Goal: Task Accomplishment & Management: Complete application form

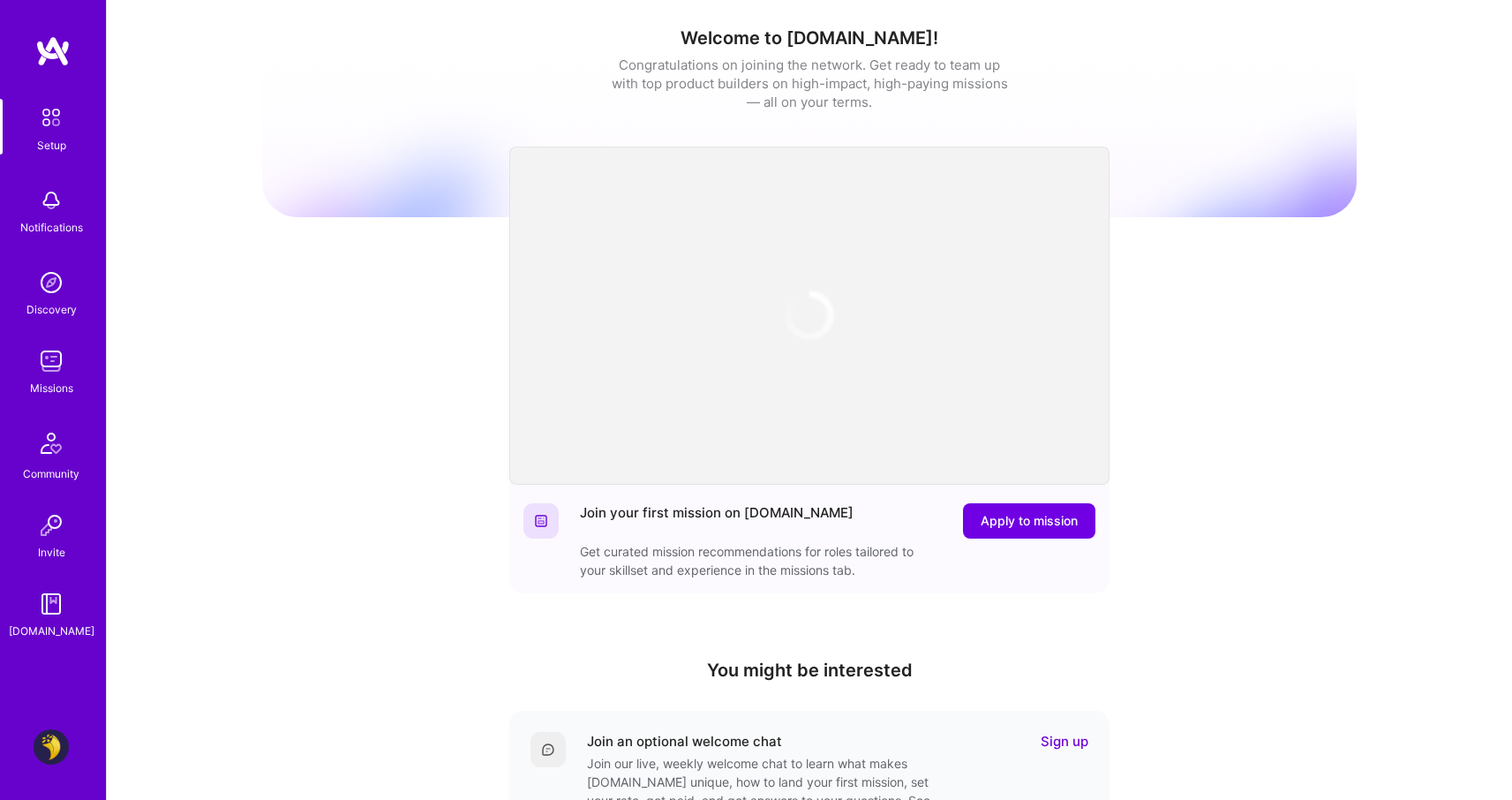
click at [53, 379] on div "Missions" at bounding box center [52, 387] width 43 height 18
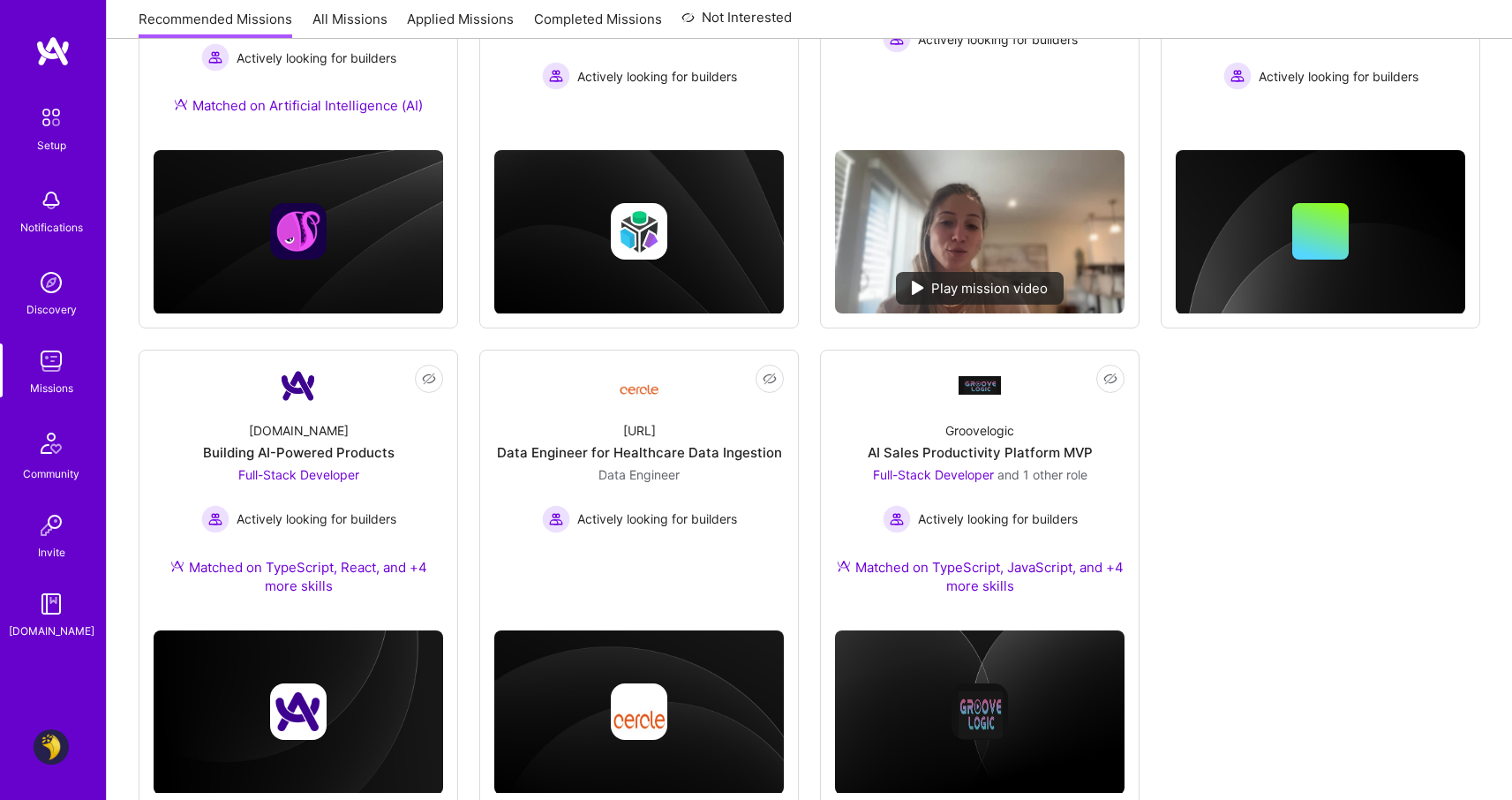
scroll to position [430, 0]
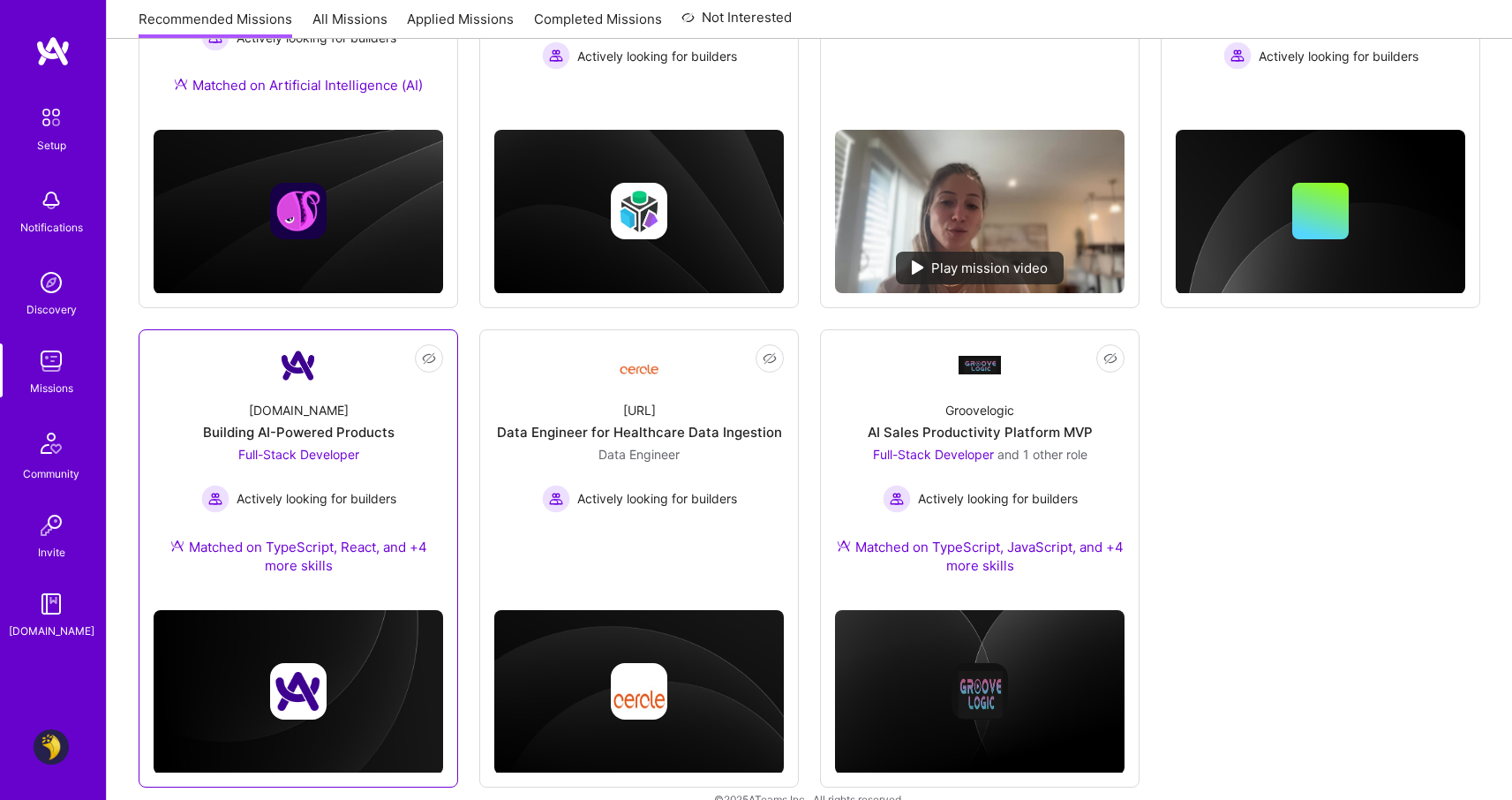
click at [412, 476] on div "[DOMAIN_NAME] Building AI-Powered Products Full-Stack Developer Actively lookin…" at bounding box center [299, 490] width 290 height 209
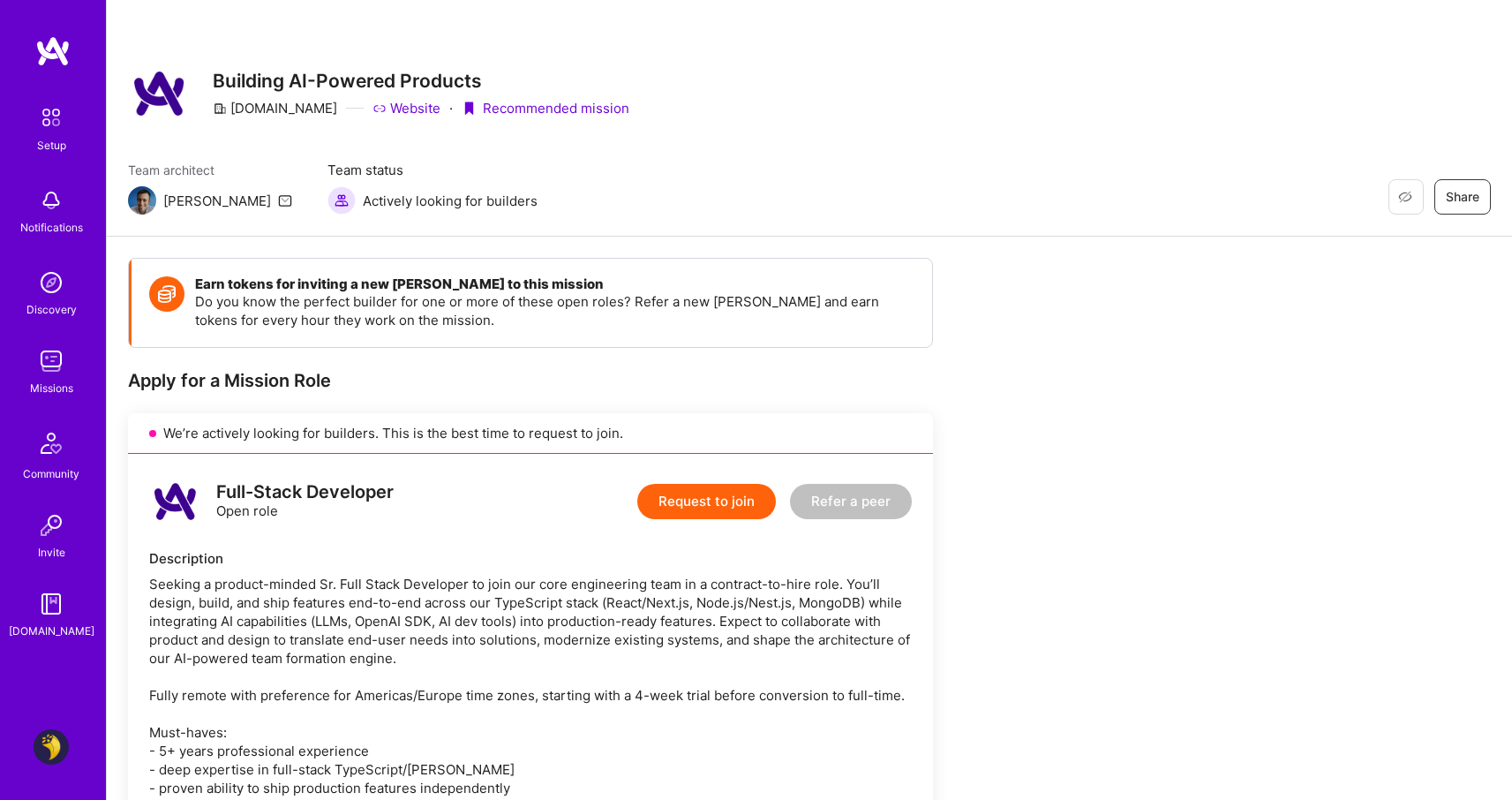
click at [739, 502] on button "Request to join" at bounding box center [706, 500] width 138 height 35
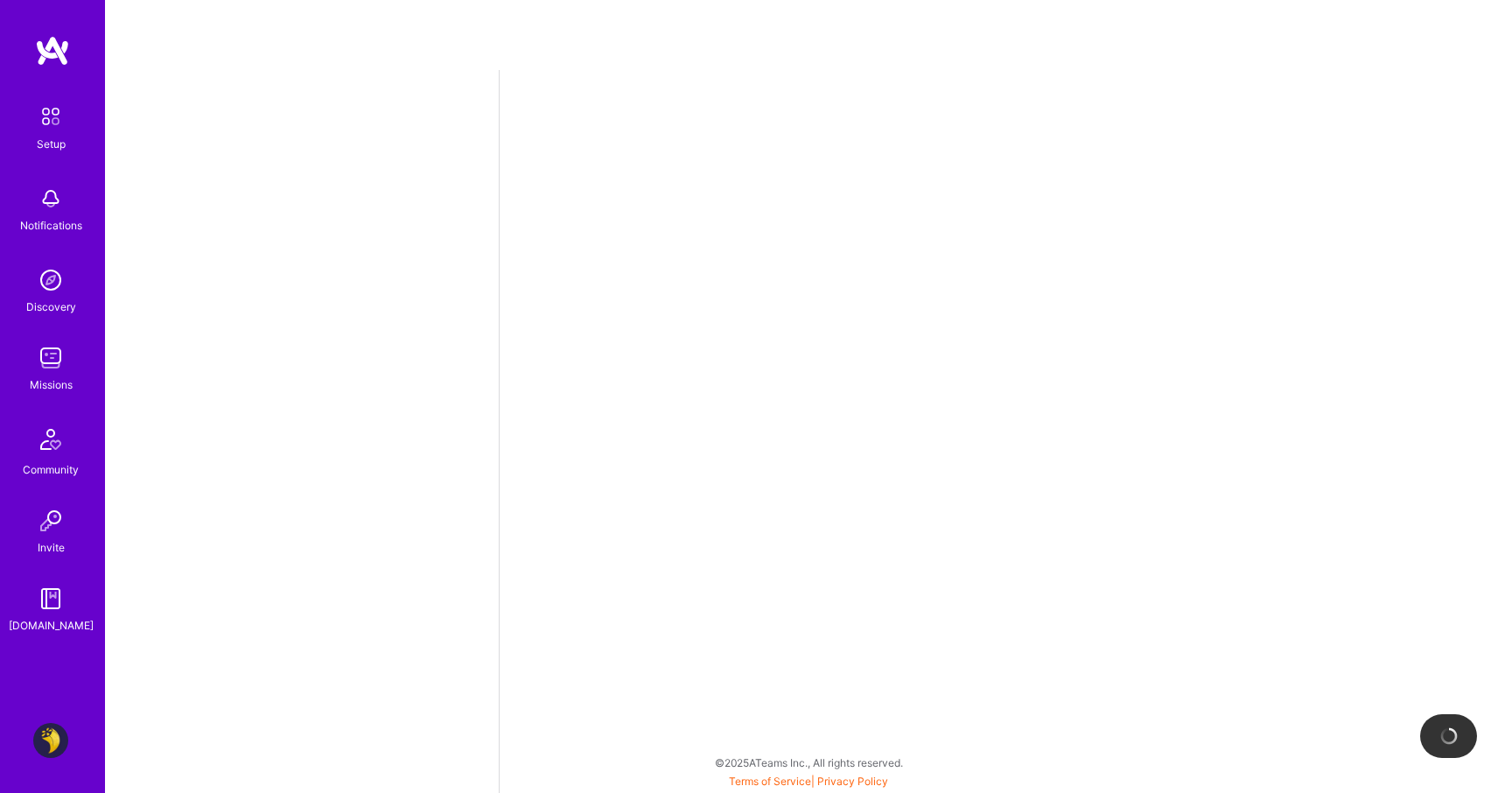
select select "AE"
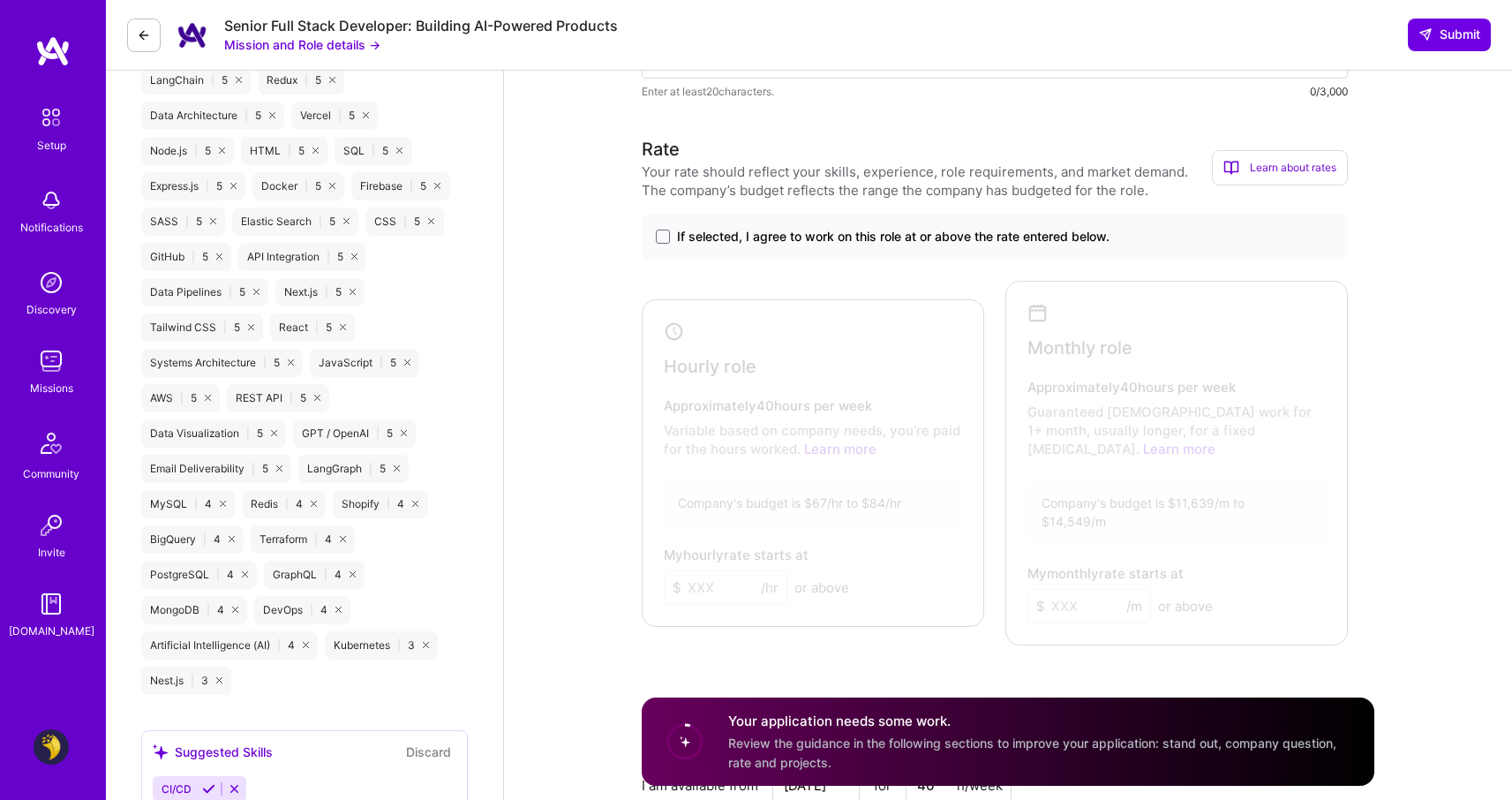
scroll to position [1120, 0]
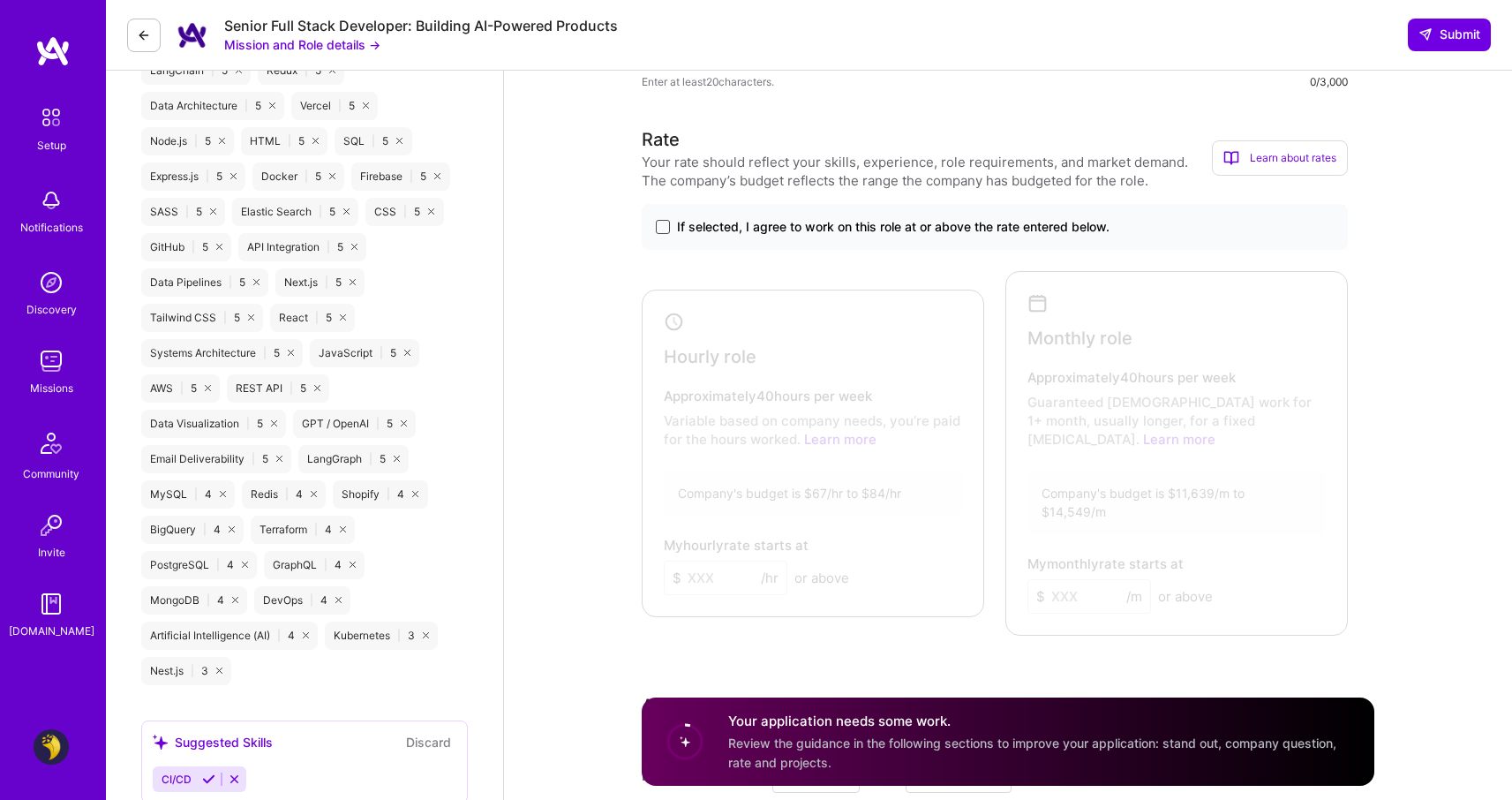
click at [658, 224] on span at bounding box center [663, 227] width 14 height 14
click at [0, 0] on input "If selected, I agree to work on this role at or above the rate entered below." at bounding box center [0, 0] width 0 height 0
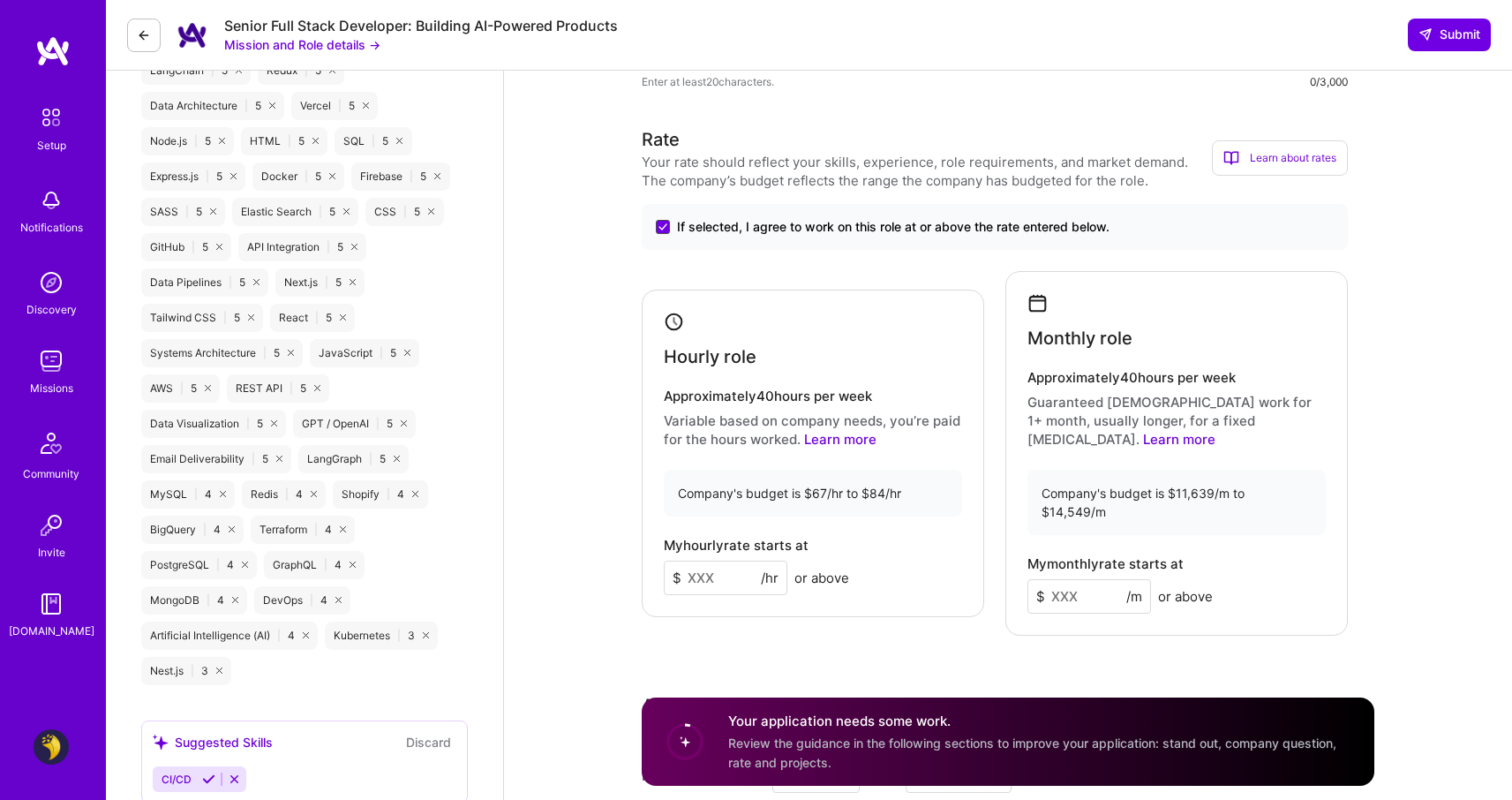
click at [658, 224] on span at bounding box center [663, 227] width 14 height 14
click at [0, 0] on input "If selected, I agree to work on this role at or above the rate entered below." at bounding box center [0, 0] width 0 height 0
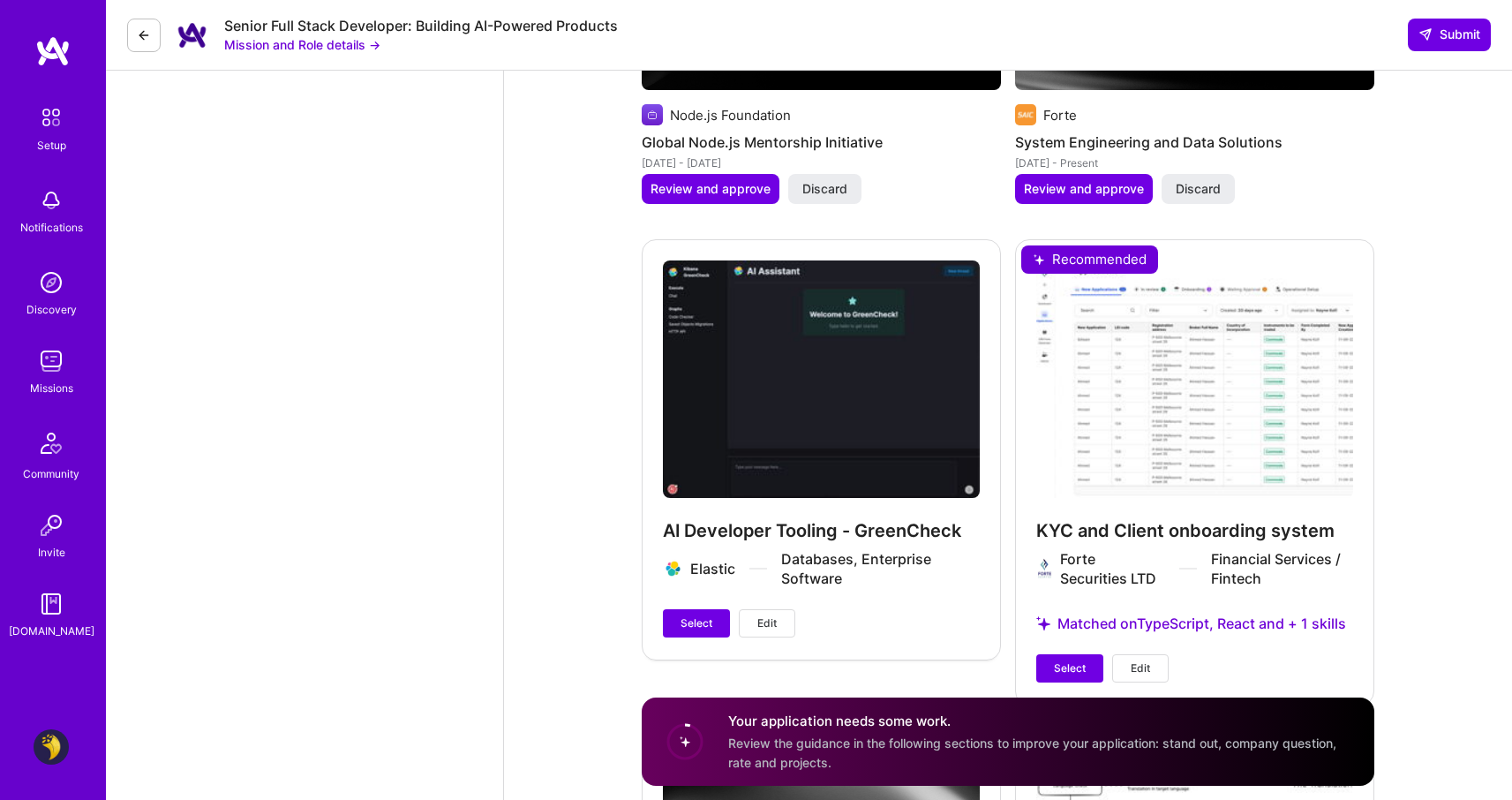
scroll to position [3187, 0]
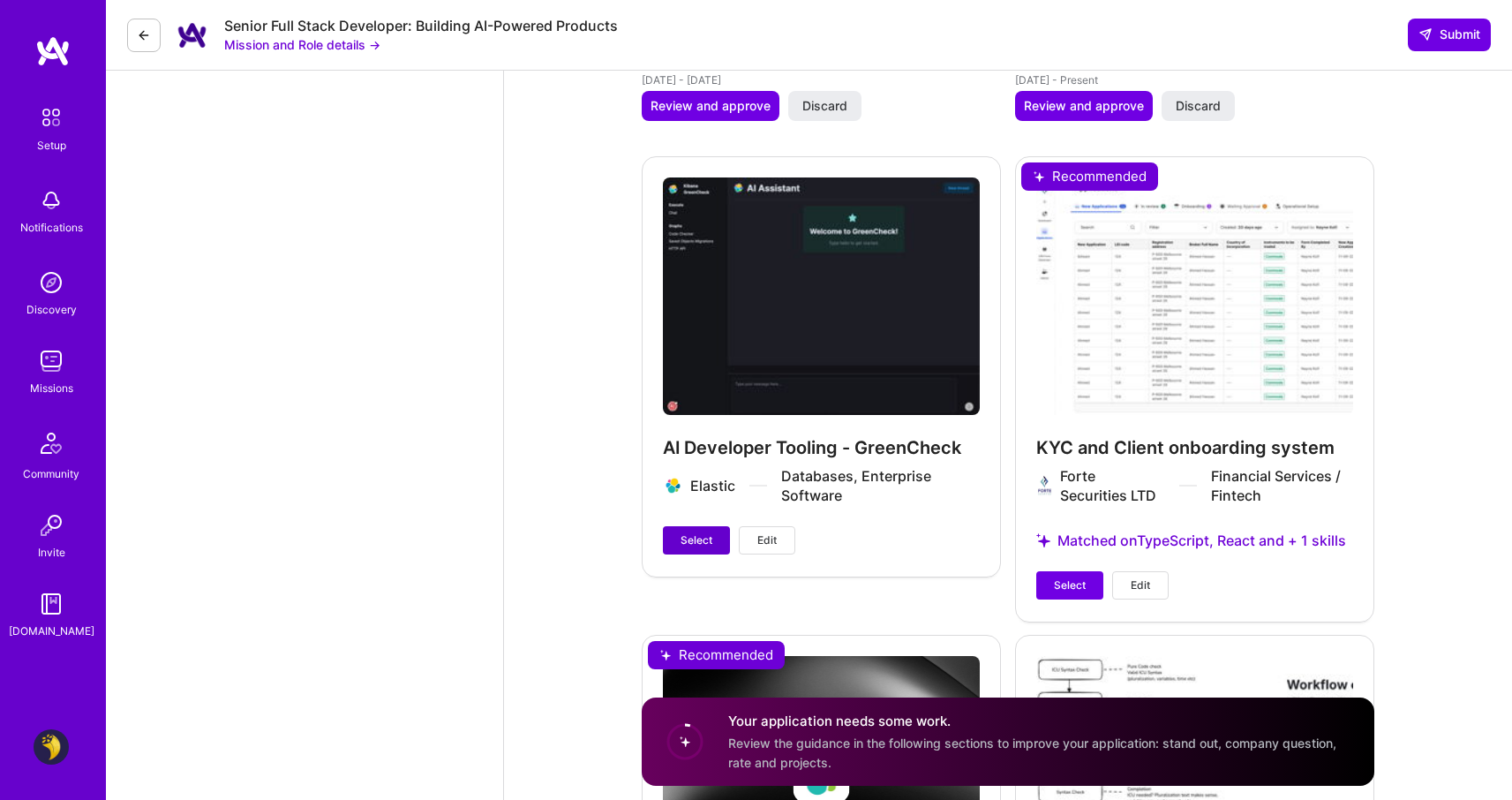
click at [680, 526] on button "Select" at bounding box center [696, 539] width 67 height 28
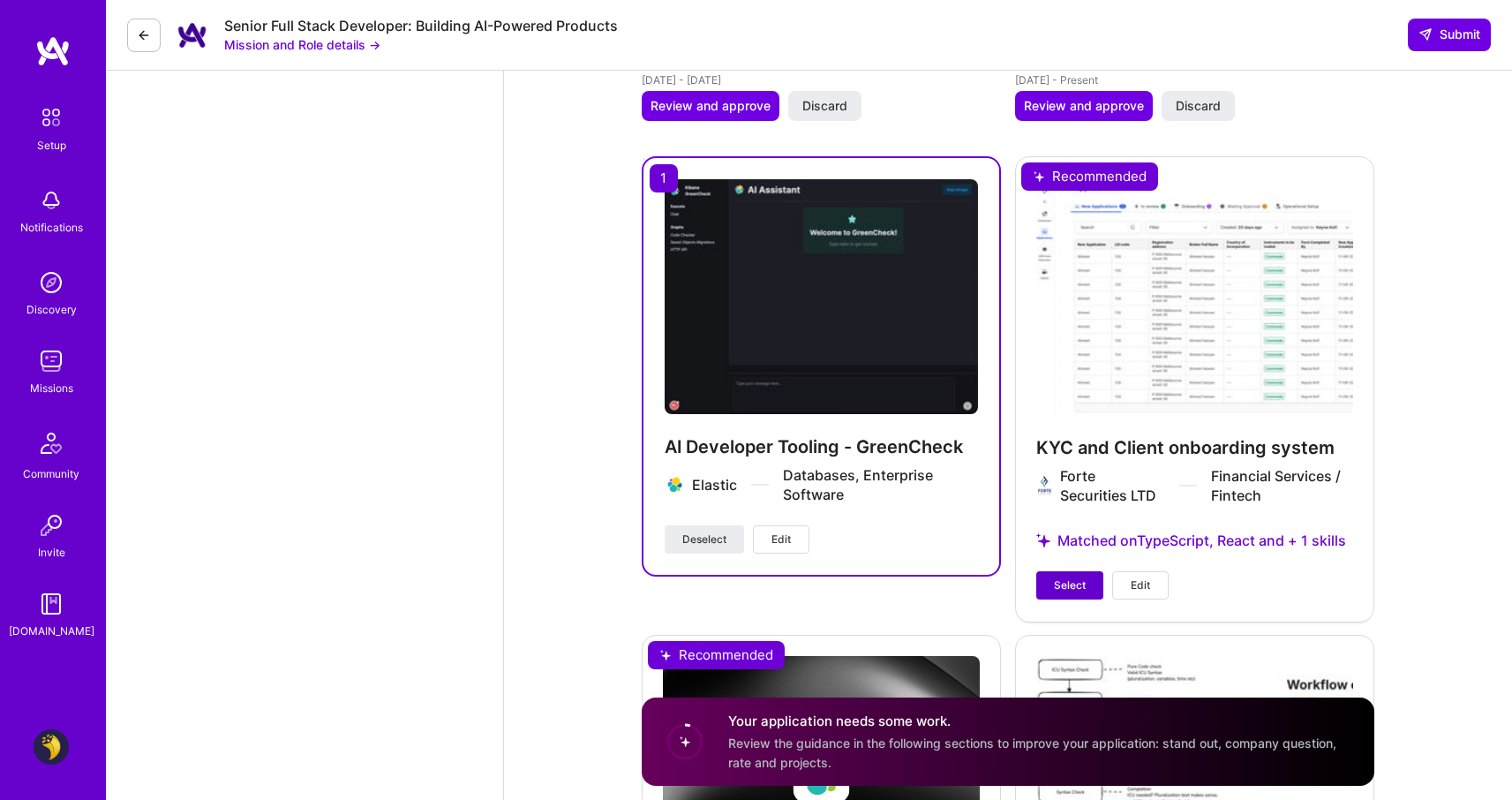
click at [1060, 577] on span "Select" at bounding box center [1069, 586] width 32 height 16
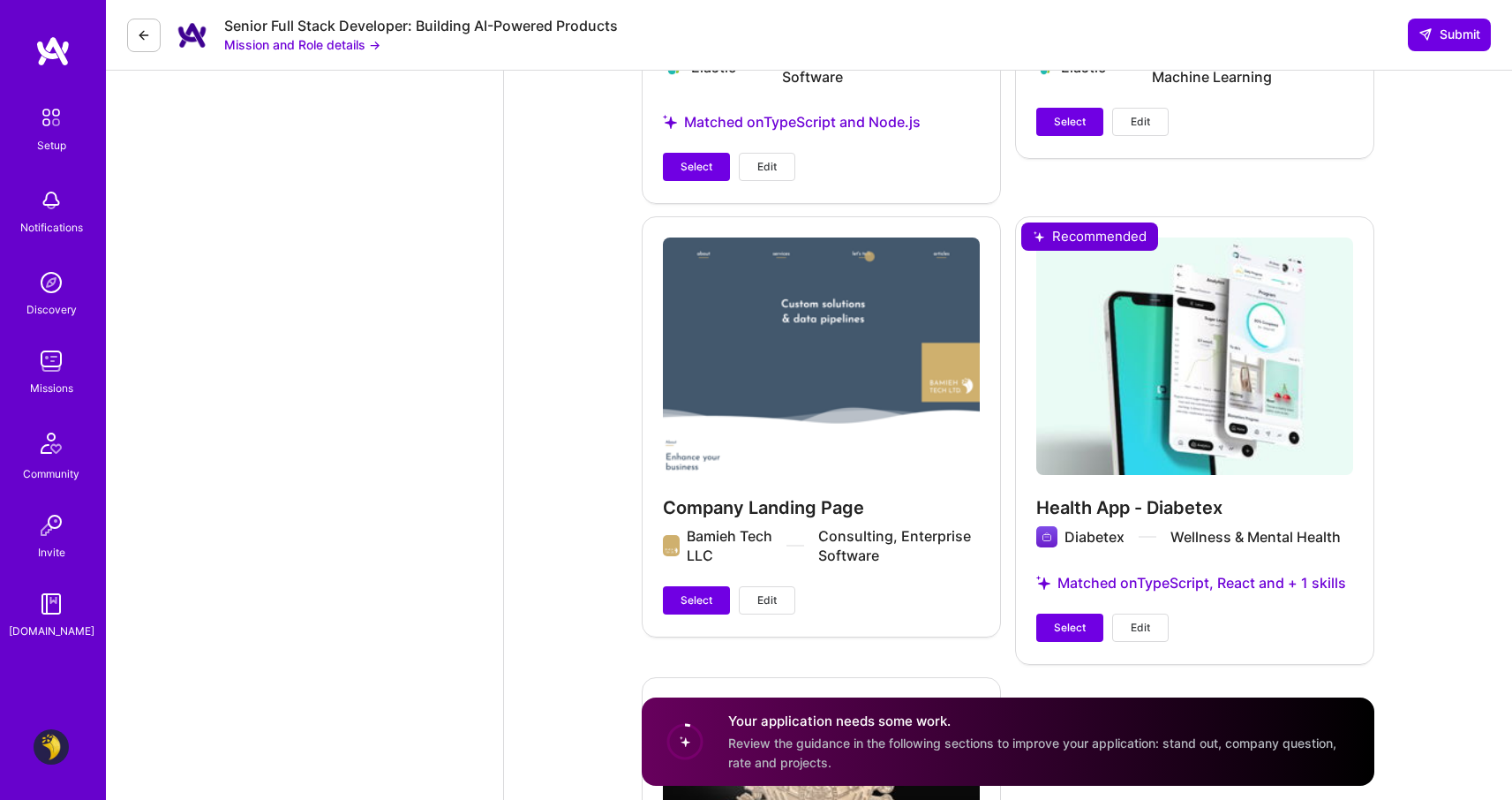
scroll to position [4103, 0]
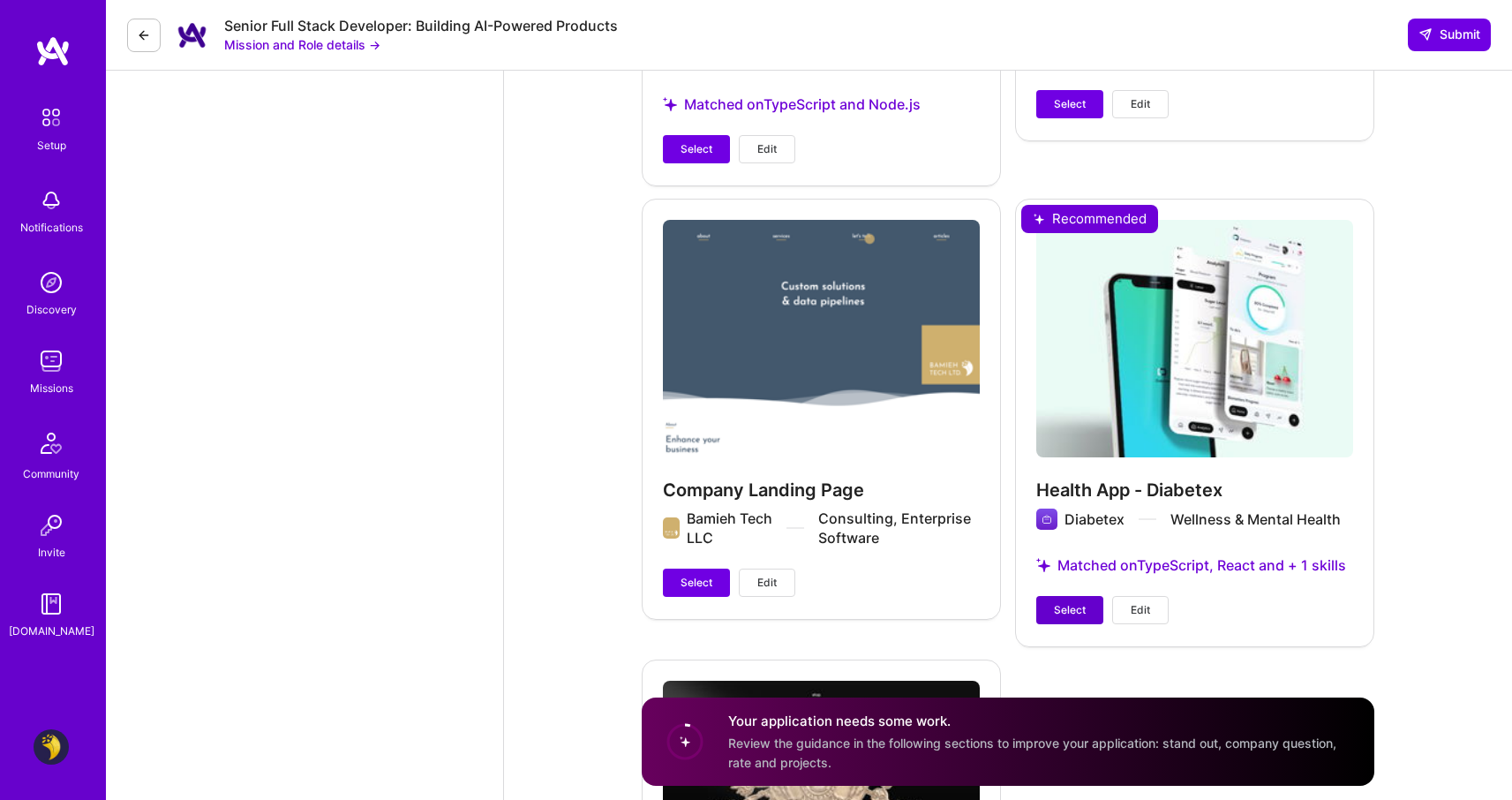
click at [1058, 603] on button "Select" at bounding box center [1070, 609] width 67 height 28
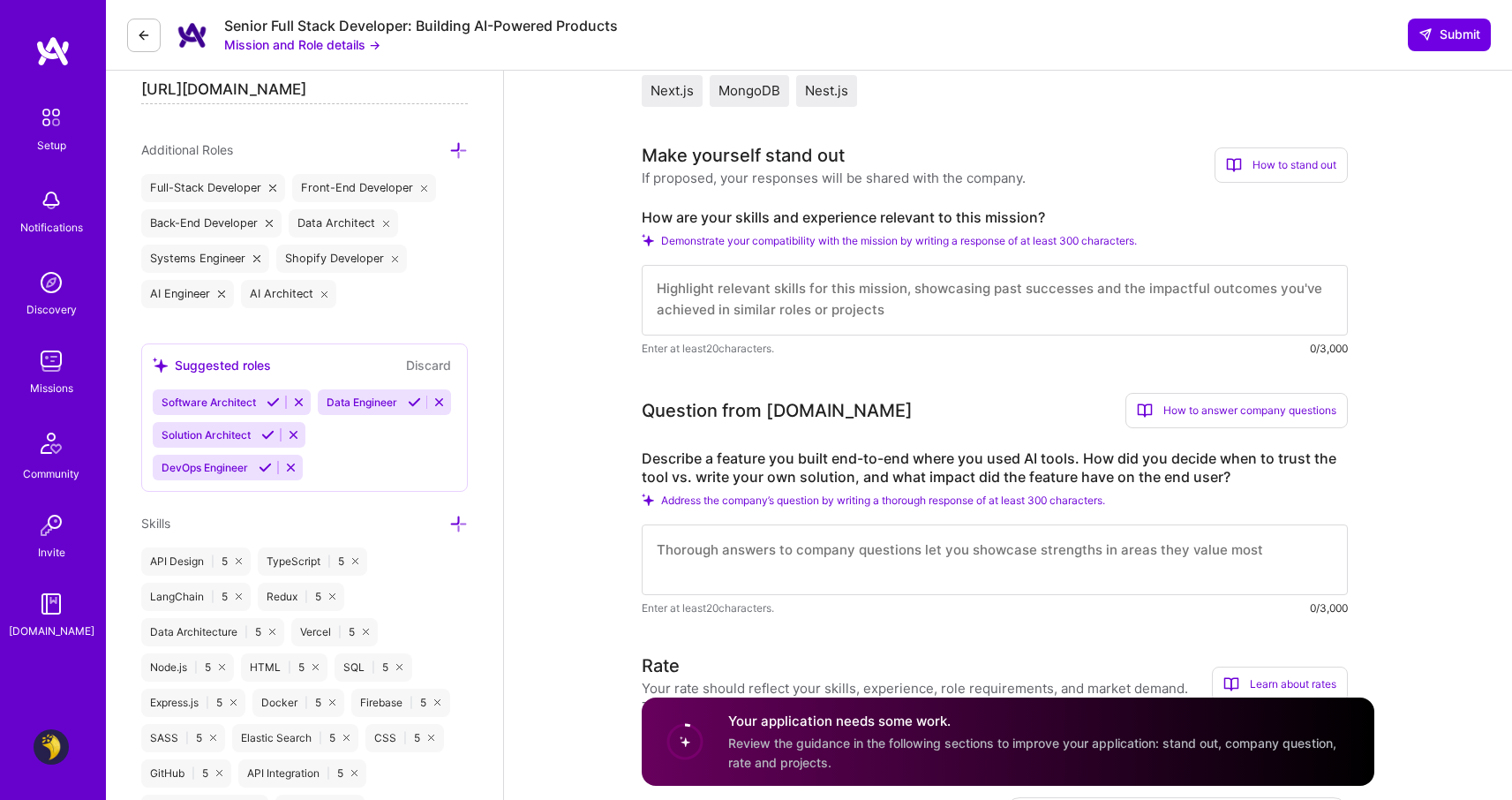
scroll to position [595, 0]
click at [968, 327] on textarea at bounding box center [994, 300] width 706 height 71
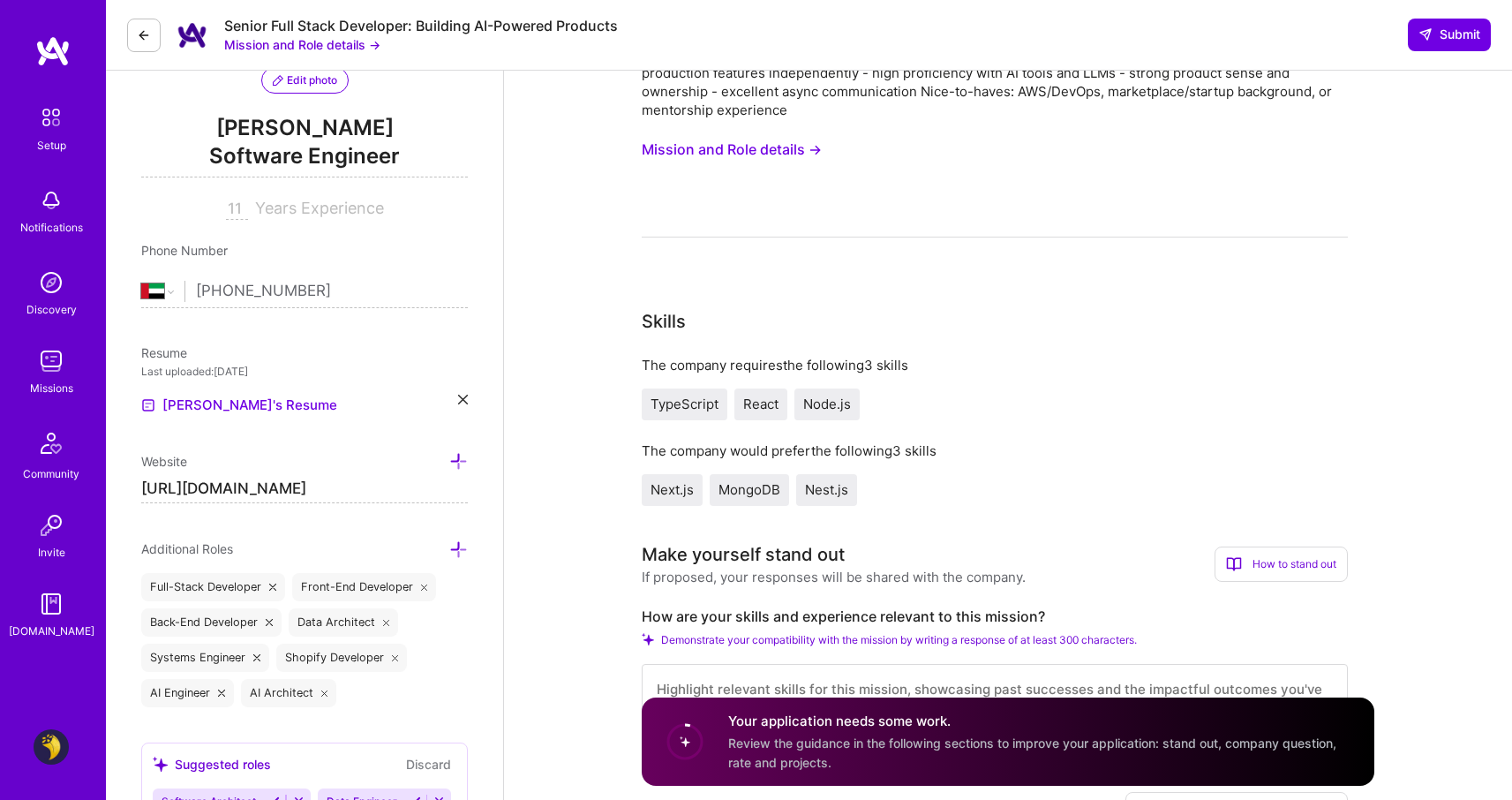
scroll to position [195, 0]
click at [214, 405] on link "[PERSON_NAME]'s Resume" at bounding box center [239, 405] width 196 height 21
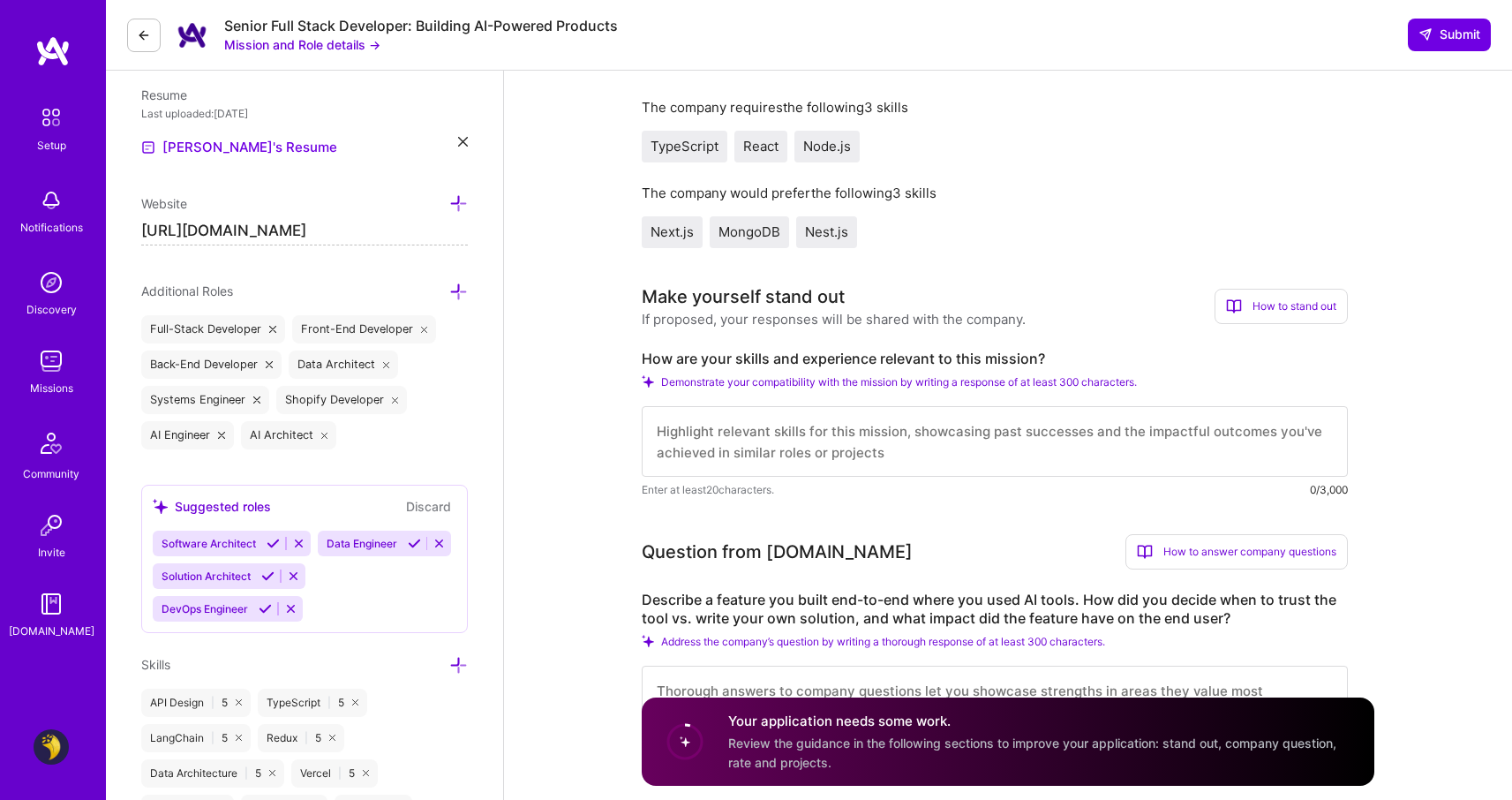
scroll to position [451, 0]
click at [813, 361] on label "How are your skills and experience relevant to this mission?" at bounding box center [994, 360] width 706 height 18
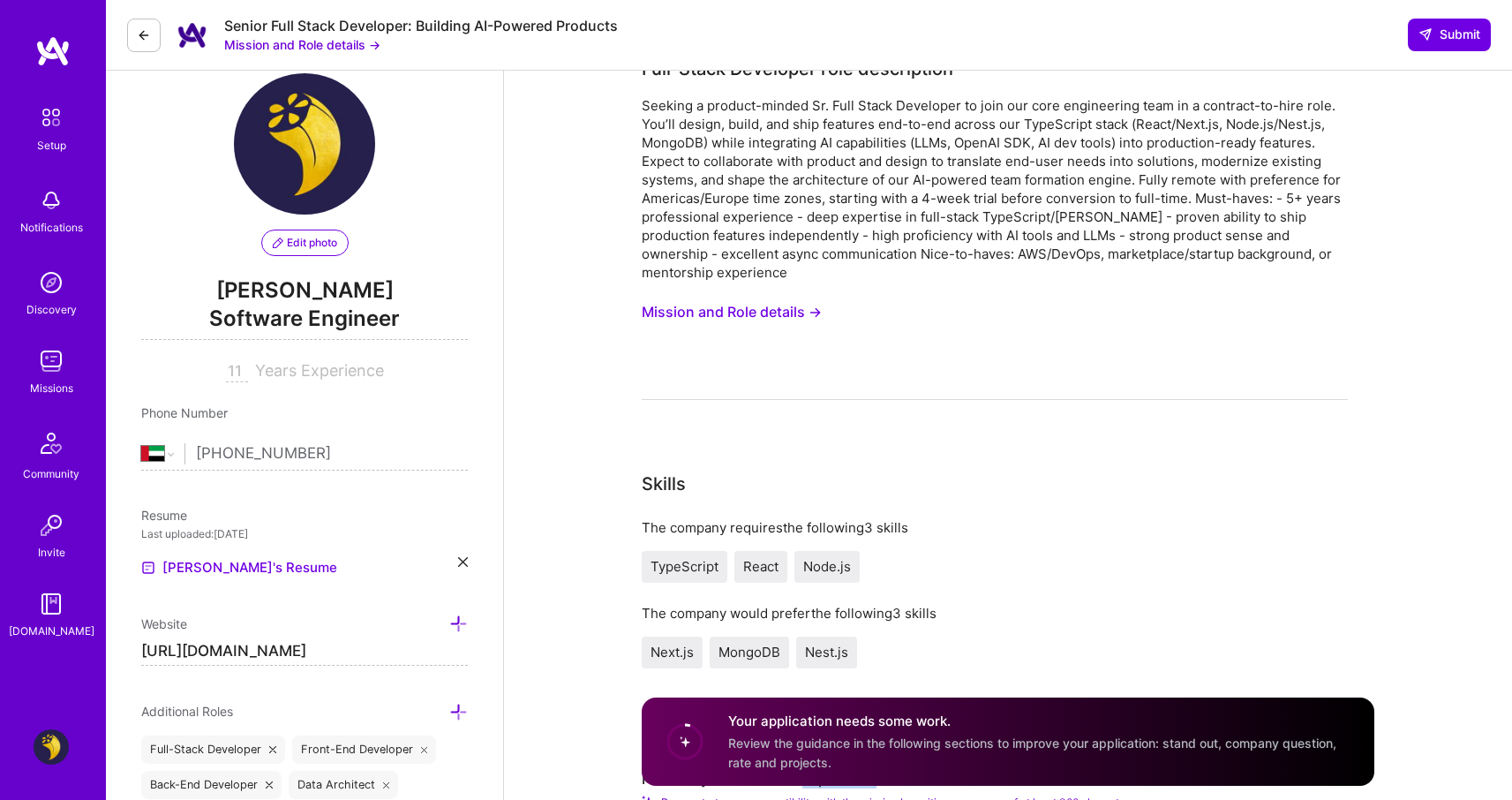
scroll to position [40, 0]
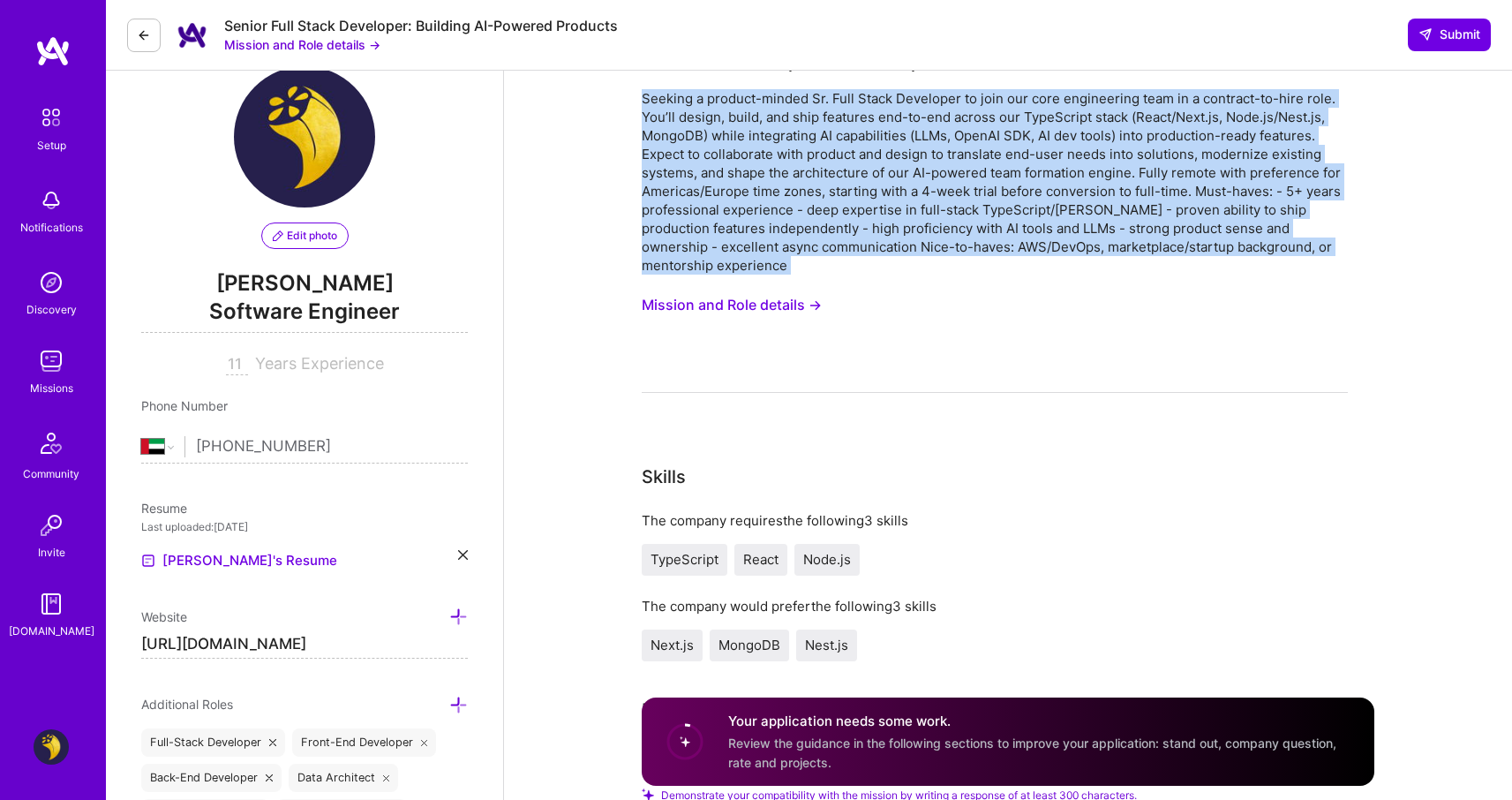
drag, startPoint x: 744, startPoint y: 275, endPoint x: 622, endPoint y: 100, distance: 213.3
copy div "Seeking a product-minded Sr. Full Stack Developer to join our core engineering …"
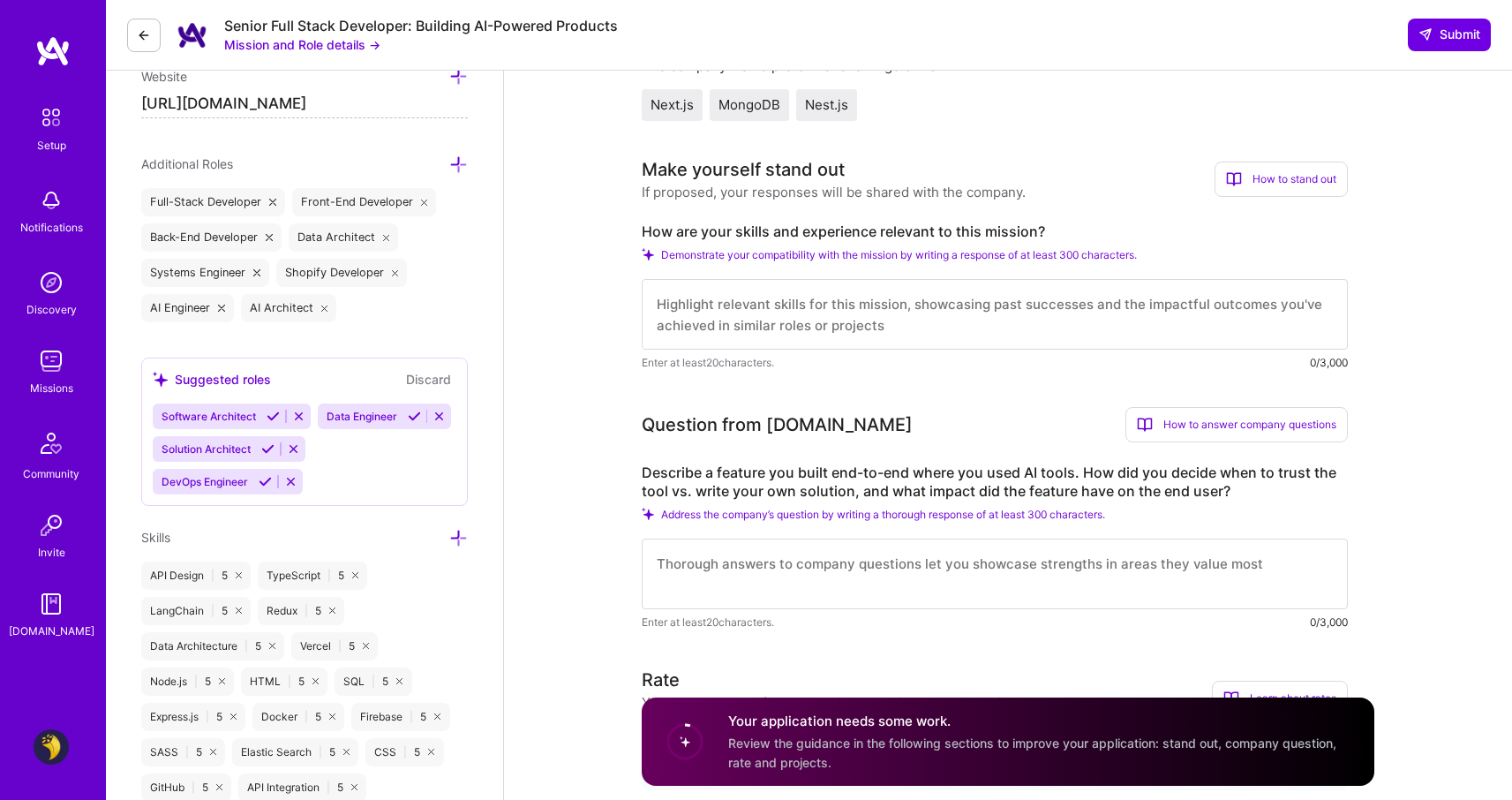
scroll to position [585, 0]
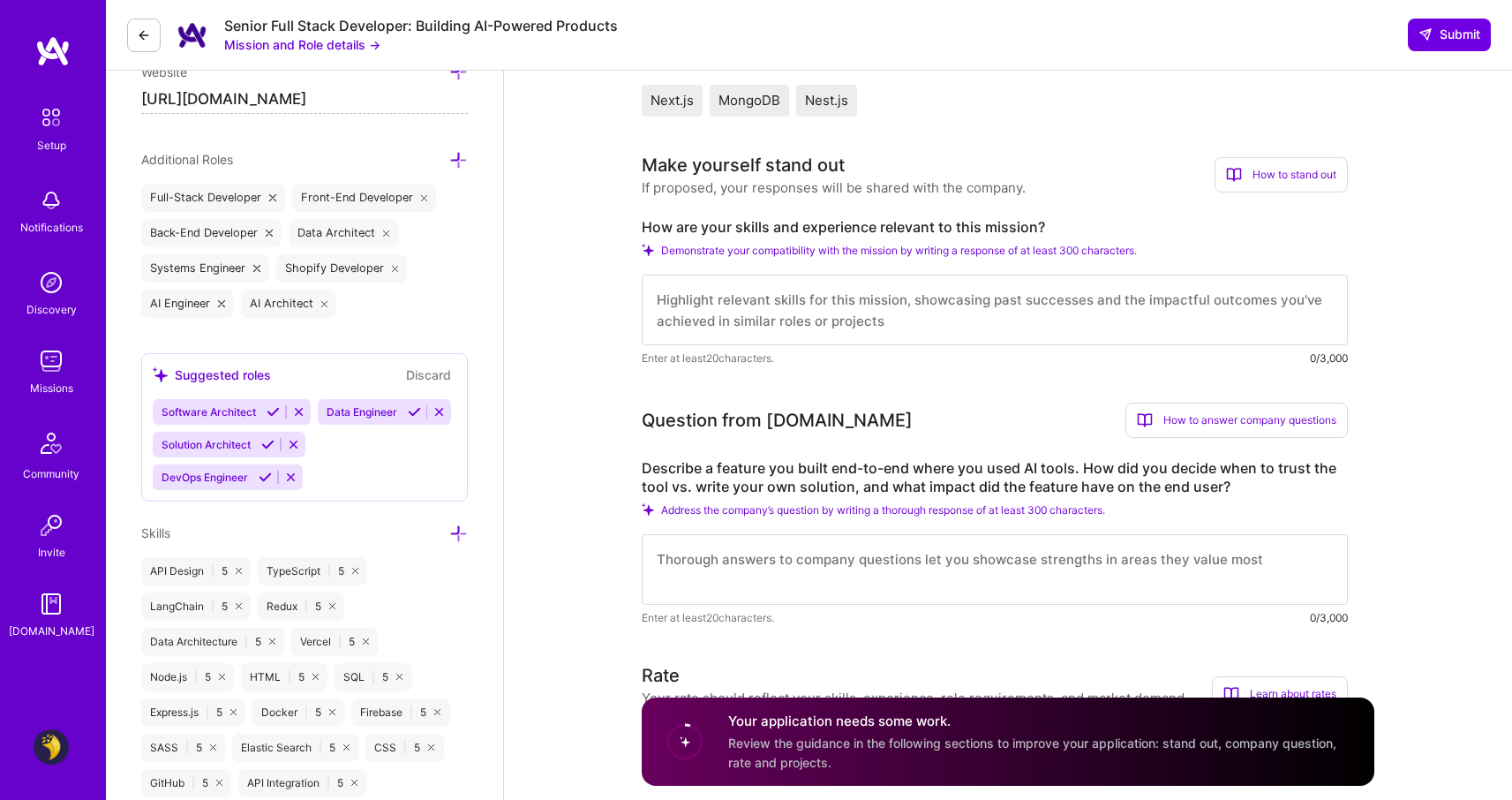
click at [987, 224] on label "How are your skills and experience relevant to this mission?" at bounding box center [994, 227] width 706 height 18
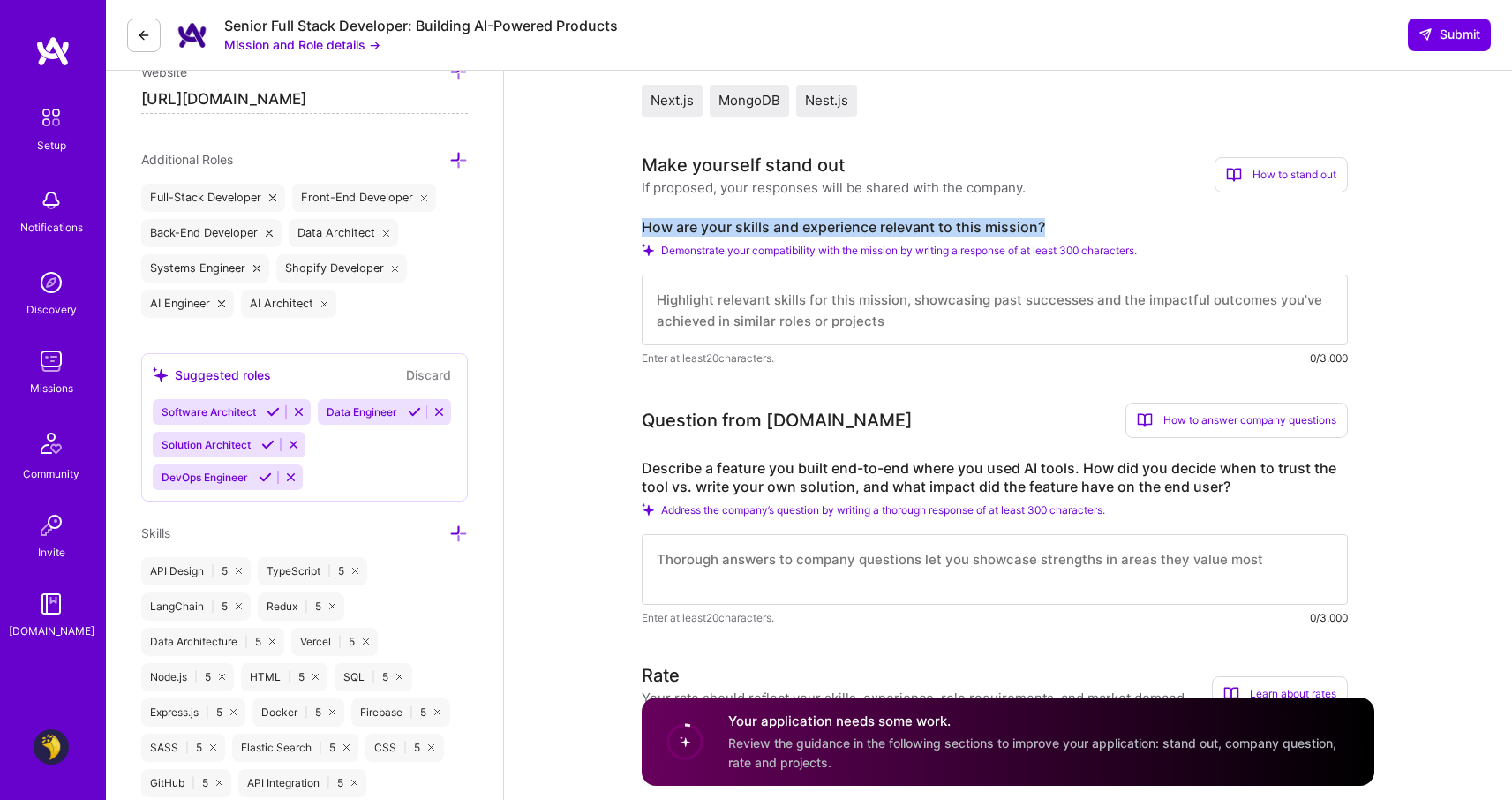
click at [987, 224] on label "How are your skills and experience relevant to this mission?" at bounding box center [994, 227] width 706 height 18
copy label "How are your skills and experience relevant to this mission?"
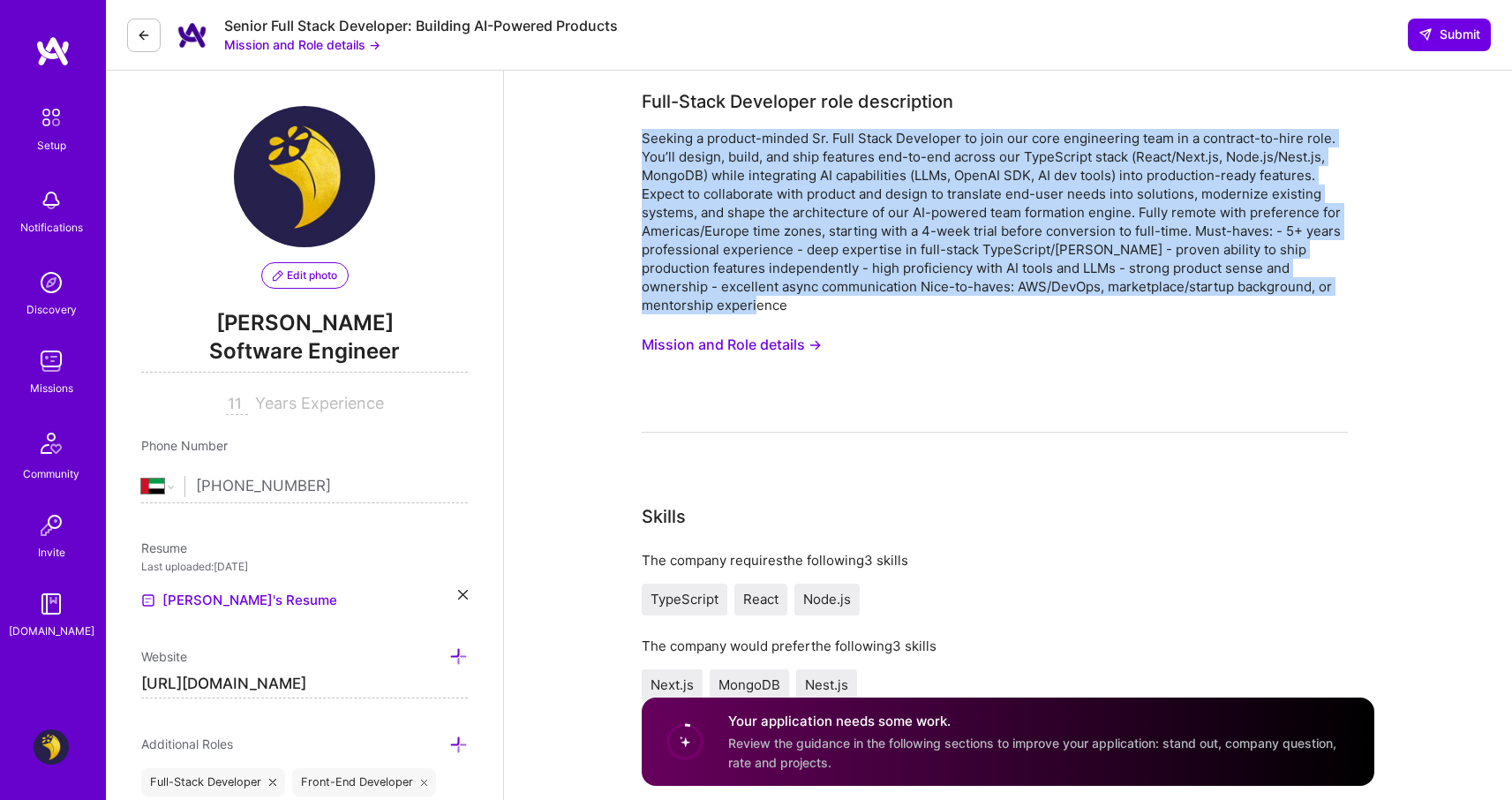
drag, startPoint x: 778, startPoint y: 298, endPoint x: 632, endPoint y: 146, distance: 210.8
copy div "Seeking a product-minded Sr. Full Stack Developer to join our core engineering …"
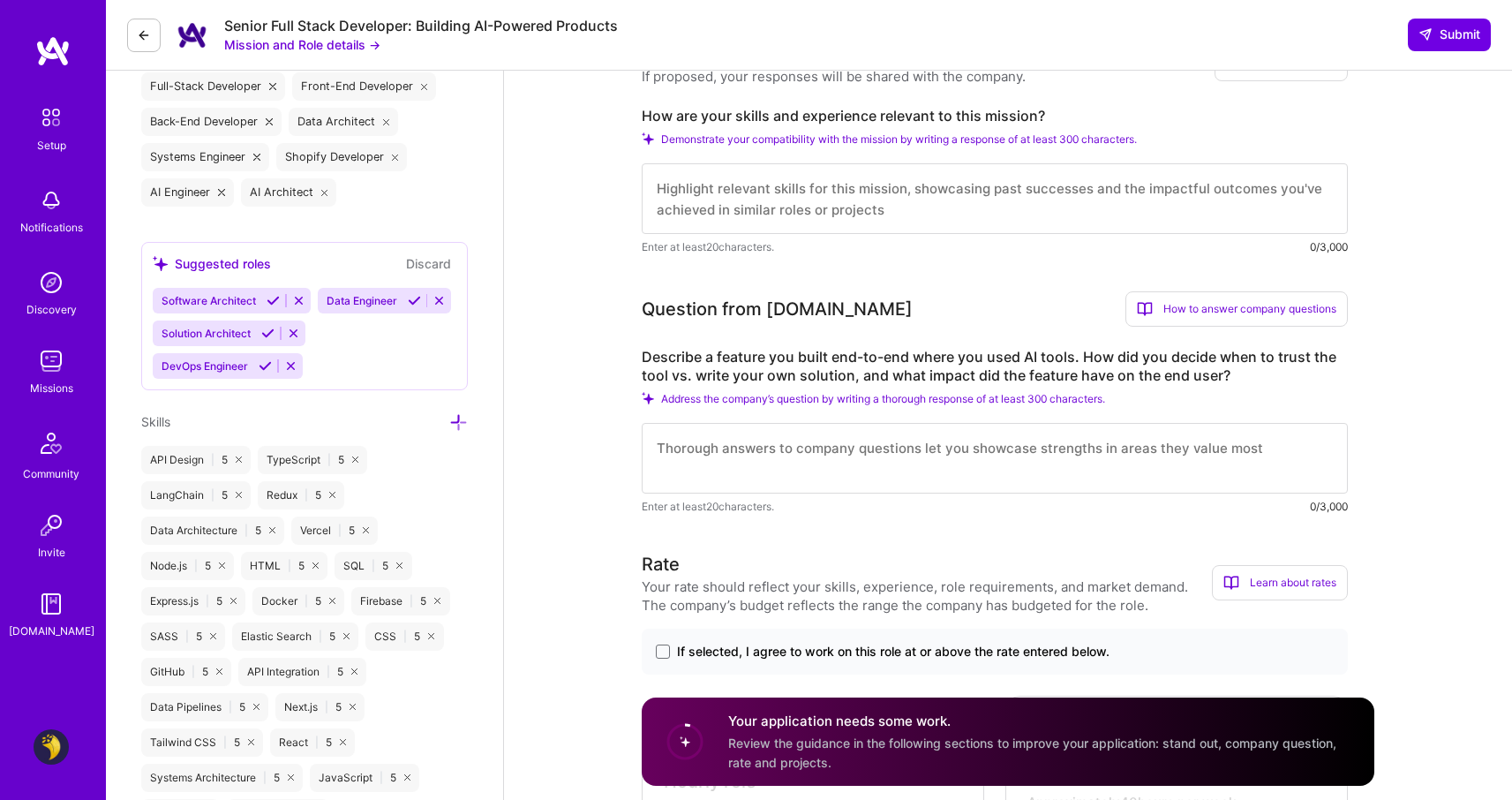
scroll to position [696, 0]
click at [855, 464] on textarea at bounding box center [994, 457] width 706 height 71
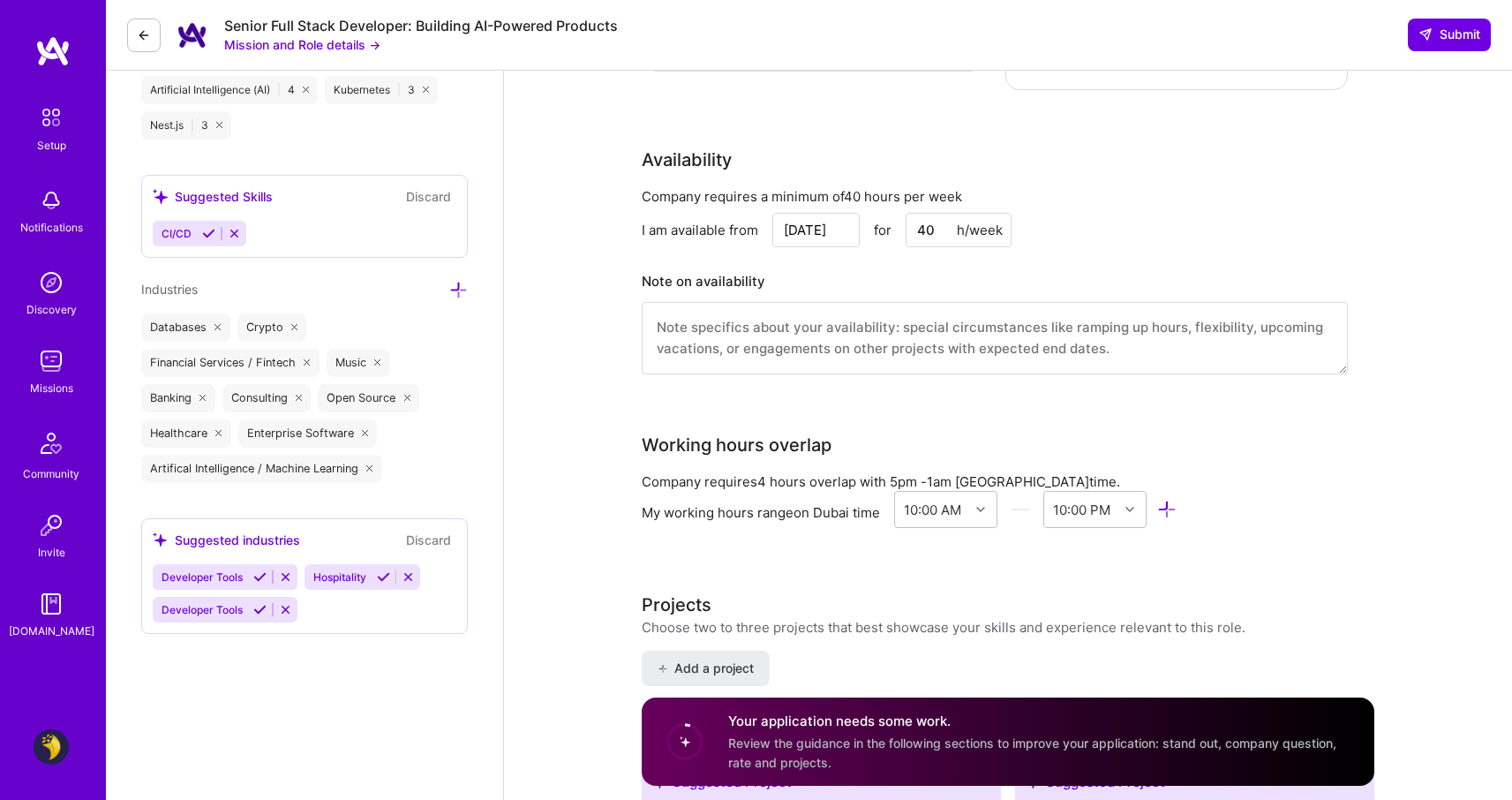
scroll to position [1670, 0]
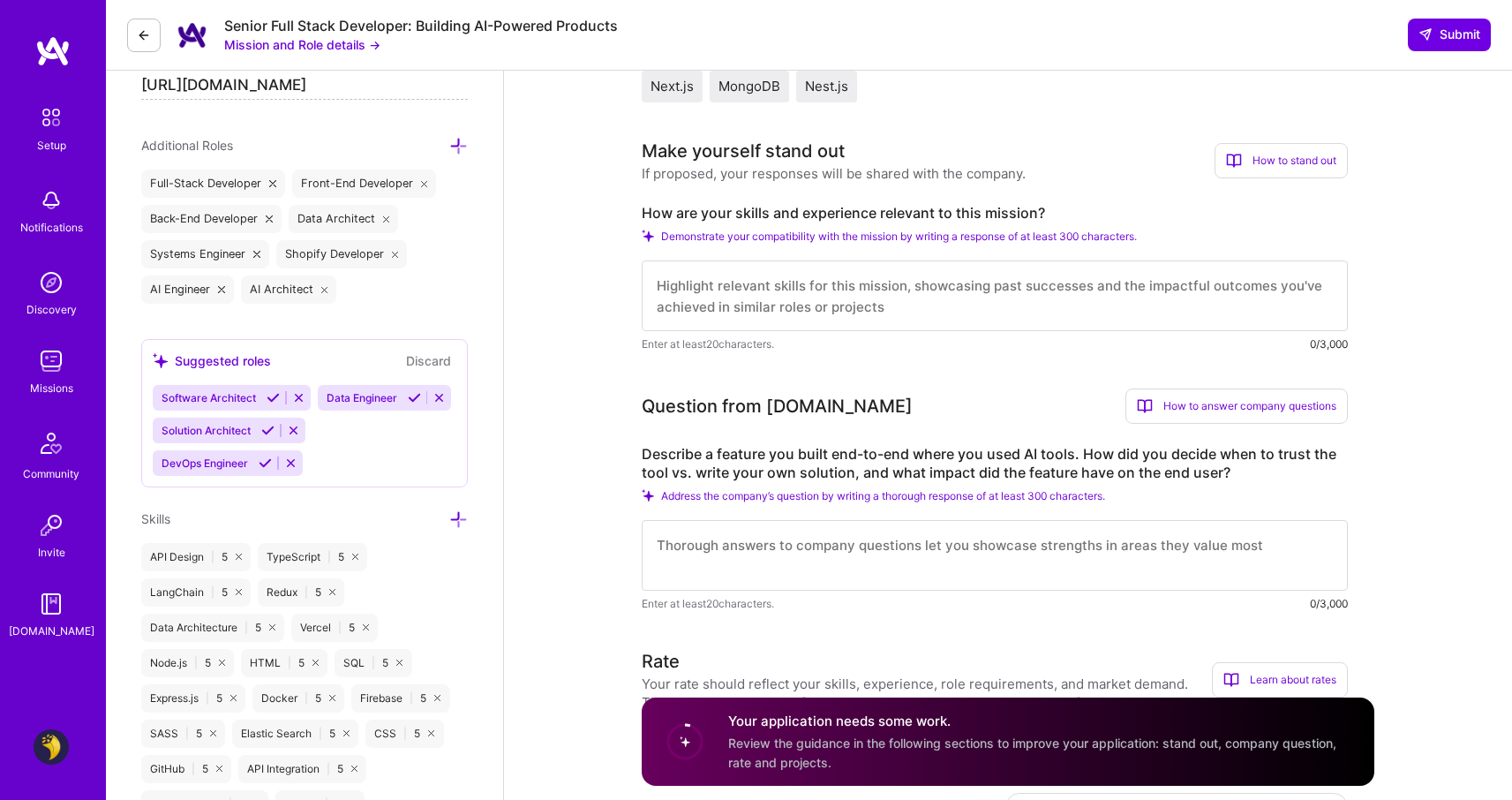
click at [899, 294] on textarea at bounding box center [994, 296] width 706 height 71
paste textarea "Lo ipsumdolor si a consec adip-elits doeiusmo temporin utlabo etdo magn aliquae…"
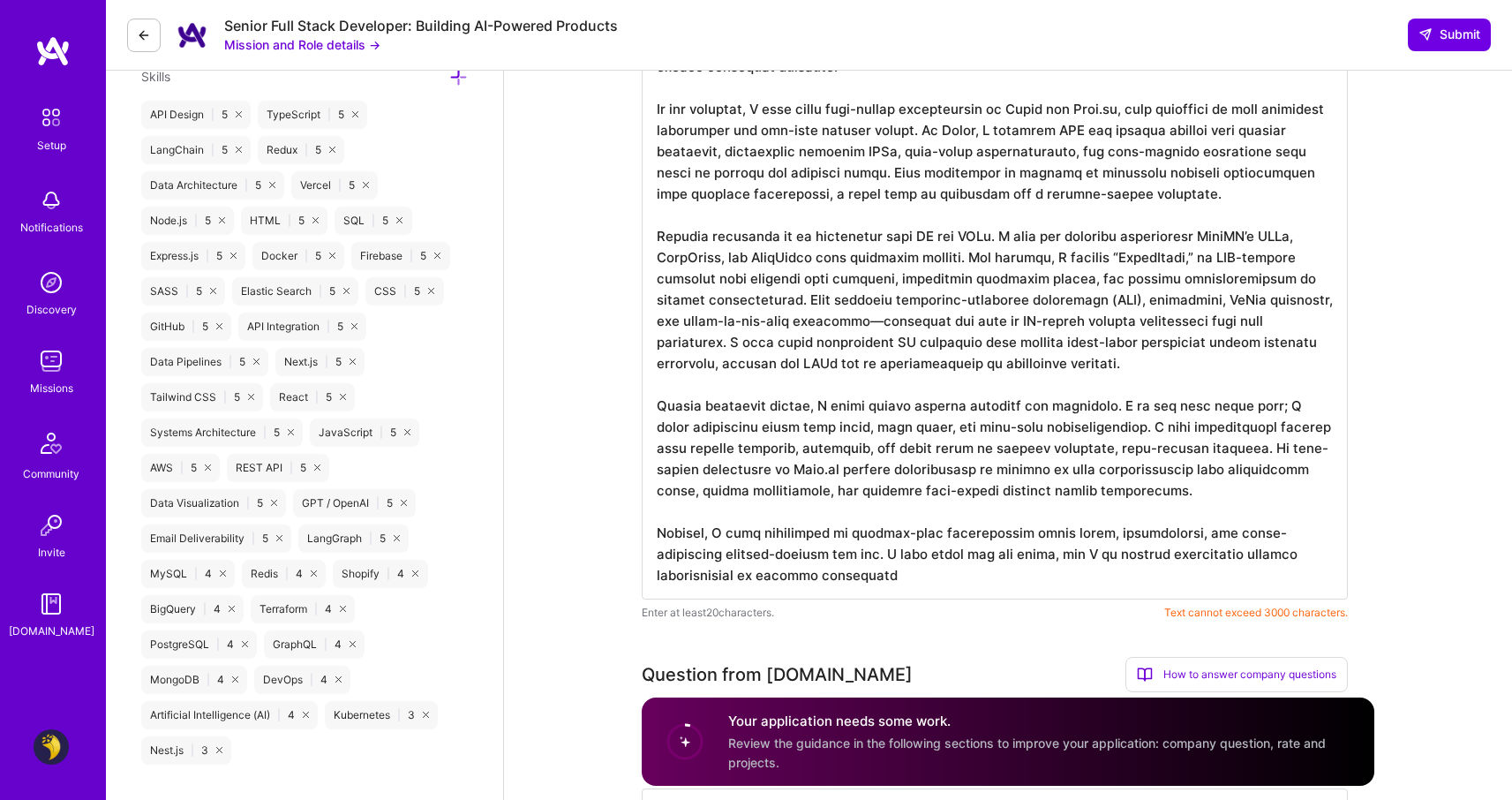
scroll to position [2, 0]
click at [1032, 473] on textarea at bounding box center [994, 193] width 706 height 812
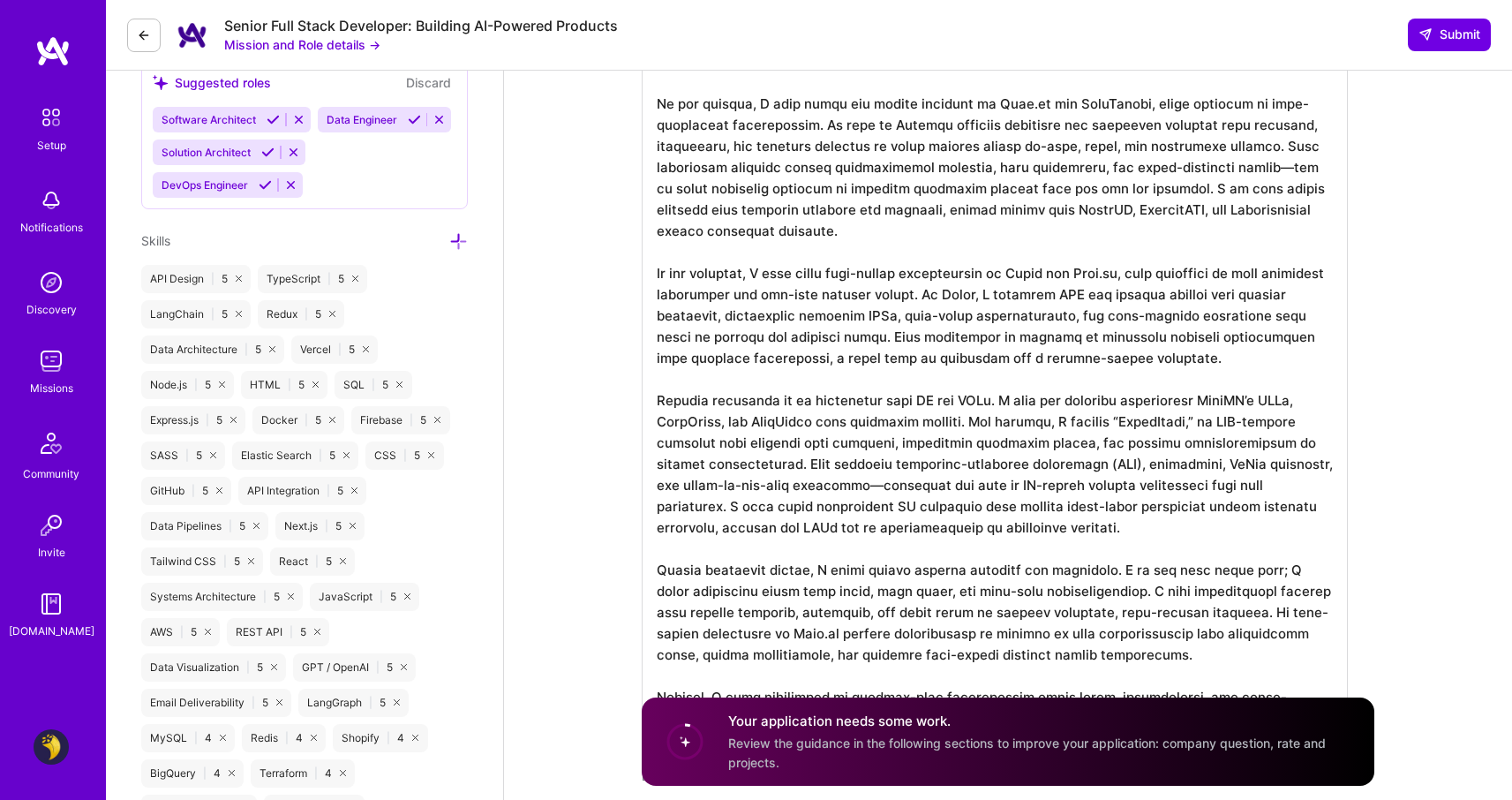
click at [1189, 381] on textarea at bounding box center [994, 357] width 706 height 812
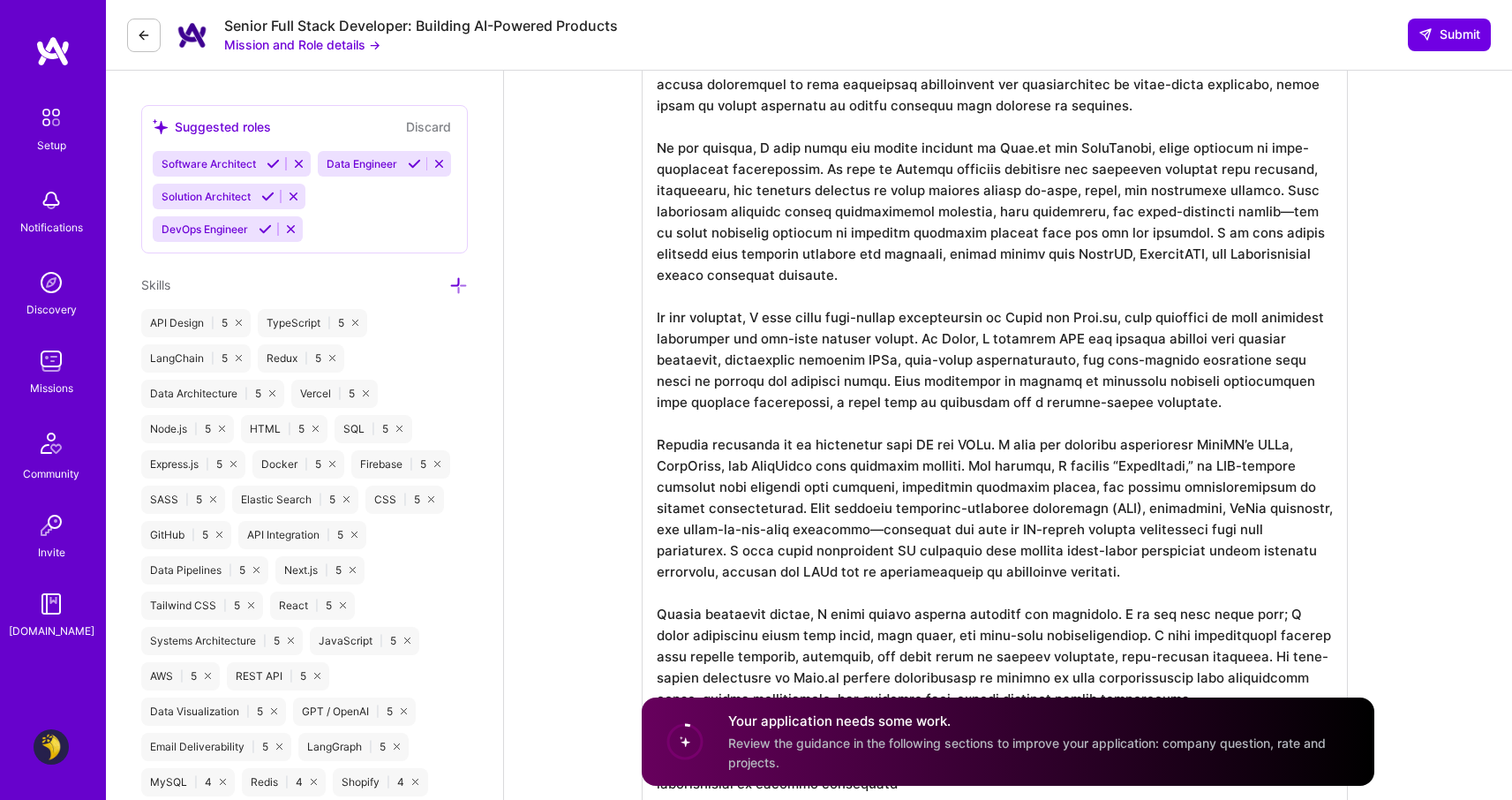
scroll to position [814, 0]
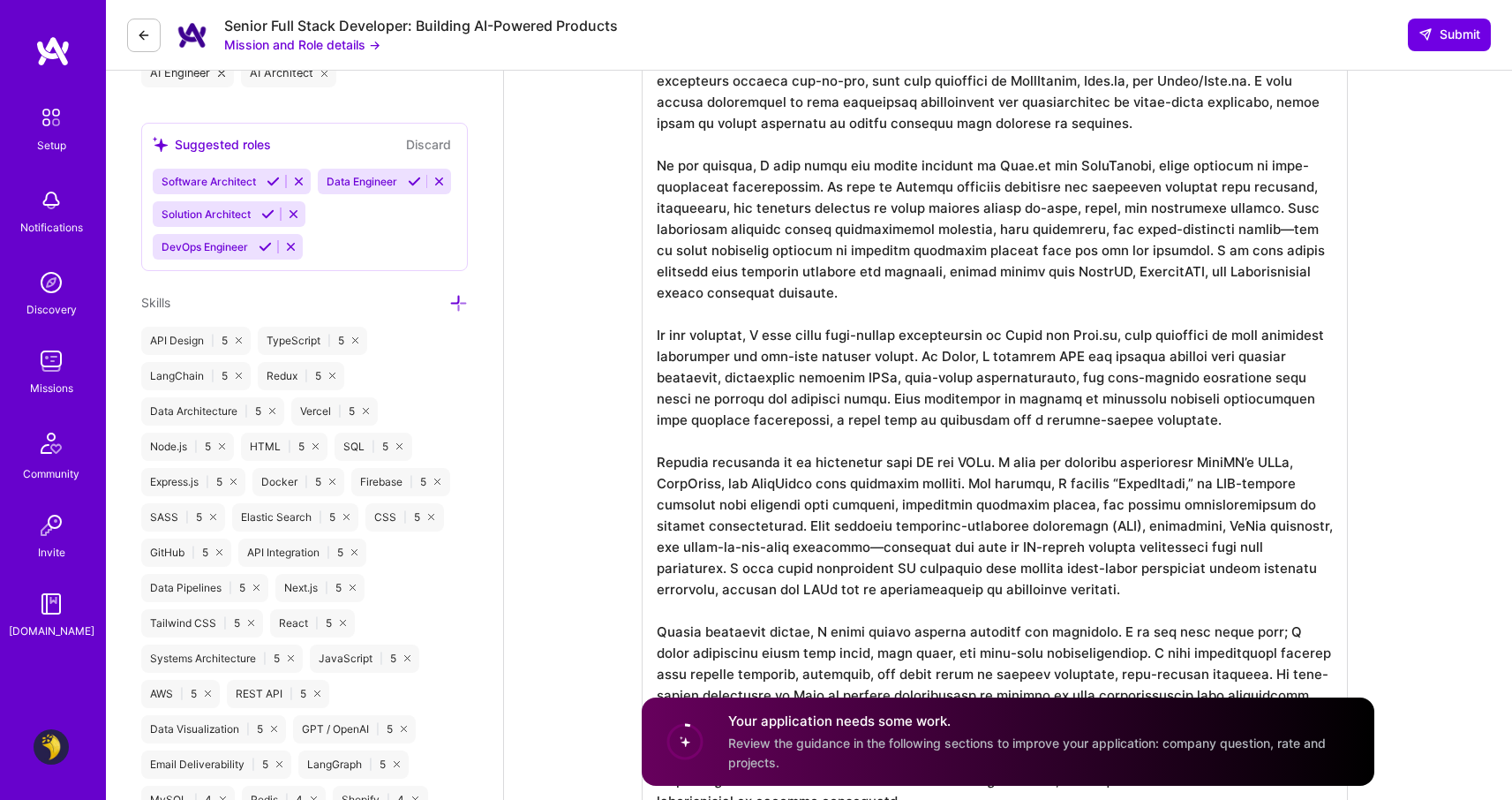
click at [1137, 582] on textarea at bounding box center [994, 419] width 706 height 812
drag, startPoint x: 1108, startPoint y: 472, endPoint x: 1118, endPoint y: 467, distance: 11.2
click at [1108, 472] on textarea at bounding box center [994, 419] width 706 height 812
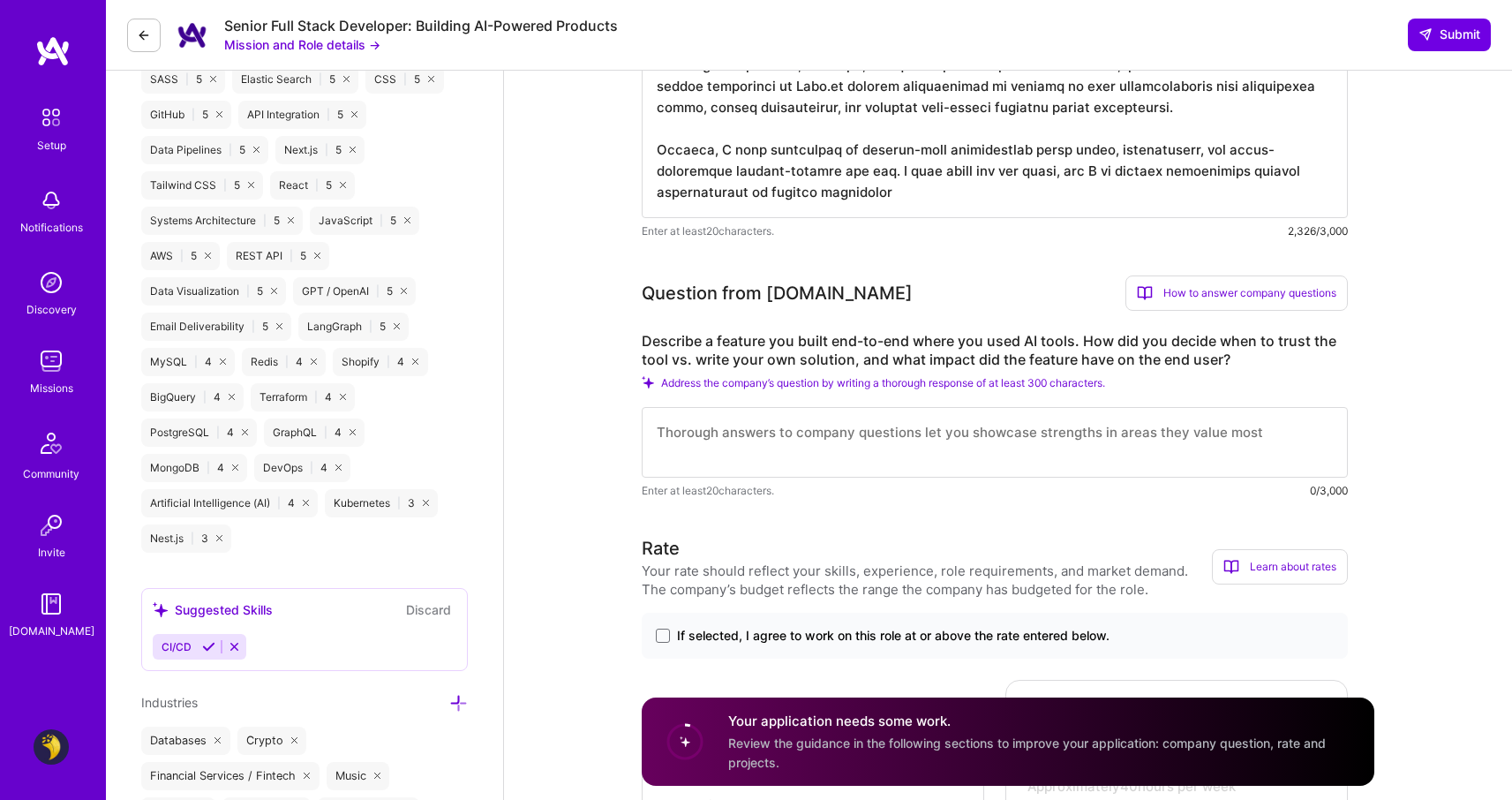
scroll to position [1254, 0]
type textarea "Lo ipsumdolor si a consec adip-elits doeiusmo temporin utlabo etdo magn aliquae…"
click at [1029, 459] on textarea at bounding box center [994, 441] width 706 height 71
paste textarea "Equally important is my experience with AI and LLMs. I have led projects integr…"
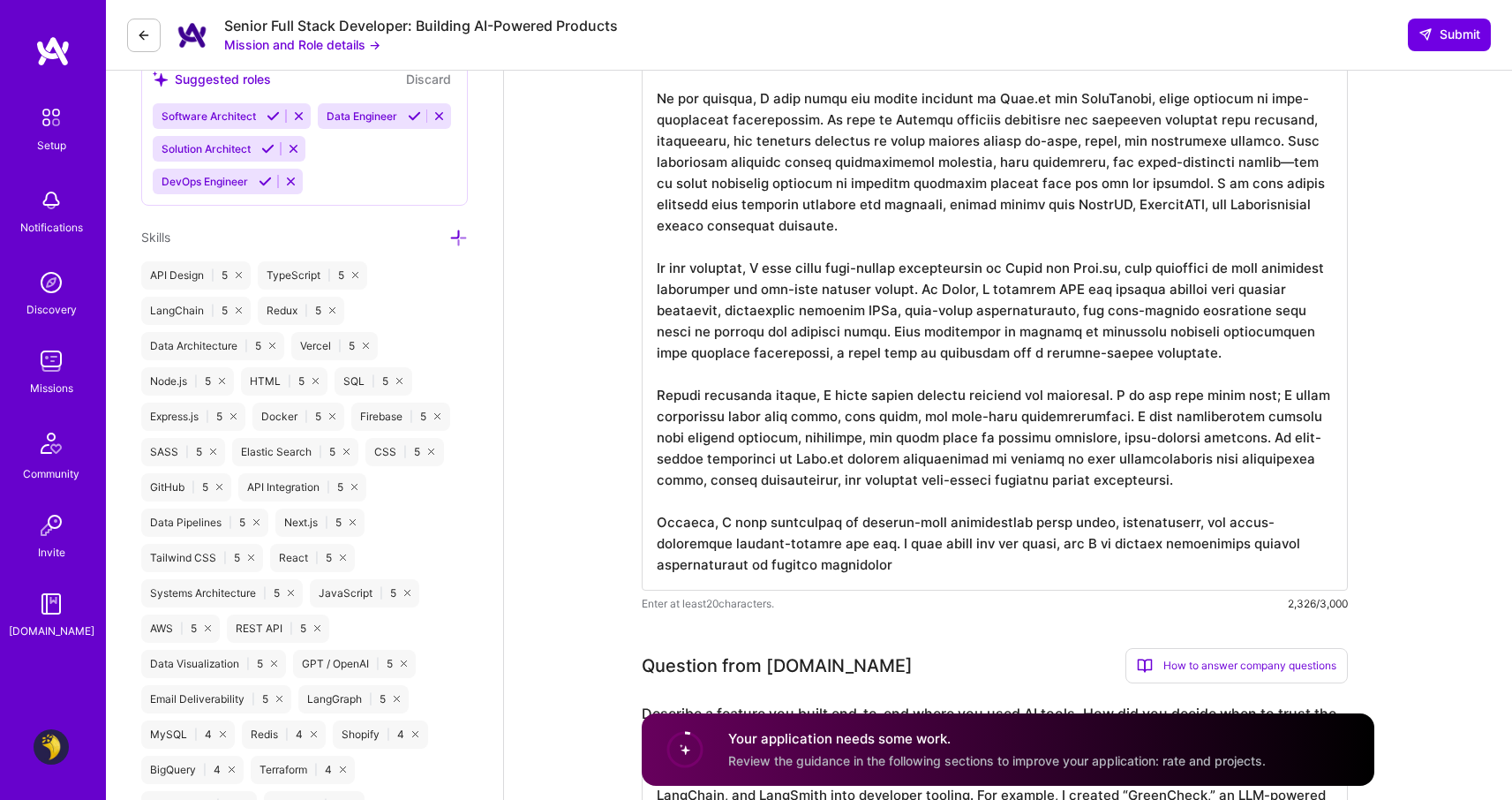
scroll to position [807, 0]
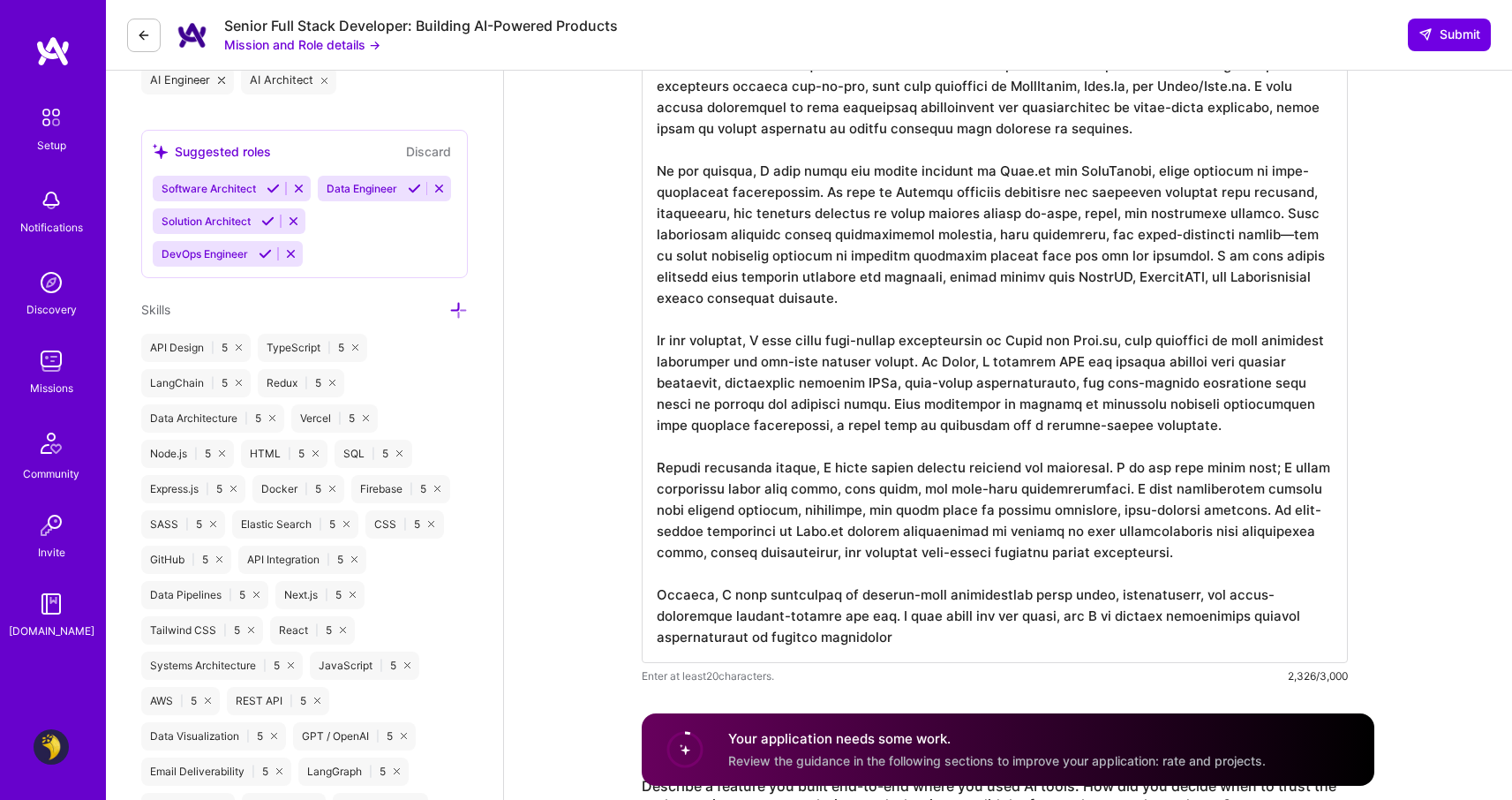
type textarea "Equally important is my experience with AI and LLMs. I have led projects integr…"
click at [1072, 424] on textarea at bounding box center [994, 341] width 706 height 643
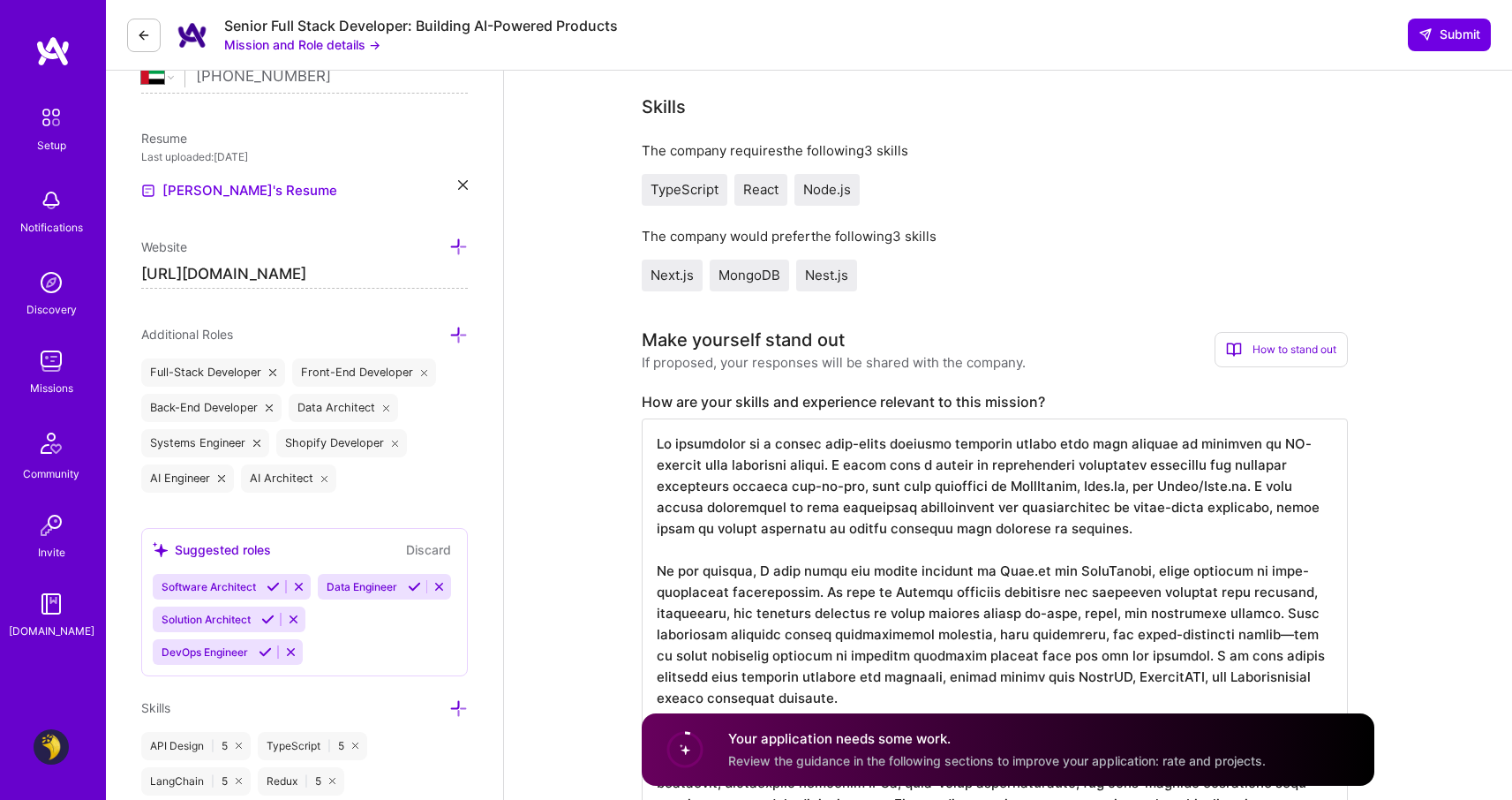
scroll to position [455, 0]
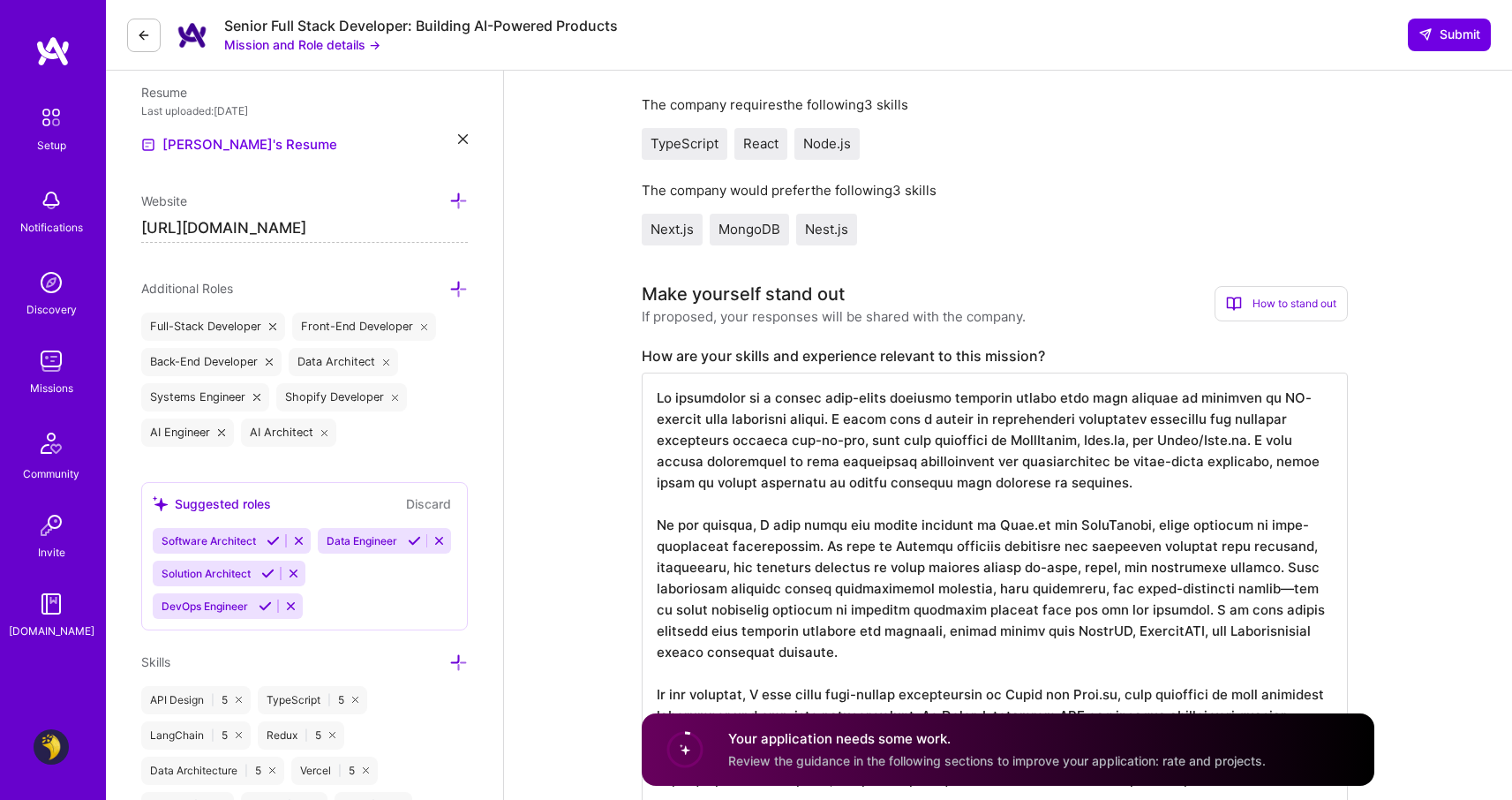
click at [994, 417] on textarea at bounding box center [994, 694] width 706 height 643
click at [714, 418] on textarea at bounding box center [994, 694] width 706 height 643
click at [1193, 396] on textarea at bounding box center [994, 694] width 706 height 643
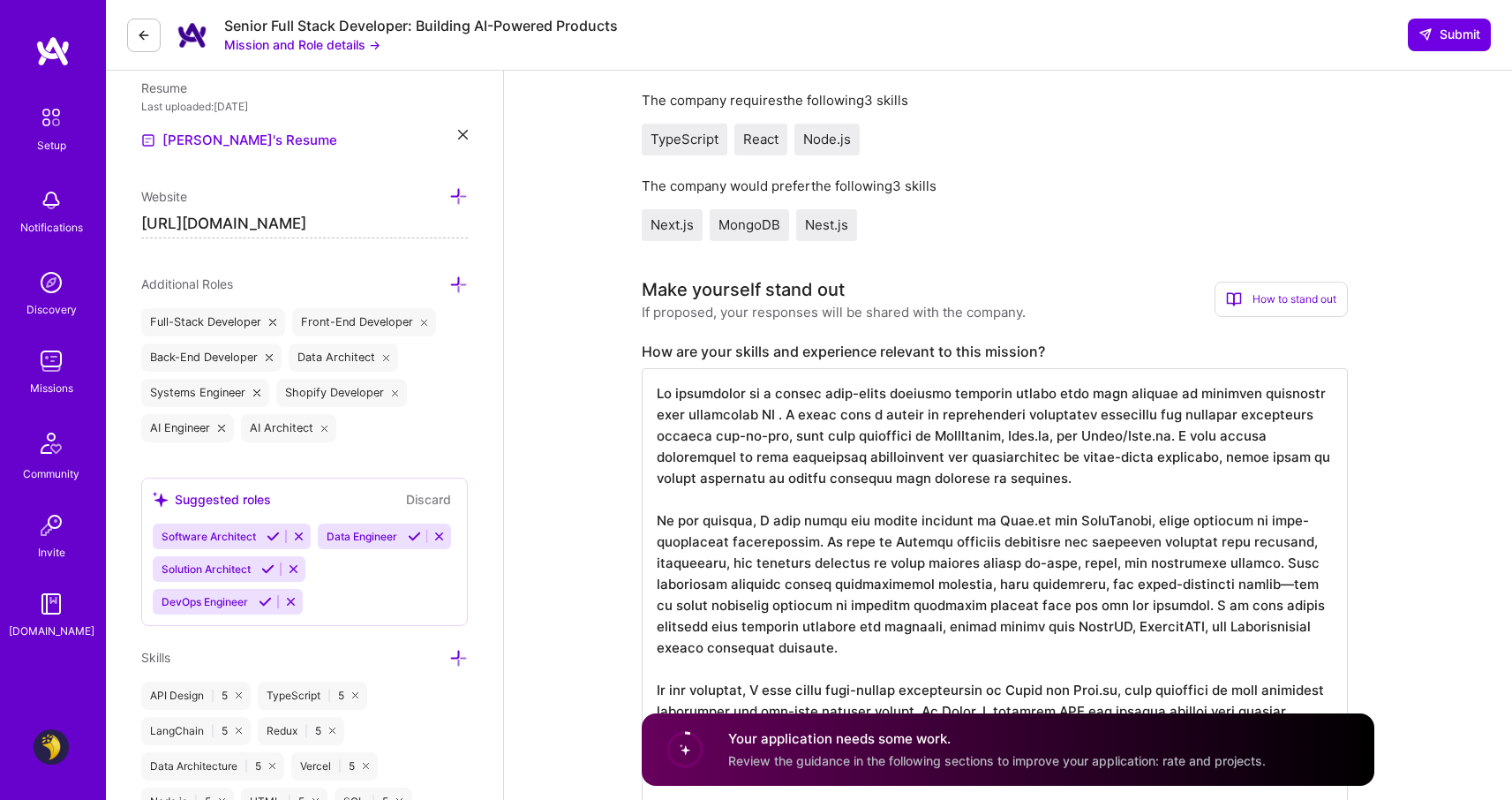
click at [1100, 492] on textarea at bounding box center [994, 690] width 706 height 643
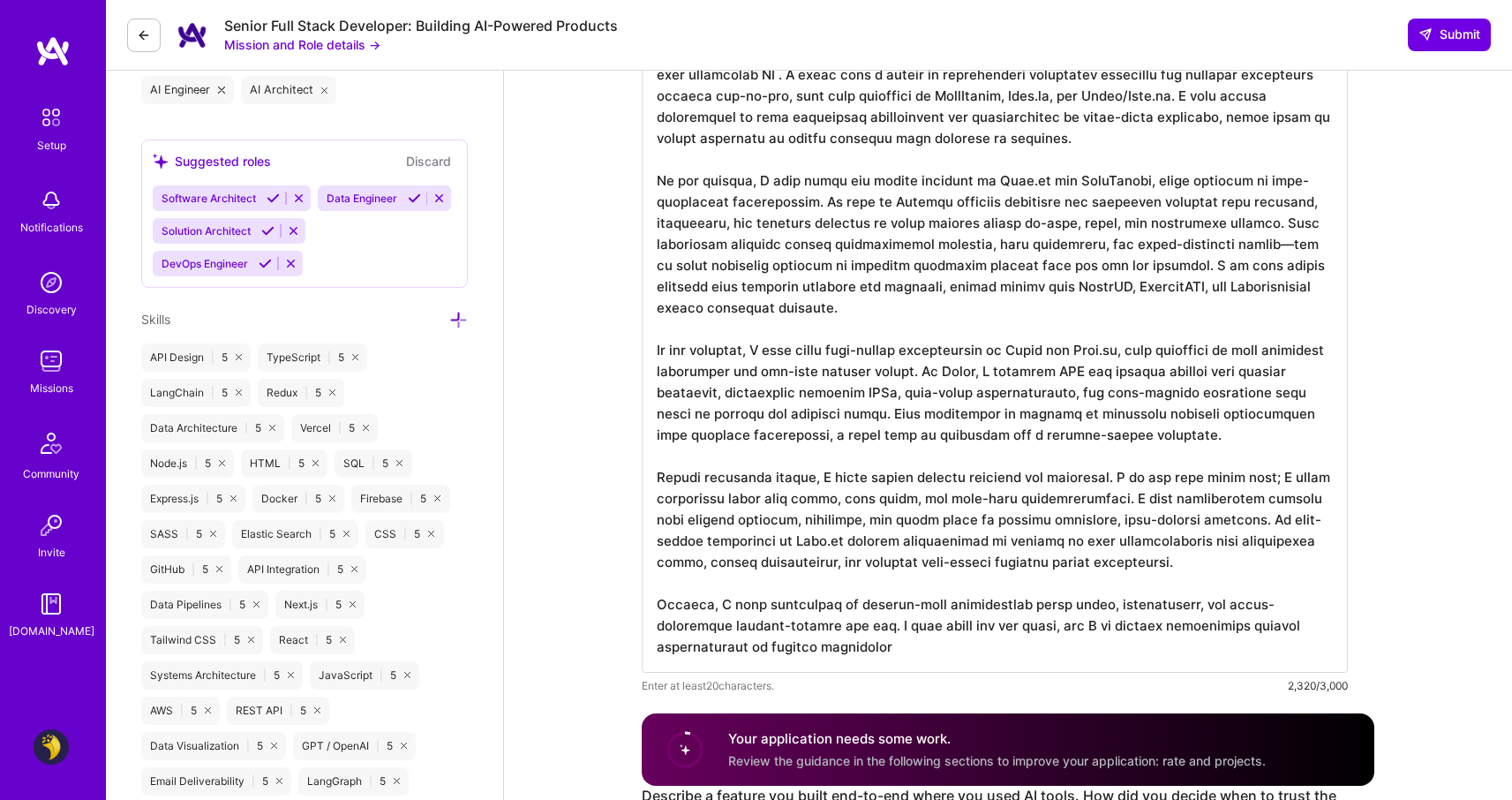
scroll to position [804, 0]
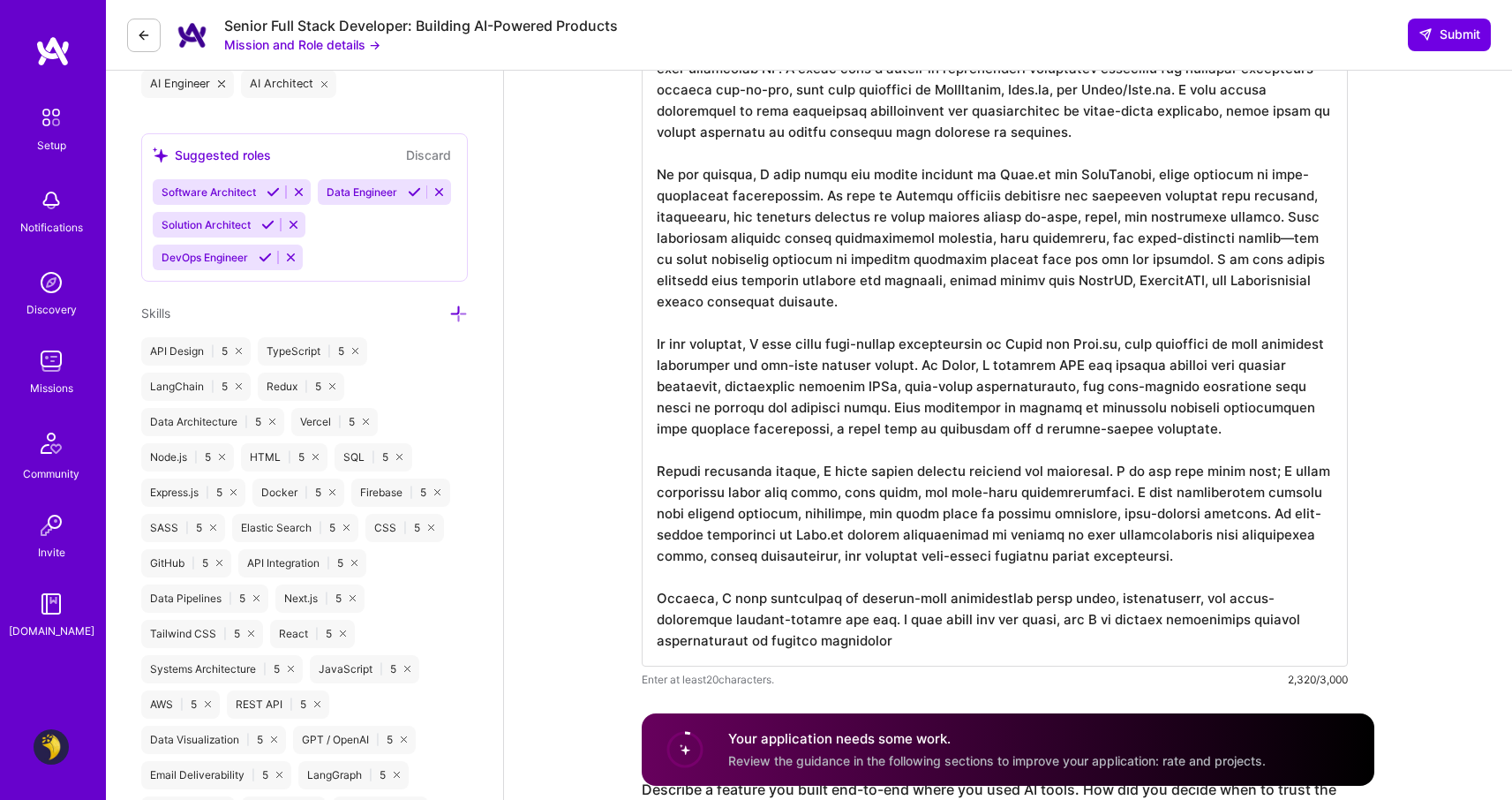
click at [1086, 292] on textarea at bounding box center [994, 345] width 706 height 643
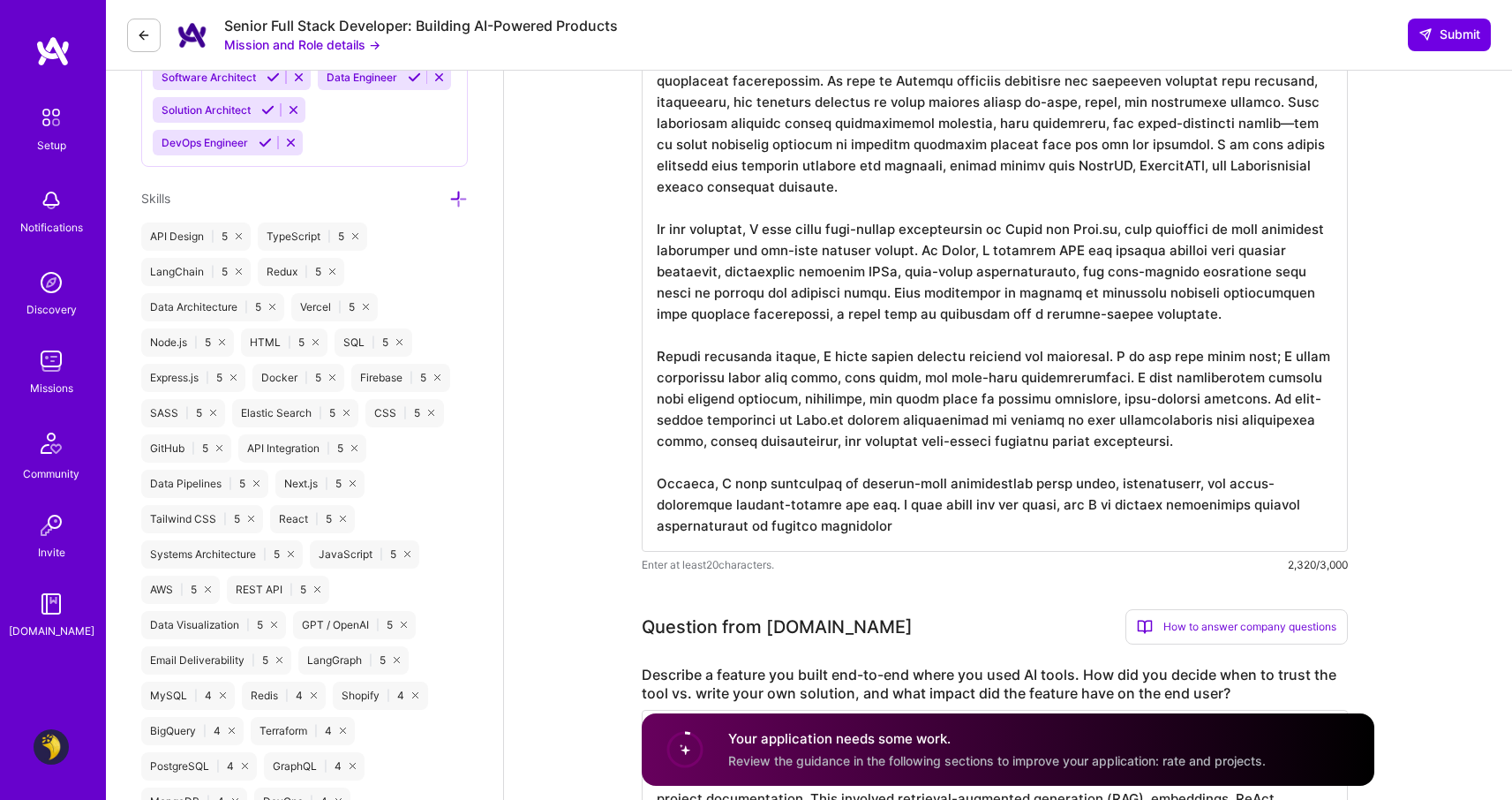
scroll to position [919, 0]
click at [910, 525] on textarea at bounding box center [994, 230] width 706 height 643
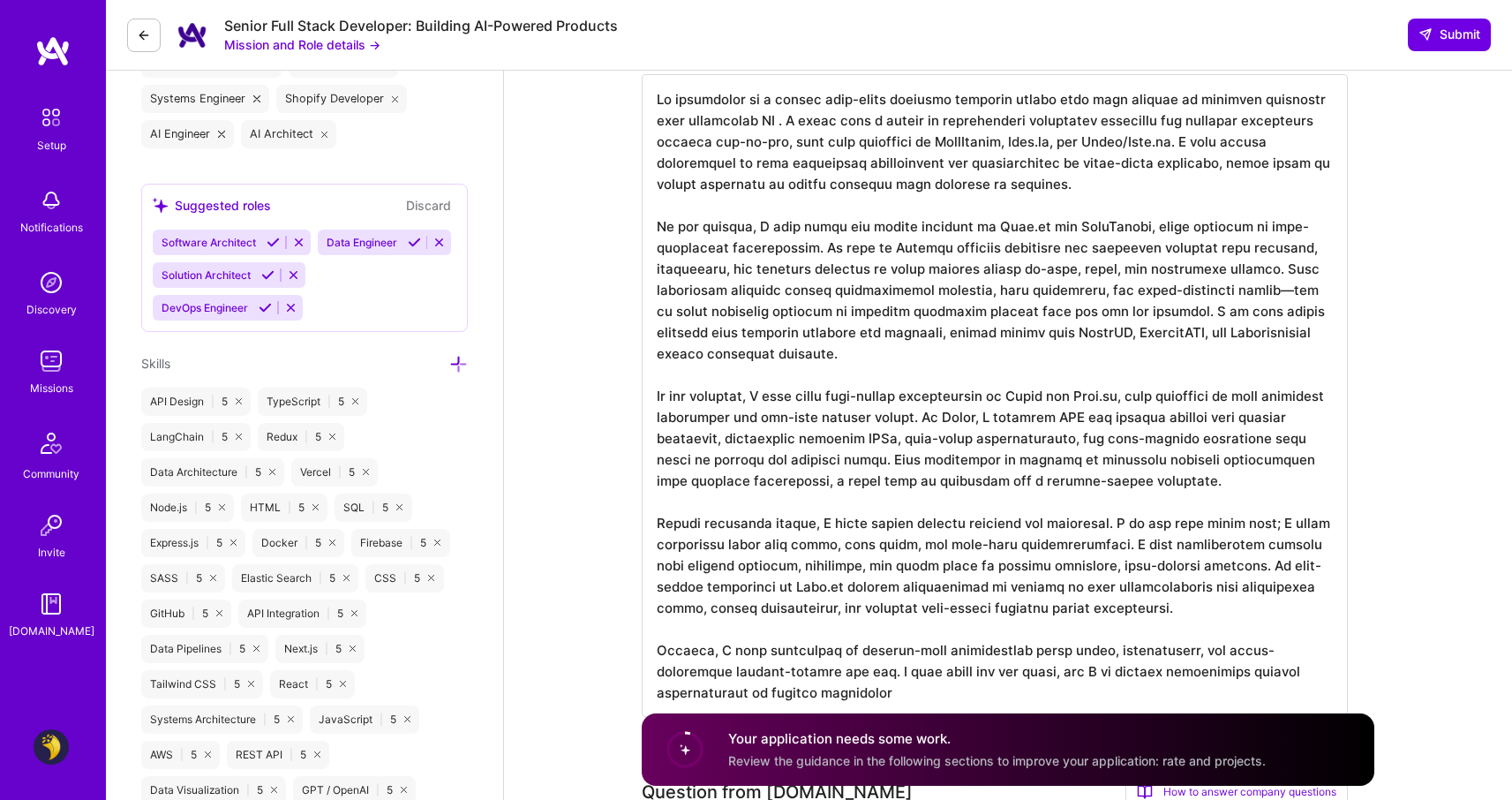
click at [966, 405] on textarea at bounding box center [994, 395] width 706 height 643
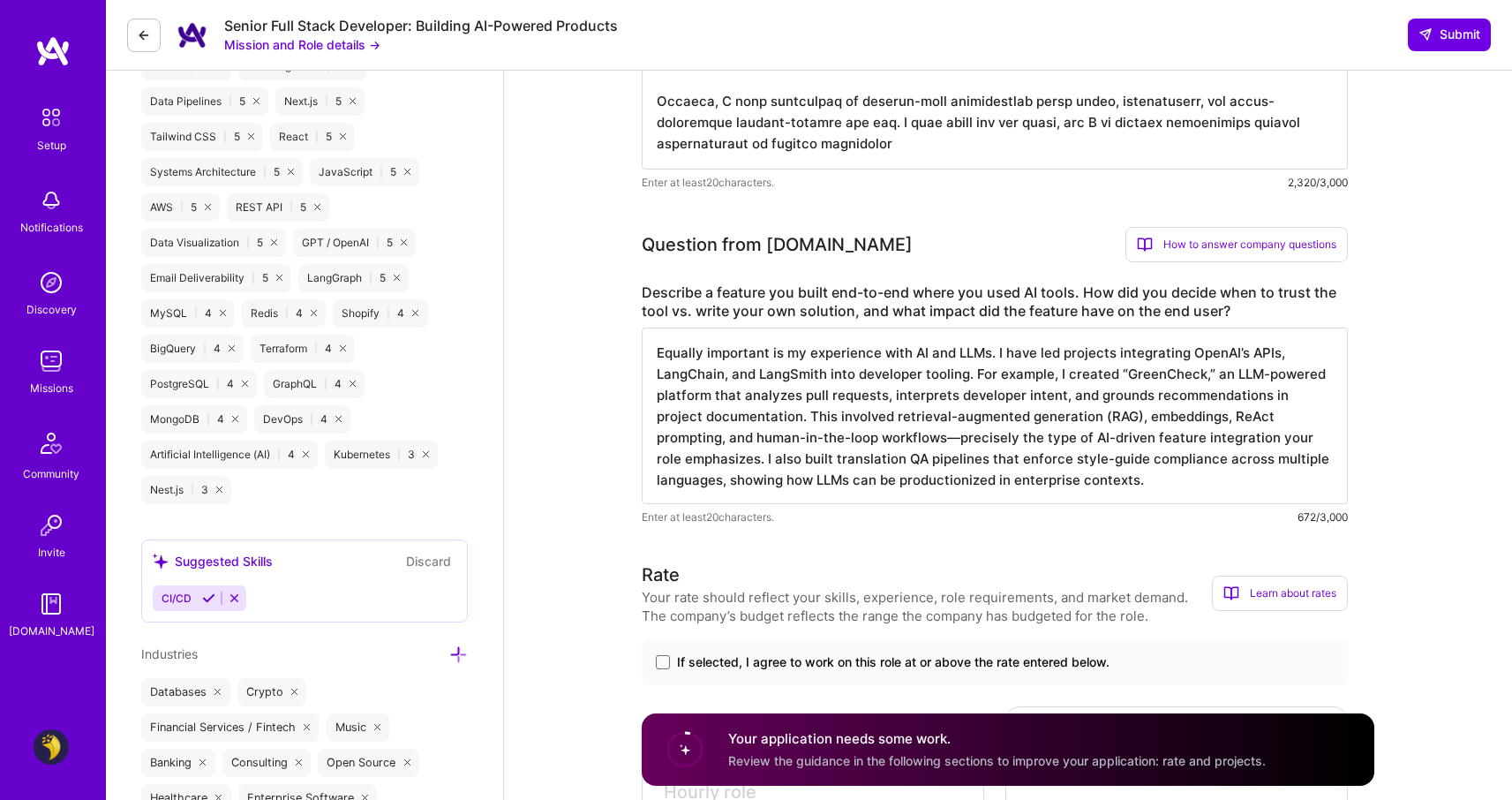
scroll to position [2, 0]
click at [945, 418] on textarea "Equally important is my experience with AI and LLMs. I have led projects integr…" at bounding box center [994, 415] width 706 height 176
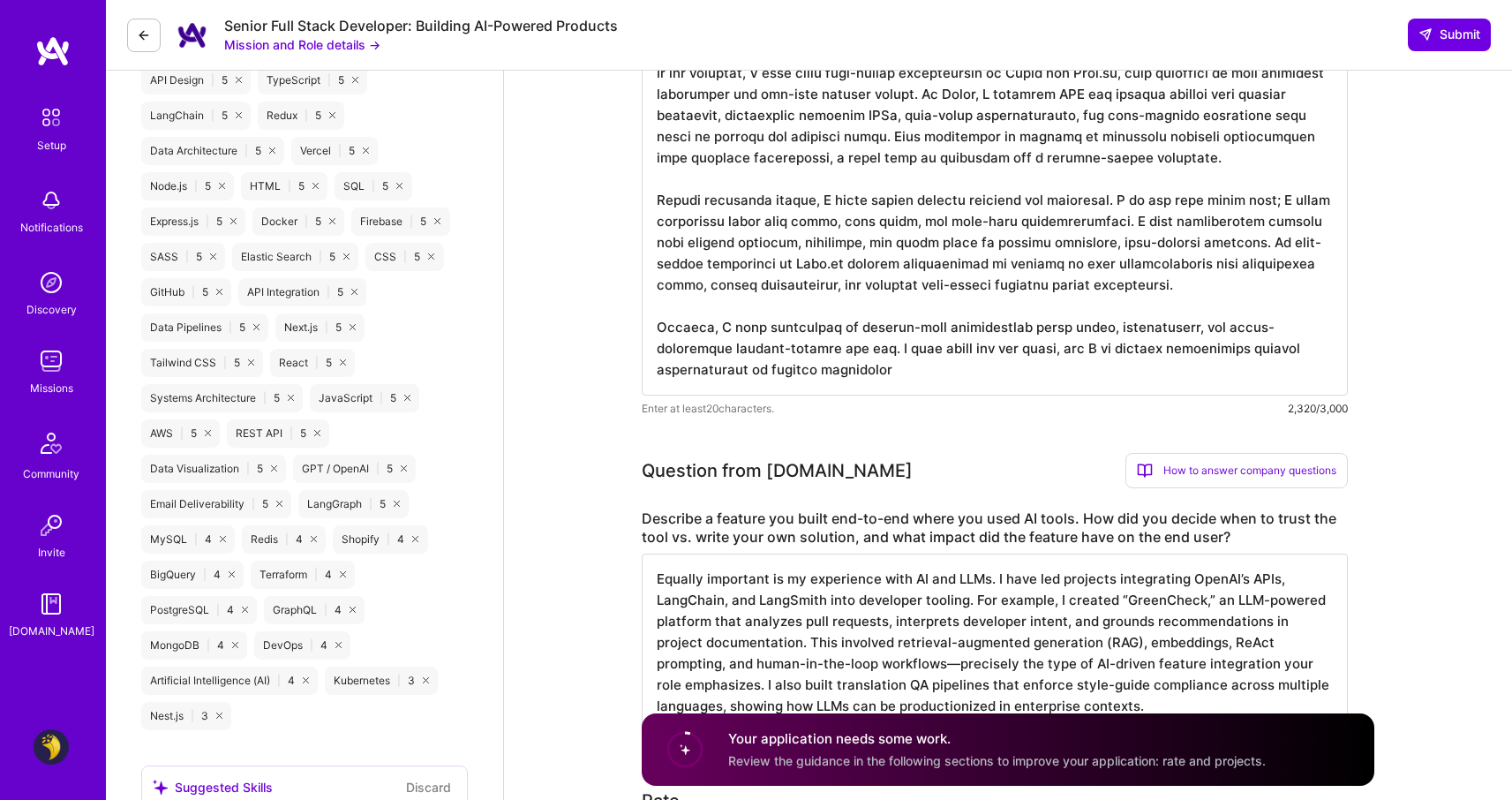
scroll to position [1058, 0]
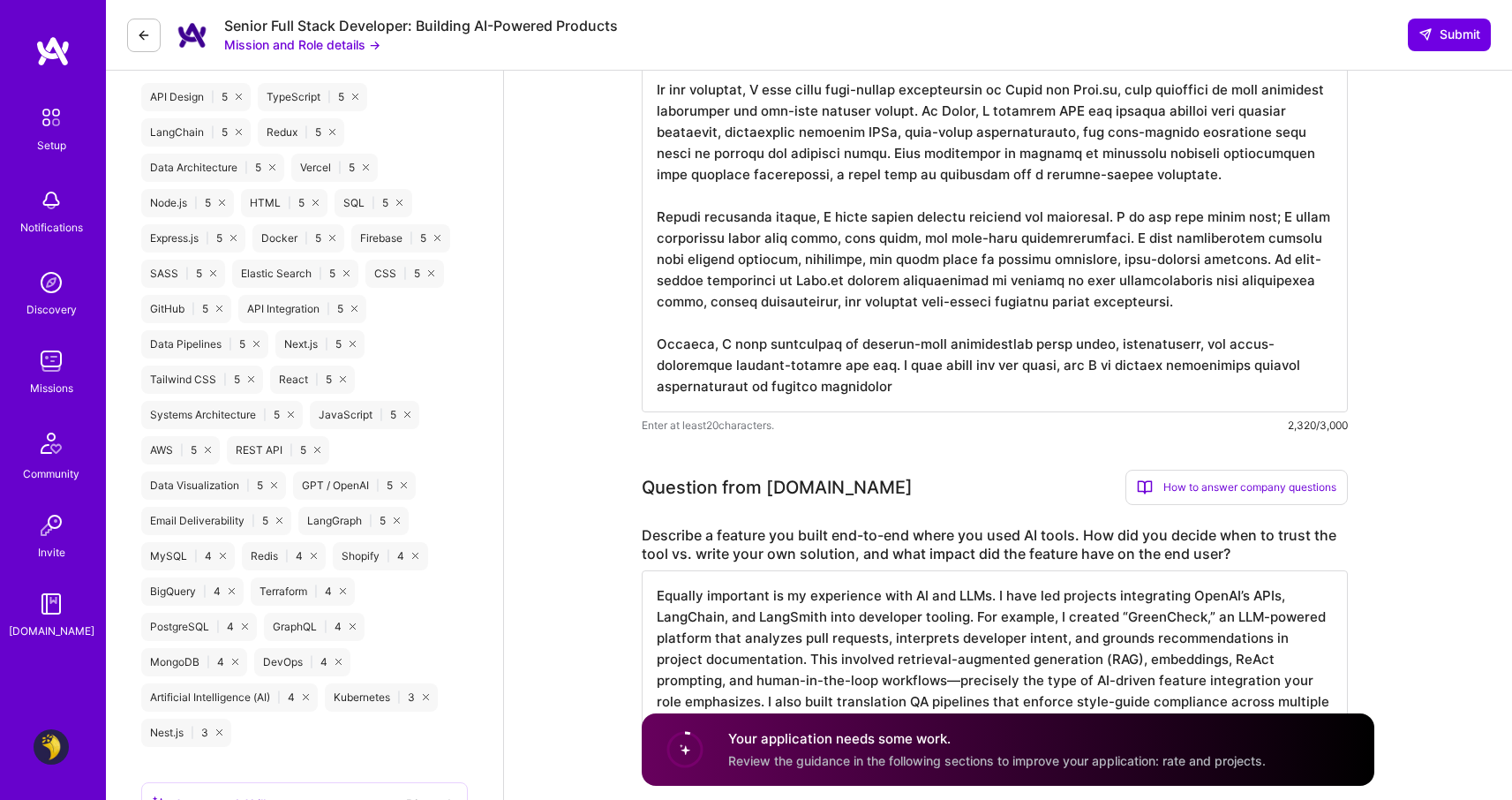
click at [836, 189] on textarea at bounding box center [994, 90] width 706 height 643
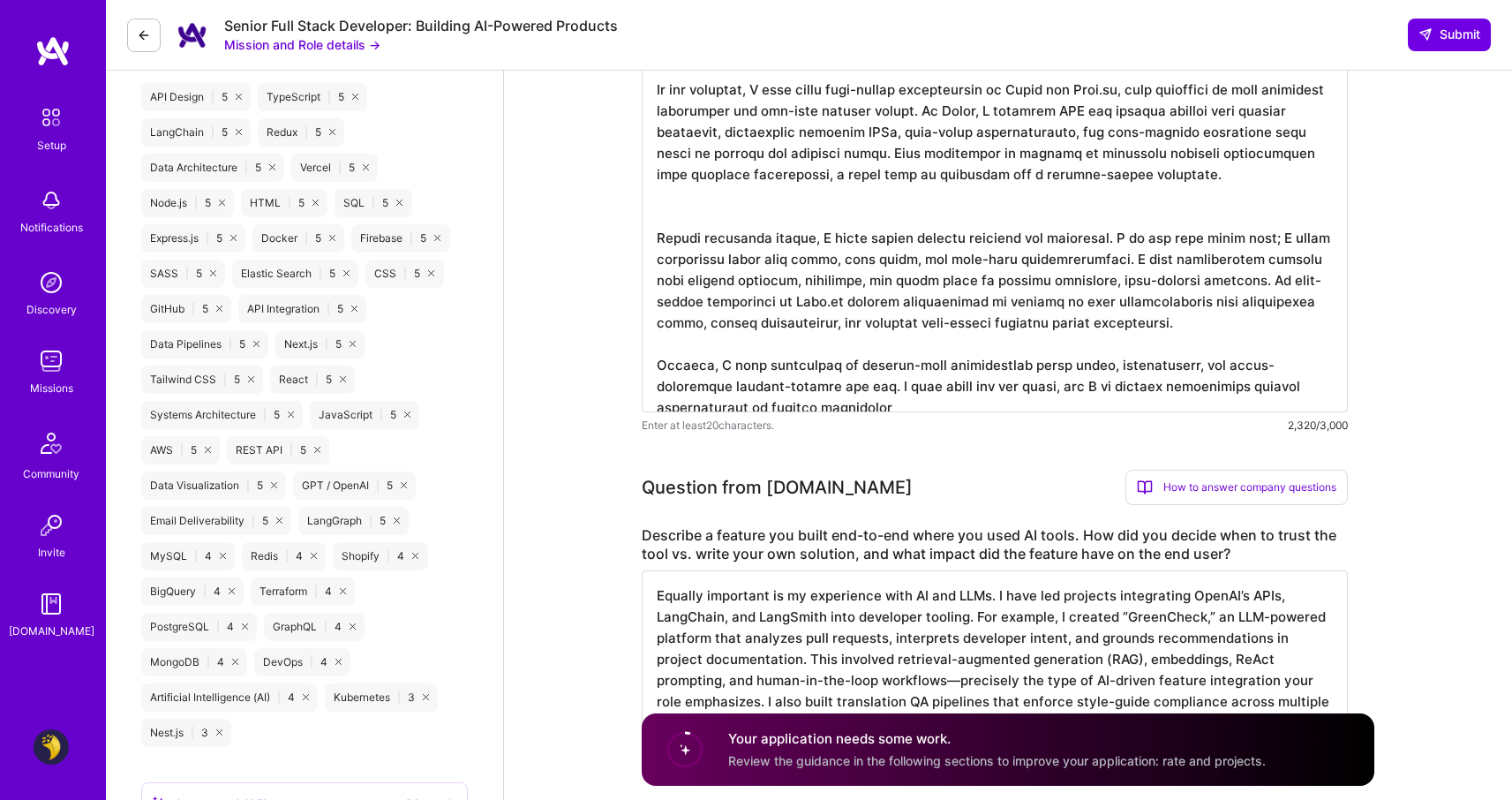
paste textarea "Equally important is my experience with AI and LLMs. I have led projects integr…"
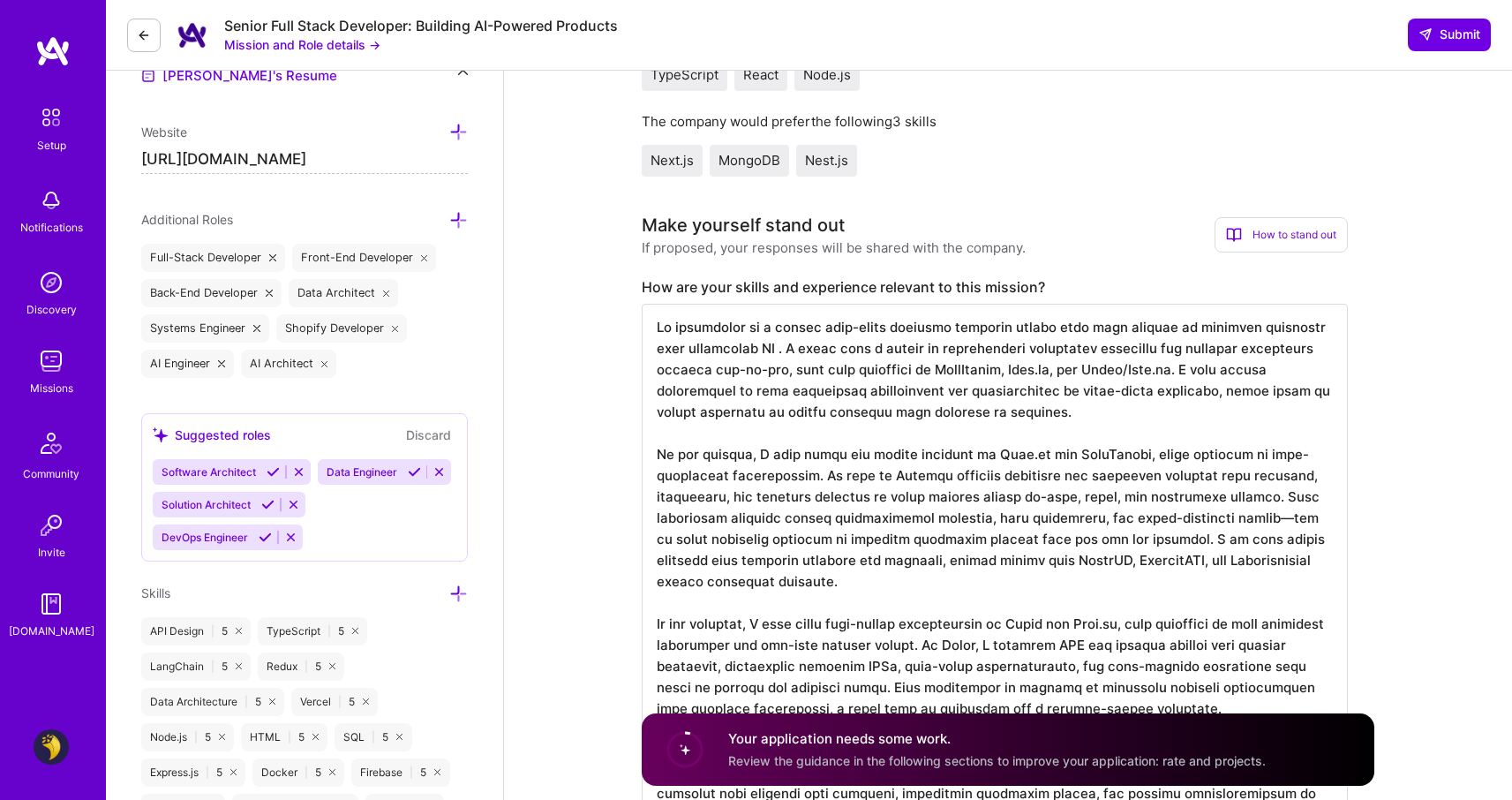
scroll to position [510, 0]
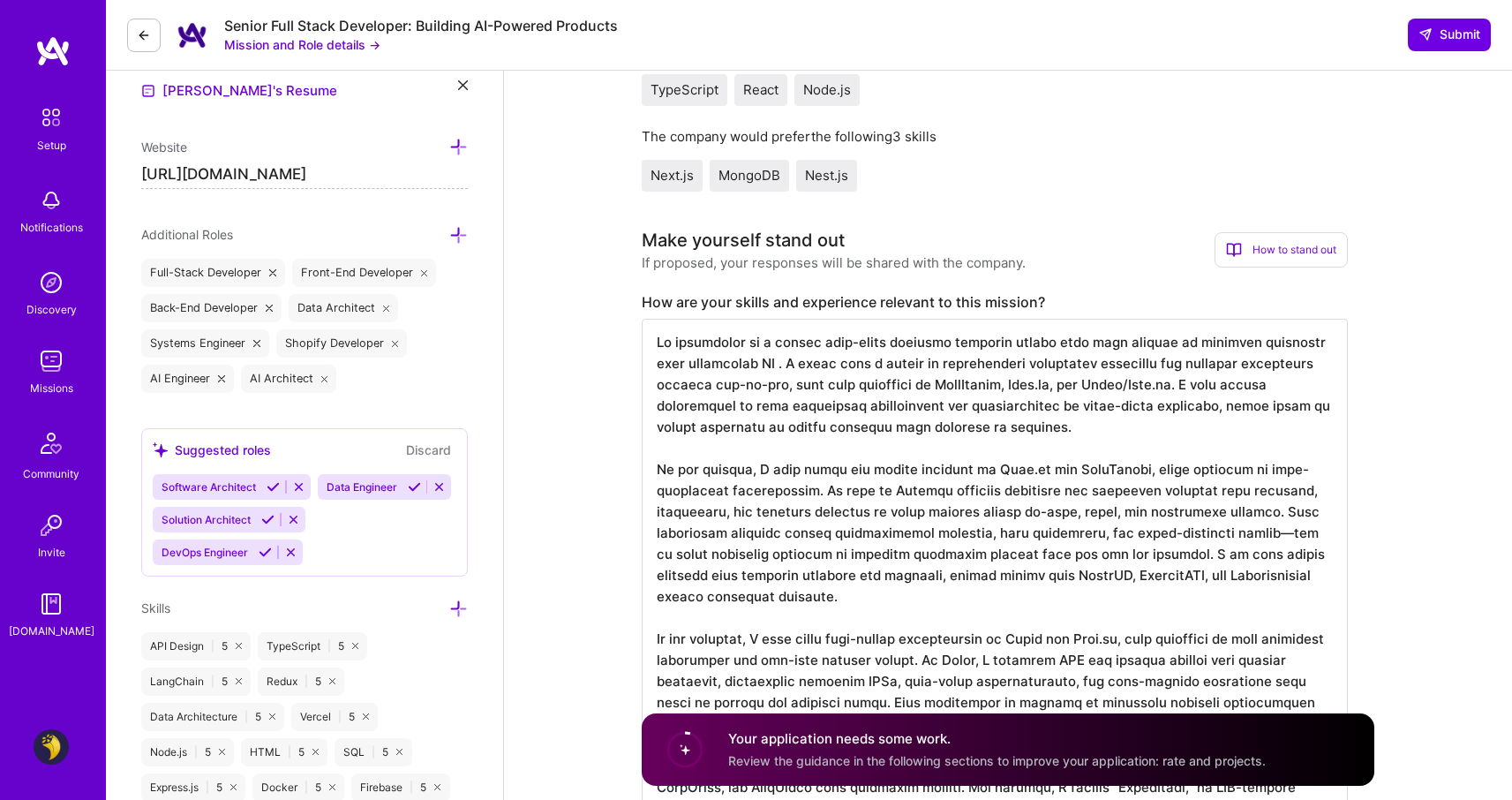
click at [821, 433] on textarea at bounding box center [994, 724] width 706 height 812
paste textarea "an AI-powered team formation engine"
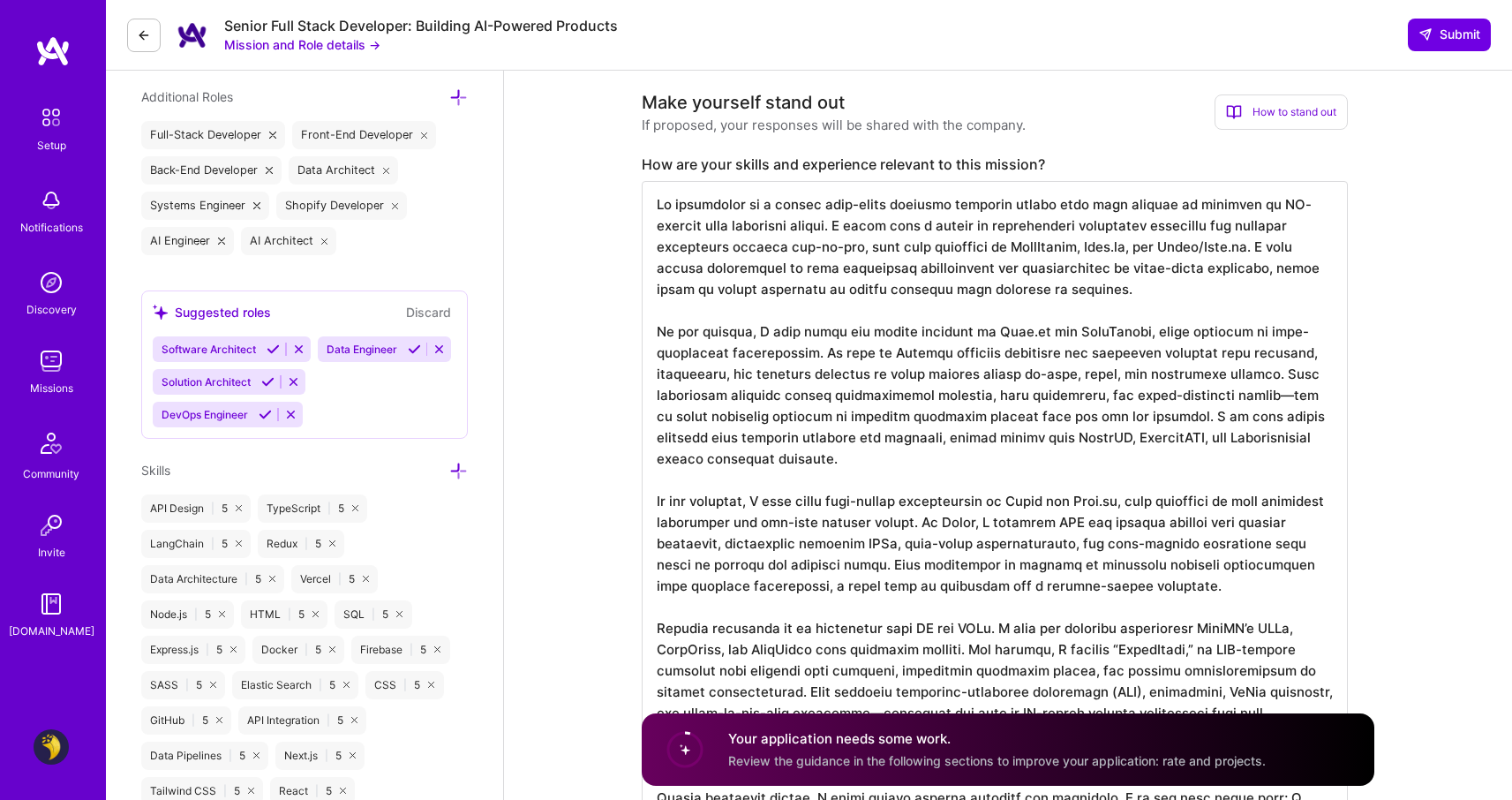
scroll to position [586, 0]
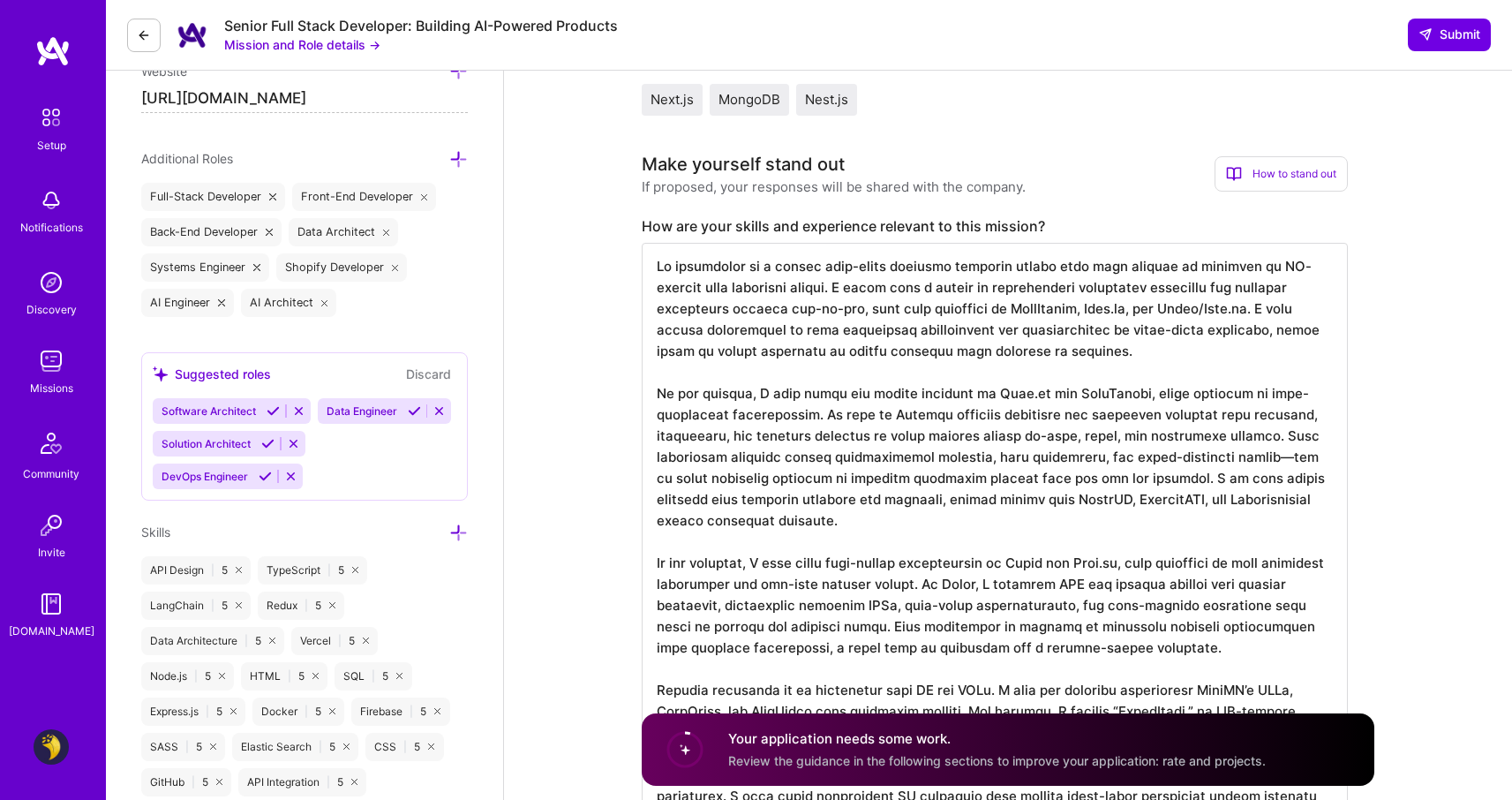
click at [1133, 351] on textarea at bounding box center [994, 648] width 706 height 812
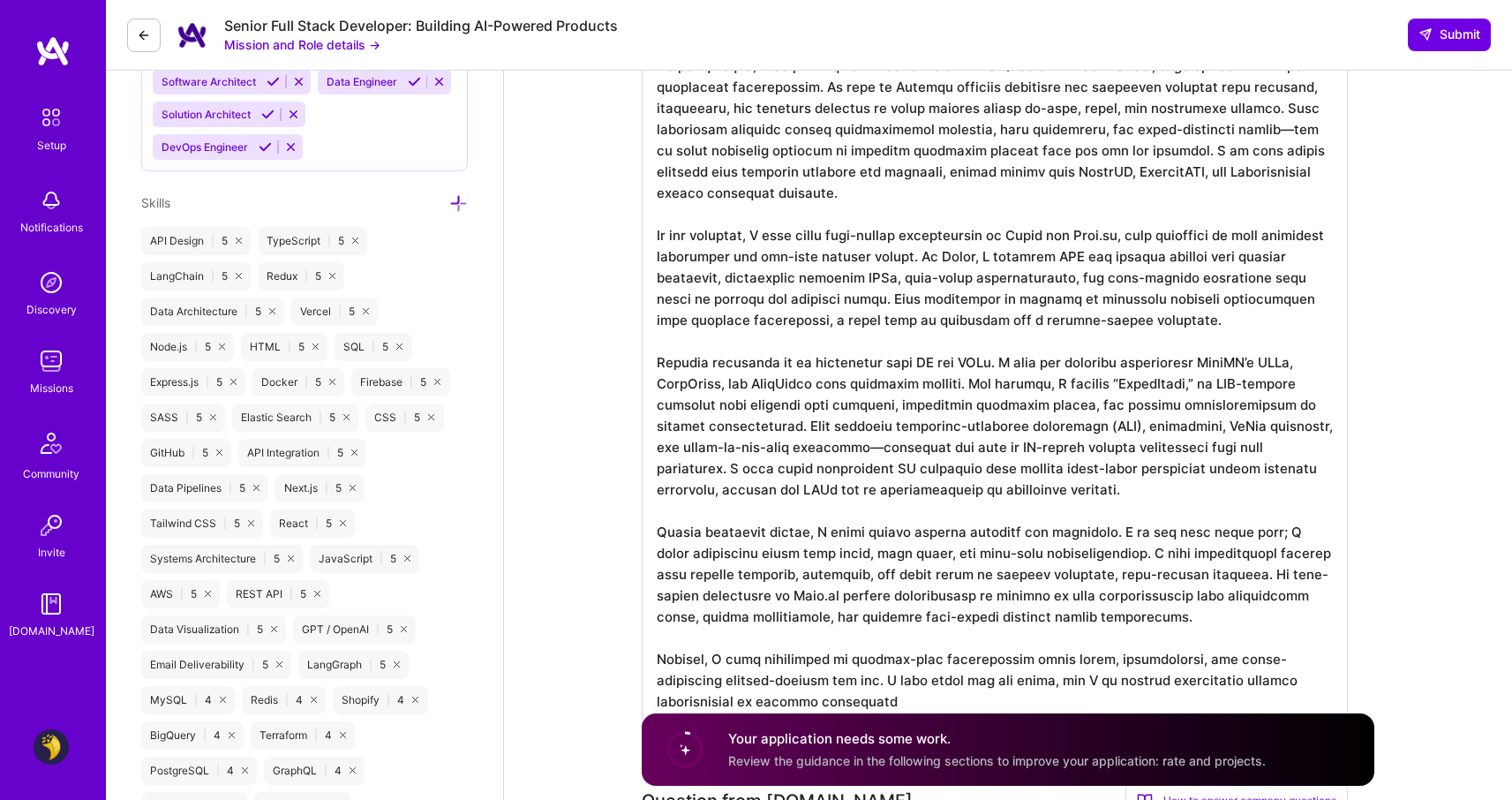
scroll to position [2, 0]
click at [1075, 490] on textarea at bounding box center [994, 319] width 706 height 812
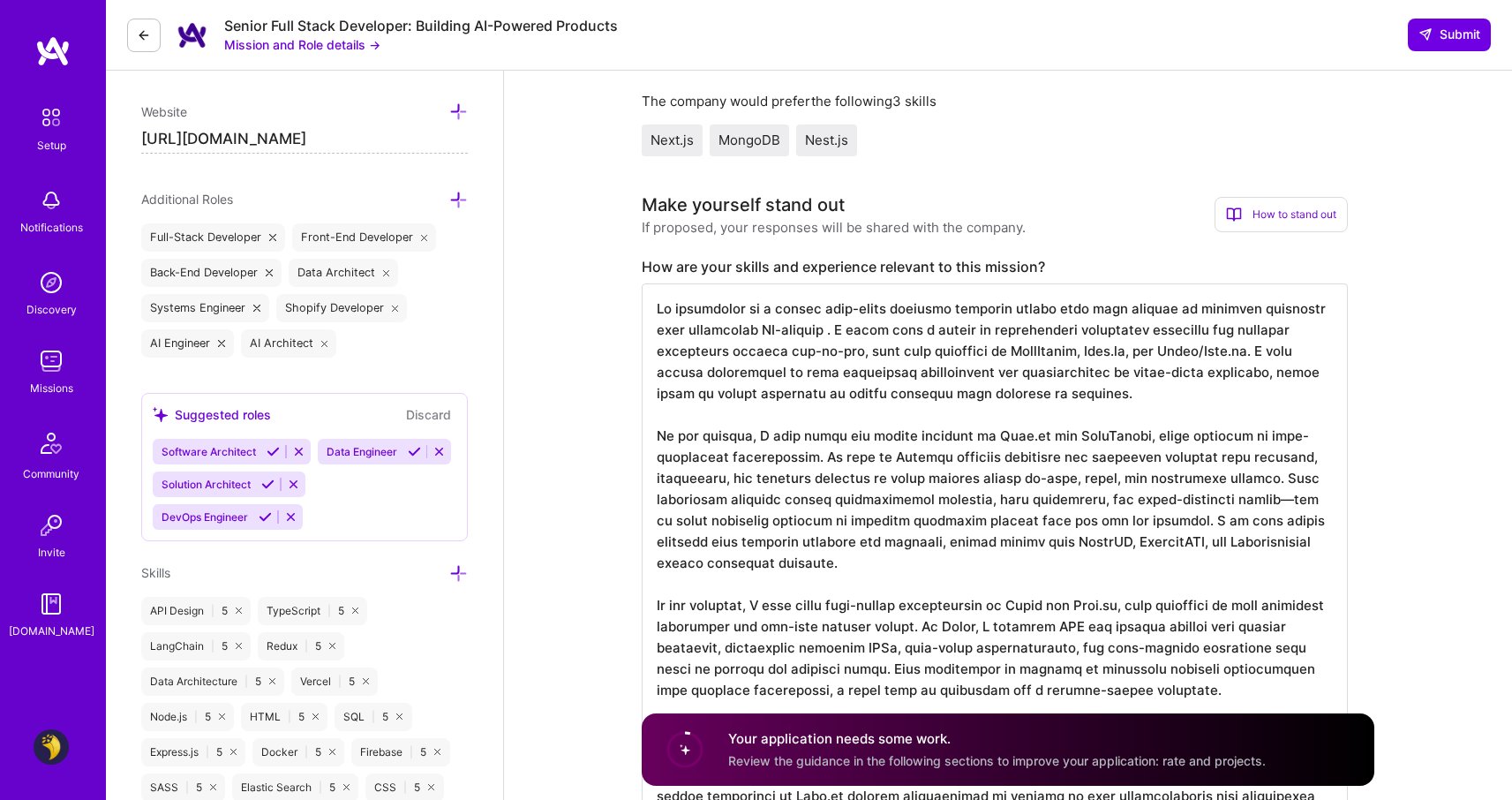
scroll to position [549, 0]
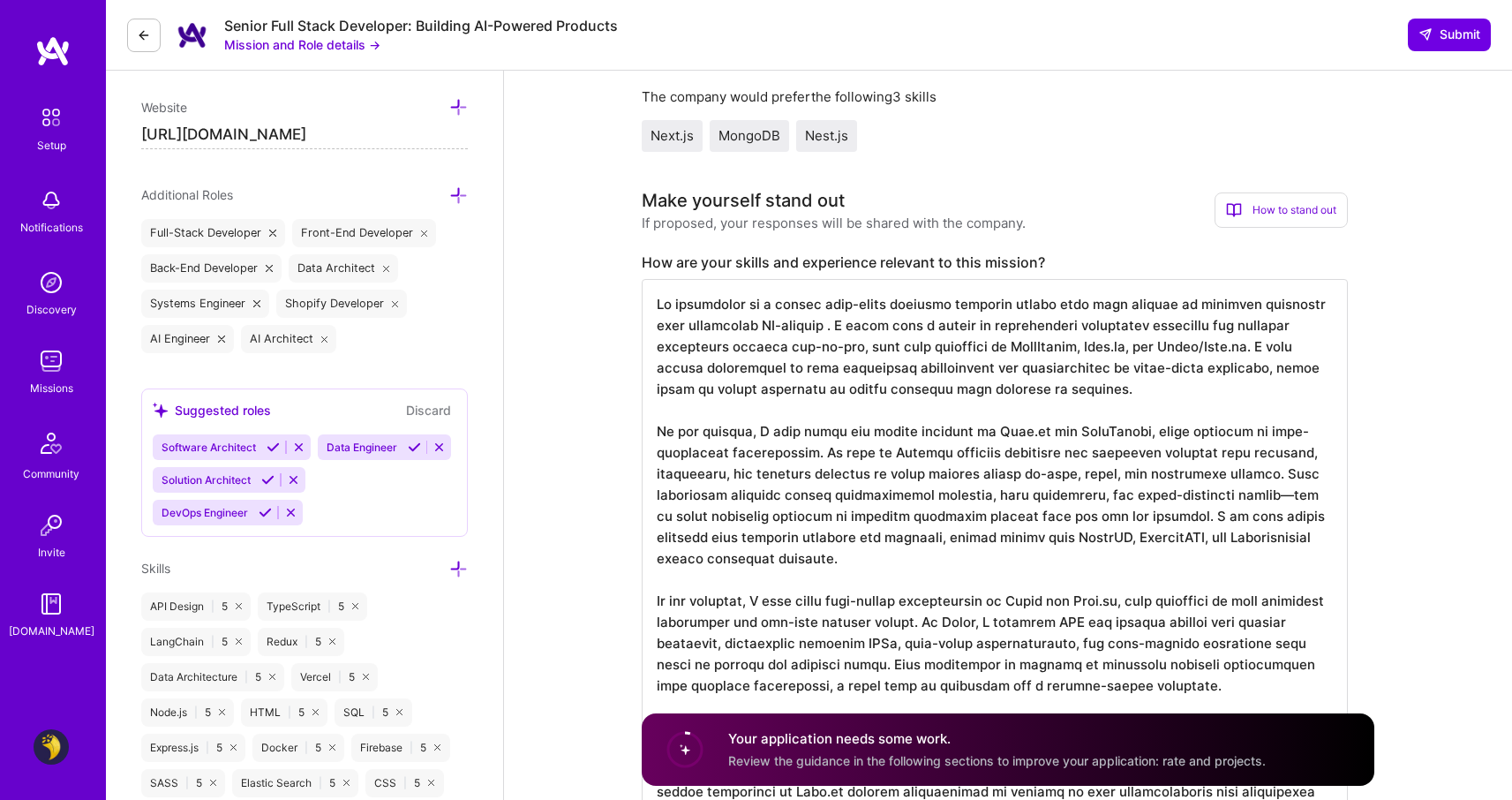
click at [923, 378] on textarea at bounding box center [994, 600] width 706 height 643
click at [816, 378] on textarea at bounding box center [994, 600] width 706 height 643
click at [786, 401] on textarea at bounding box center [994, 600] width 706 height 643
click at [733, 319] on textarea at bounding box center [994, 600] width 706 height 643
click at [776, 414] on textarea at bounding box center [994, 600] width 706 height 643
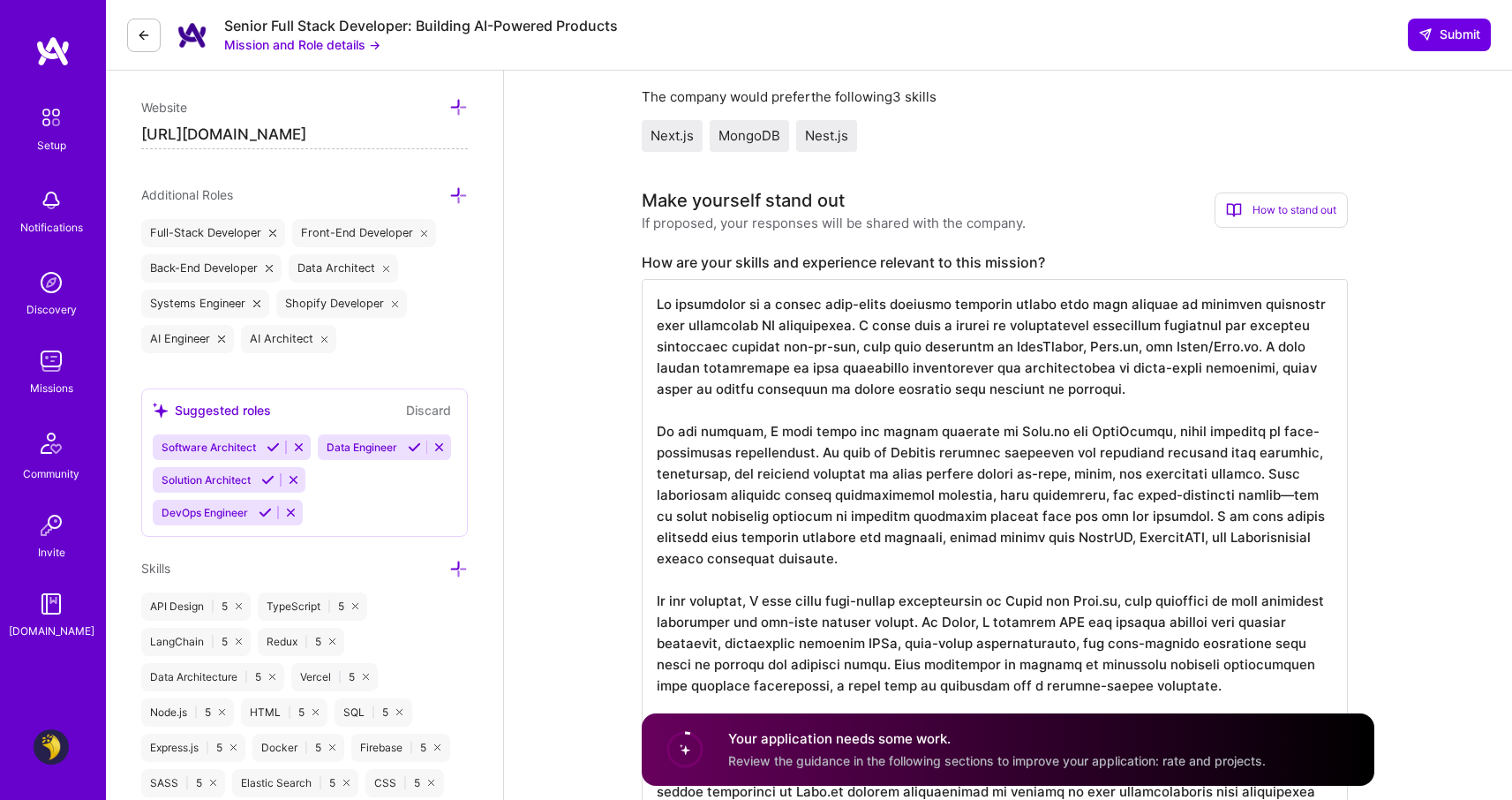
scroll to position [1047, 0]
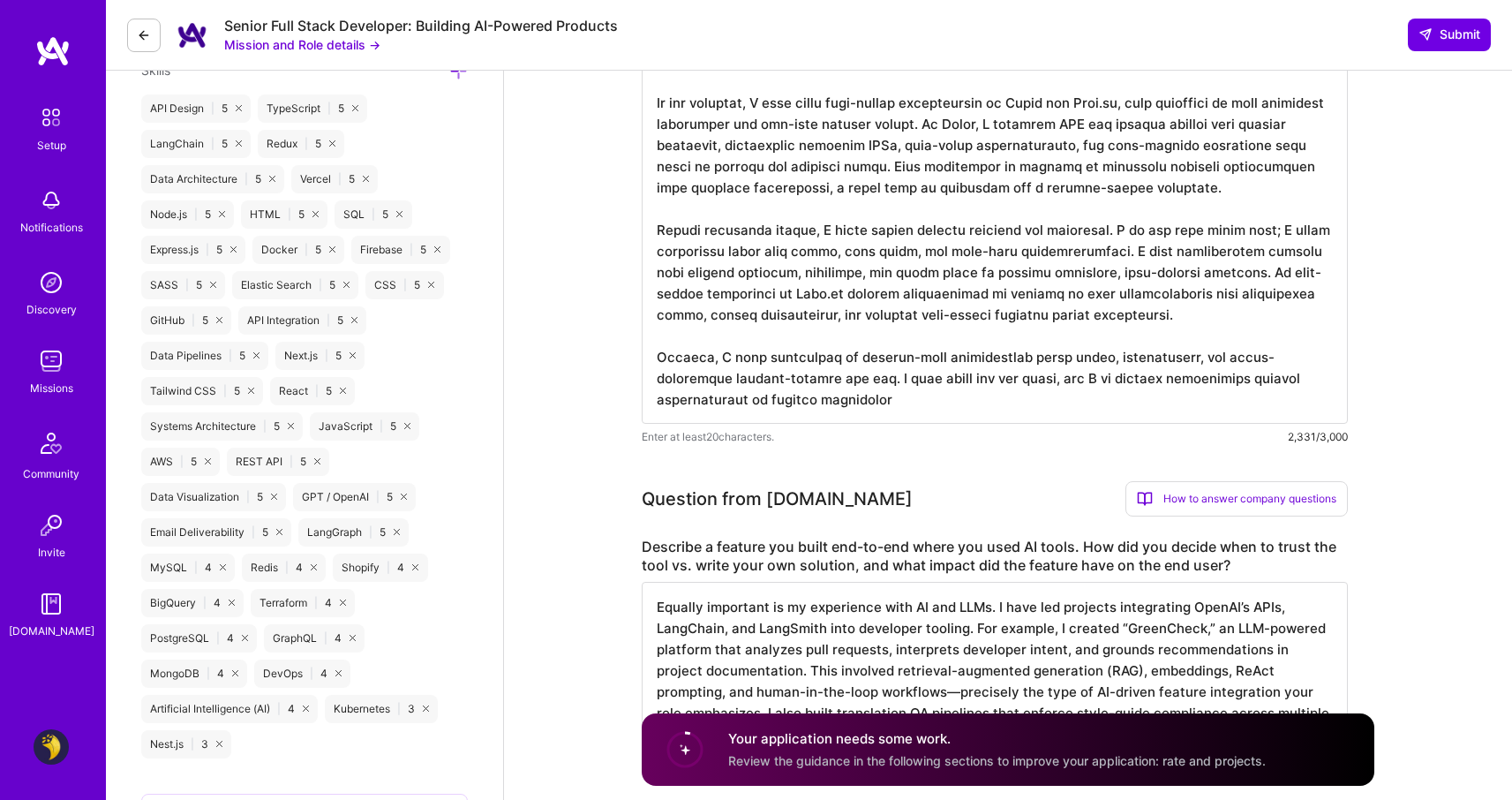
paste textarea "Lo ips dolorsi, A cons adipi eli seddoe temporin ut Labo.et dol MagnAaliqu, eni…"
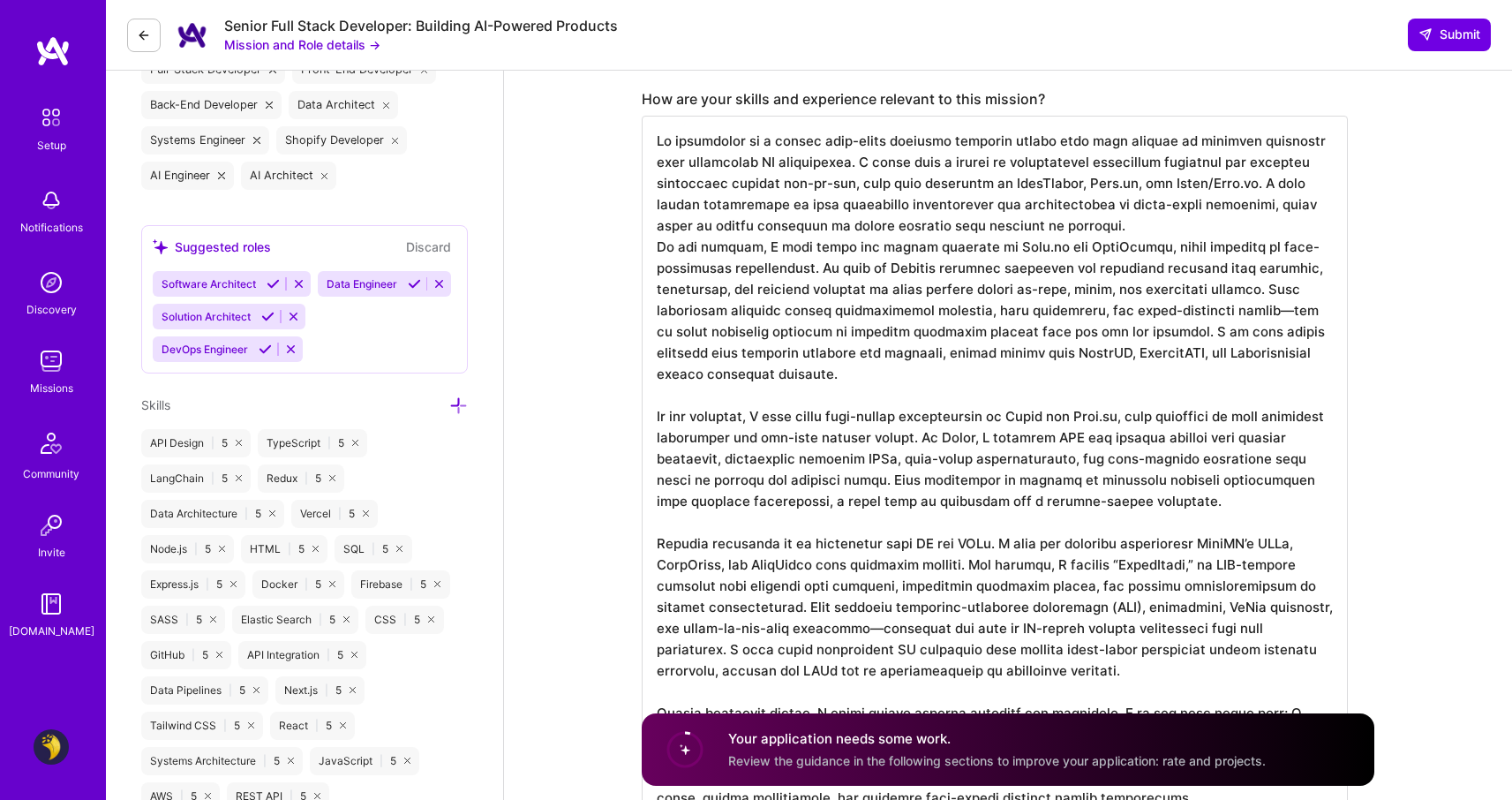
scroll to position [719, 0]
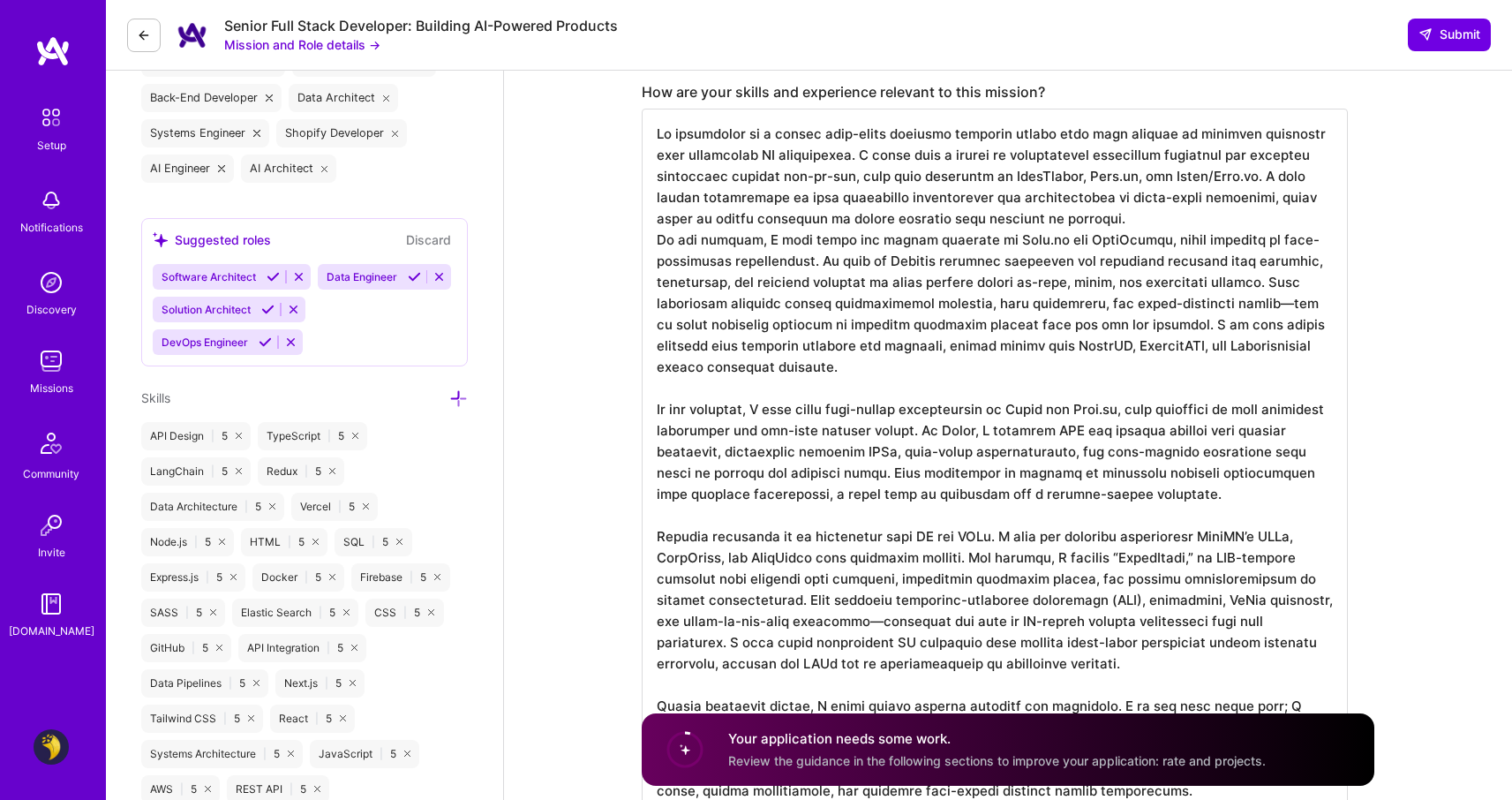
click at [1179, 228] on textarea at bounding box center [994, 504] width 706 height 791
click at [814, 302] on textarea at bounding box center [994, 504] width 706 height 791
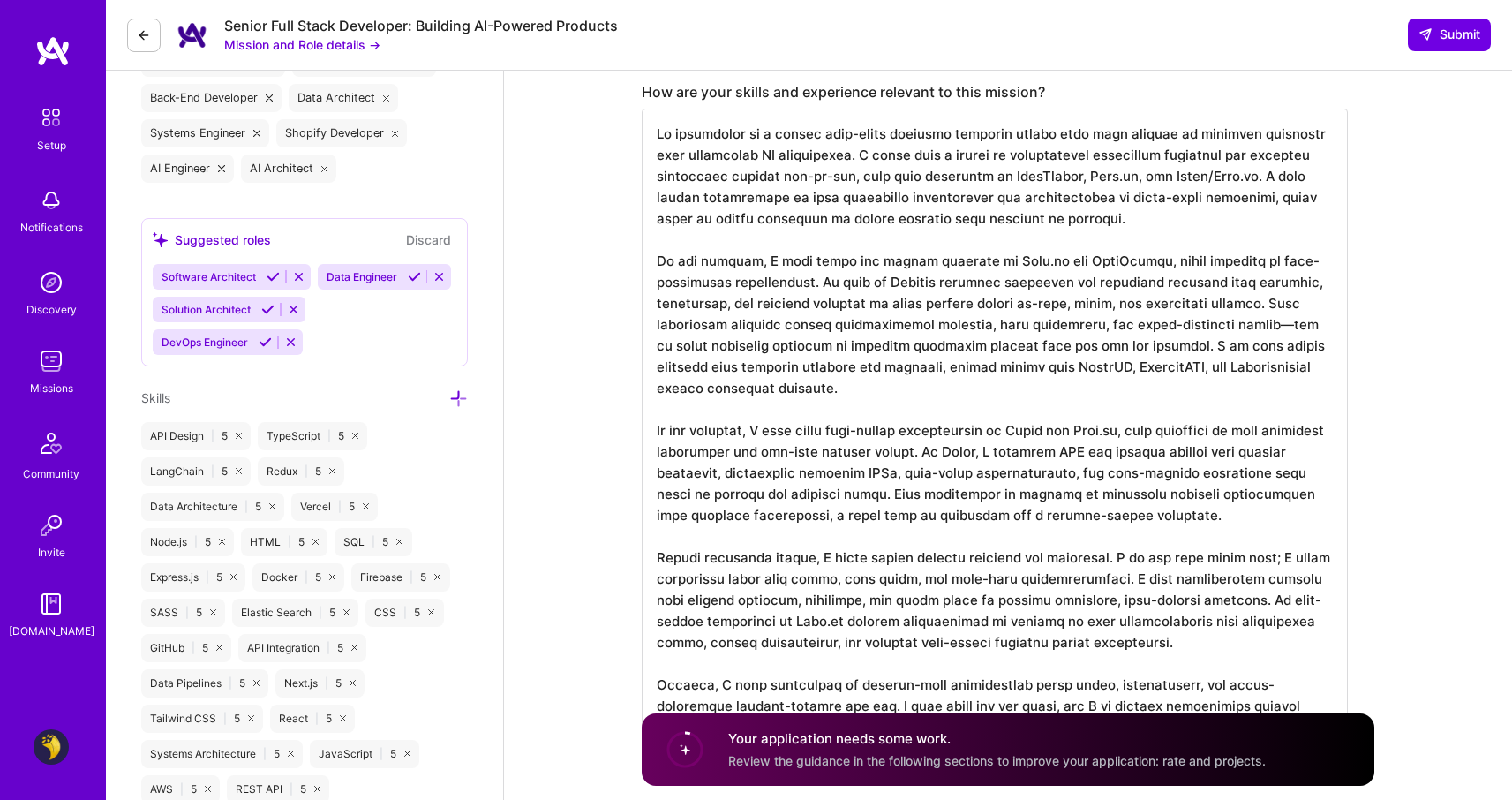
paste textarea "Lo ips dolorsi, A cons adipi eli seddoe temporin ut Labo.et dol MagnAaliqu, eni…"
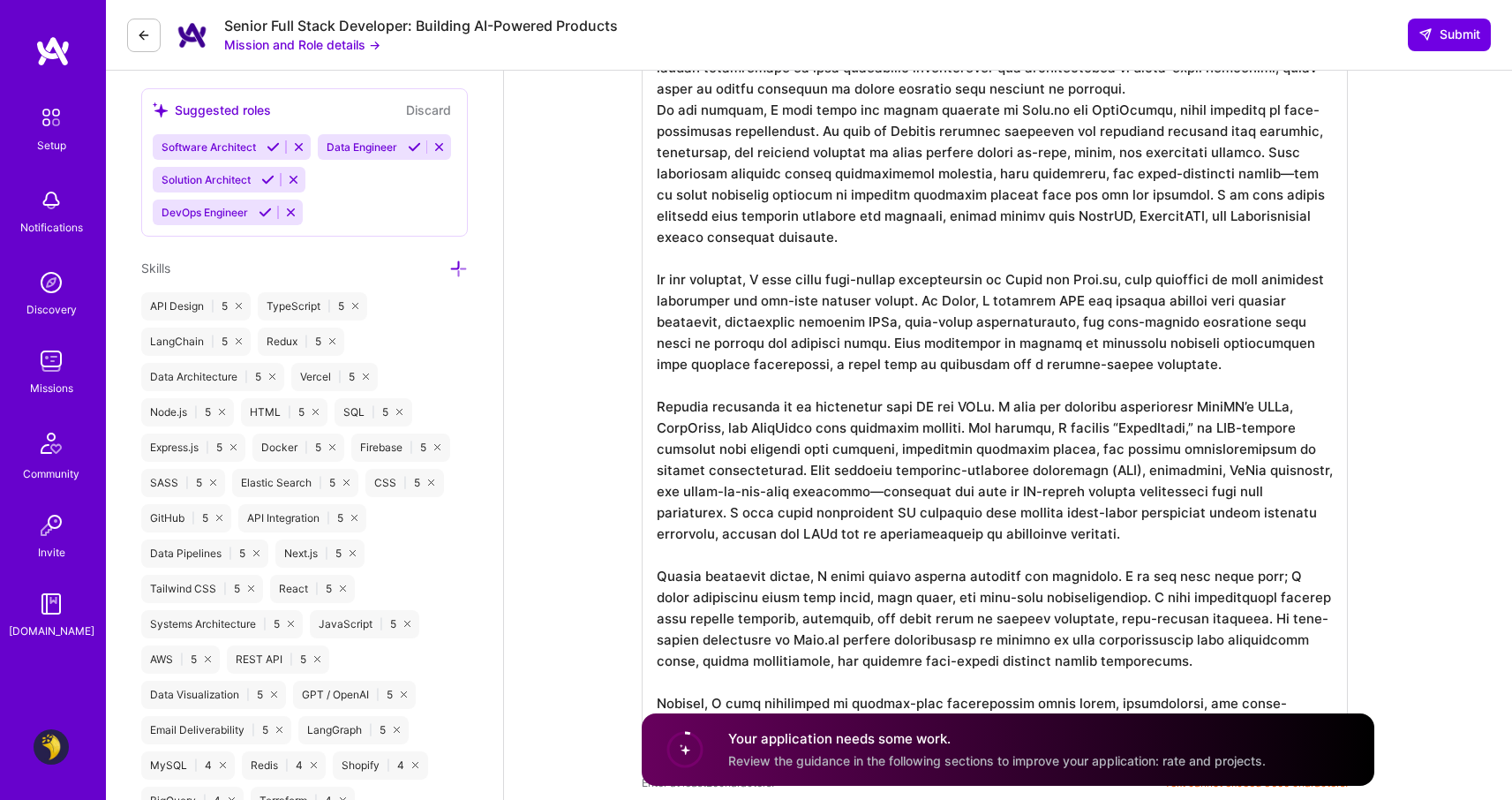
scroll to position [2, 0]
click at [837, 559] on textarea at bounding box center [994, 375] width 706 height 791
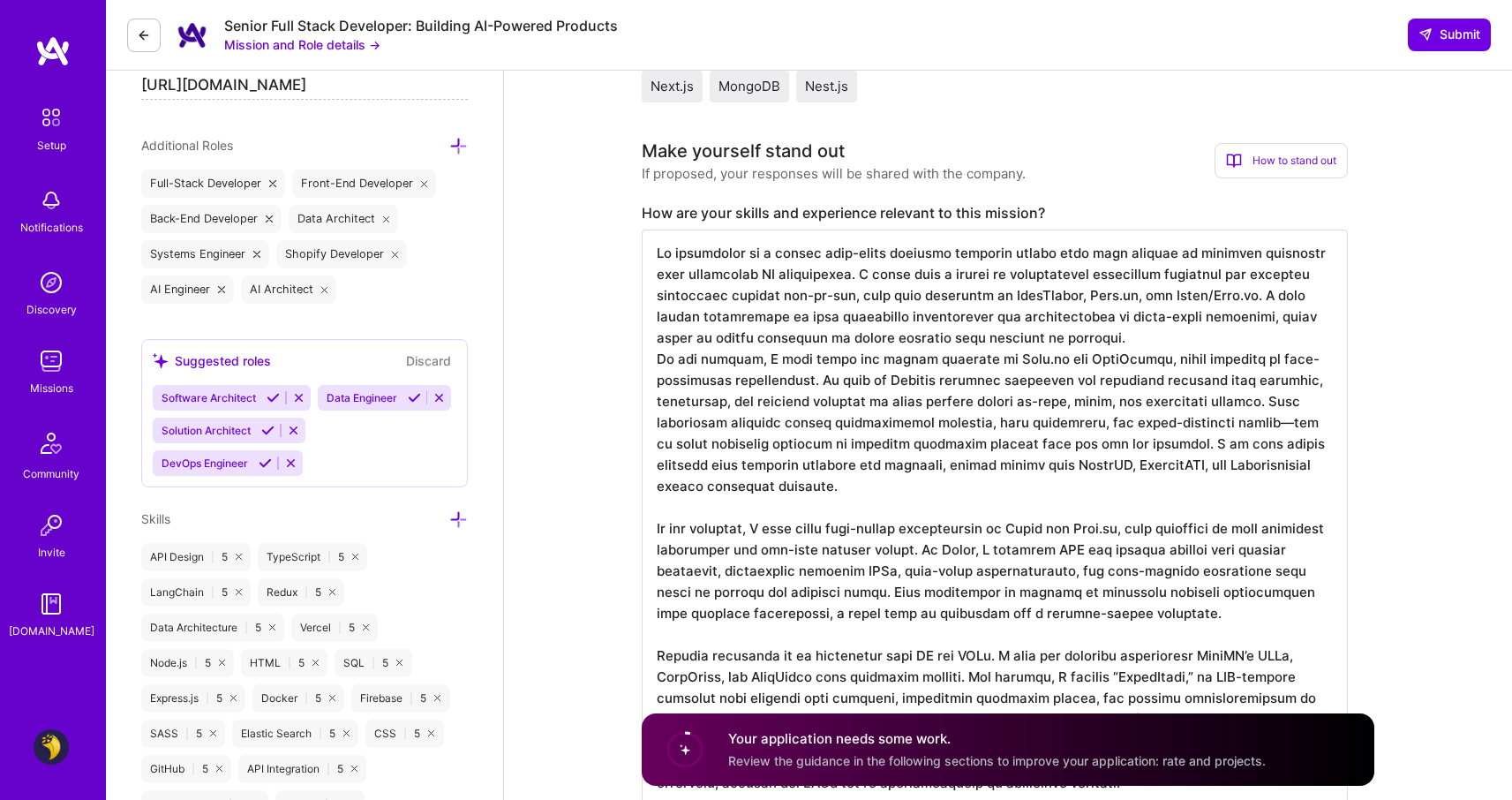
scroll to position [599, 0]
click at [1108, 353] on textarea at bounding box center [994, 624] width 706 height 791
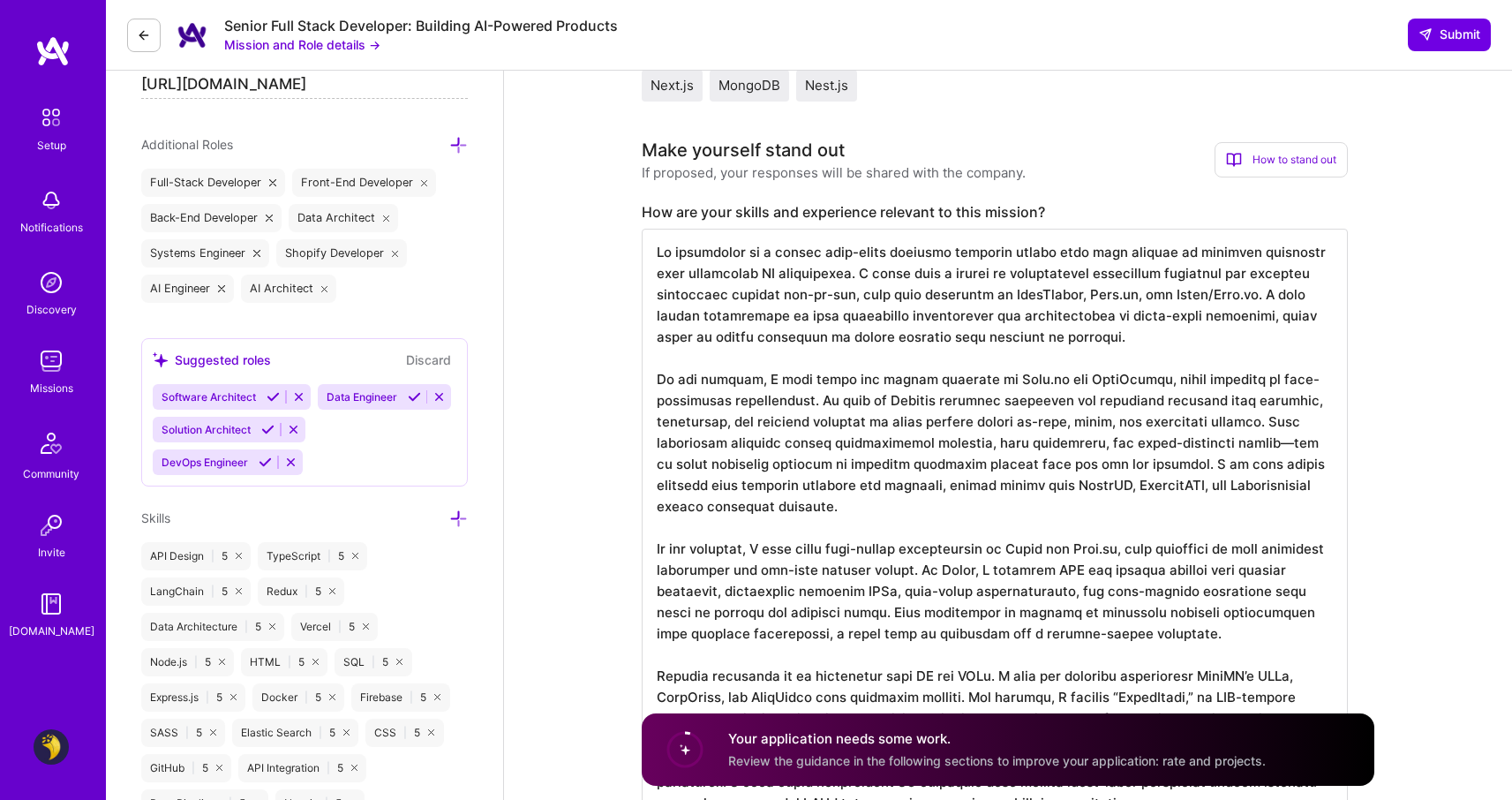
drag, startPoint x: 1203, startPoint y: 637, endPoint x: 658, endPoint y: 548, distance: 552.2
click at [658, 548] on textarea at bounding box center [994, 634] width 706 height 812
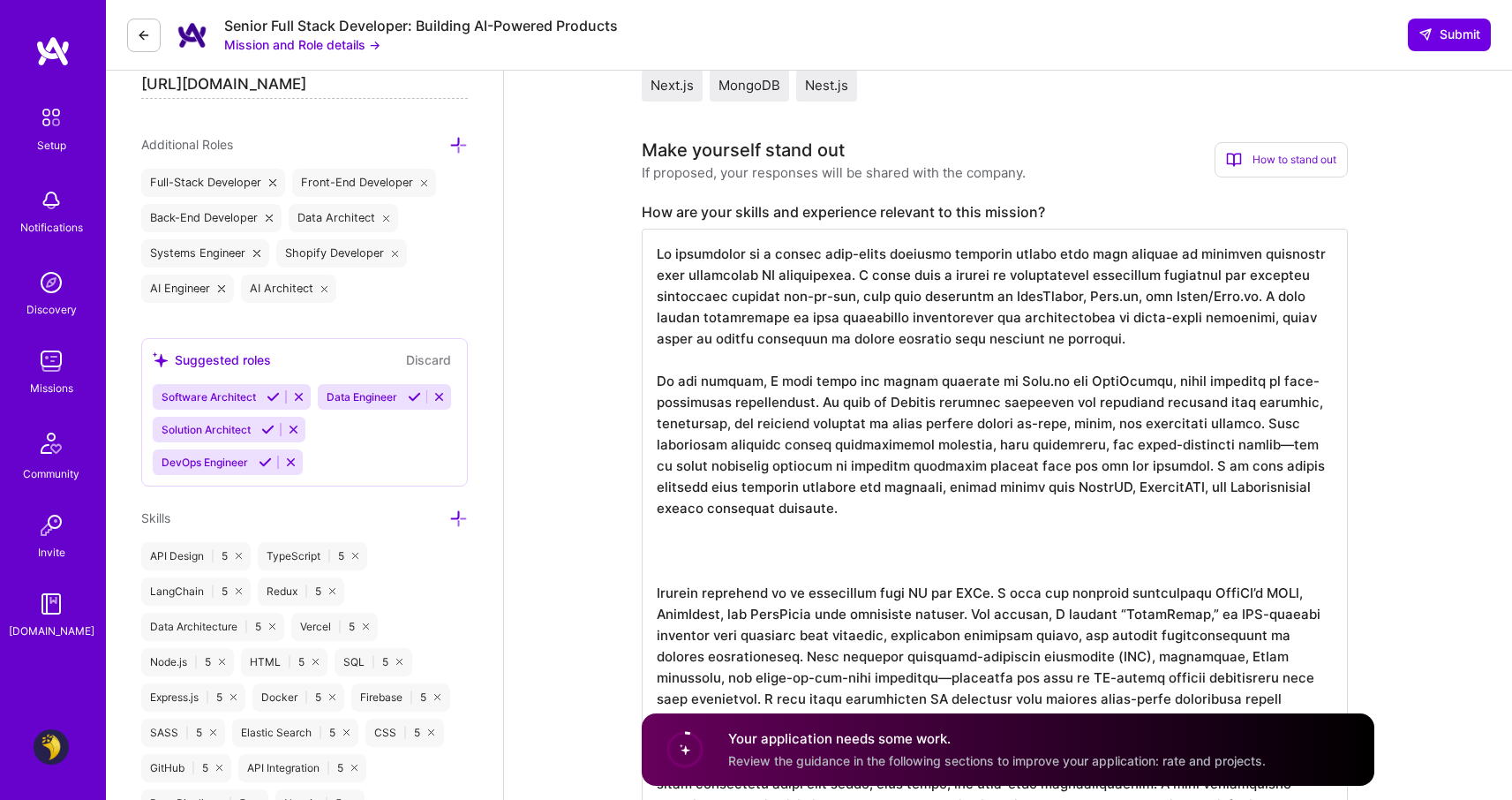
scroll to position [0, 0]
click at [691, 343] on textarea at bounding box center [994, 593] width 706 height 728
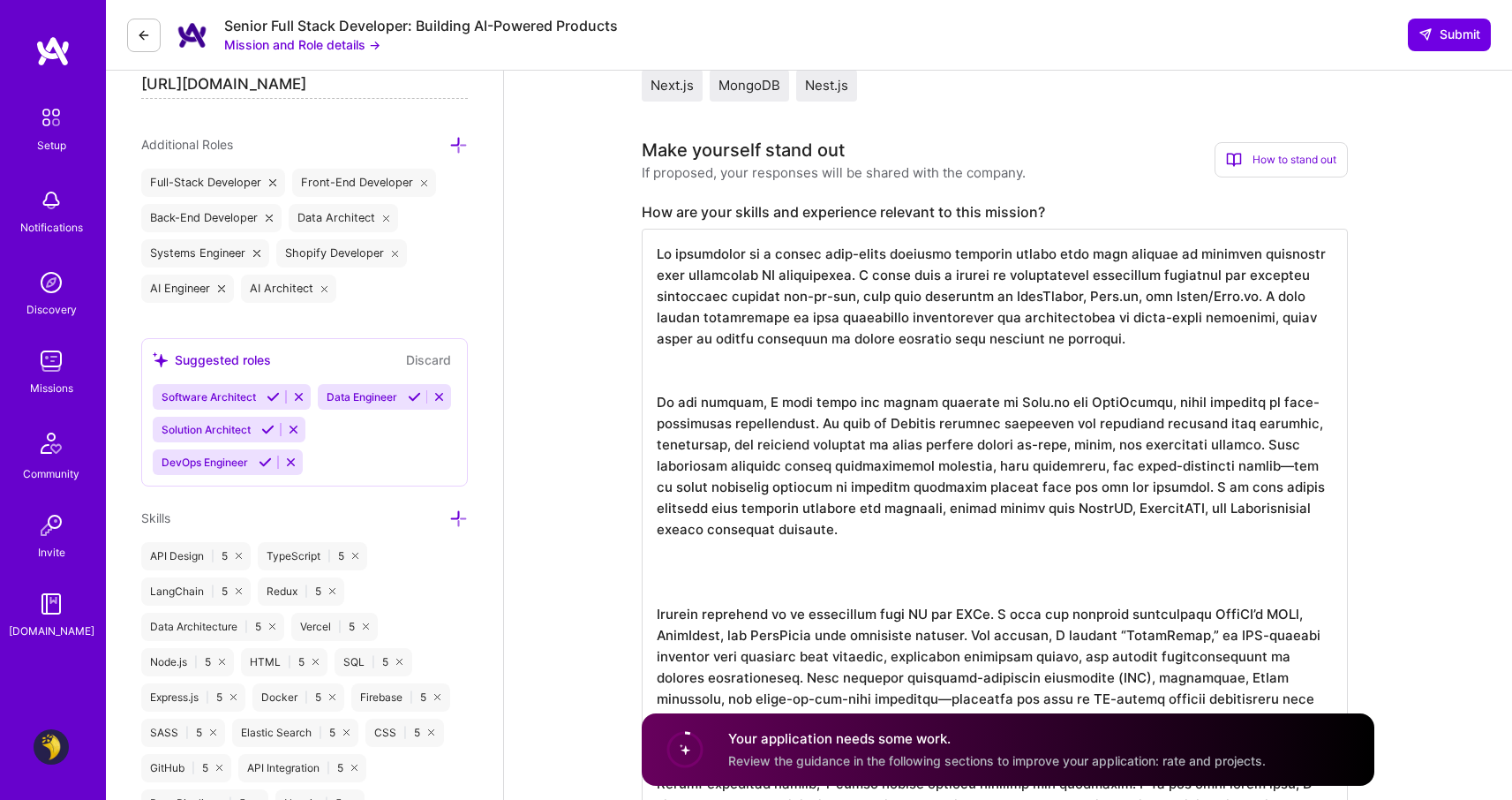
paste textarea "On the frontend, I have built user-facing applications in React and Next.js, wi…"
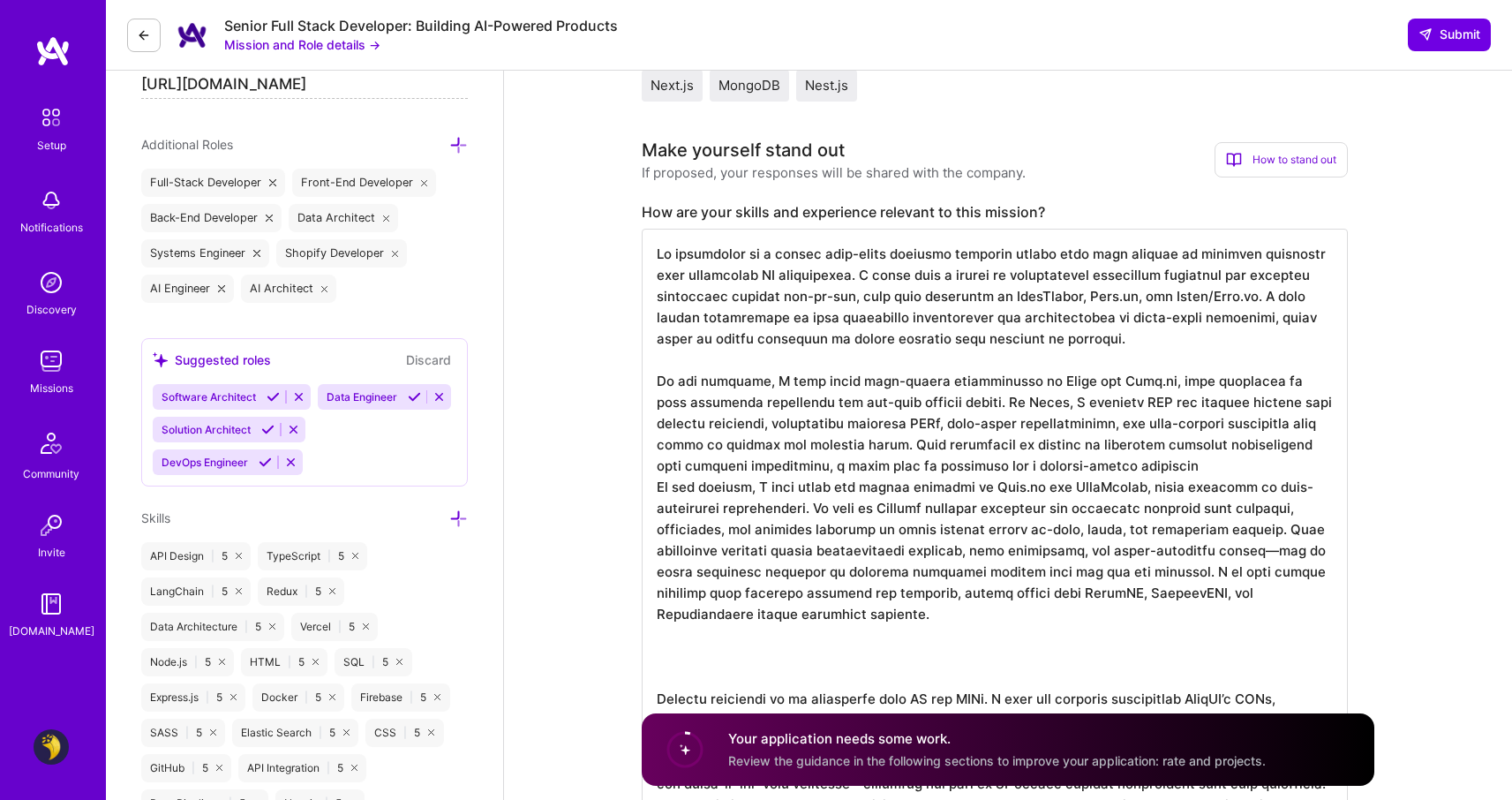
click at [702, 382] on textarea at bounding box center [994, 645] width 706 height 833
click at [1108, 471] on textarea at bounding box center [994, 645] width 706 height 833
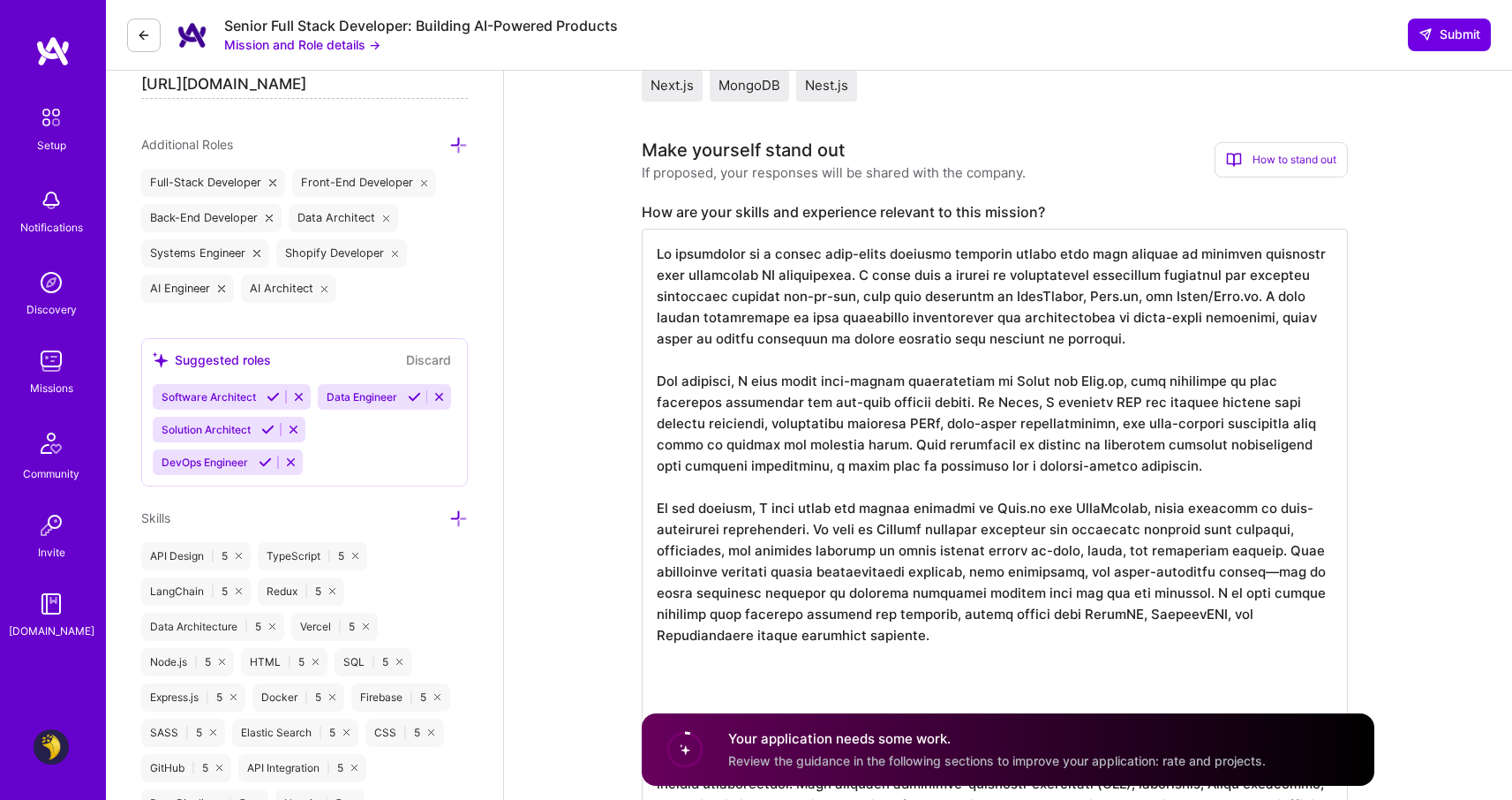
scroll to position [2, 0]
click at [949, 659] on textarea at bounding box center [994, 656] width 706 height 854
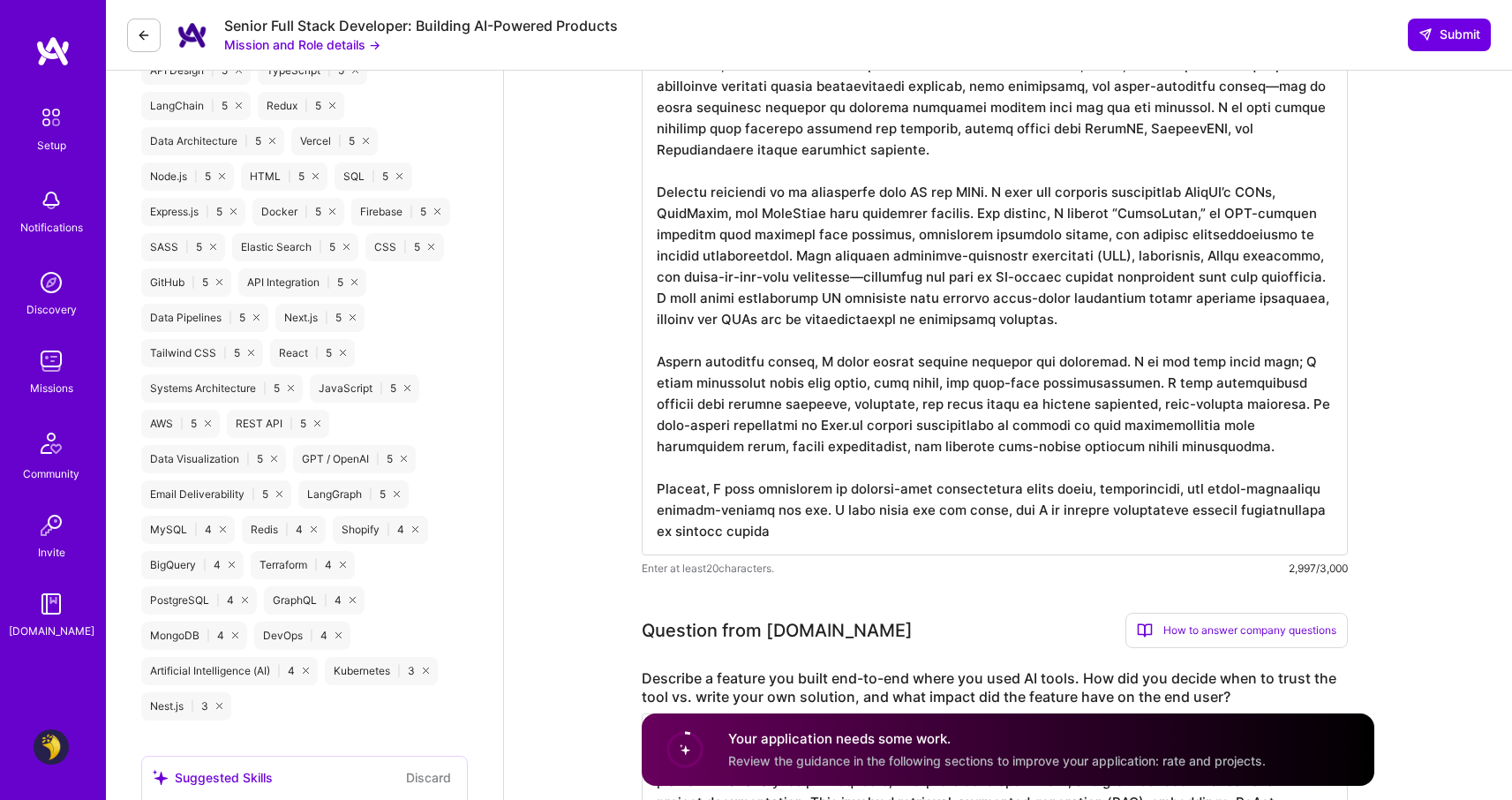
scroll to position [1099, 0]
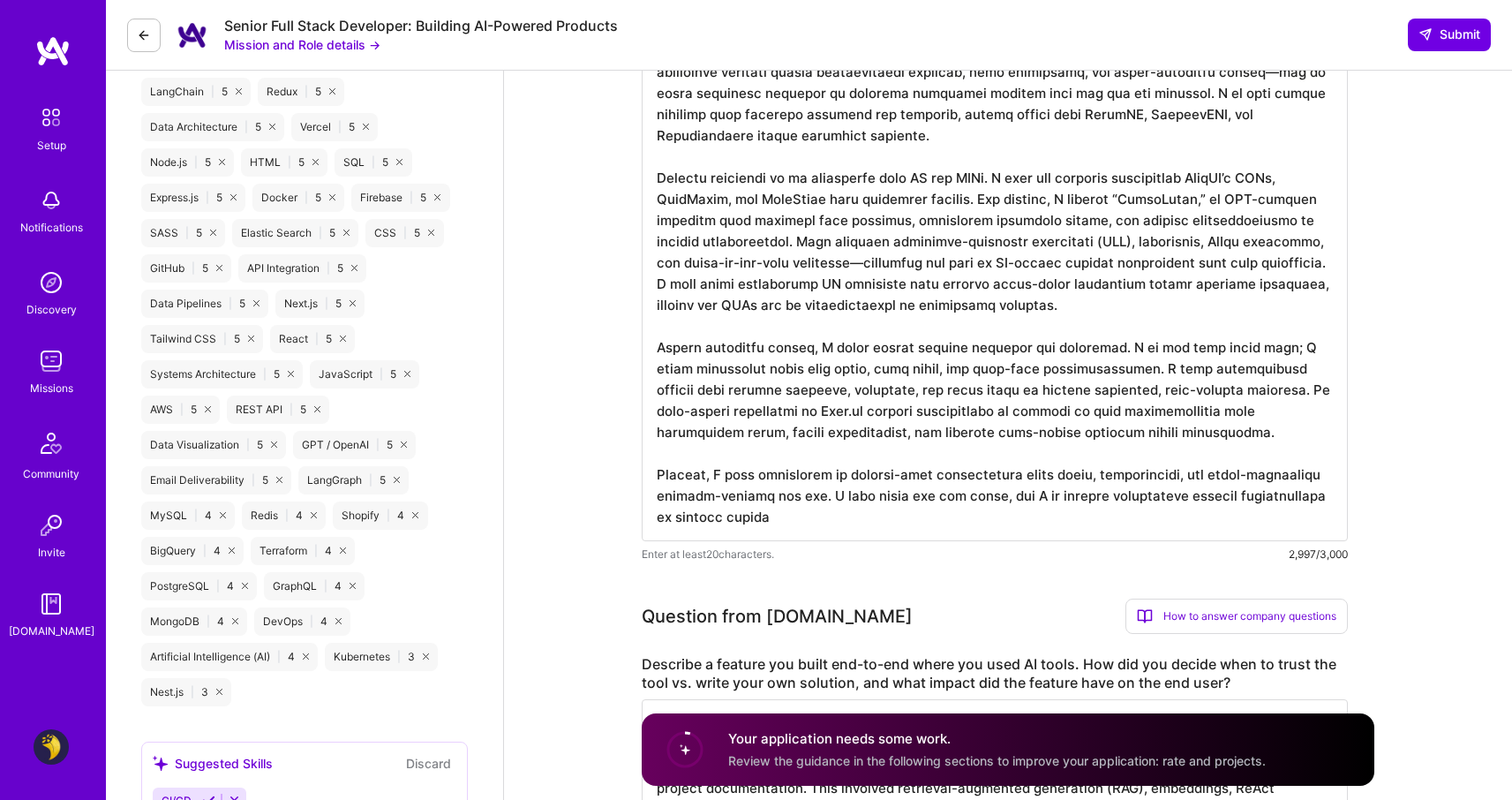
click at [849, 523] on textarea at bounding box center [994, 135] width 706 height 812
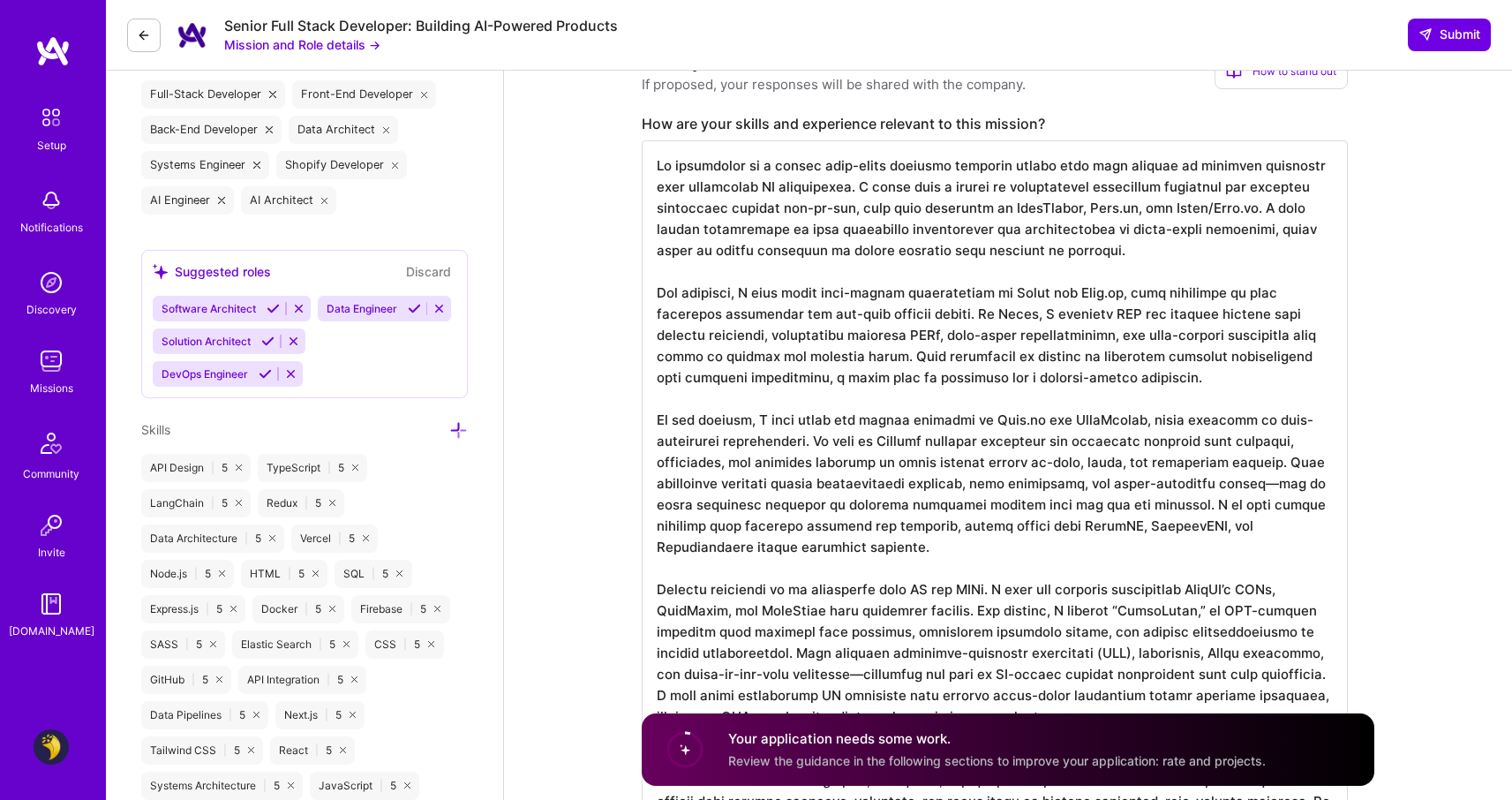
scroll to position [627, 0]
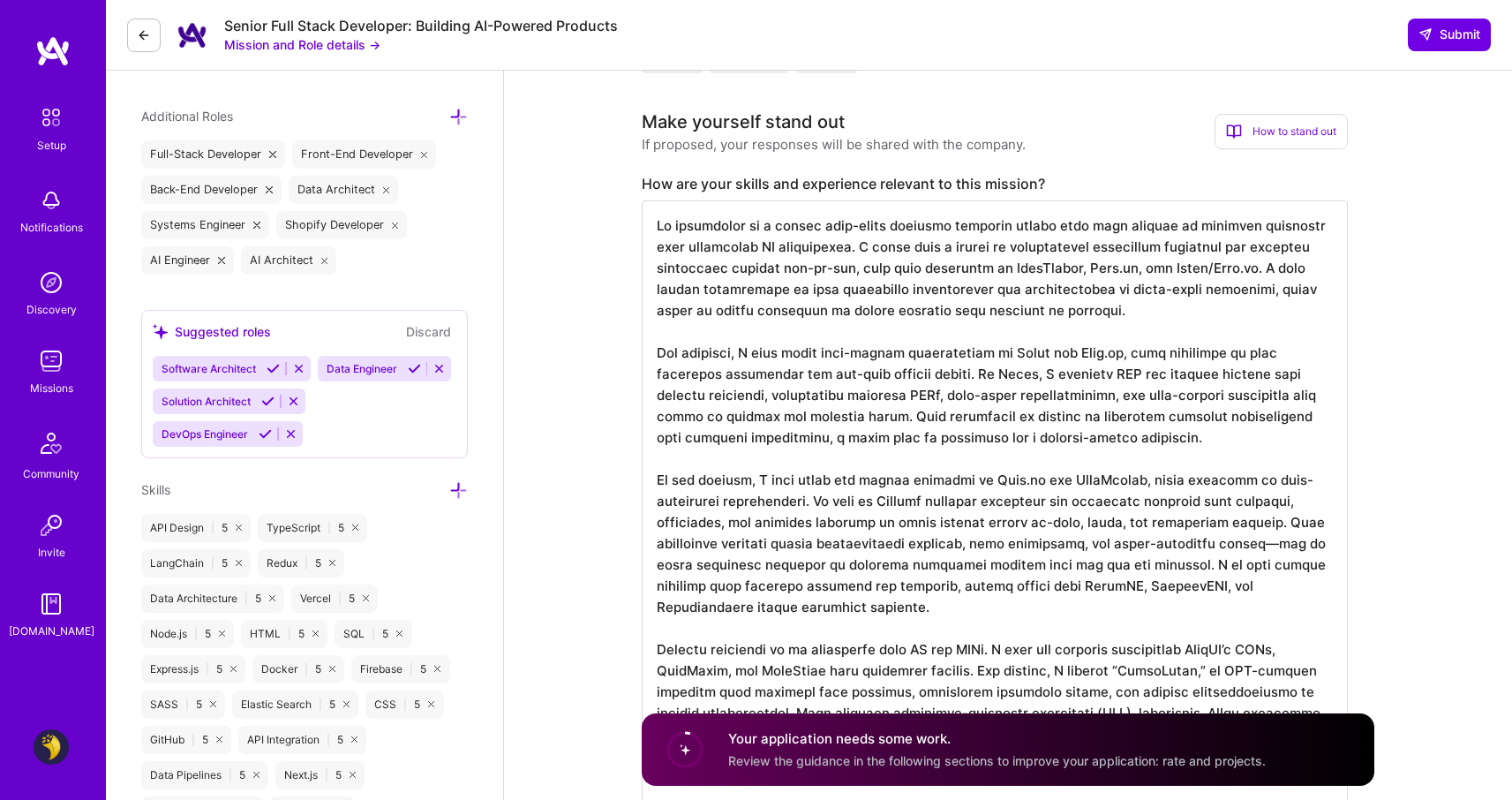
click at [961, 368] on textarea at bounding box center [994, 605] width 706 height 812
click at [1079, 506] on textarea at bounding box center [994, 605] width 706 height 812
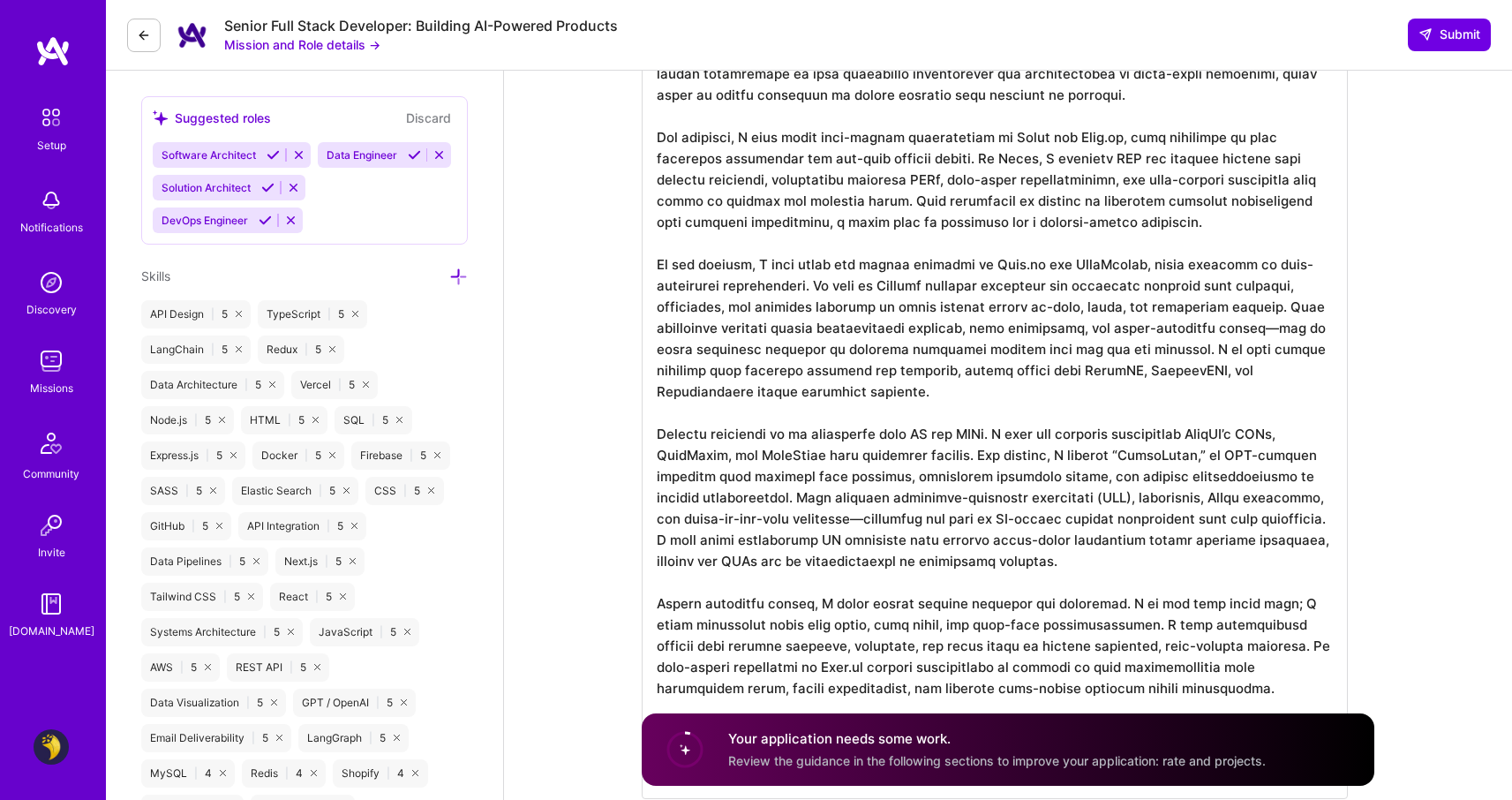
scroll to position [842, 0]
click at [700, 258] on textarea at bounding box center [994, 391] width 706 height 812
click at [784, 174] on textarea at bounding box center [994, 391] width 706 height 812
click at [684, 137] on textarea at bounding box center [994, 391] width 706 height 812
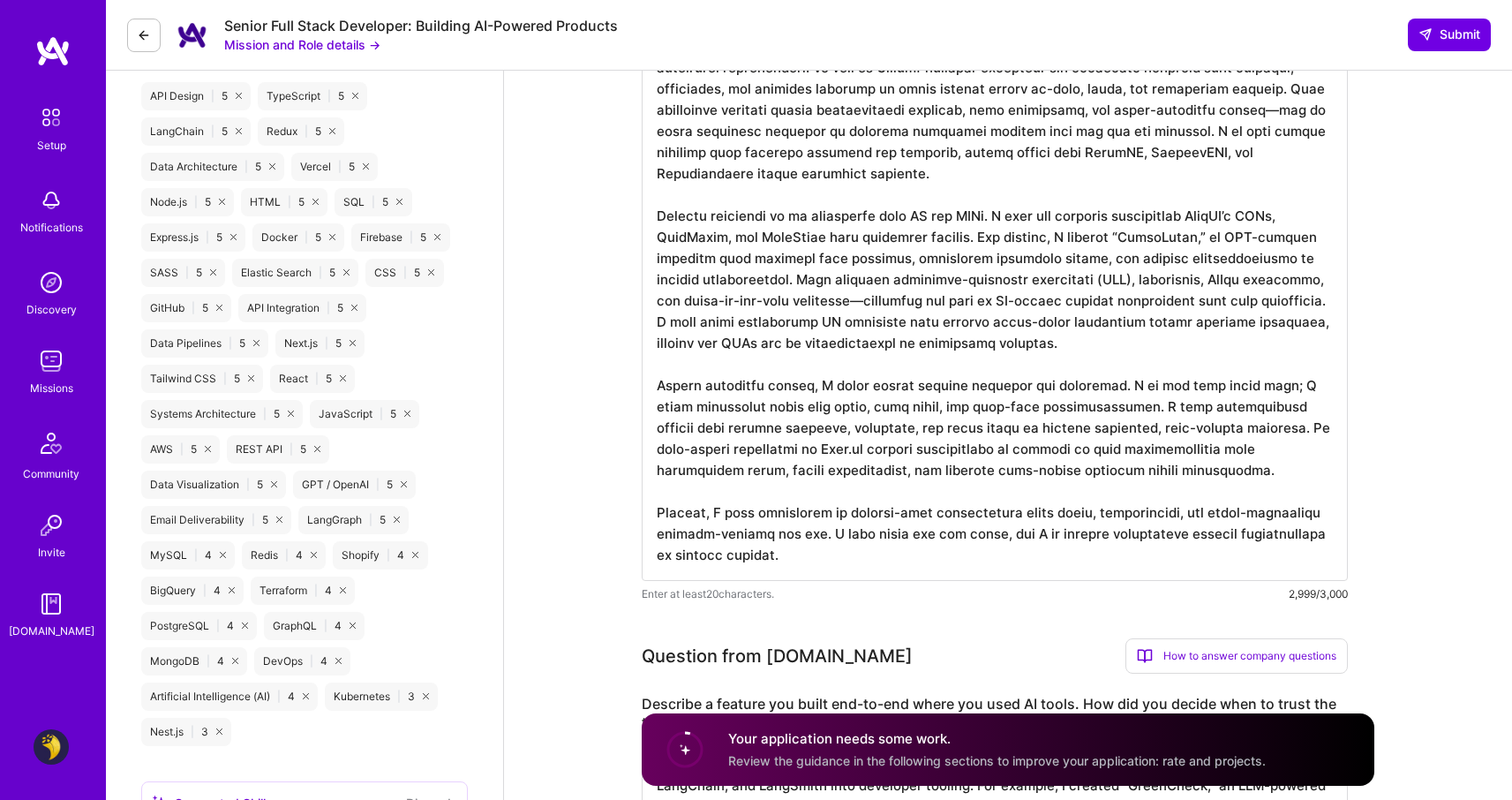
scroll to position [1061, 0]
click at [804, 384] on textarea at bounding box center [994, 173] width 706 height 812
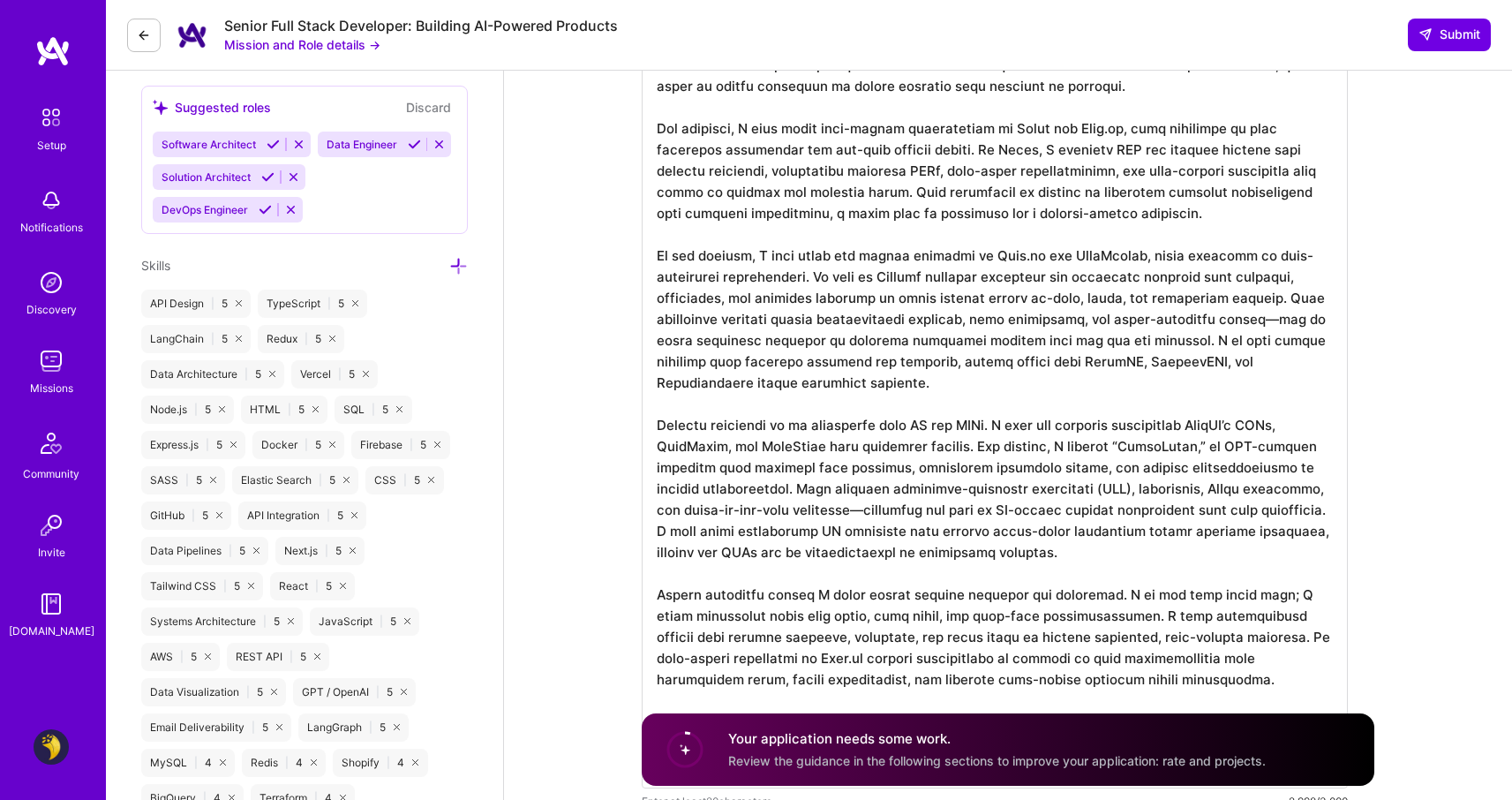
scroll to position [824, 0]
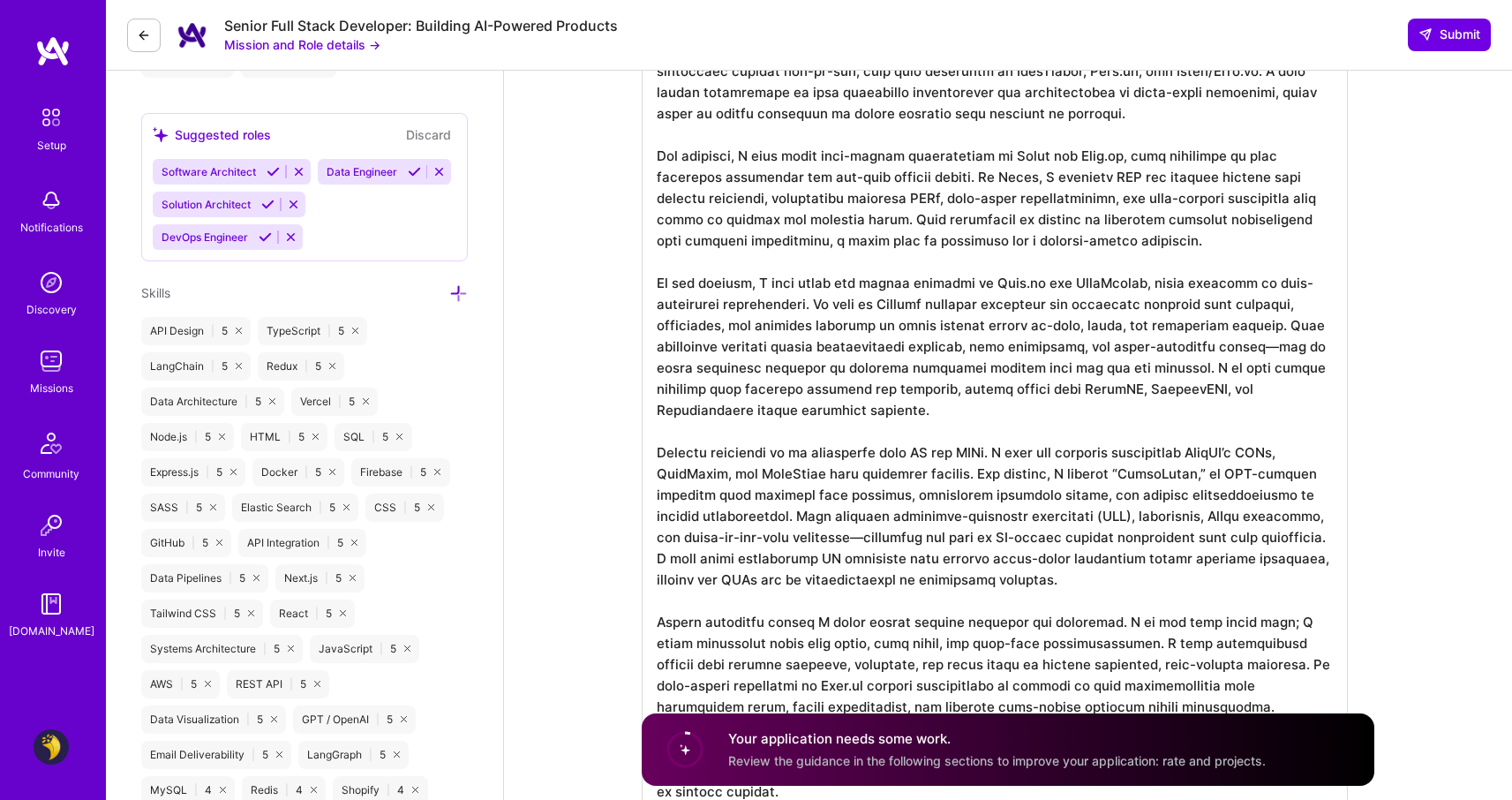
click at [670, 154] on textarea at bounding box center [994, 409] width 706 height 812
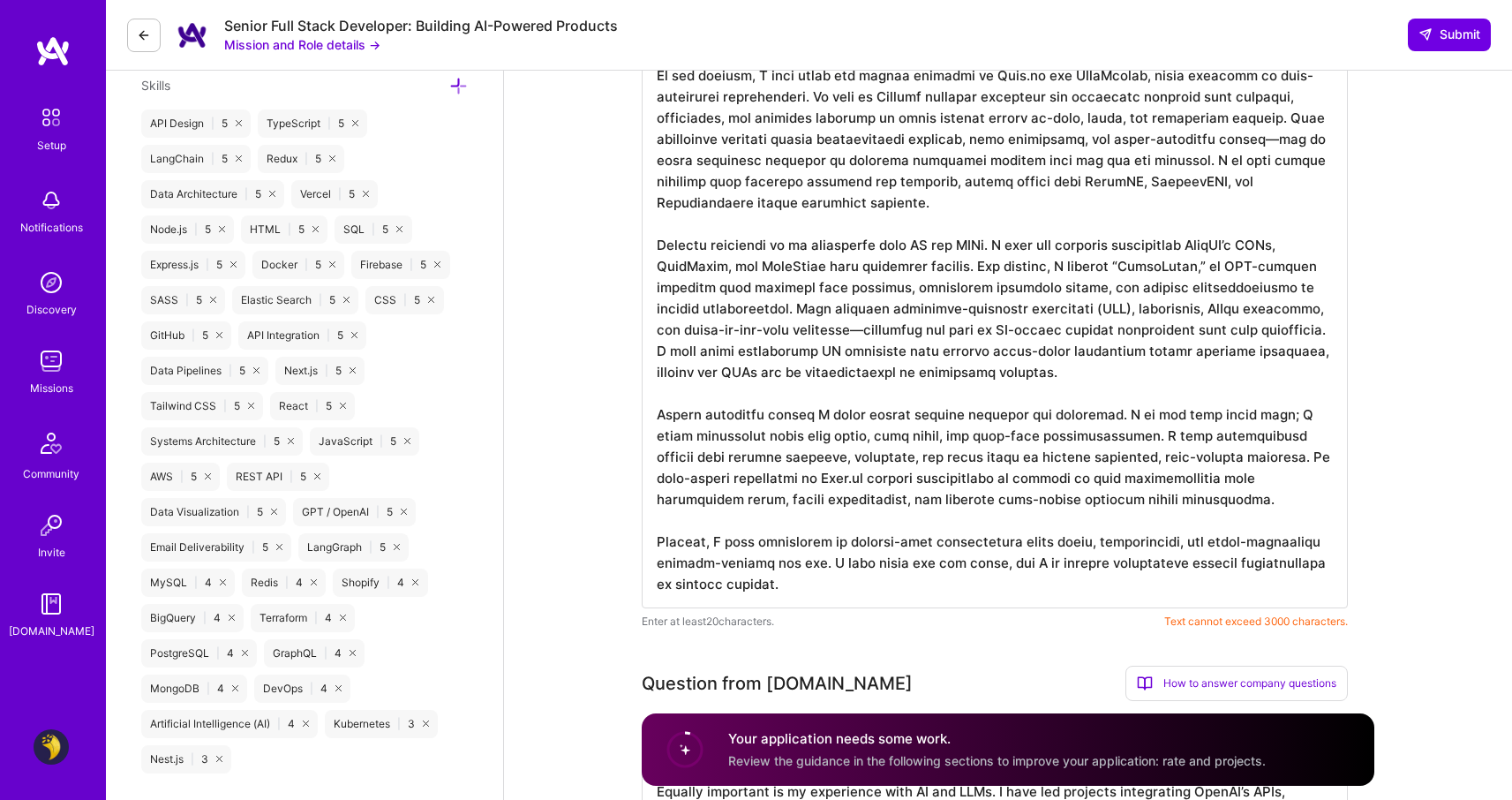
scroll to position [1028, 0]
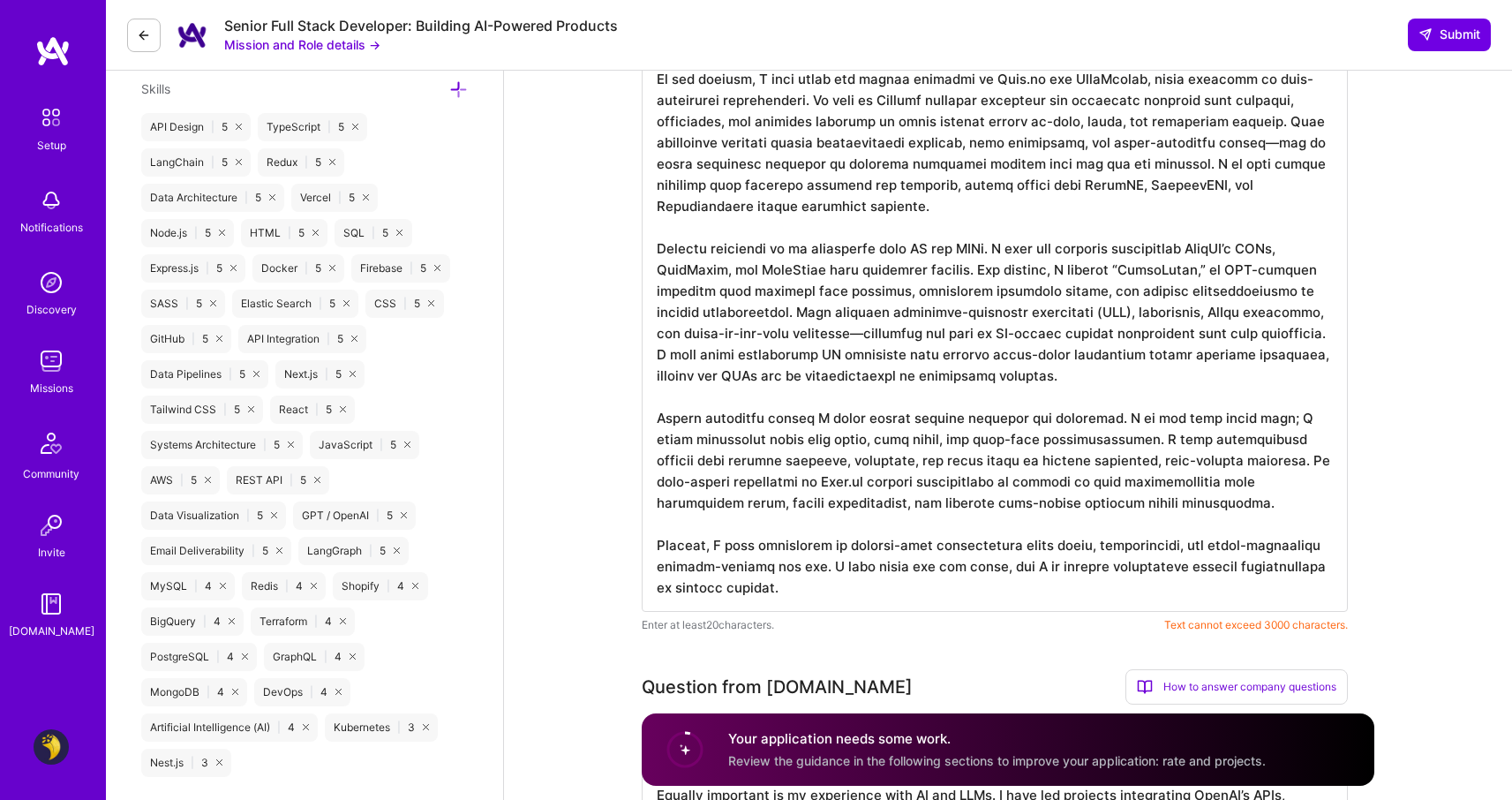
click at [958, 502] on textarea at bounding box center [994, 205] width 706 height 812
click at [720, 567] on textarea at bounding box center [994, 205] width 706 height 812
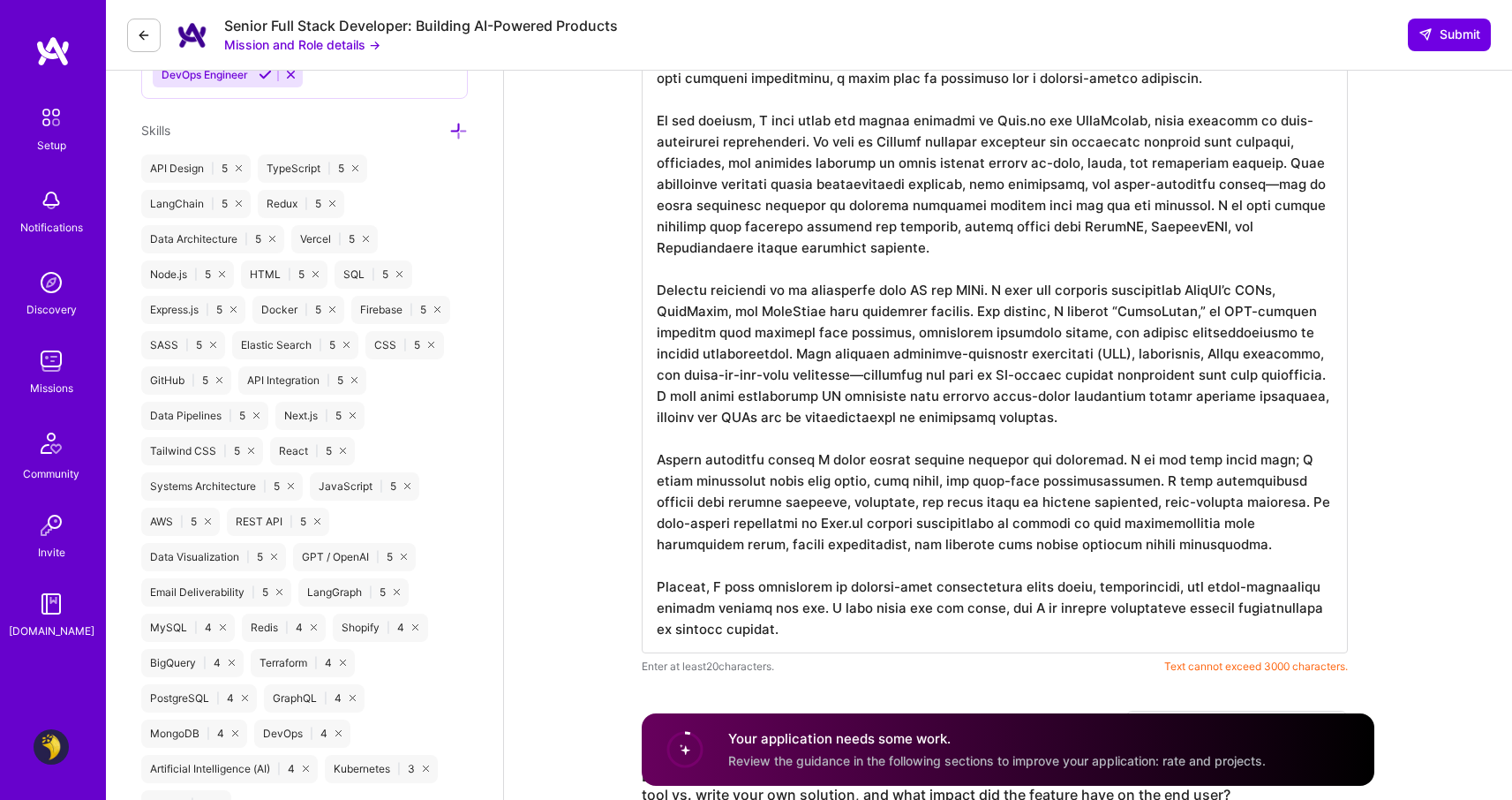
scroll to position [984, 0]
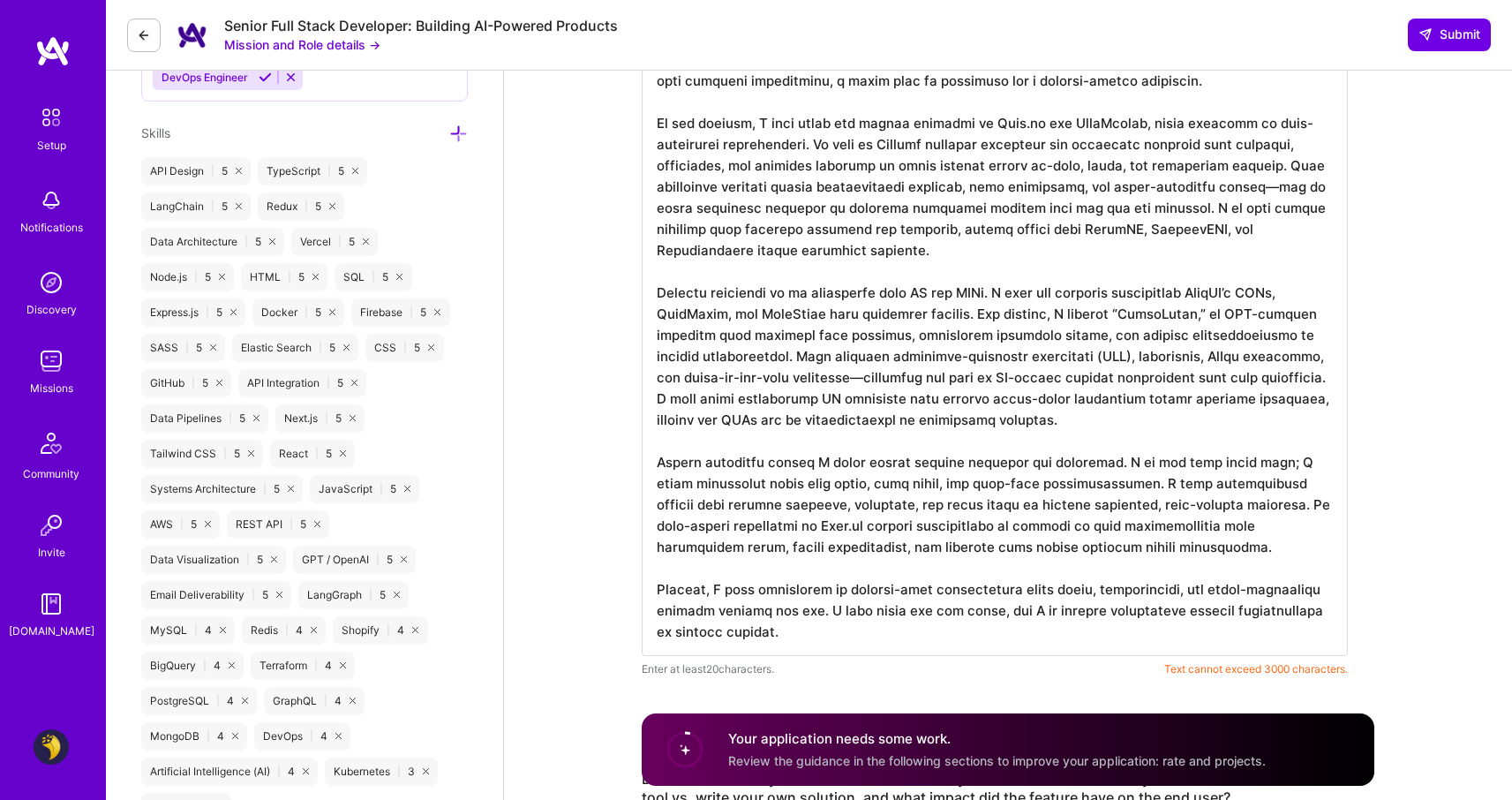
click at [1270, 500] on textarea at bounding box center [994, 249] width 706 height 812
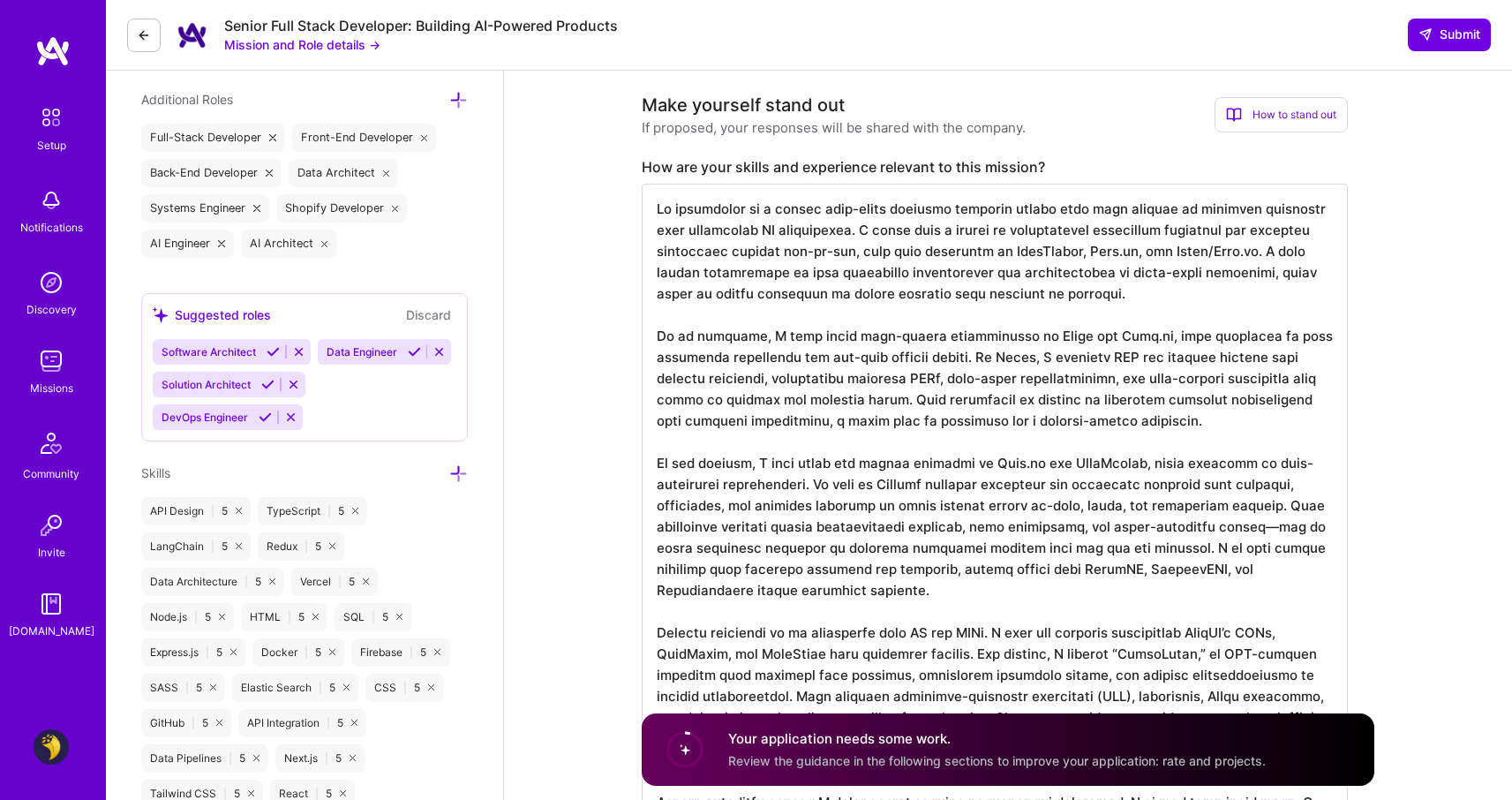
scroll to position [633, 0]
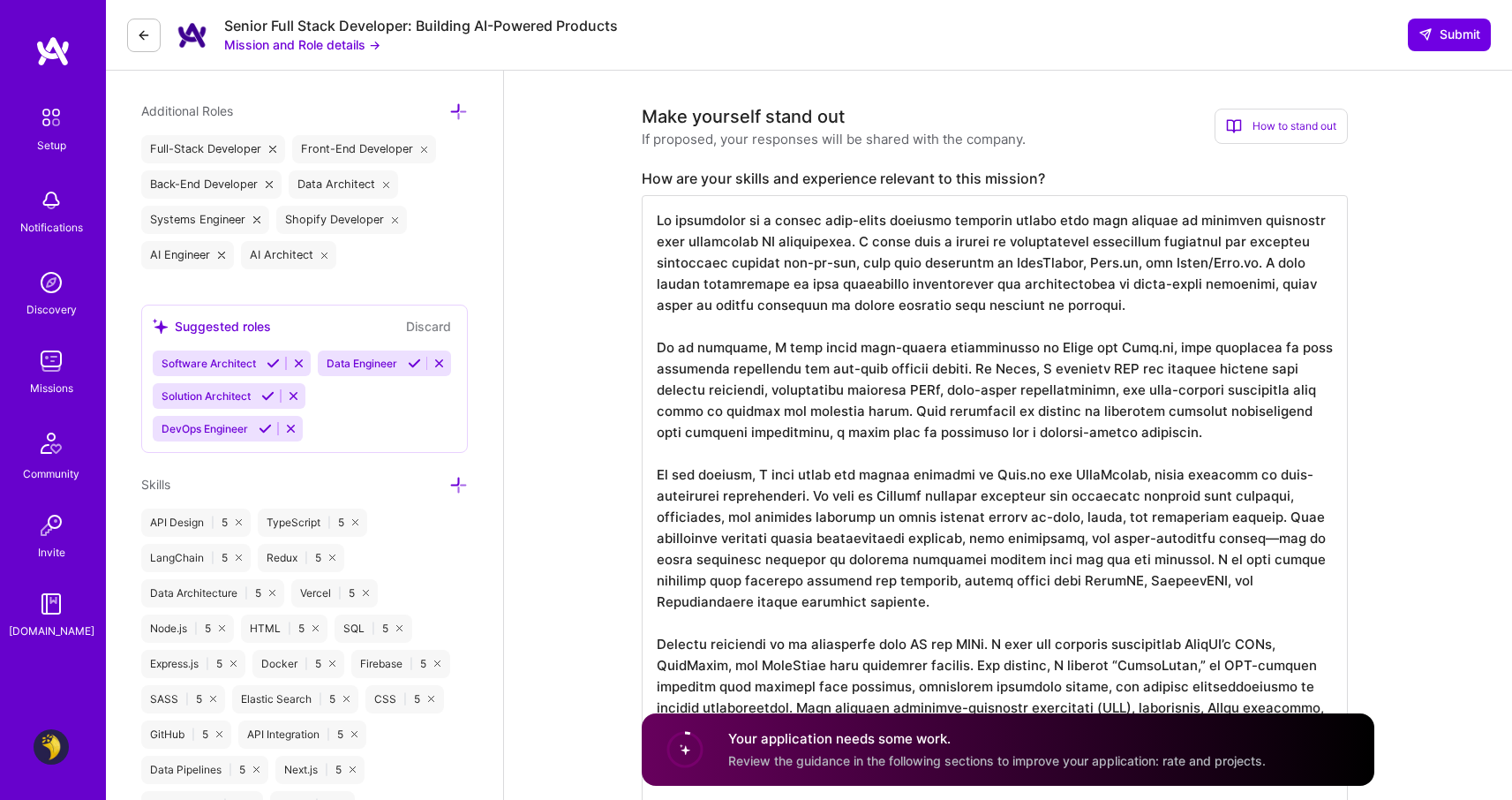
click at [690, 348] on textarea at bounding box center [994, 601] width 706 height 812
click at [850, 222] on textarea at bounding box center [994, 601] width 706 height 812
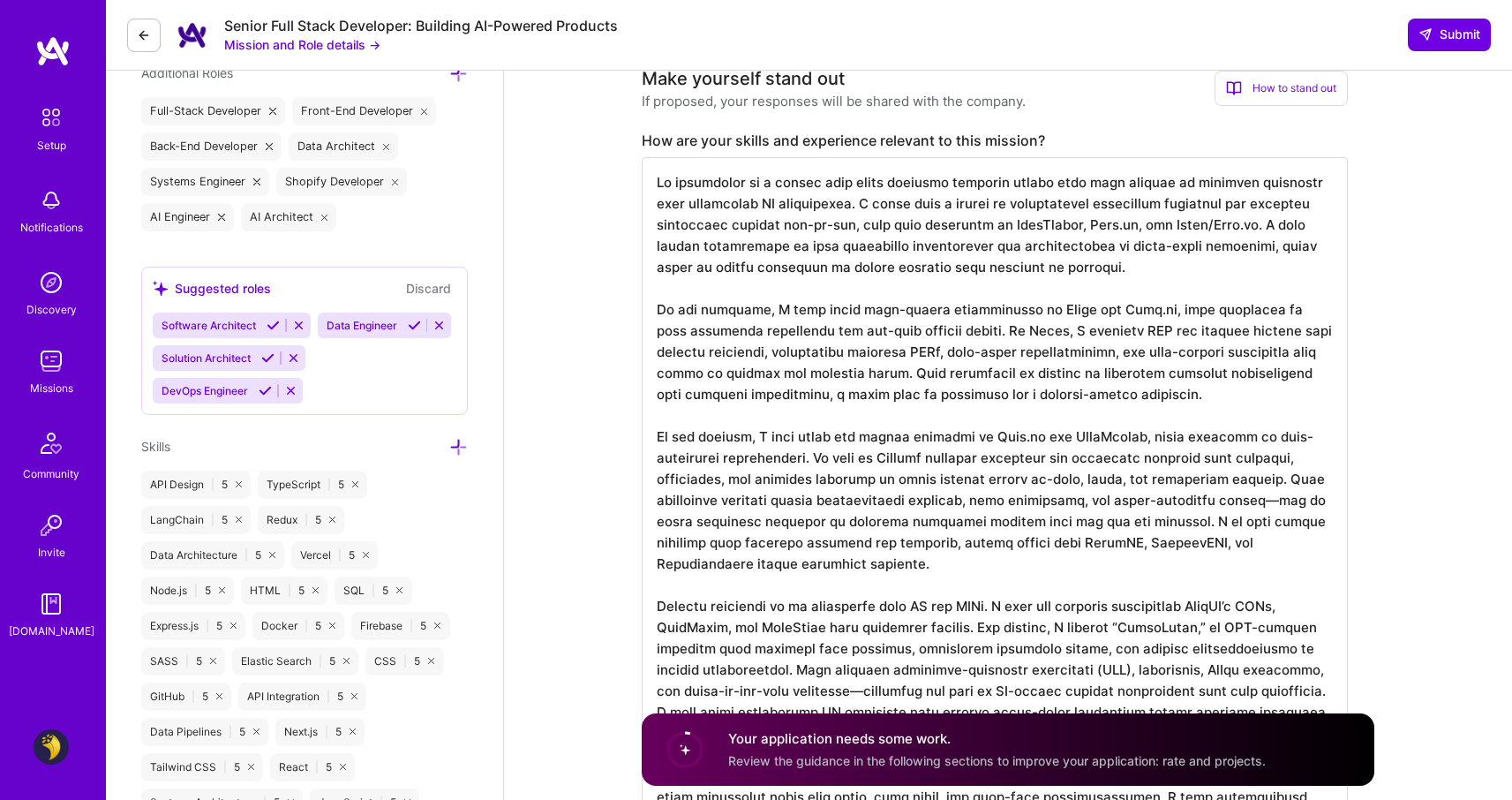
scroll to position [671, 0]
click at [1001, 349] on textarea at bounding box center [994, 562] width 706 height 812
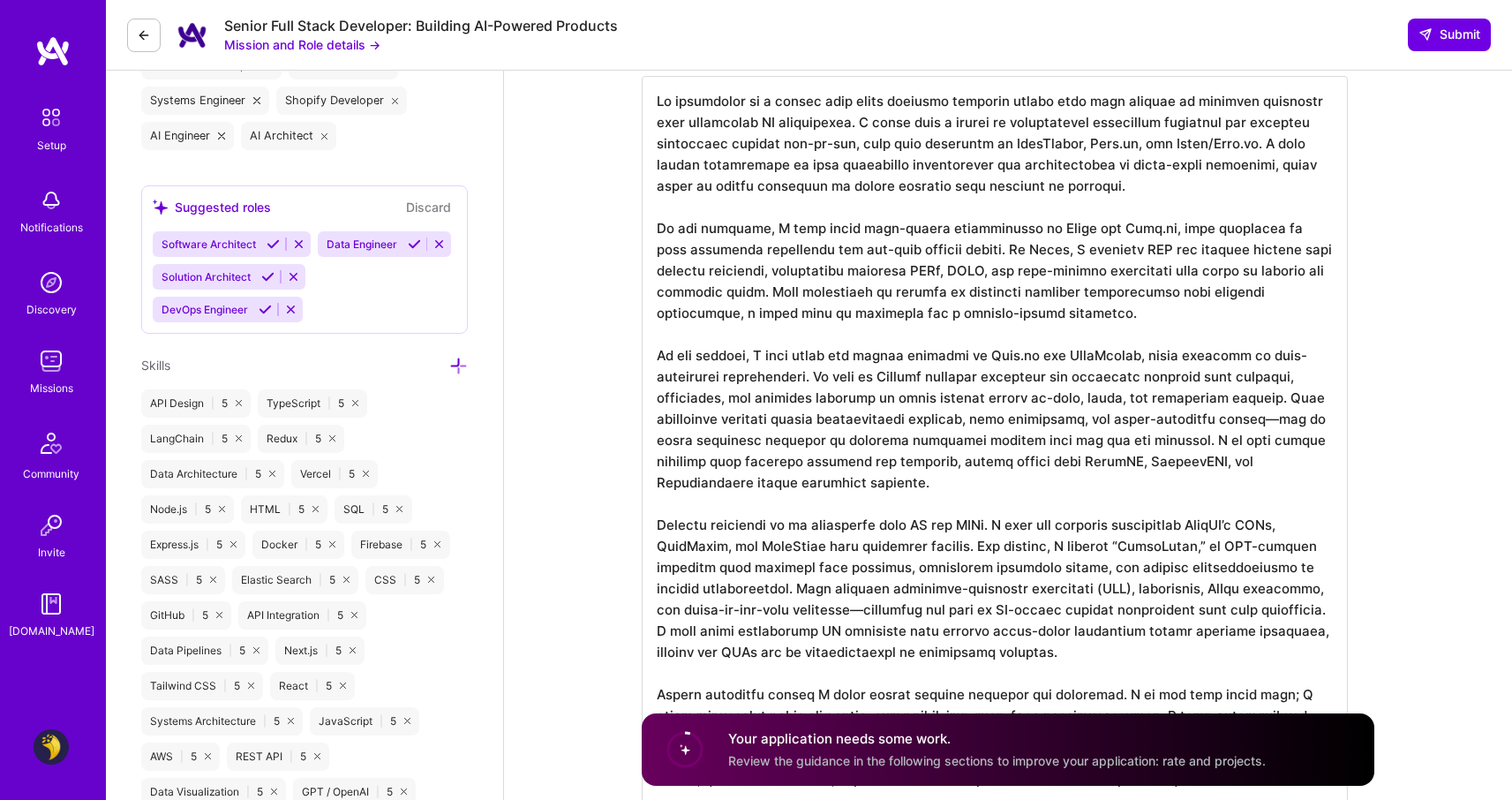
scroll to position [701, 0]
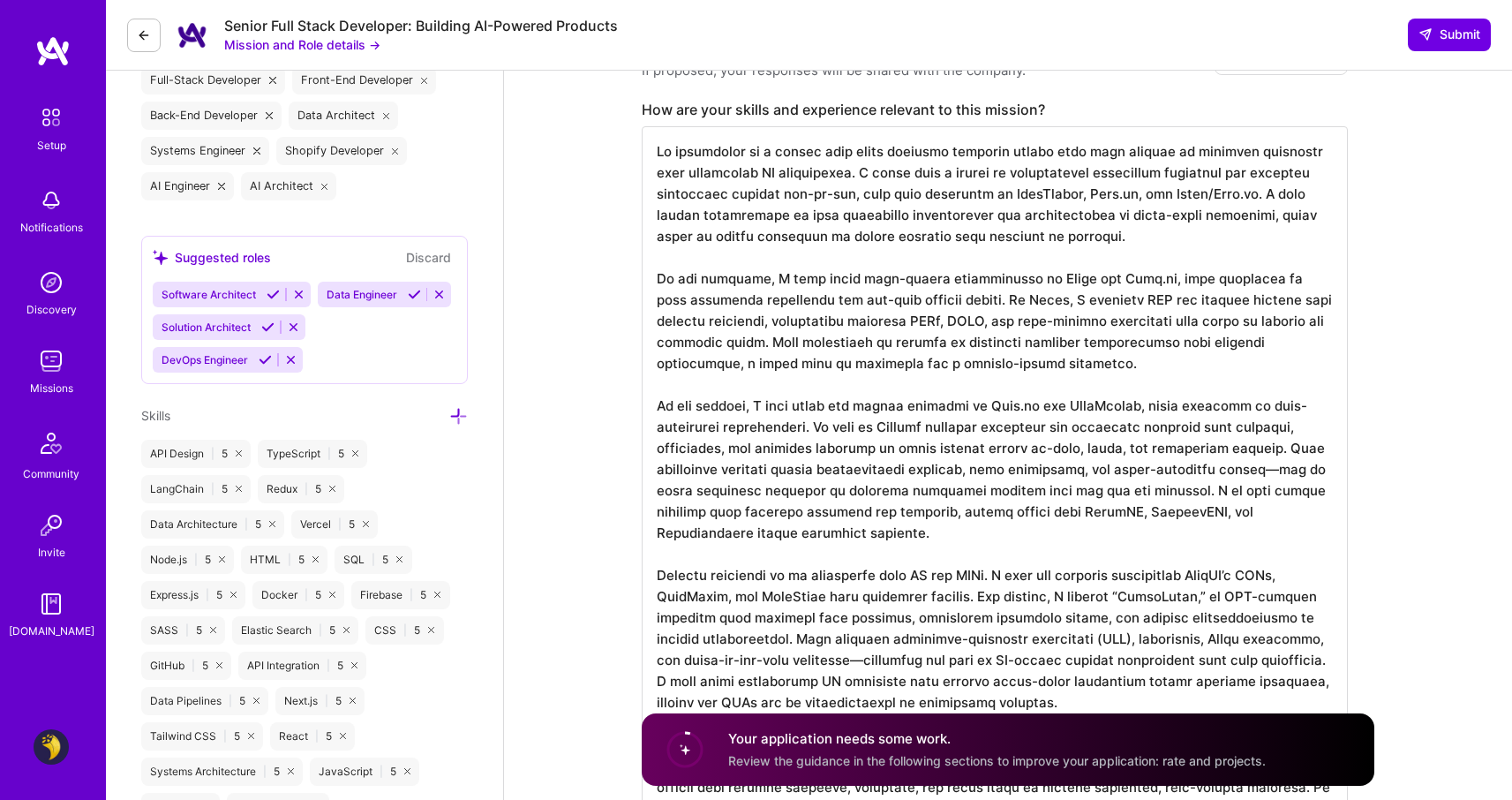
click at [1052, 311] on textarea at bounding box center [994, 531] width 706 height 812
click at [872, 277] on textarea at bounding box center [994, 531] width 706 height 812
click at [861, 305] on textarea at bounding box center [994, 531] width 706 height 812
click at [1158, 214] on textarea at bounding box center [994, 531] width 706 height 812
click at [823, 192] on textarea at bounding box center [994, 531] width 706 height 812
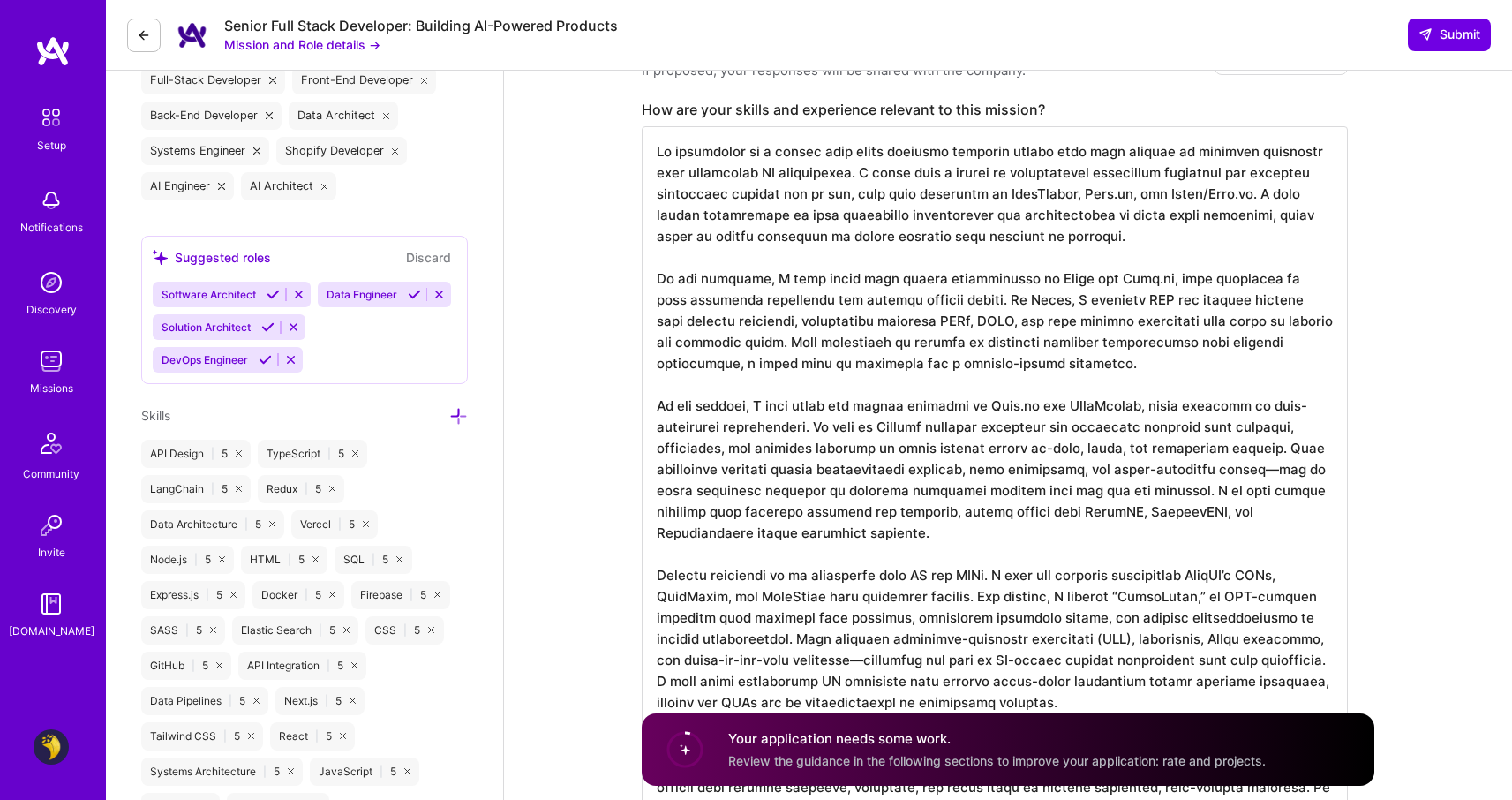
click at [876, 370] on textarea at bounding box center [994, 531] width 706 height 812
click at [1038, 450] on textarea at bounding box center [994, 531] width 706 height 812
click at [1274, 409] on textarea at bounding box center [994, 531] width 706 height 812
click at [1158, 473] on textarea at bounding box center [994, 531] width 706 height 812
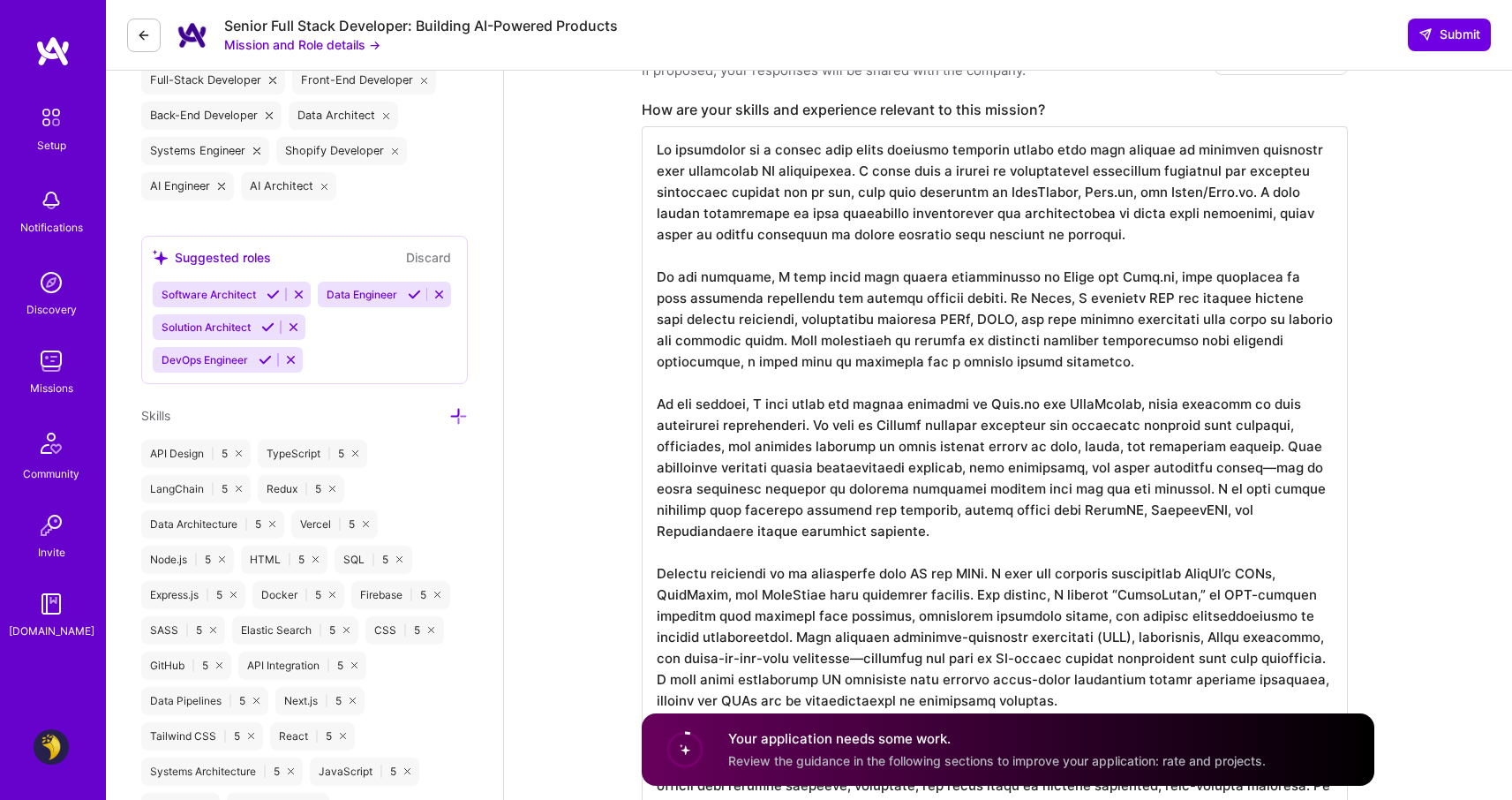
click at [1226, 595] on textarea at bounding box center [994, 531] width 706 height 812
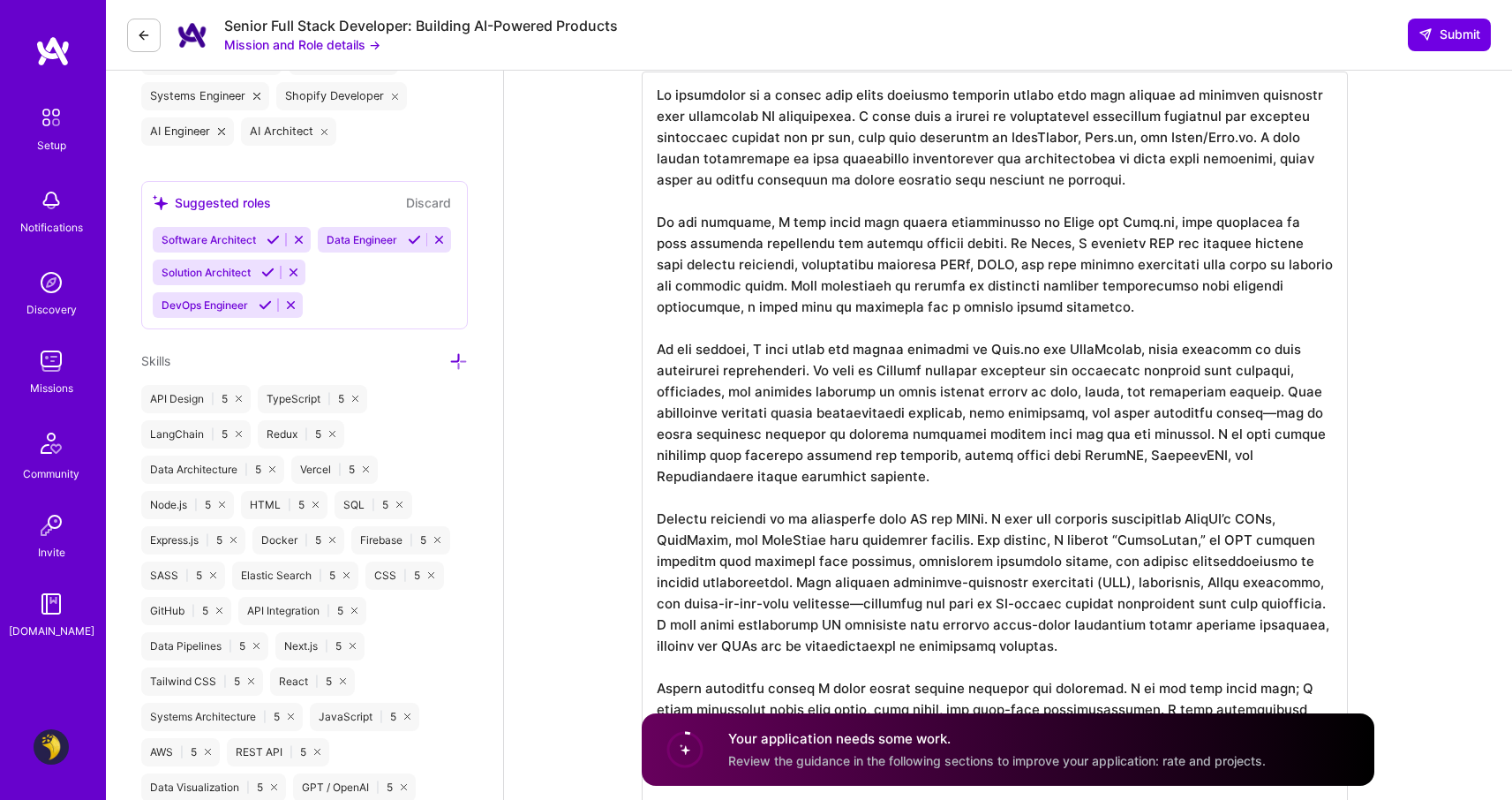
click at [804, 605] on textarea at bounding box center [994, 477] width 706 height 812
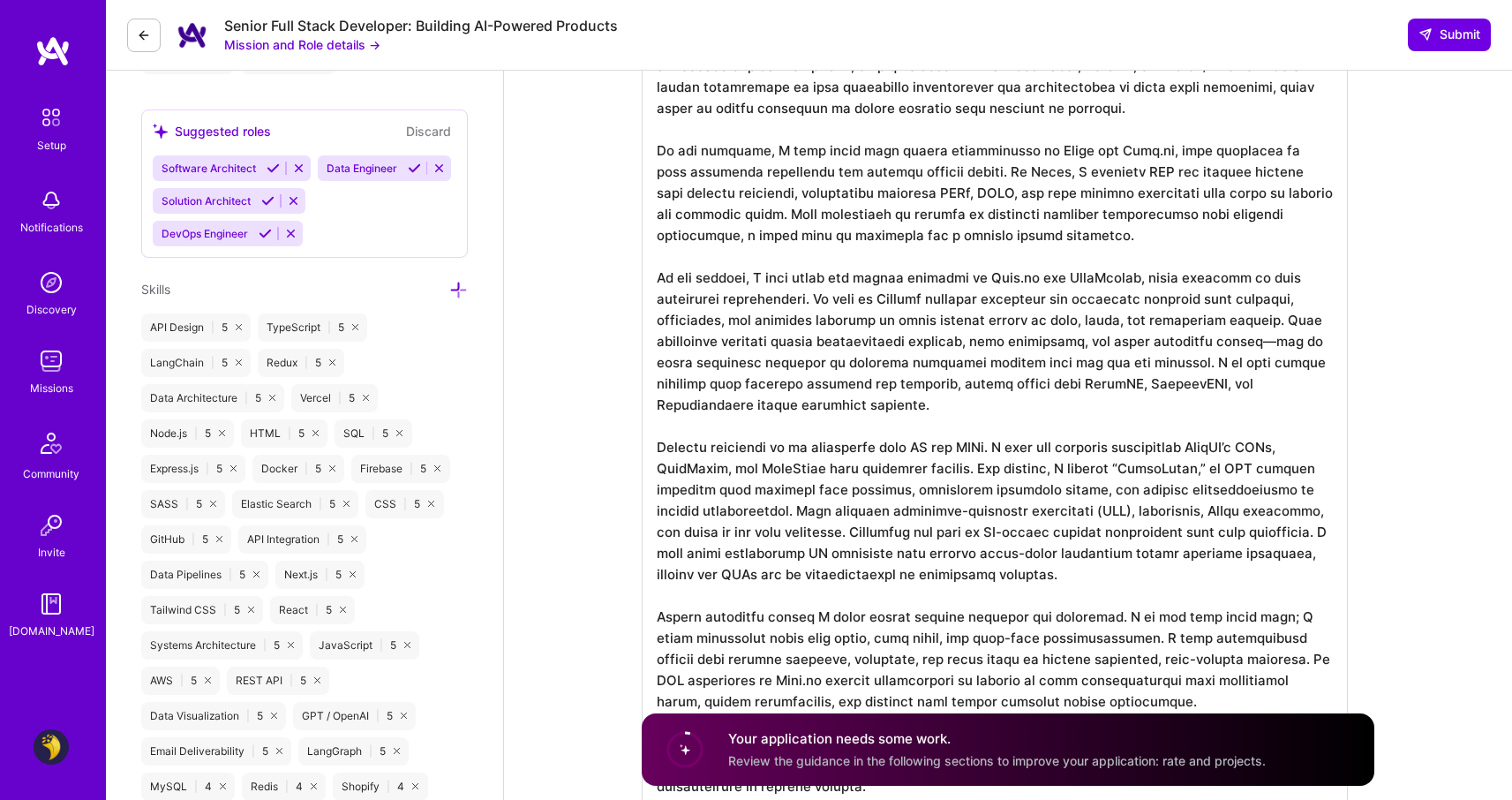
scroll to position [896, 0]
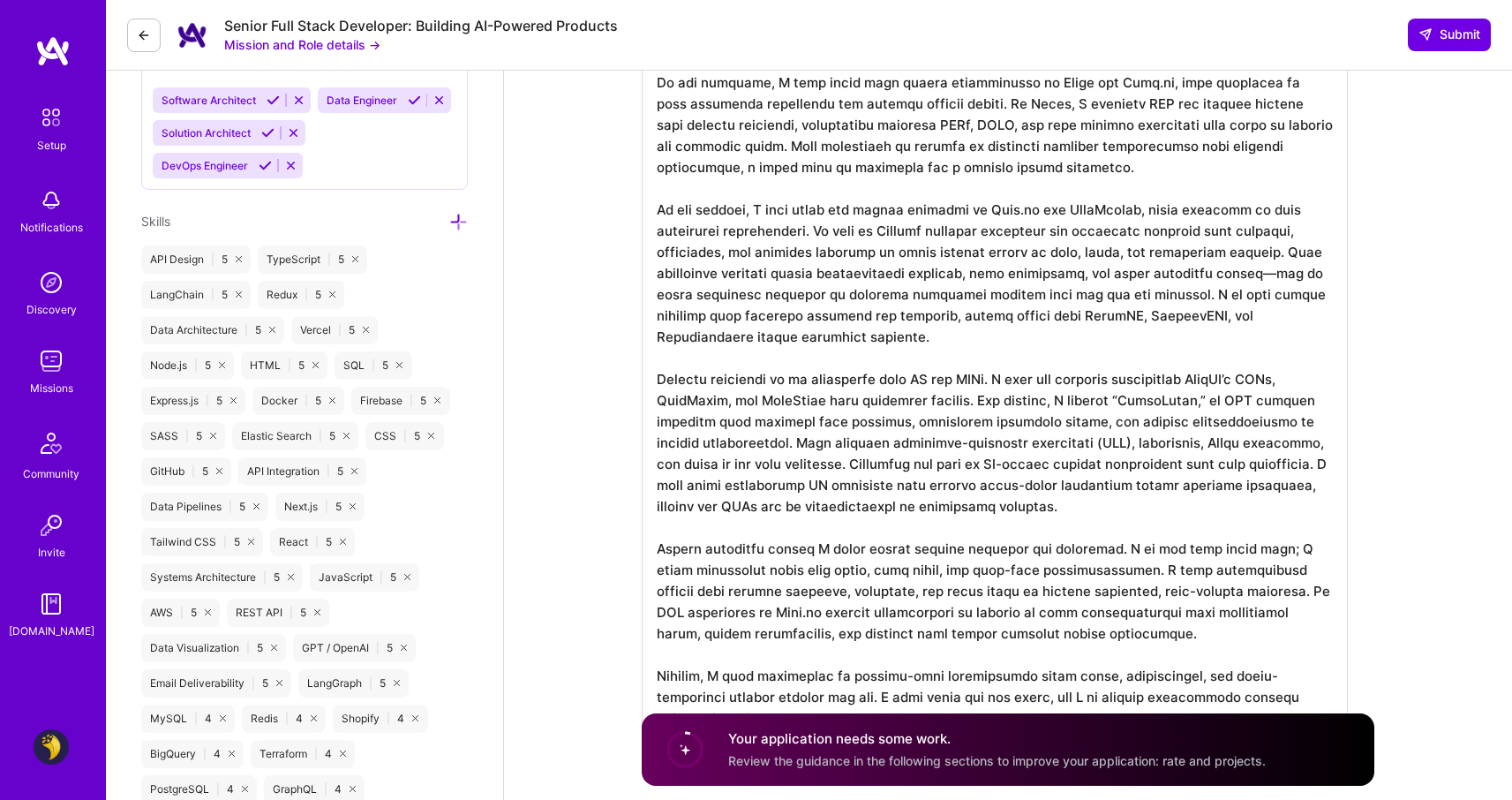
drag, startPoint x: 941, startPoint y: 465, endPoint x: 736, endPoint y: 487, distance: 206.2
click at [736, 487] on textarea at bounding box center [994, 338] width 706 height 812
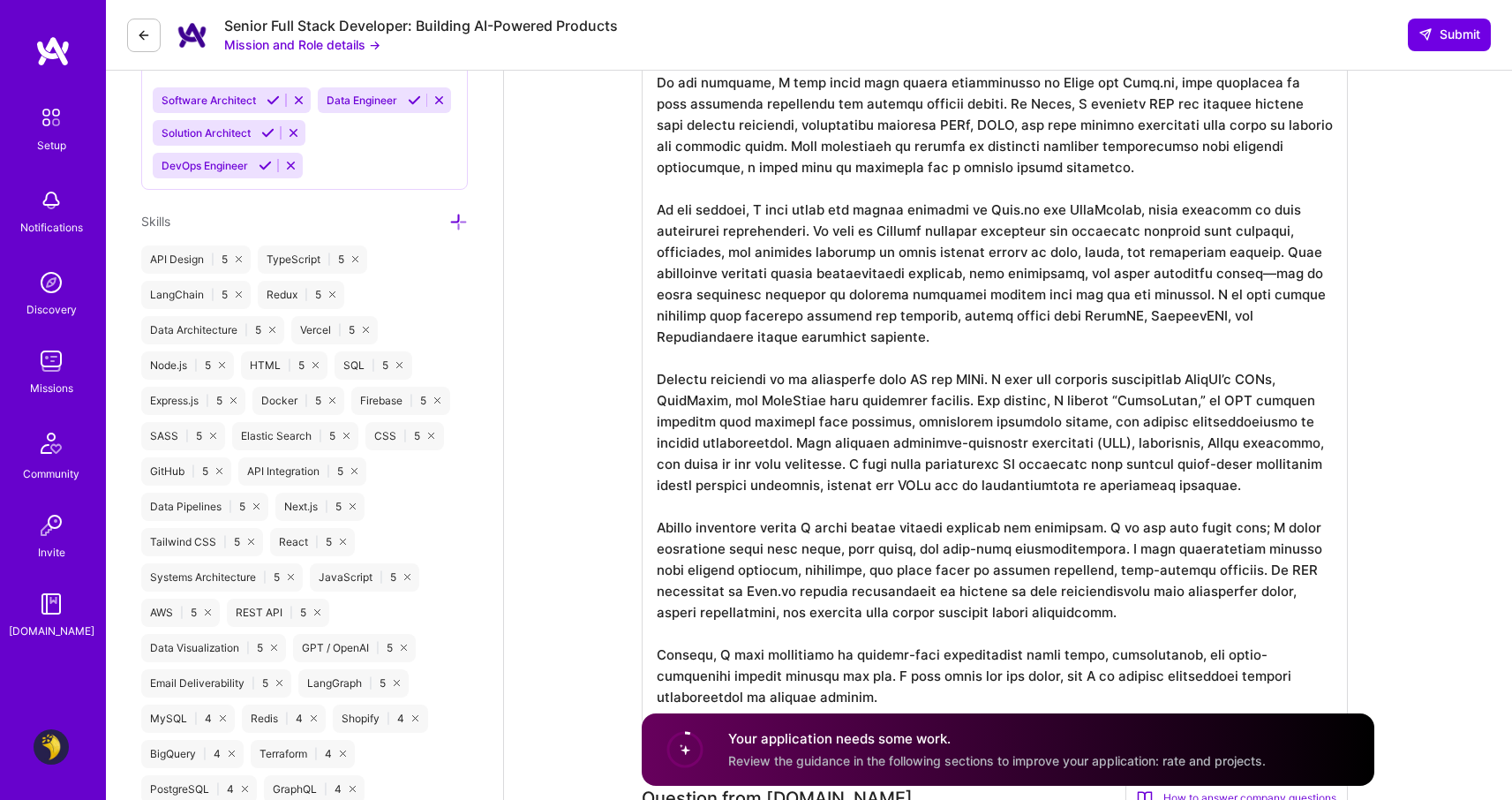
scroll to position [0, 0]
click at [1282, 471] on textarea at bounding box center [994, 328] width 706 height 791
click at [947, 446] on textarea at bounding box center [994, 328] width 706 height 791
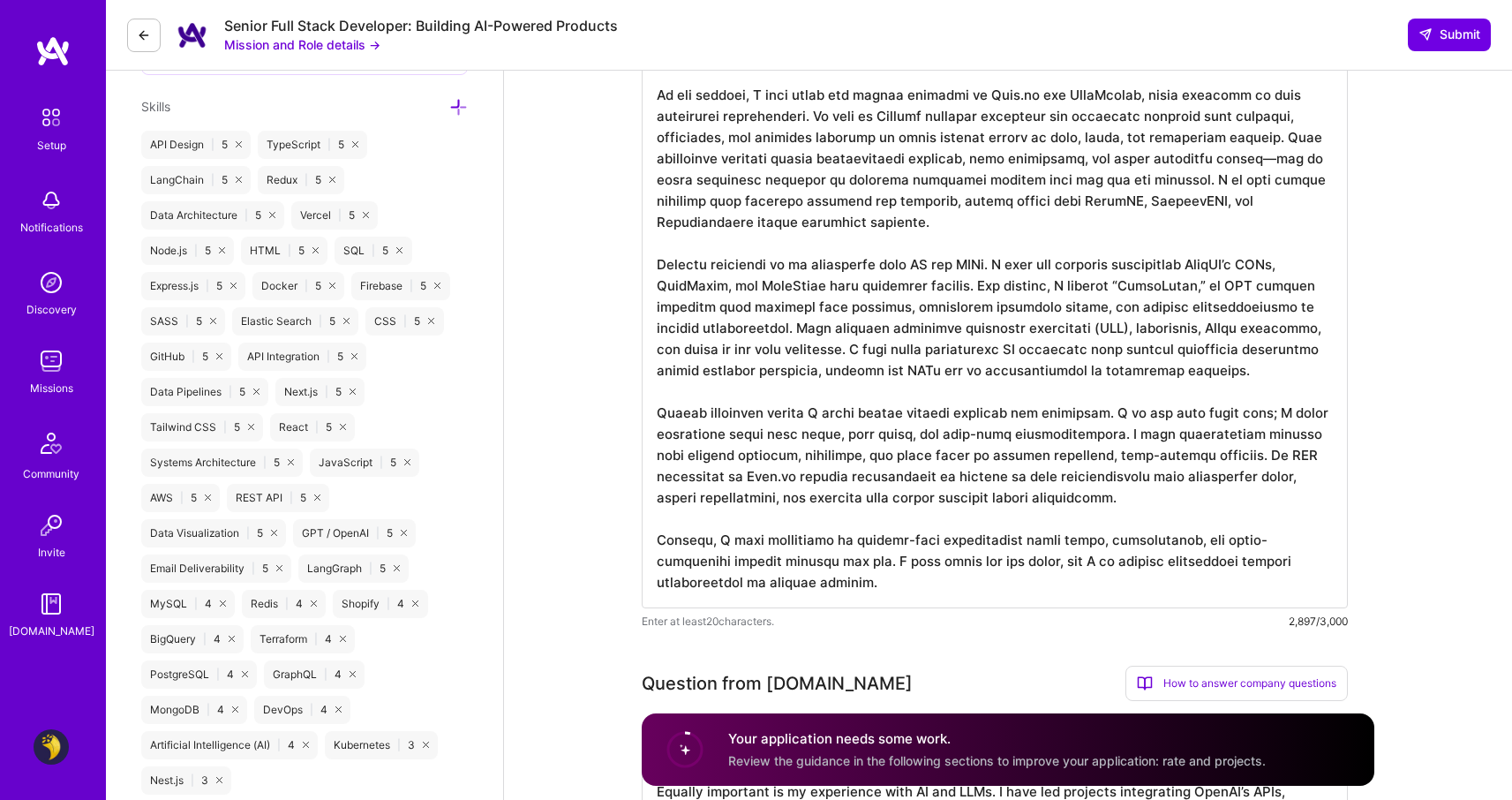
scroll to position [1012, 0]
click at [972, 434] on textarea at bounding box center [994, 212] width 706 height 791
click at [1124, 455] on textarea at bounding box center [994, 212] width 706 height 791
click at [884, 541] on textarea at bounding box center [994, 212] width 706 height 791
click at [1205, 538] on textarea at bounding box center [994, 212] width 706 height 791
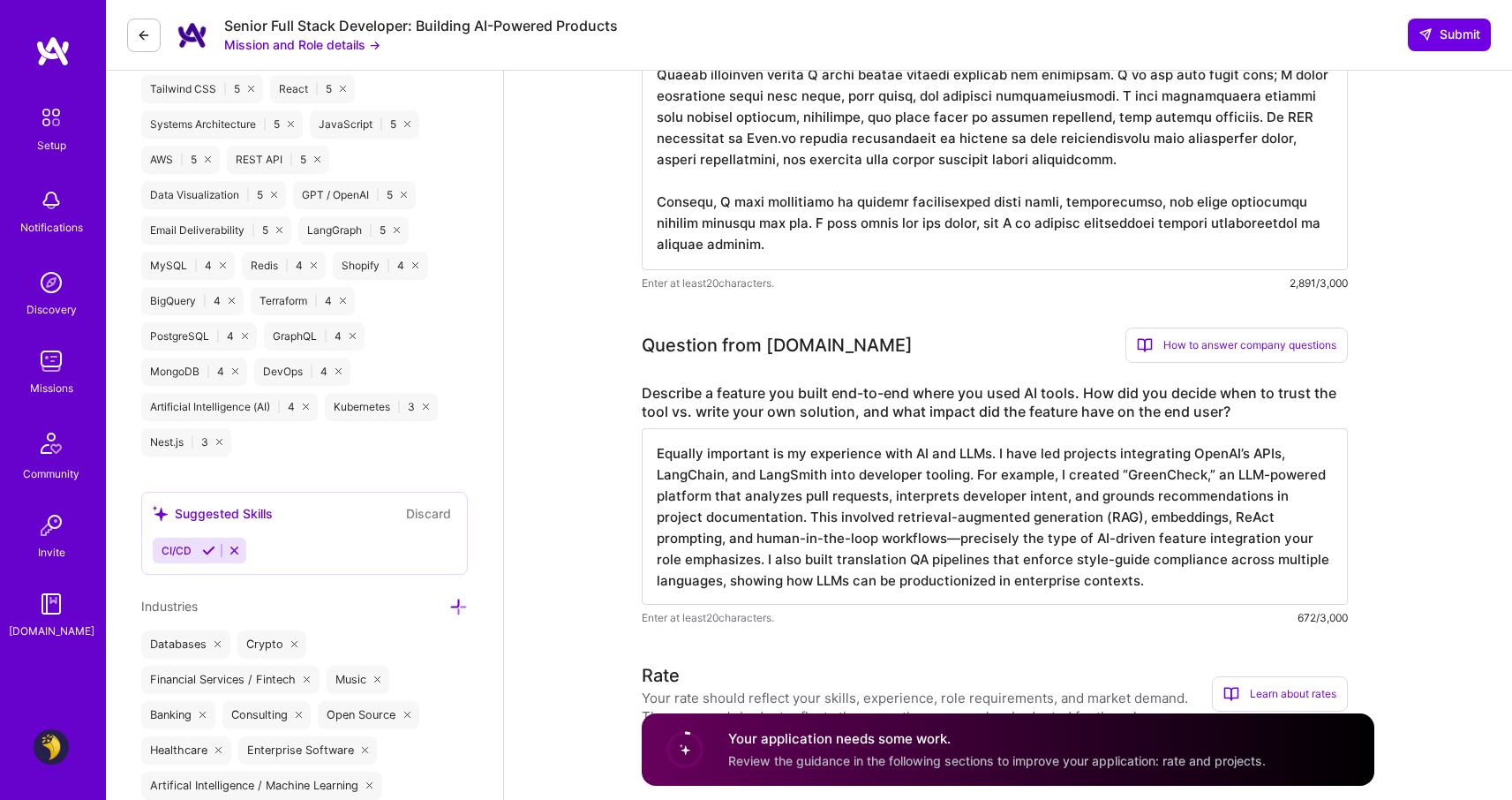
scroll to position [1359, 0]
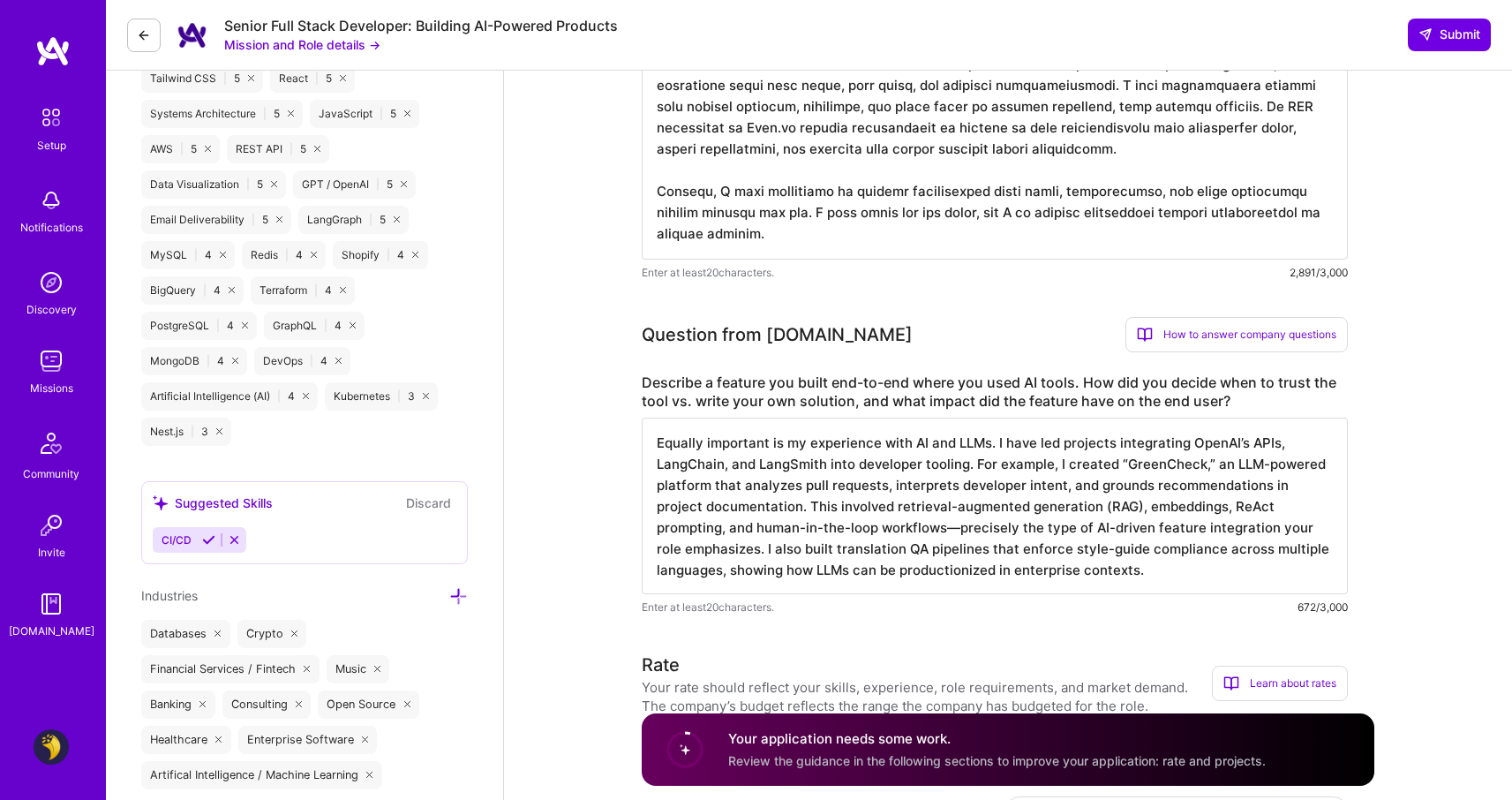
type textarea "My background as a senior full stack engineer directly aligns with your mission…"
click at [1099, 528] on textarea "Equally important is my experience with AI and LLMs. I have led projects integr…" at bounding box center [994, 505] width 706 height 176
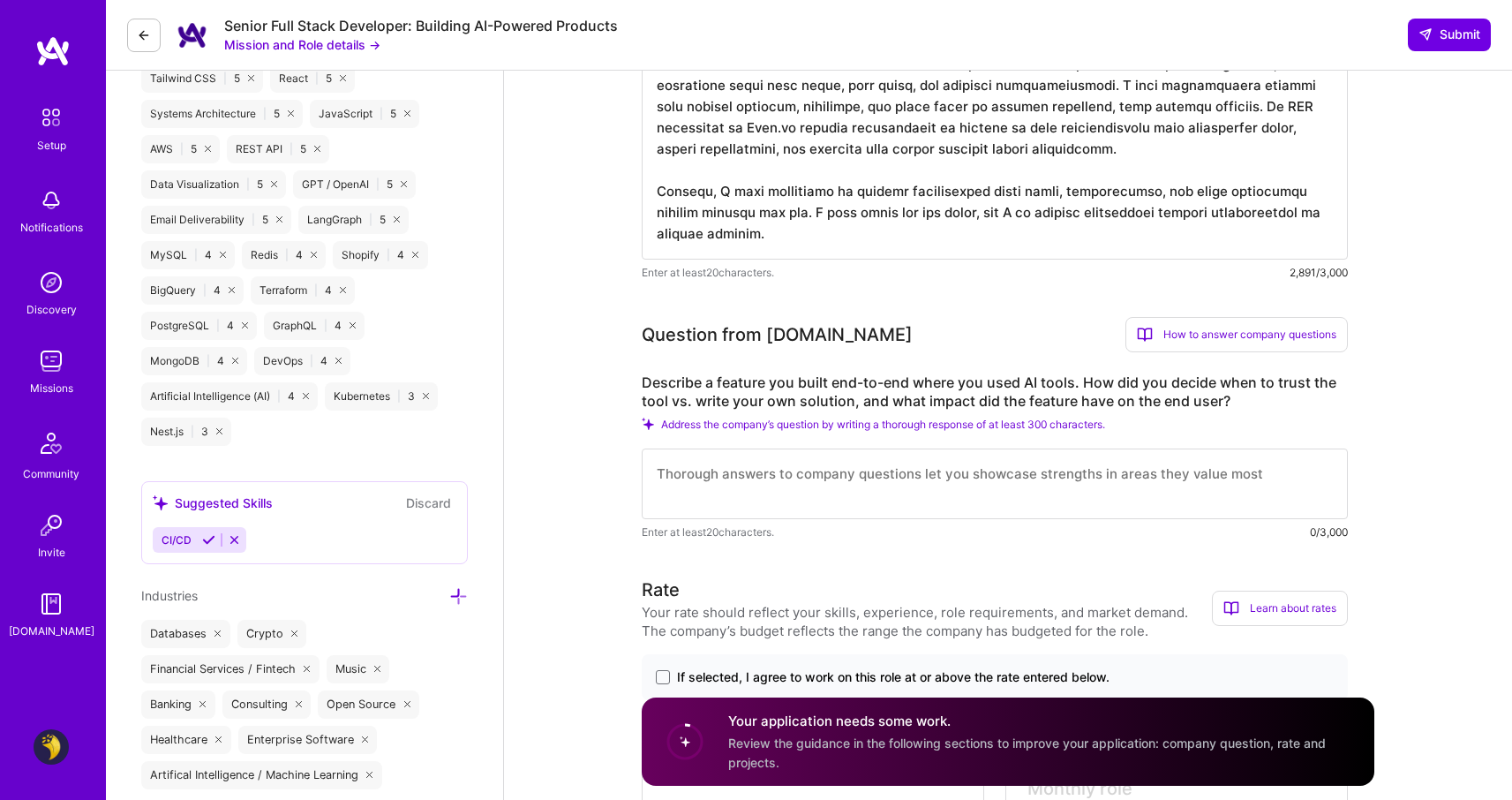
click at [1099, 462] on textarea at bounding box center [994, 483] width 706 height 71
click at [1162, 490] on textarea at bounding box center [994, 483] width 706 height 71
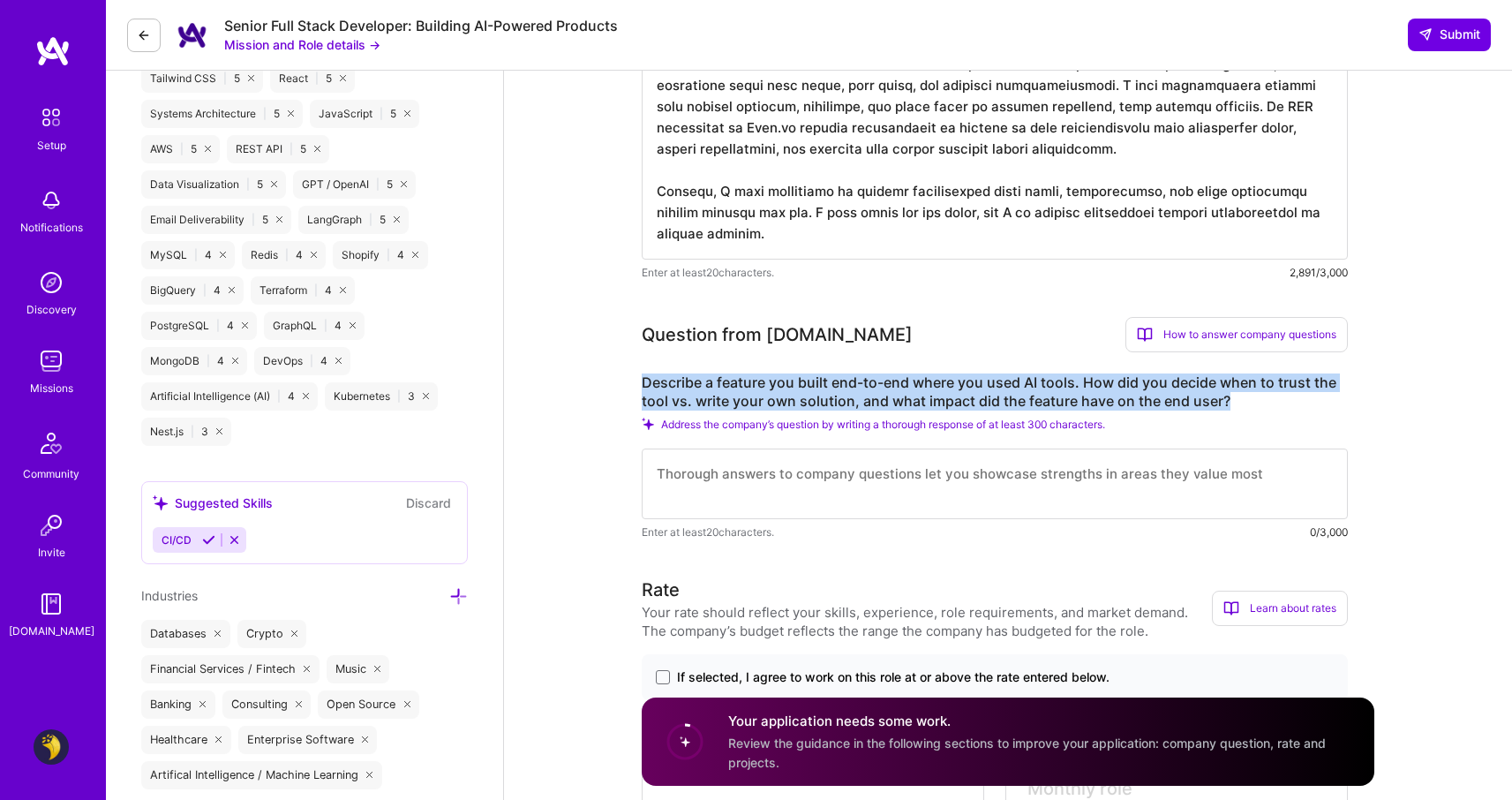
drag, startPoint x: 1244, startPoint y: 407, endPoint x: 621, endPoint y: 386, distance: 623.4
copy label "Describe a feature you built end-to-end where you used AI tools. How did you de…"
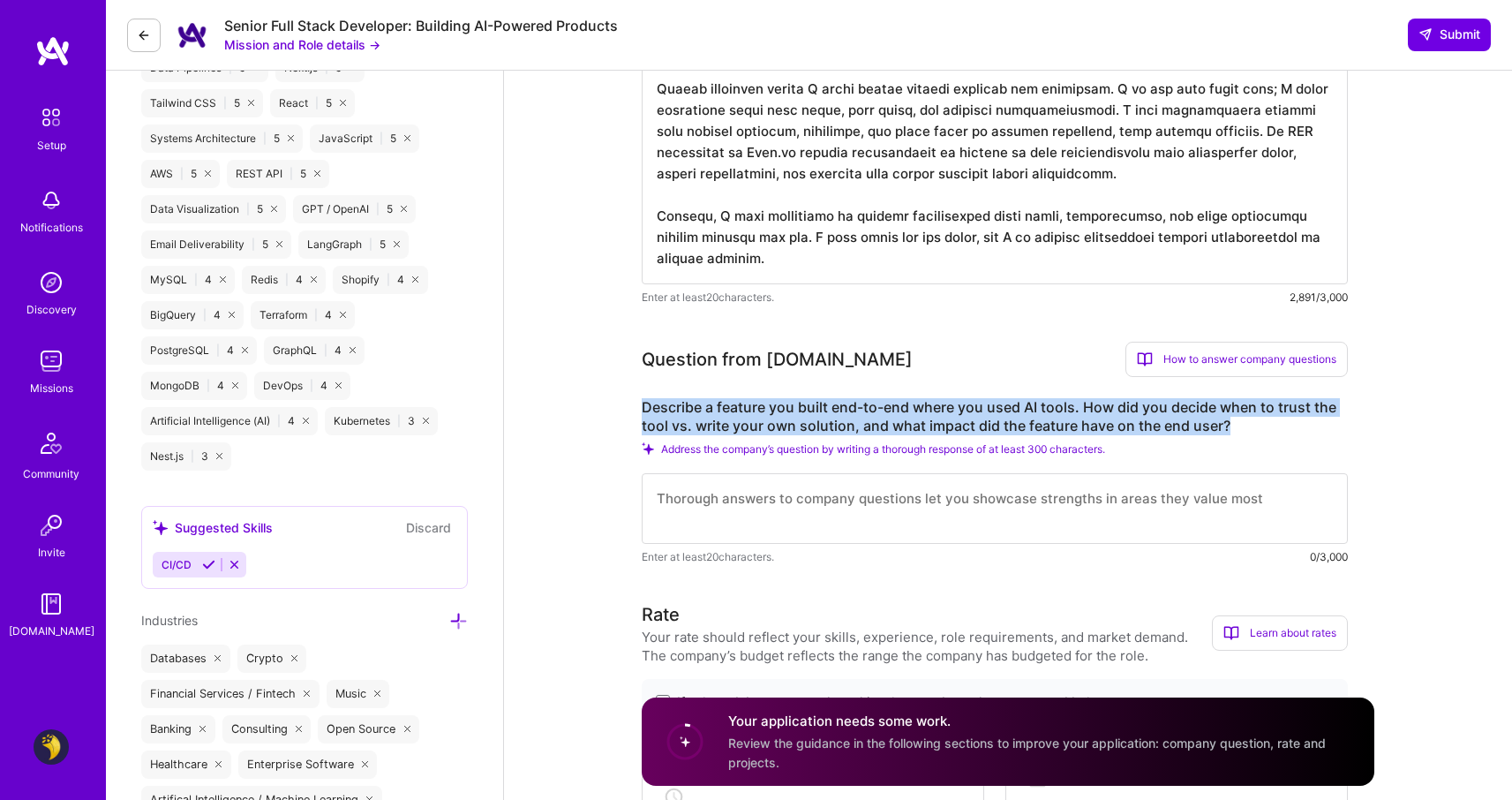
scroll to position [1339, 0]
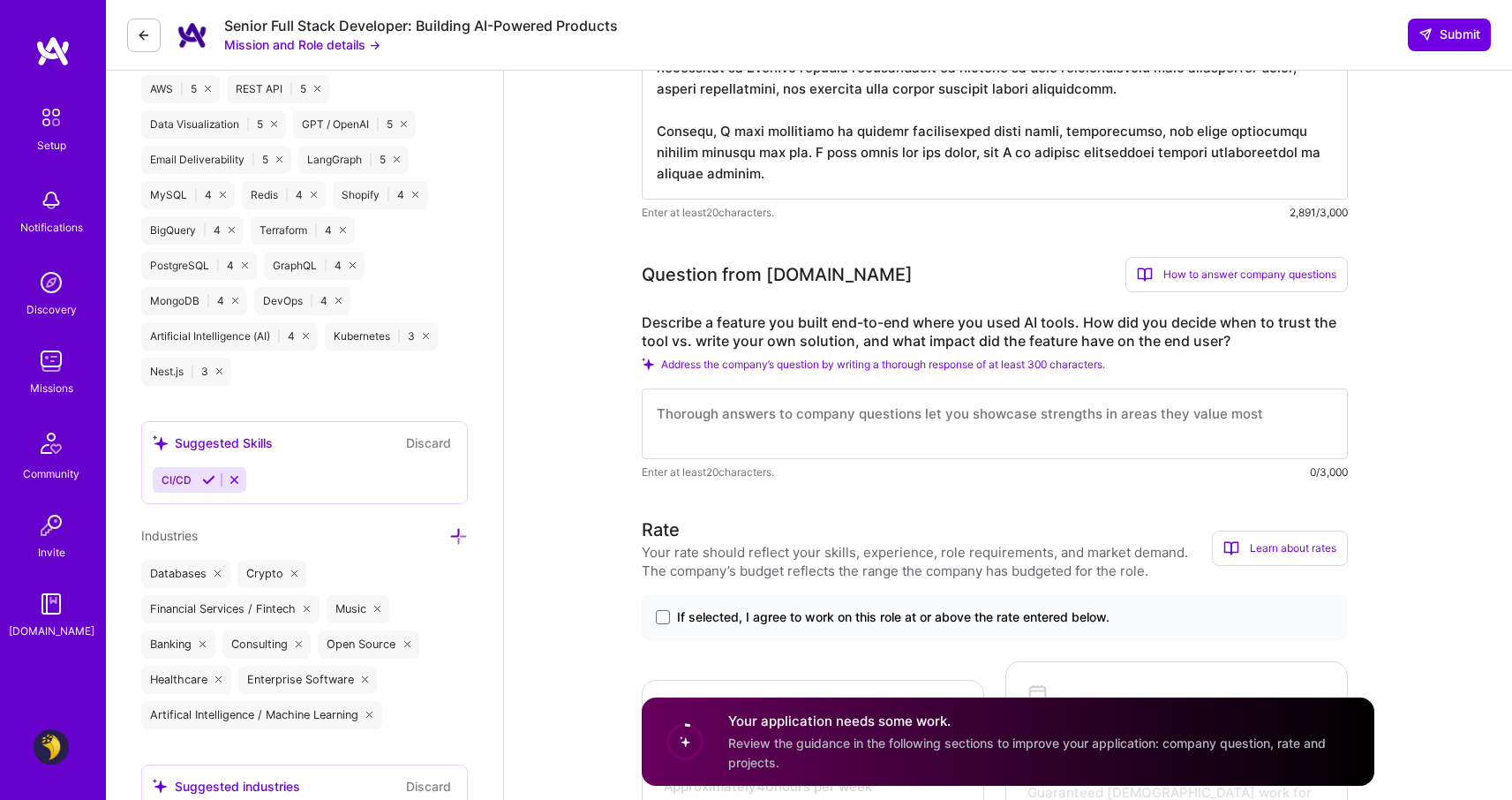
click at [738, 423] on textarea at bounding box center [994, 424] width 706 height 71
paste textarea "A feature I built end-to-end that highlights the balance between AI capabilitie…"
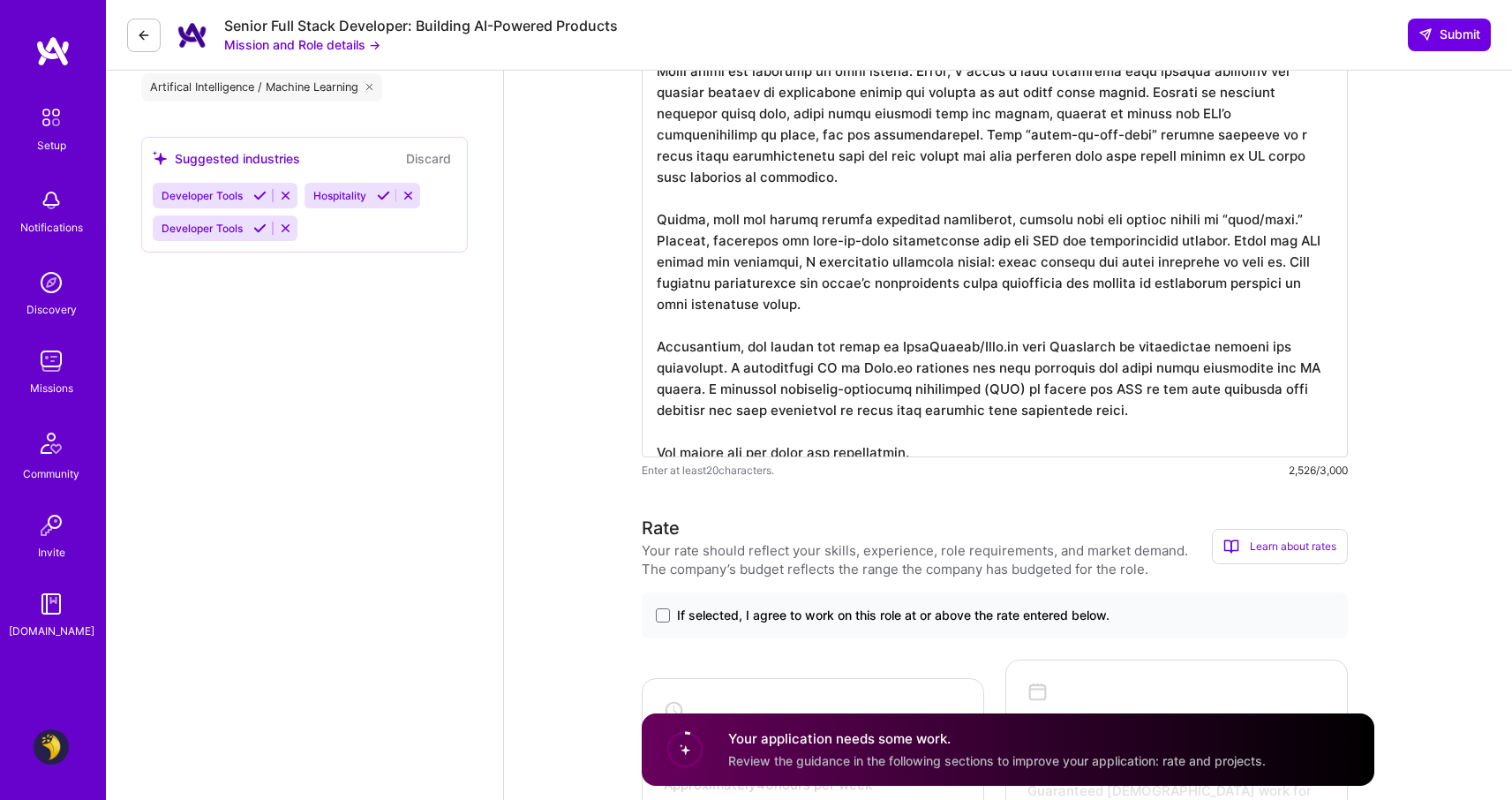
scroll to position [2079, 0]
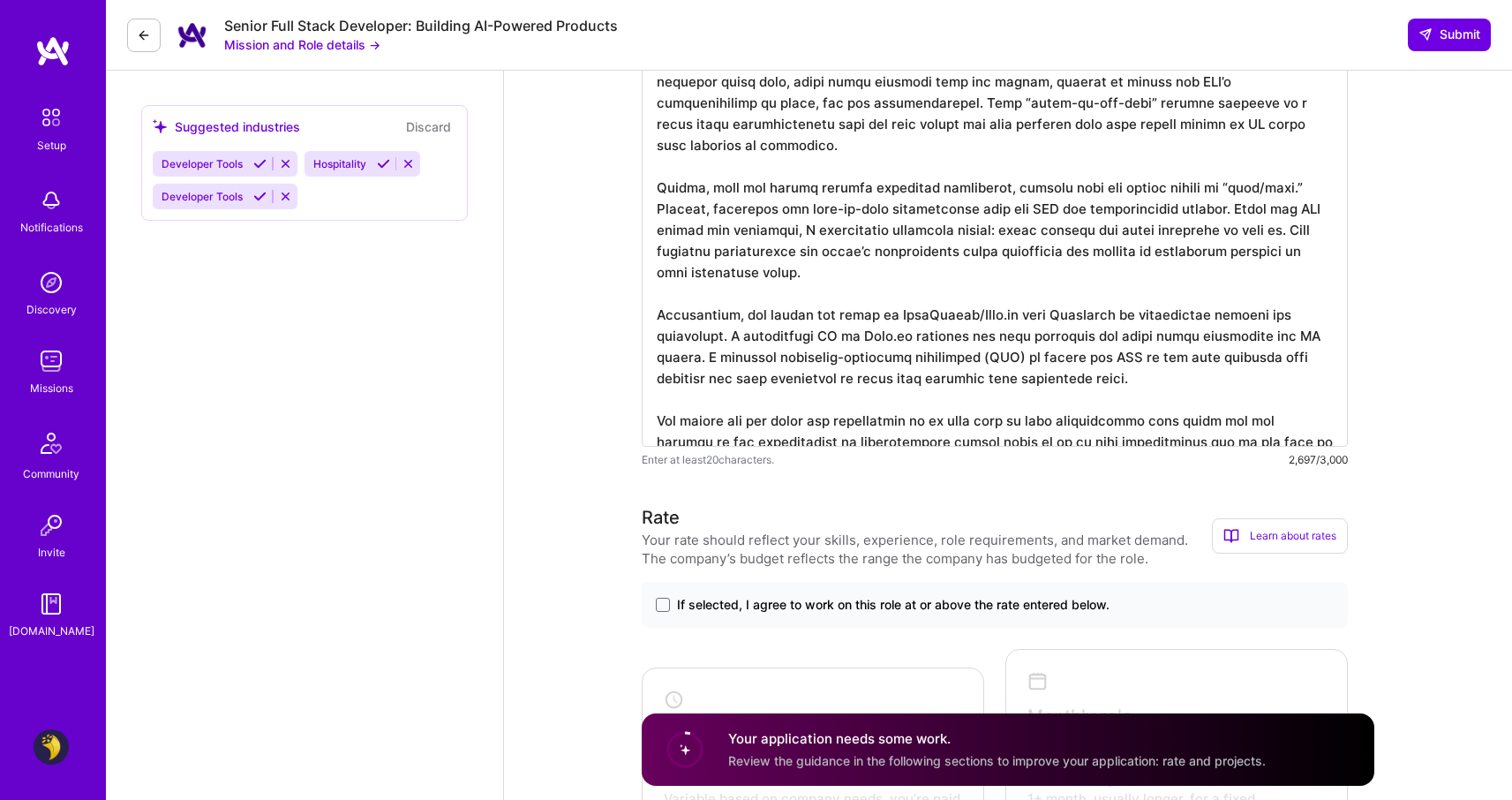
paste textarea ". We were able to ship translations more frequently, with higher overall qualit…"
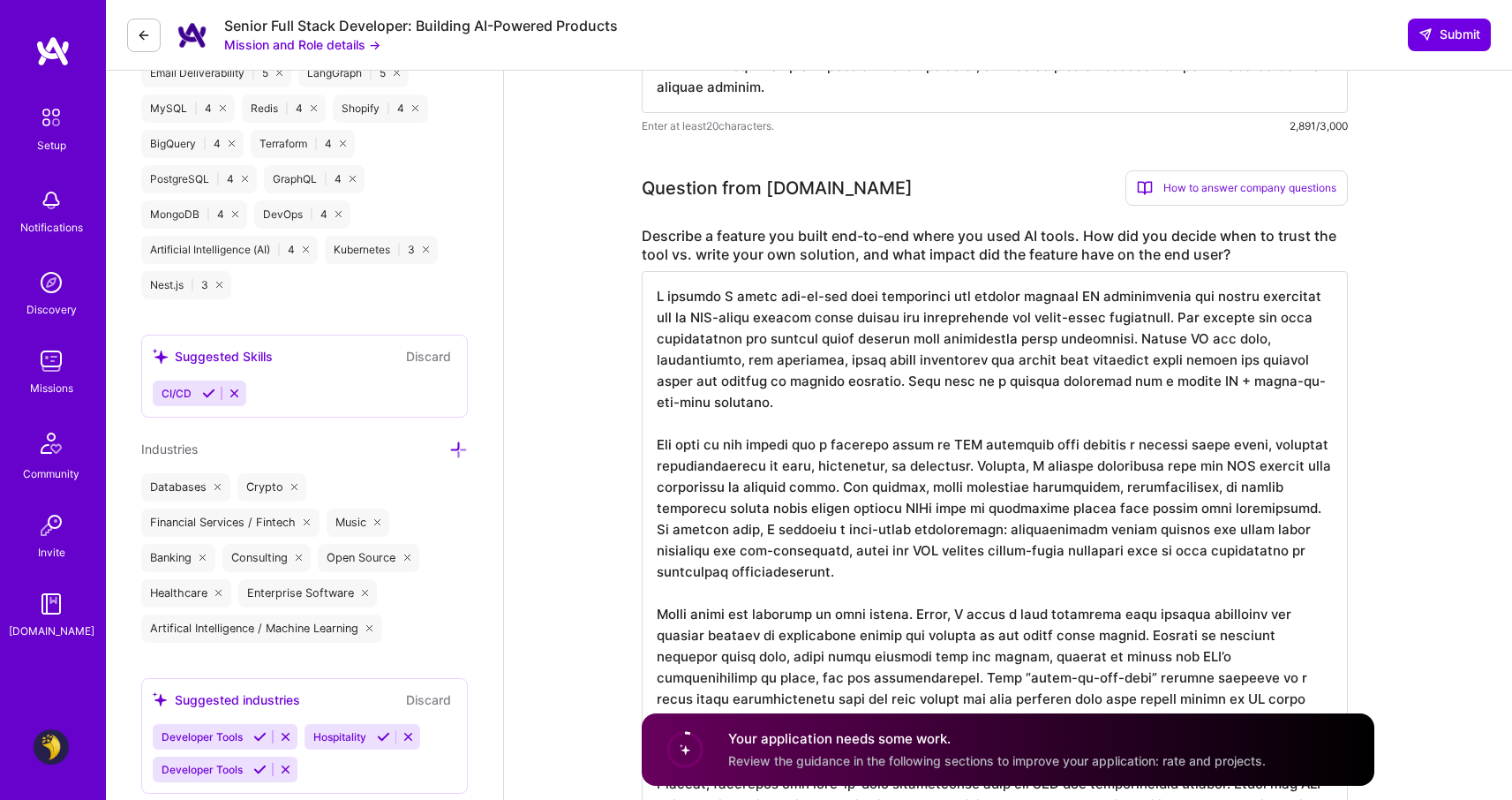
scroll to position [2, 0]
click at [685, 395] on textarea at bounding box center [994, 687] width 706 height 833
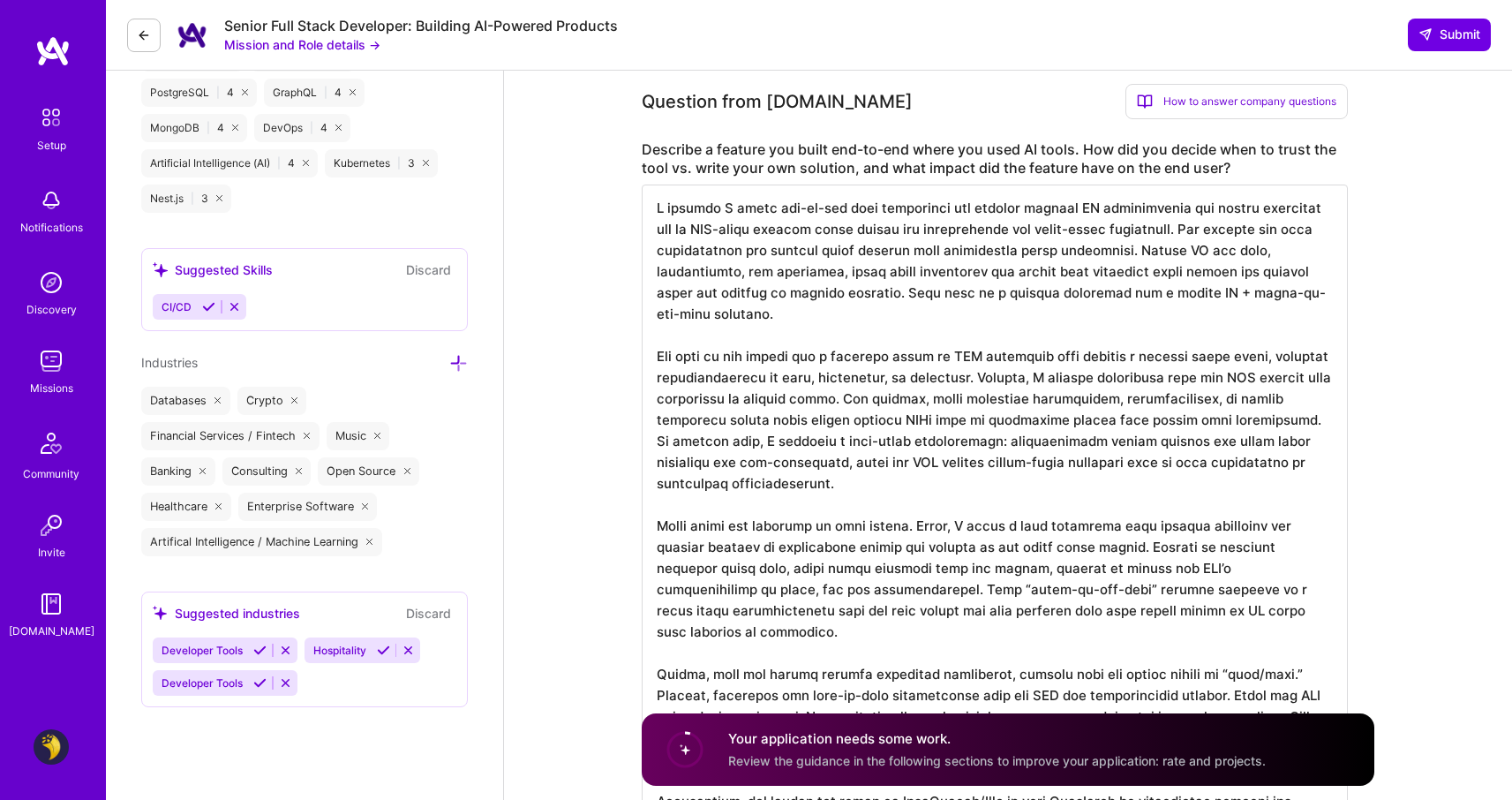
scroll to position [1597, 0]
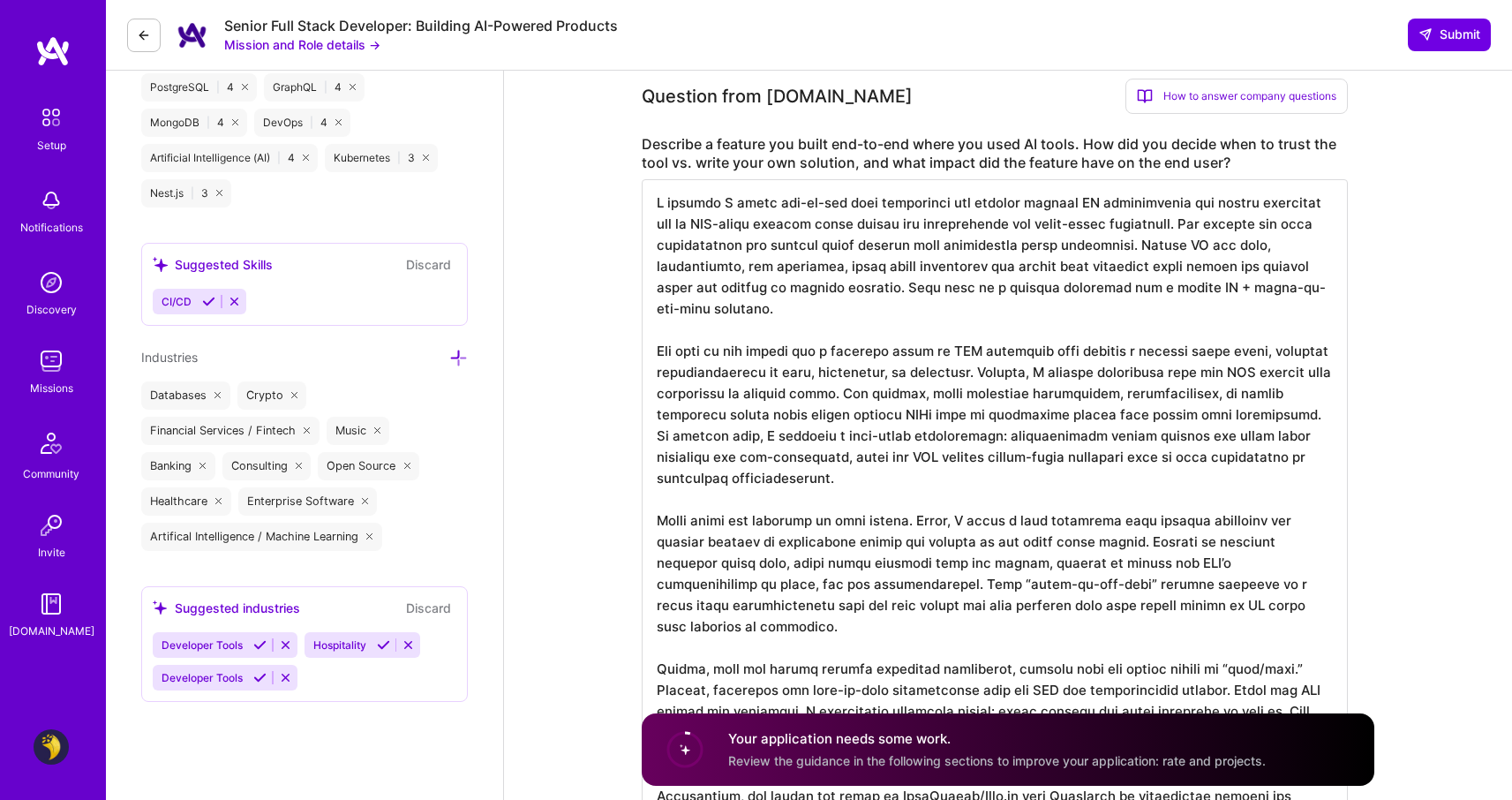
click at [1182, 353] on textarea at bounding box center [994, 595] width 706 height 833
click at [762, 367] on textarea at bounding box center [994, 595] width 706 height 833
click at [1032, 374] on textarea at bounding box center [994, 595] width 706 height 833
click at [1107, 378] on textarea at bounding box center [994, 595] width 706 height 833
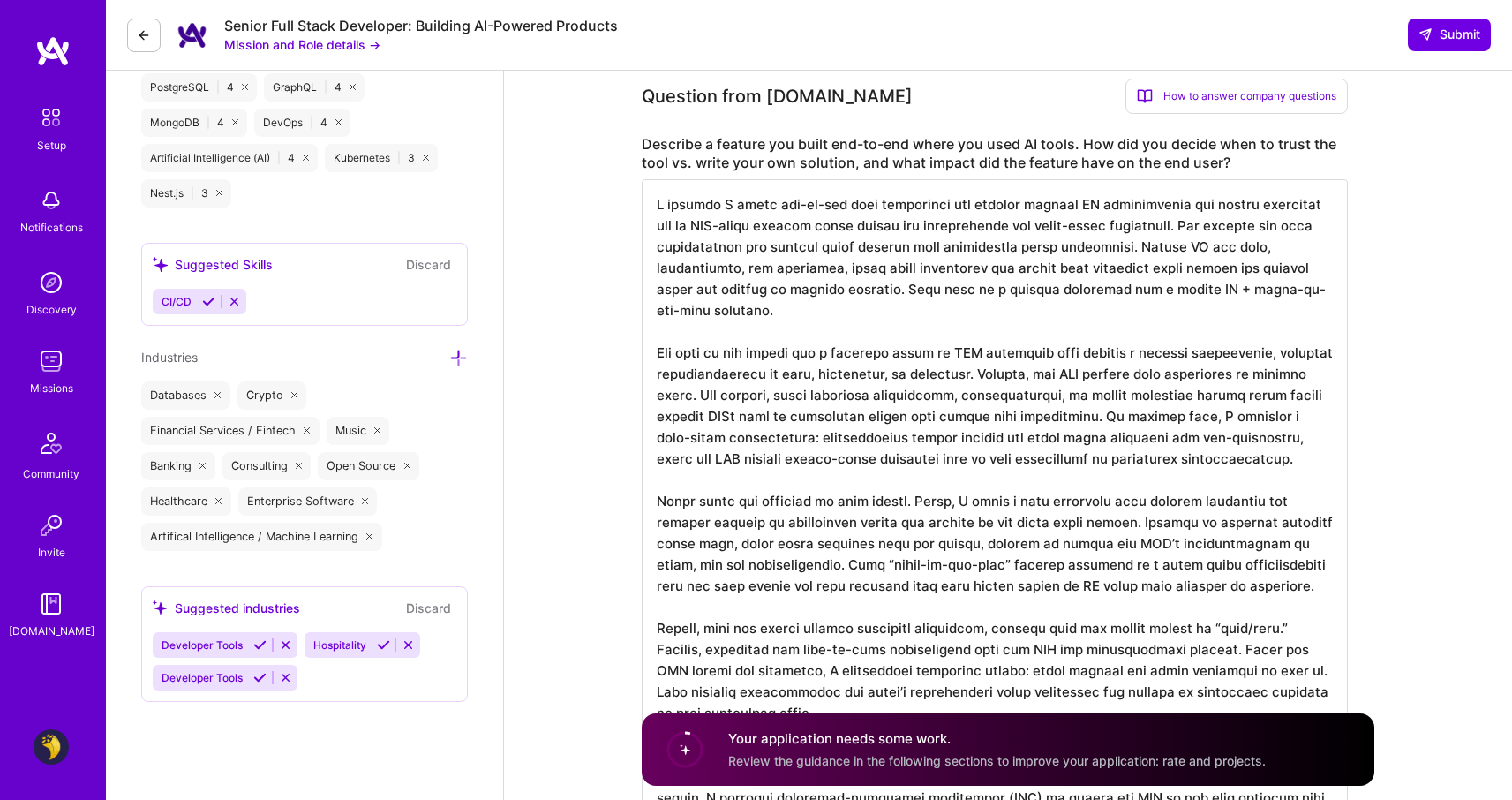
scroll to position [0, 0]
click at [1164, 374] on textarea at bounding box center [994, 585] width 706 height 812
click at [1042, 372] on textarea at bounding box center [994, 585] width 706 height 812
click at [1122, 369] on textarea at bounding box center [994, 585] width 706 height 812
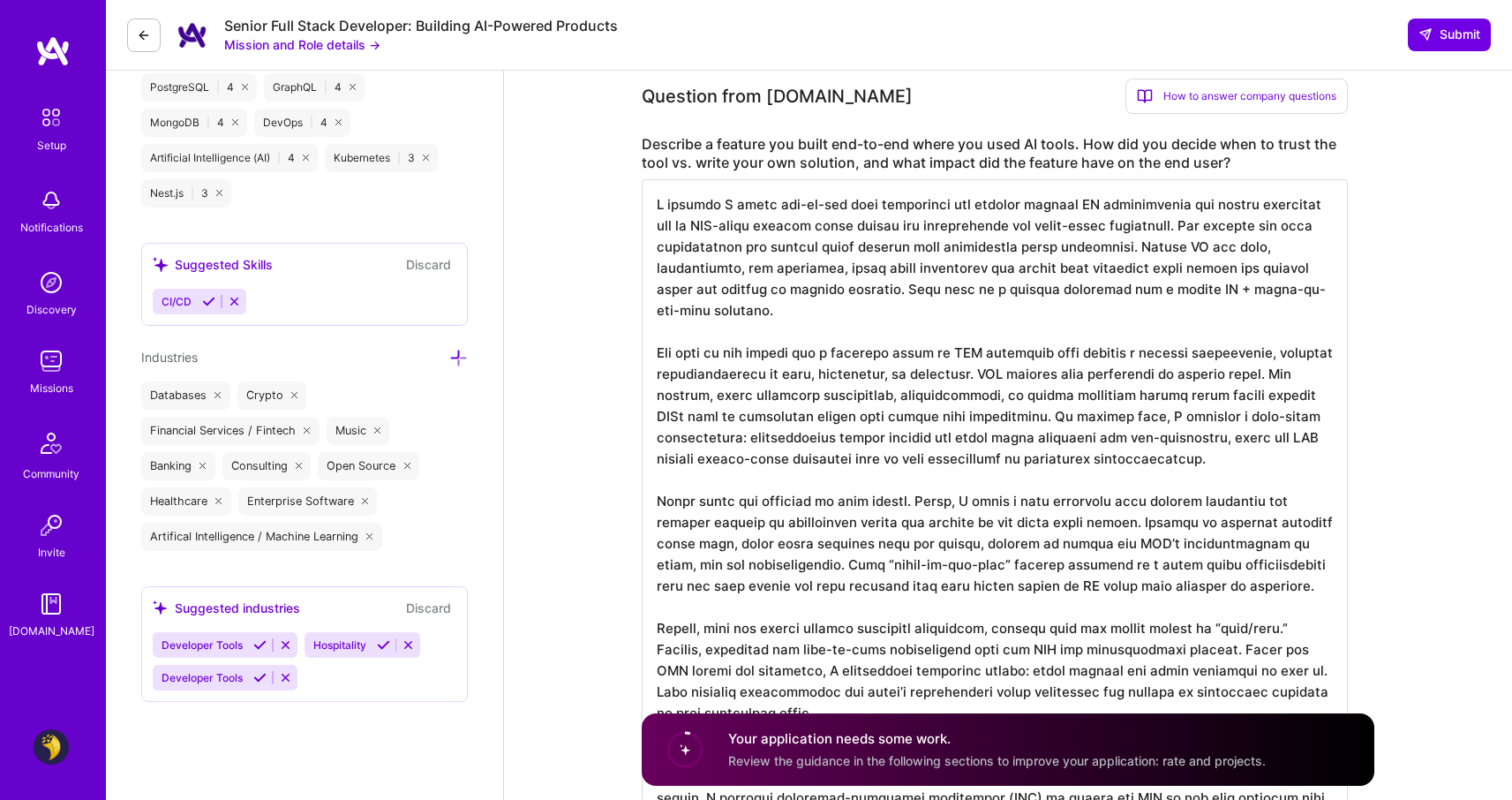
click at [1122, 369] on textarea at bounding box center [994, 585] width 706 height 812
click at [1187, 349] on textarea at bounding box center [994, 585] width 706 height 812
click at [1060, 459] on textarea at bounding box center [994, 585] width 706 height 812
click at [1182, 352] on textarea at bounding box center [994, 585] width 706 height 812
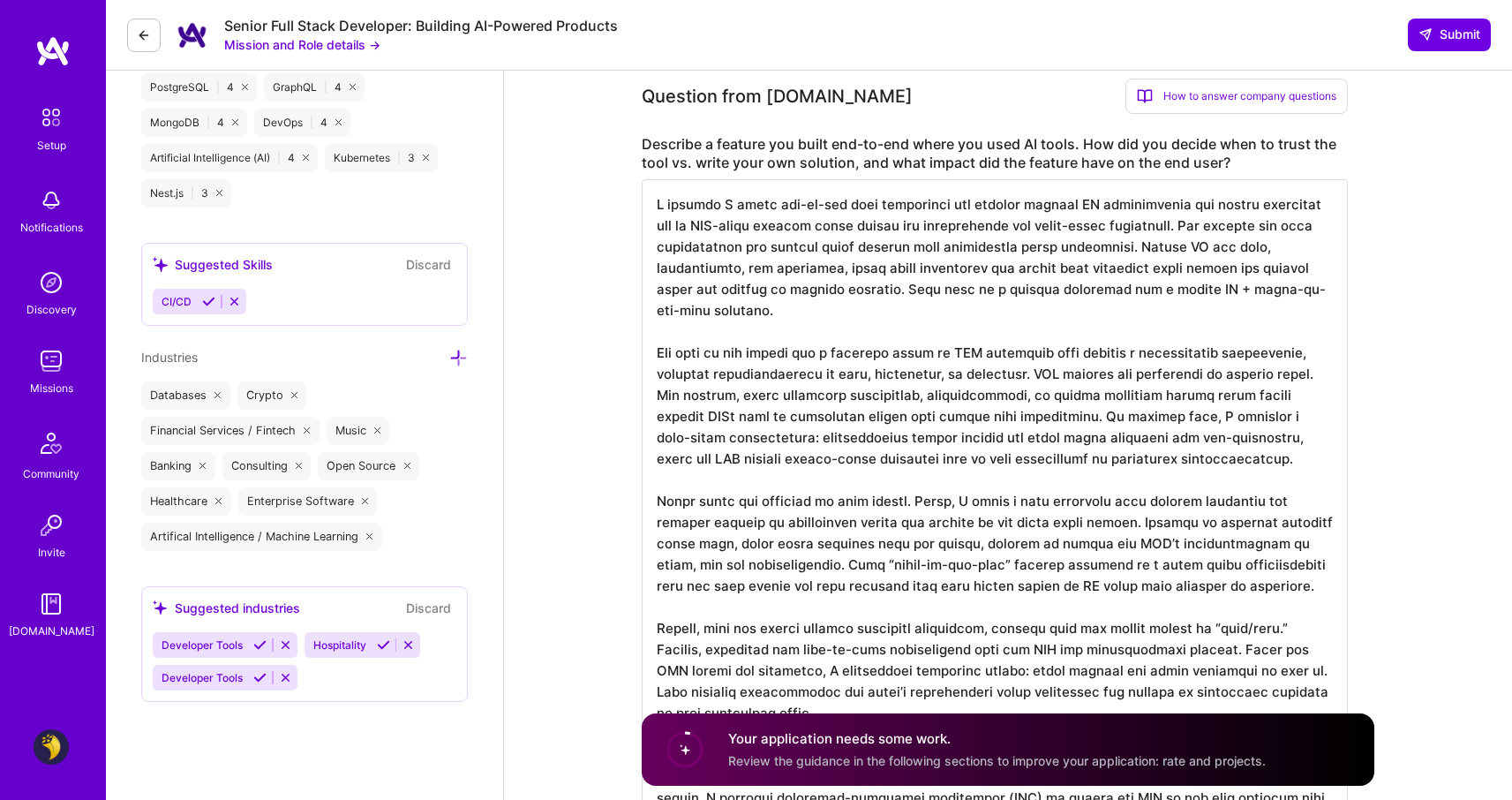
click at [1125, 420] on textarea at bounding box center [994, 585] width 706 height 812
click at [1034, 481] on textarea at bounding box center [994, 585] width 706 height 812
click at [965, 496] on textarea at bounding box center [994, 585] width 706 height 812
click at [1164, 346] on textarea at bounding box center [994, 585] width 706 height 812
click at [1146, 355] on textarea at bounding box center [994, 585] width 706 height 812
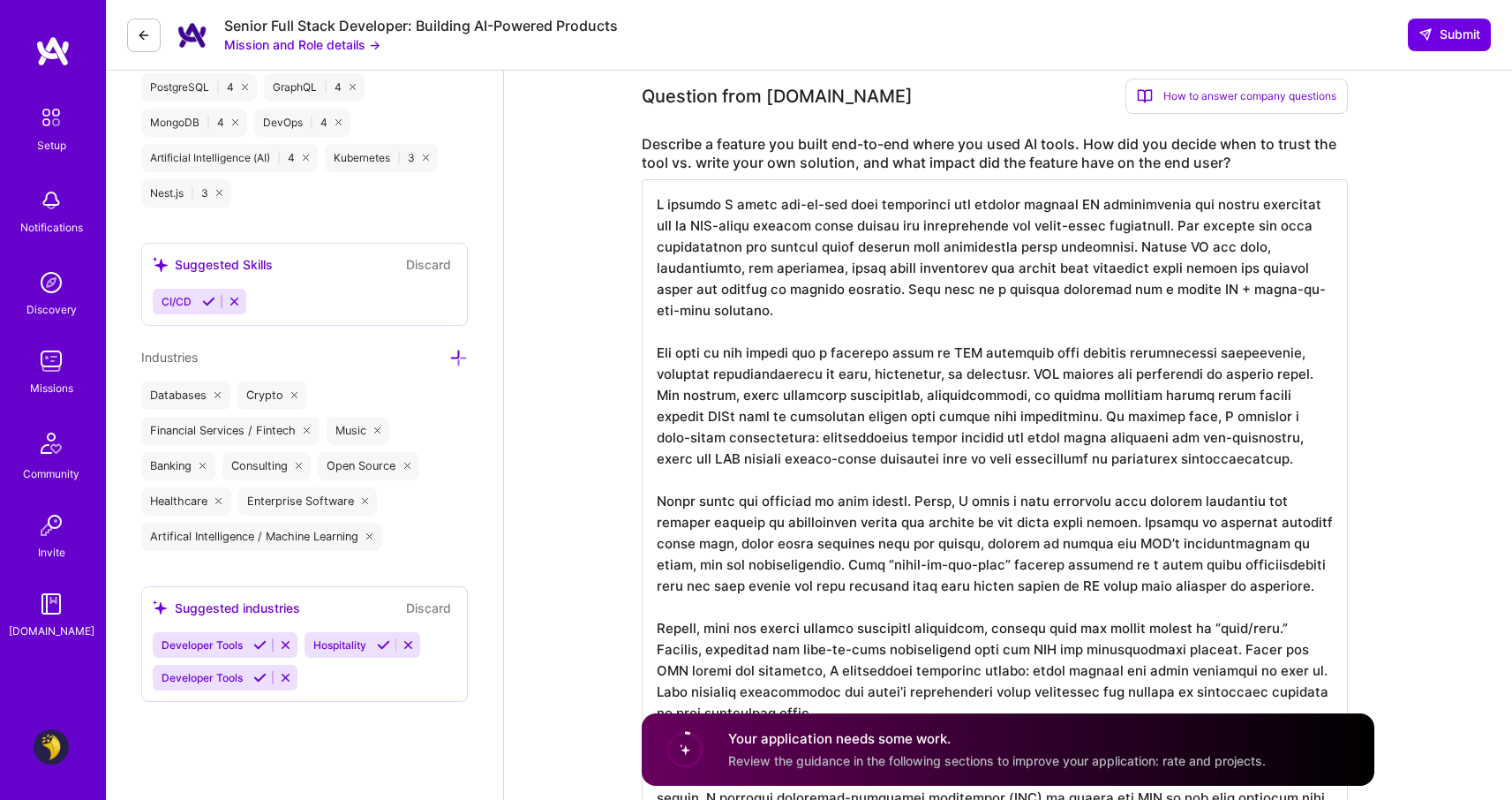
click at [1080, 418] on textarea at bounding box center [994, 585] width 706 height 812
click at [977, 490] on textarea at bounding box center [994, 585] width 706 height 812
drag, startPoint x: 719, startPoint y: 397, endPoint x: 1025, endPoint y: 365, distance: 307.7
click at [1025, 365] on textarea at bounding box center [994, 585] width 706 height 812
click at [1295, 374] on textarea at bounding box center [994, 585] width 706 height 812
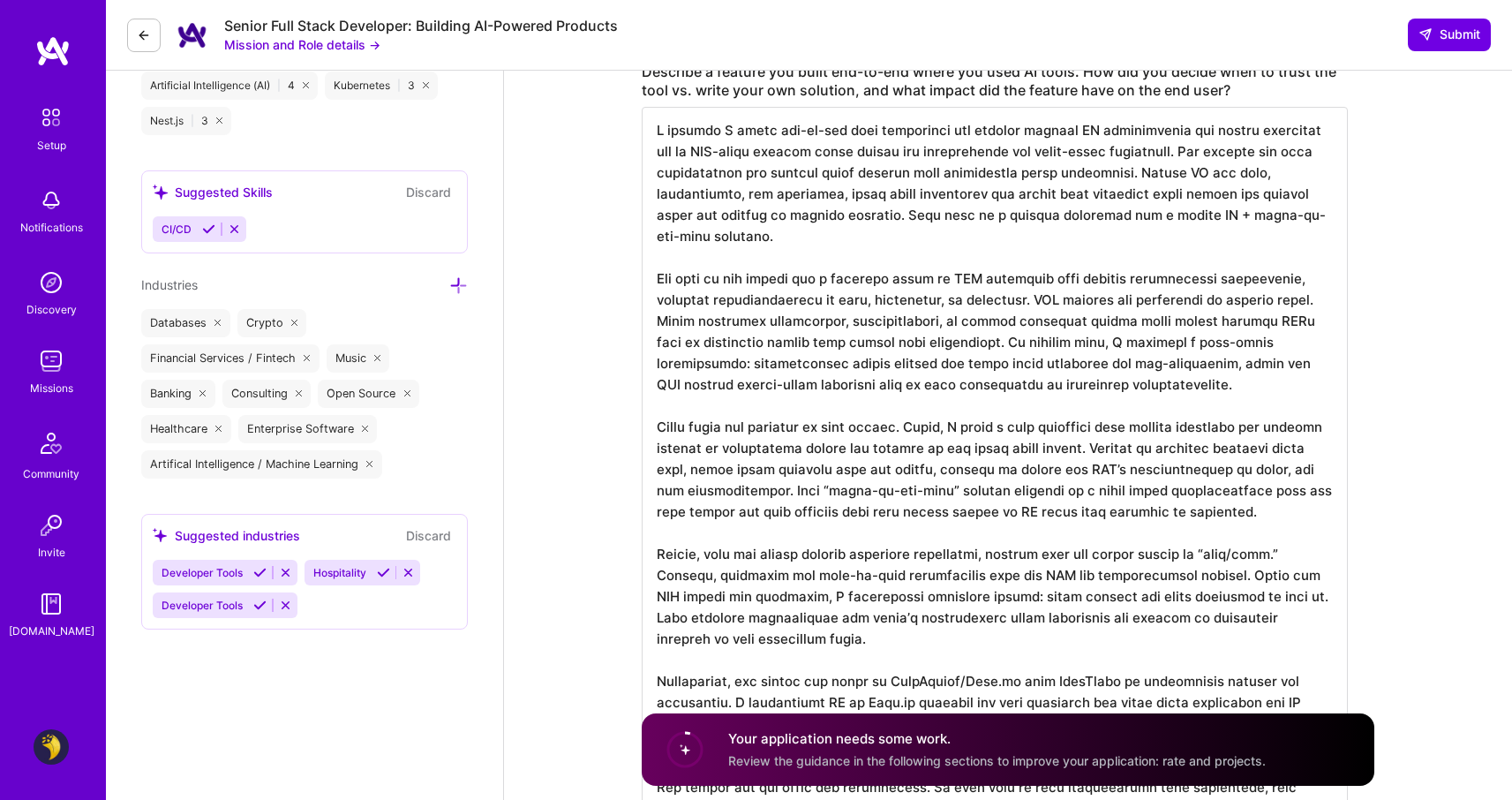
scroll to position [1660, 0]
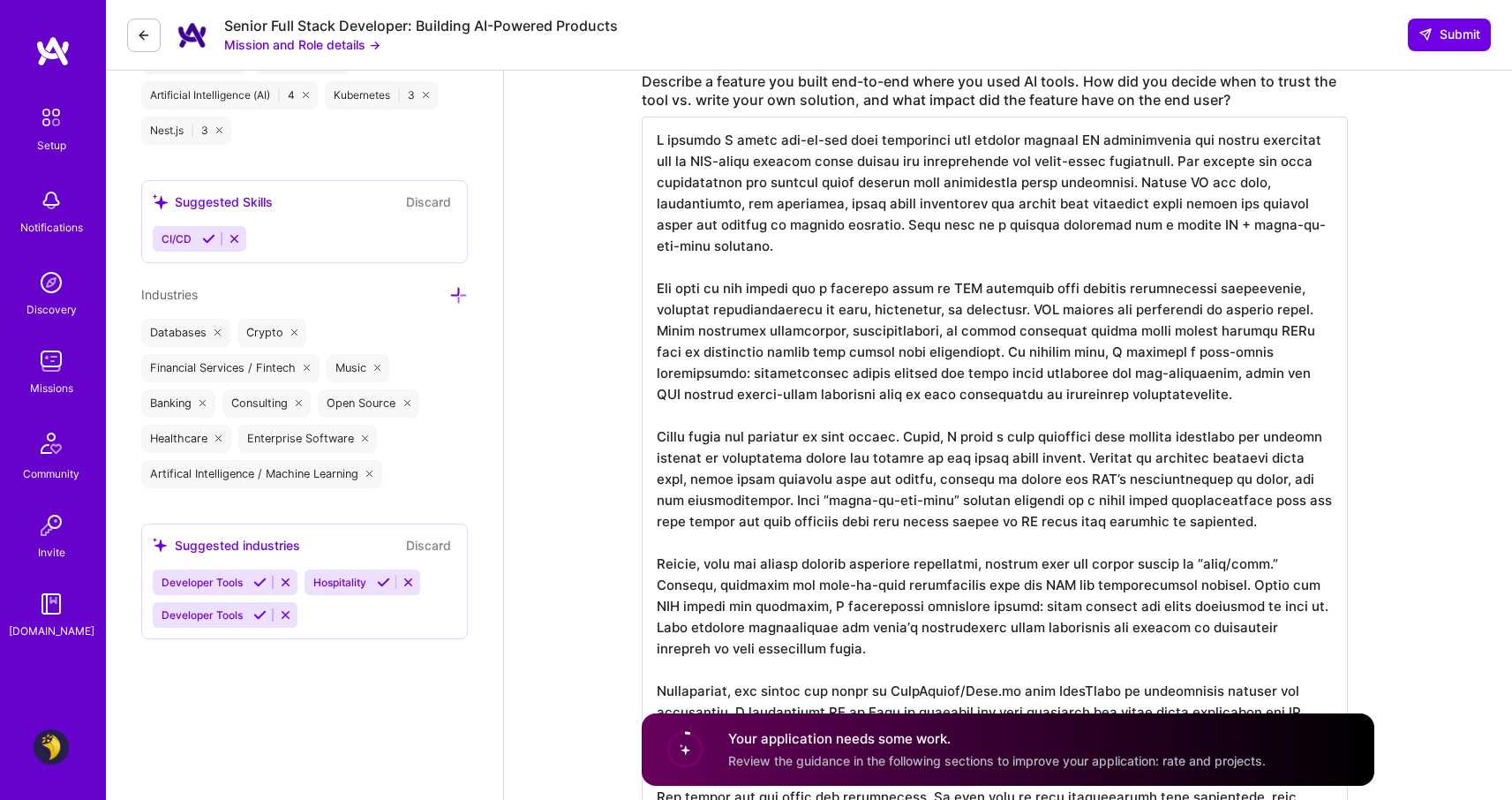
click at [975, 336] on textarea at bounding box center [994, 522] width 706 height 812
click at [1015, 330] on textarea at bounding box center [994, 522] width 706 height 812
click at [979, 327] on textarea at bounding box center [994, 522] width 706 height 812
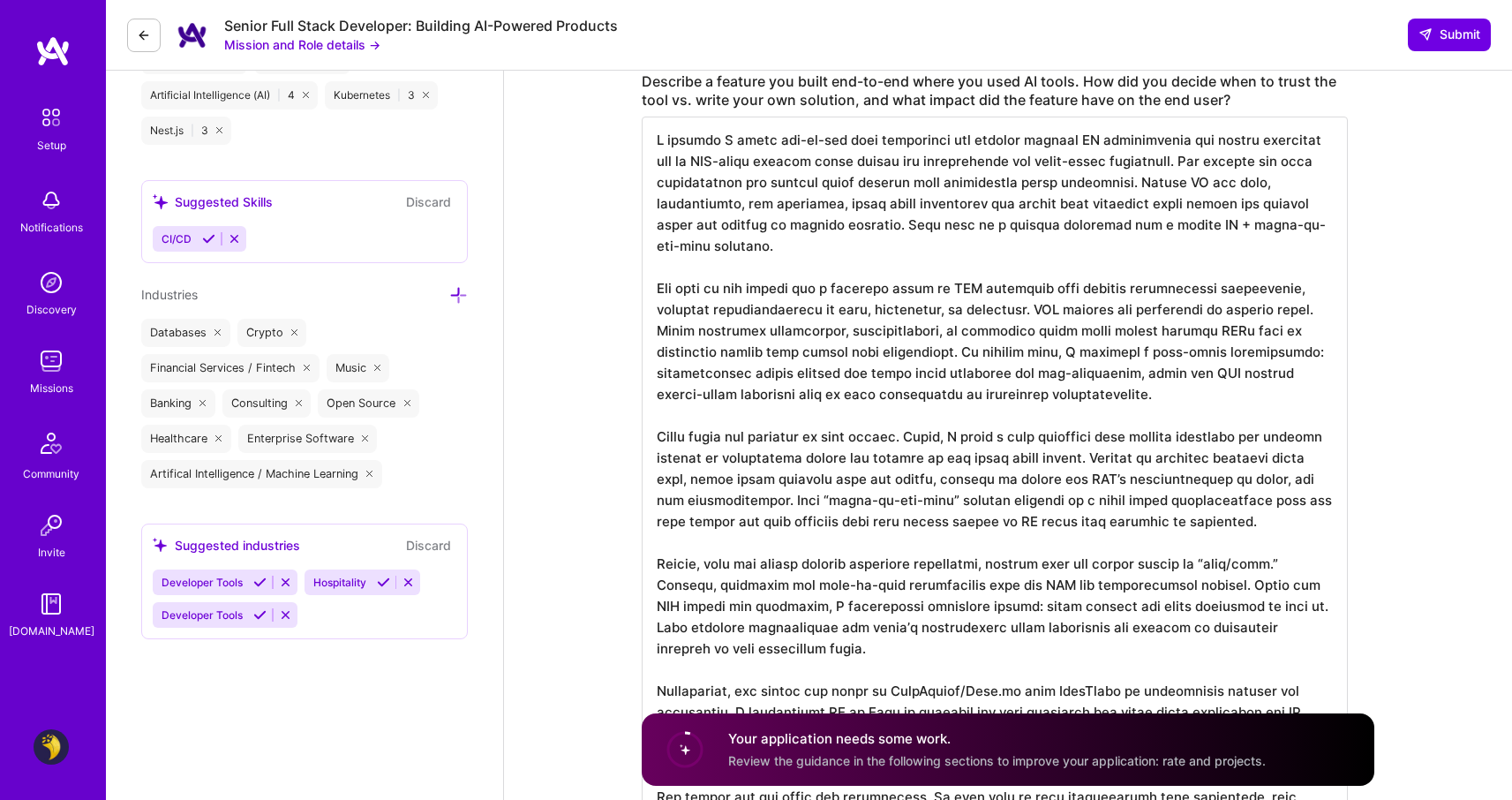
click at [979, 327] on textarea at bounding box center [994, 522] width 706 height 812
click at [1240, 356] on textarea at bounding box center [994, 522] width 706 height 812
click at [1235, 345] on textarea at bounding box center [994, 522] width 706 height 812
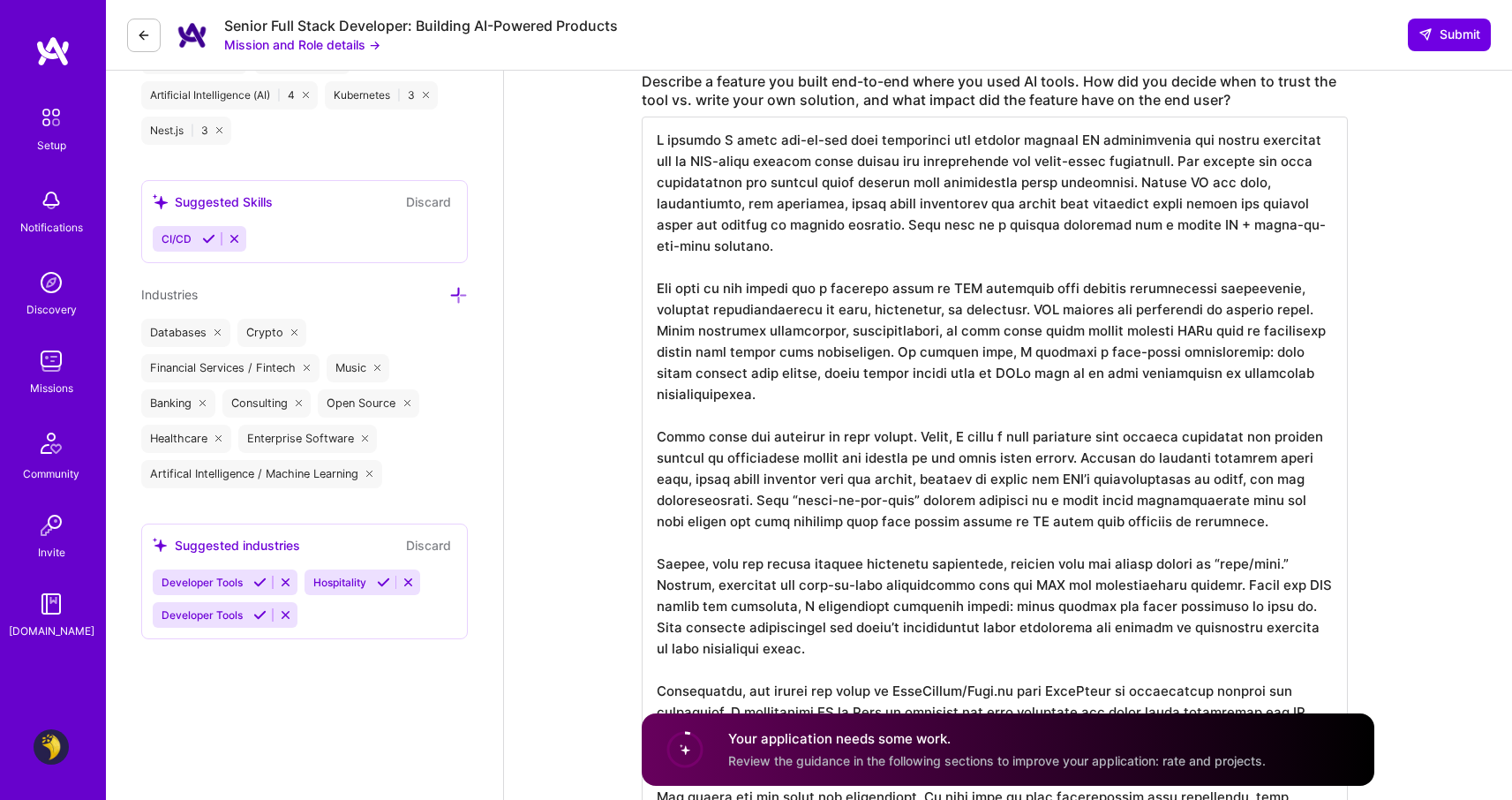
click at [1187, 418] on textarea at bounding box center [994, 522] width 706 height 812
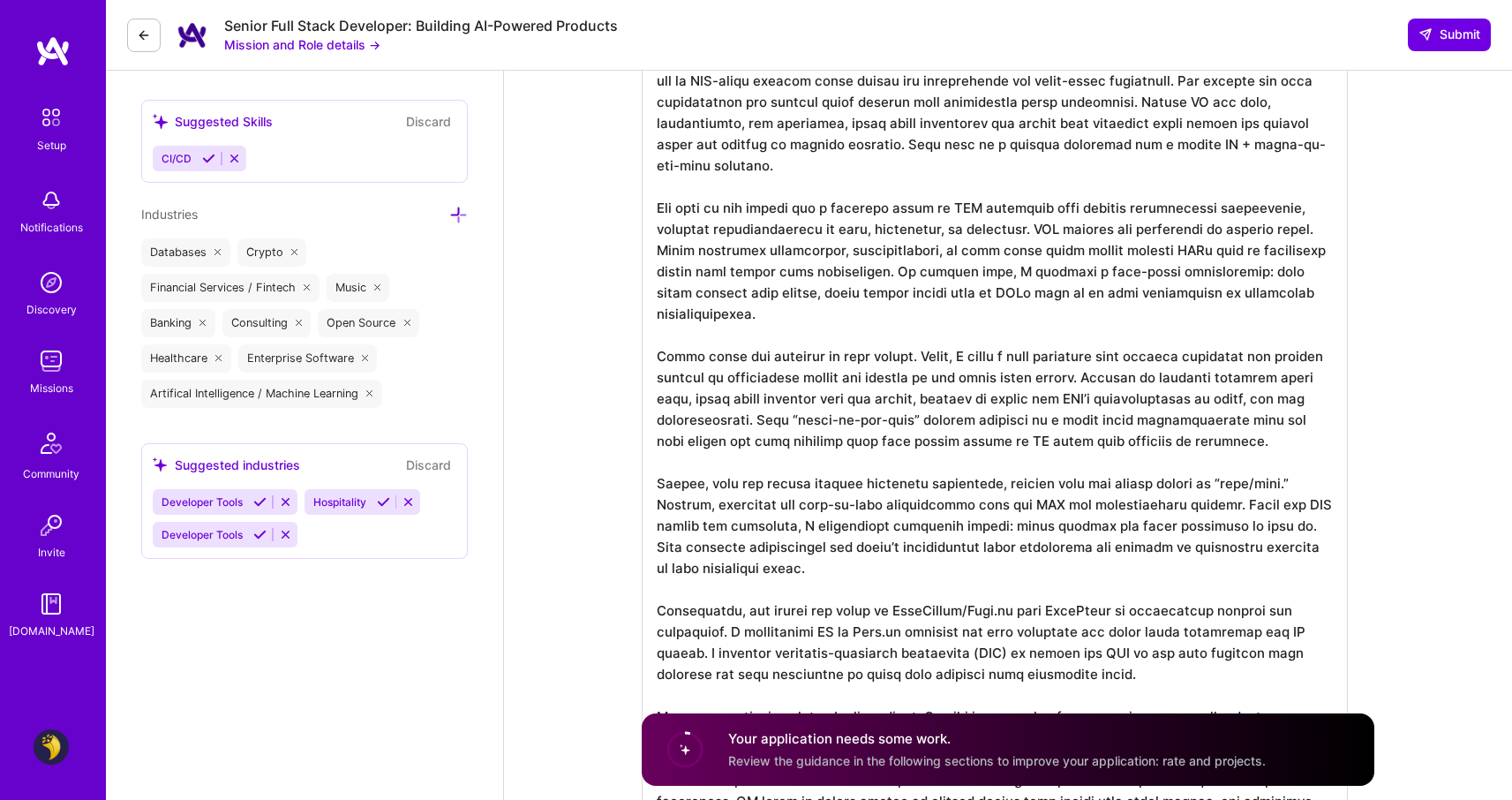
click at [963, 357] on textarea at bounding box center [994, 442] width 706 height 812
click at [929, 445] on textarea at bounding box center [994, 442] width 706 height 812
click at [1015, 433] on textarea at bounding box center [994, 442] width 706 height 812
click at [989, 376] on textarea at bounding box center [994, 442] width 706 height 812
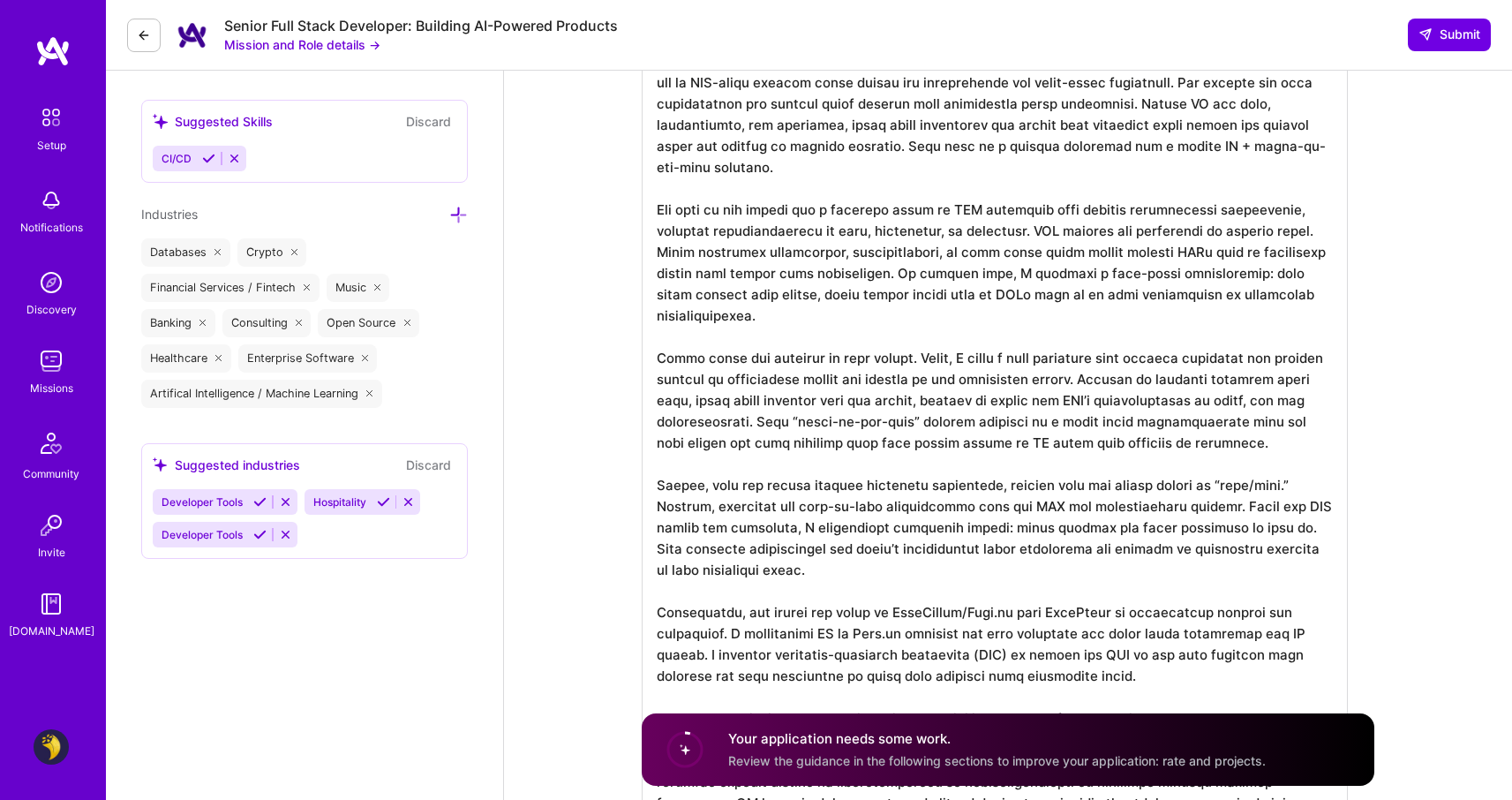
click at [1213, 142] on textarea at bounding box center [994, 442] width 706 height 812
click at [792, 423] on textarea at bounding box center [994, 442] width 706 height 812
click at [906, 421] on textarea at bounding box center [994, 442] width 706 height 812
paste textarea "HITL"
click at [921, 481] on textarea at bounding box center [994, 442] width 706 height 812
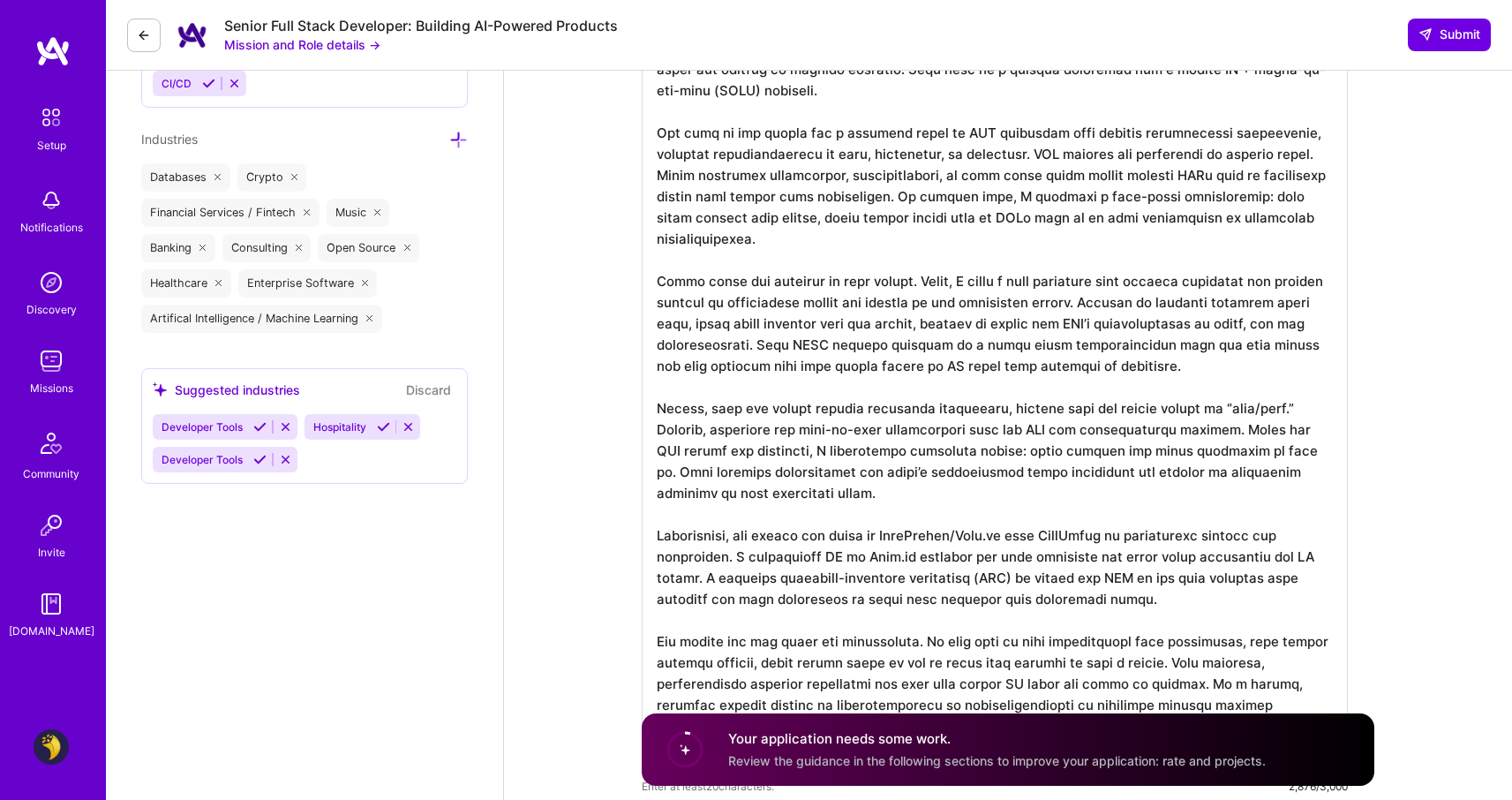
scroll to position [1816, 0]
click at [1070, 288] on textarea at bounding box center [994, 366] width 706 height 812
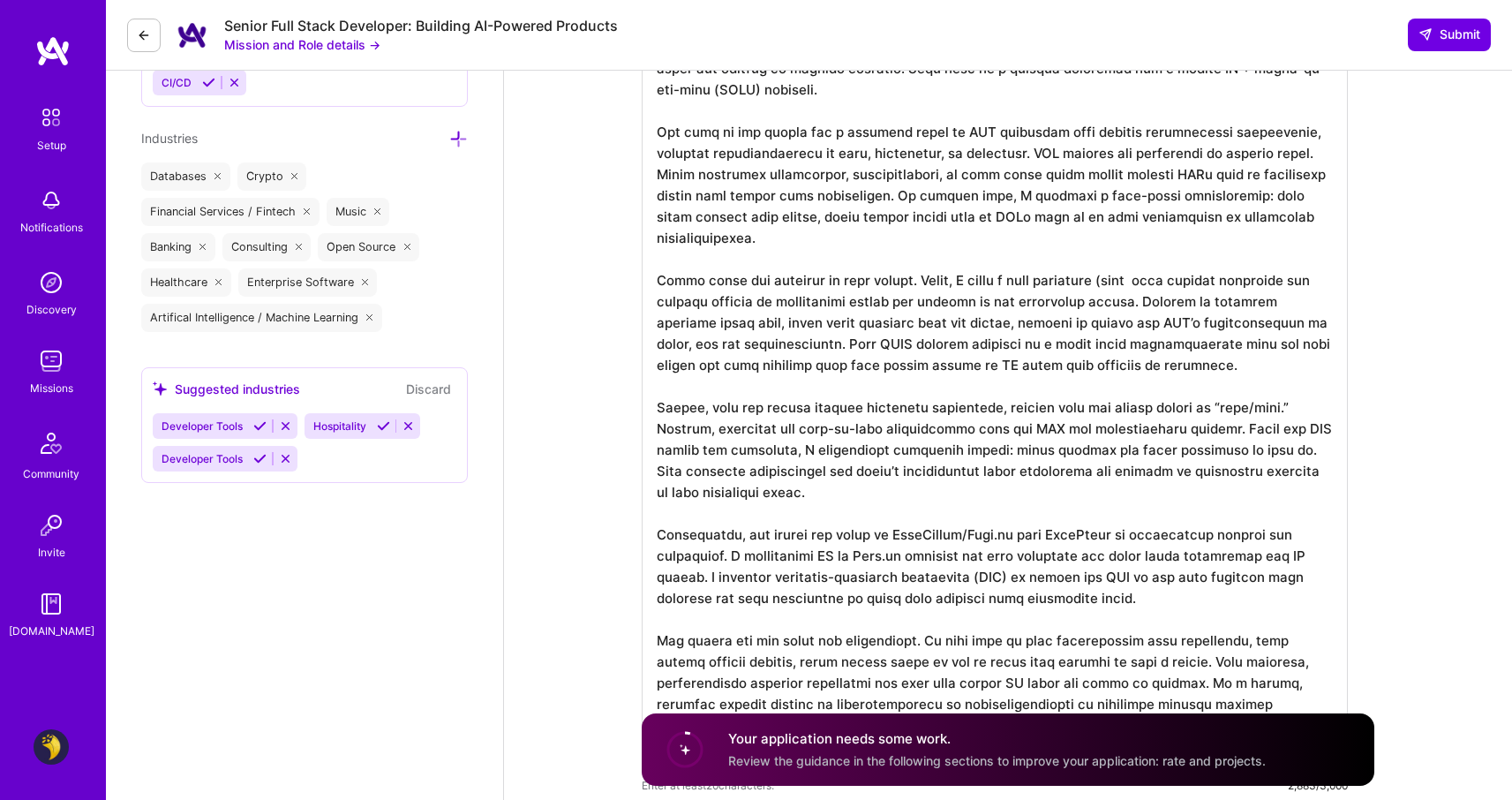
paste textarea "HITL"
click at [982, 338] on textarea at bounding box center [994, 366] width 706 height 812
click at [823, 344] on textarea at bounding box center [994, 366] width 706 height 812
click at [1260, 365] on textarea at bounding box center [994, 366] width 706 height 812
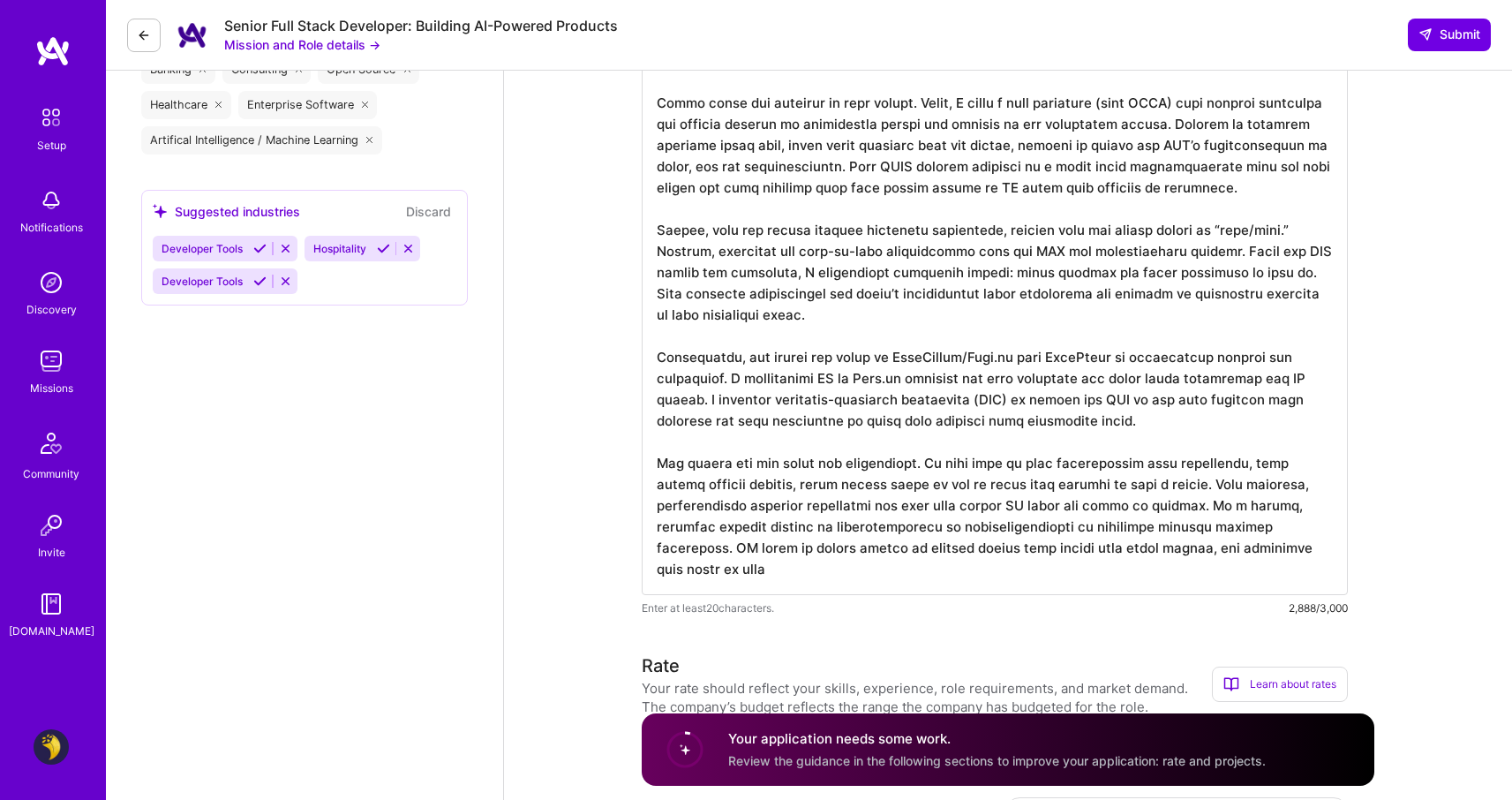
scroll to position [1996, 0]
drag, startPoint x: 743, startPoint y: 377, endPoint x: 699, endPoint y: 393, distance: 46.8
click at [699, 393] on textarea at bounding box center [994, 186] width 706 height 812
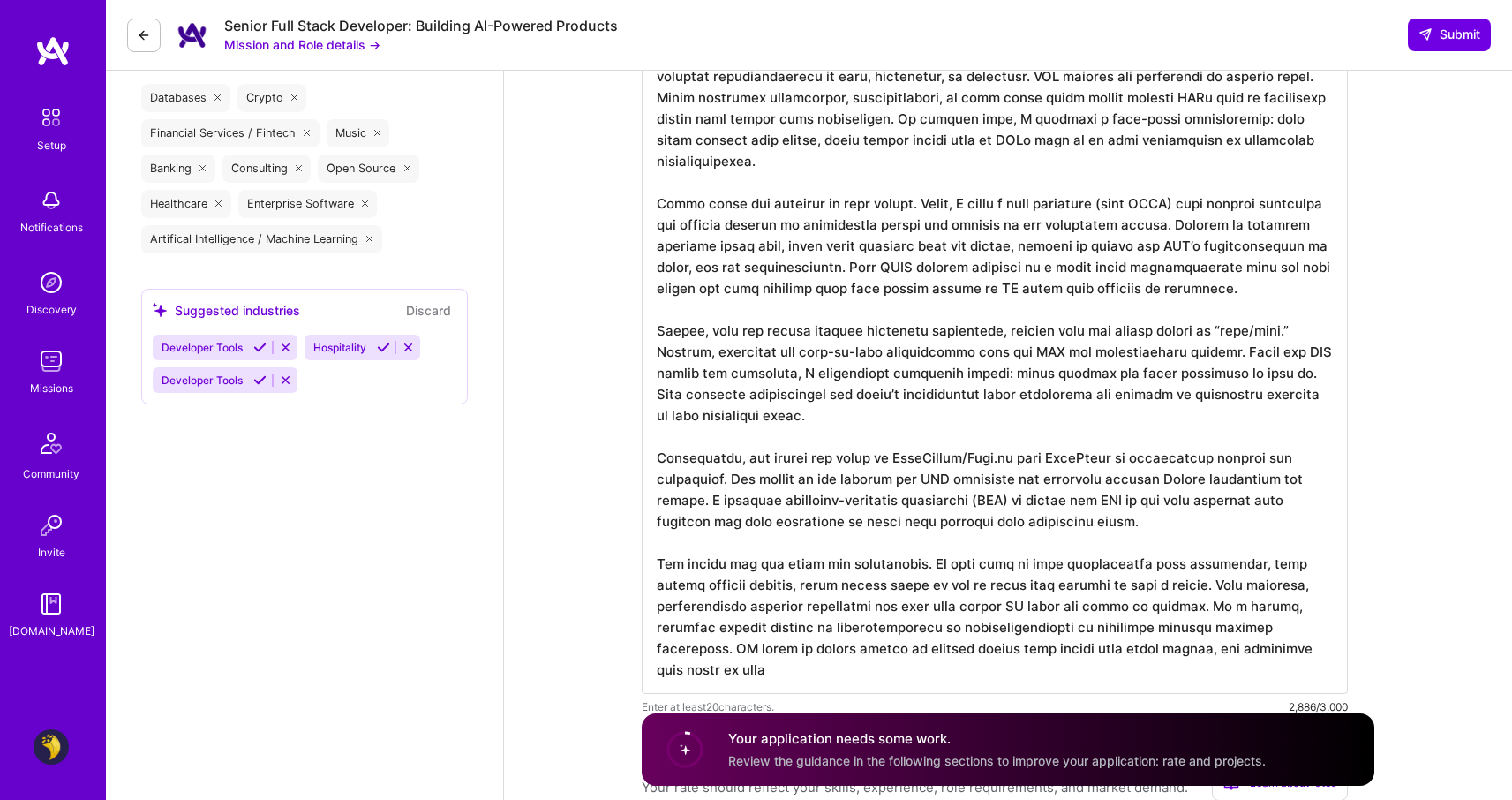
scroll to position [1888, 0]
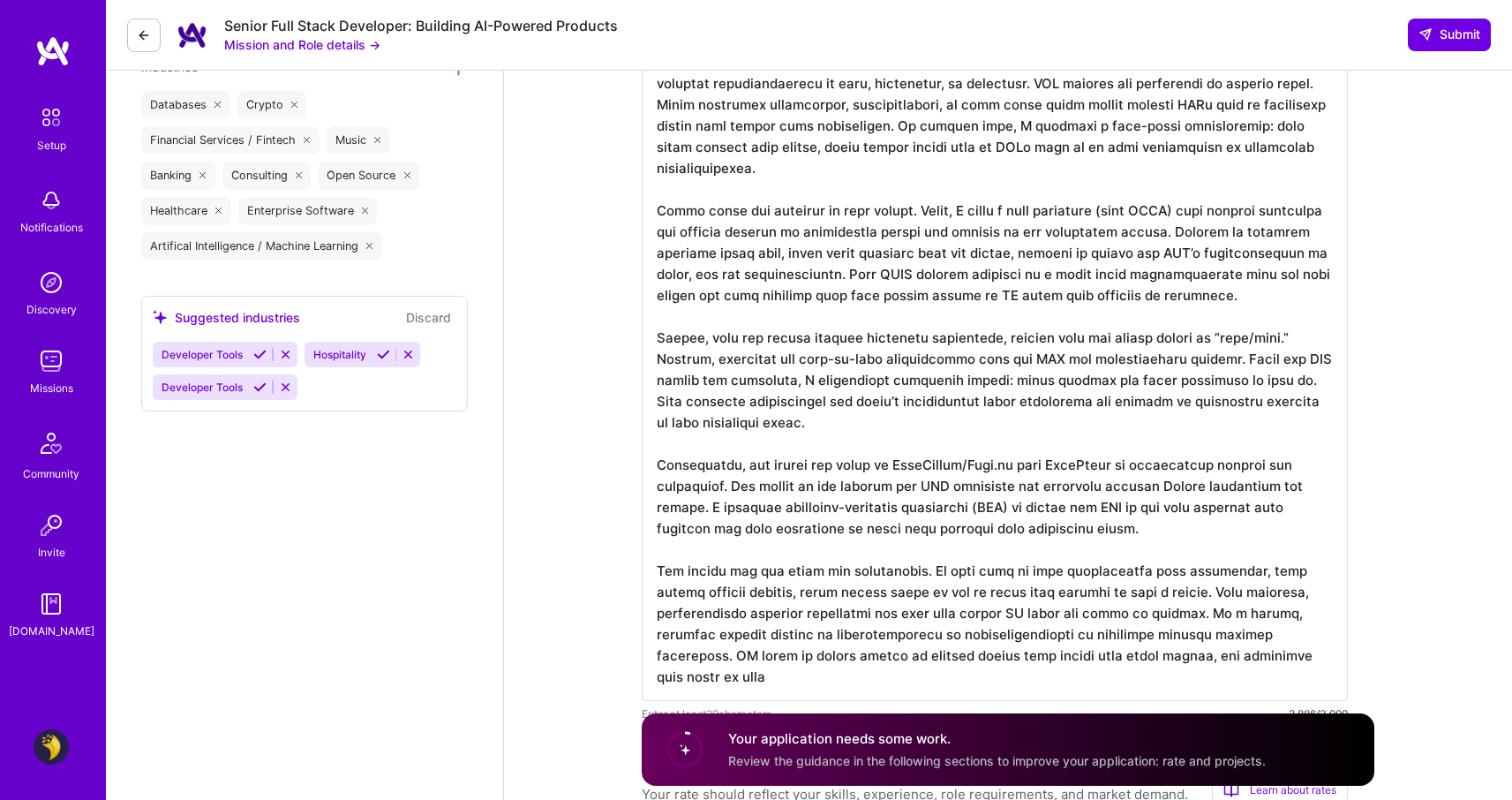
click at [1178, 533] on textarea at bounding box center [994, 294] width 706 height 812
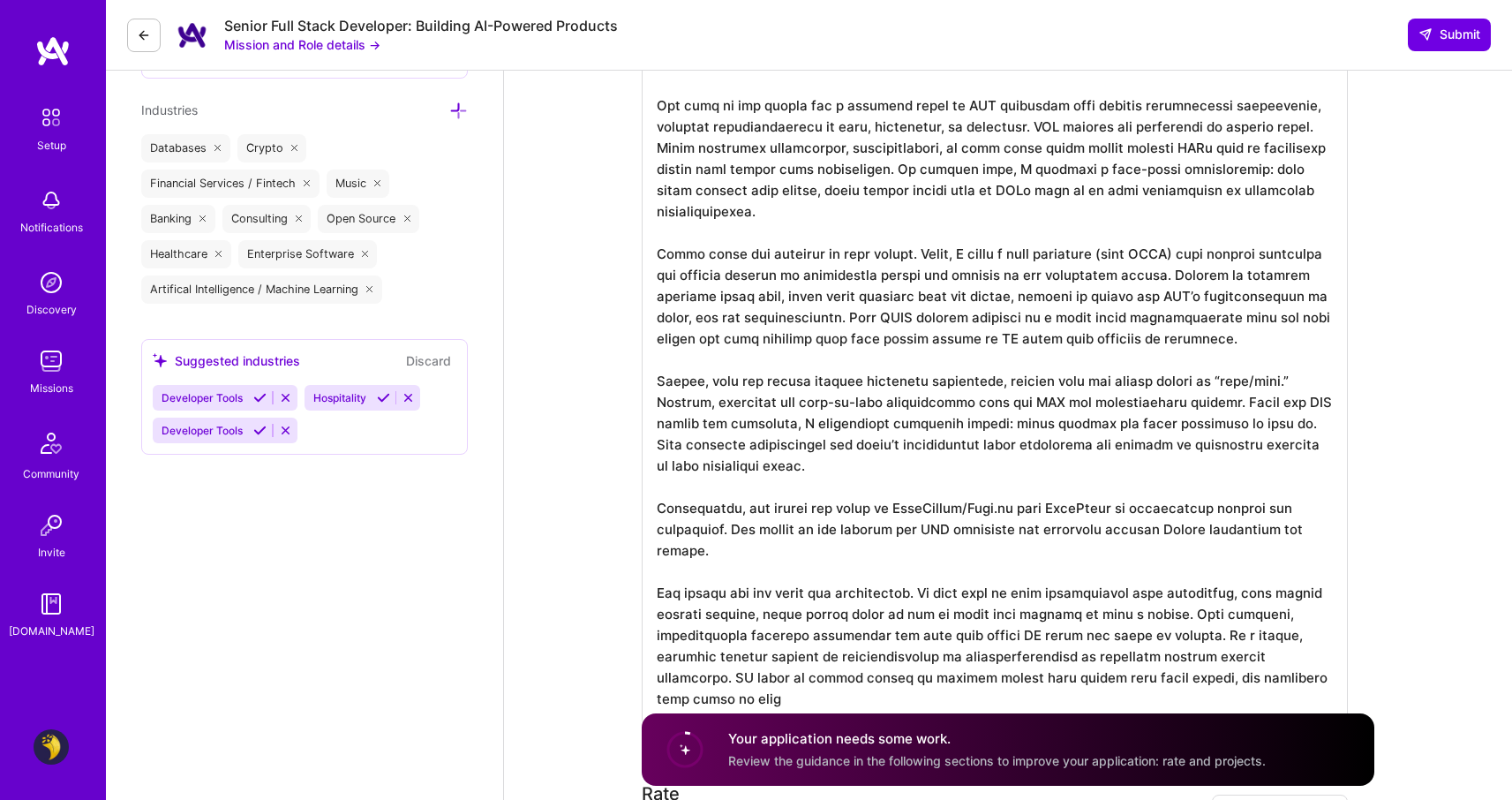
click at [881, 208] on textarea at bounding box center [994, 328] width 706 height 791
paste textarea "I combined retrieval-augmented generation (RAG) to ground the LLM in the most r…"
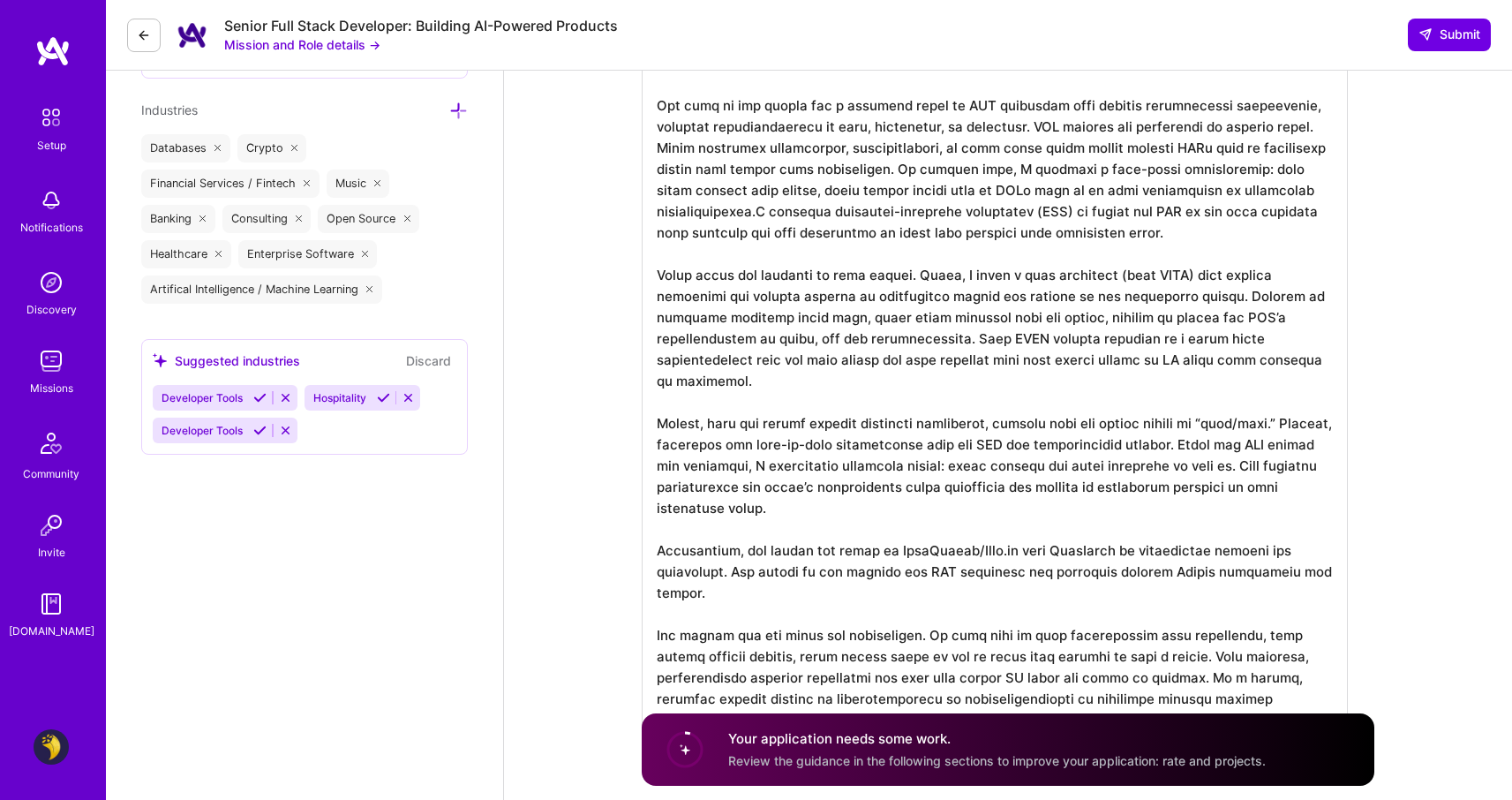
drag, startPoint x: 760, startPoint y: 210, endPoint x: 848, endPoint y: 242, distance: 93.6
click at [760, 210] on textarea at bounding box center [994, 338] width 706 height 812
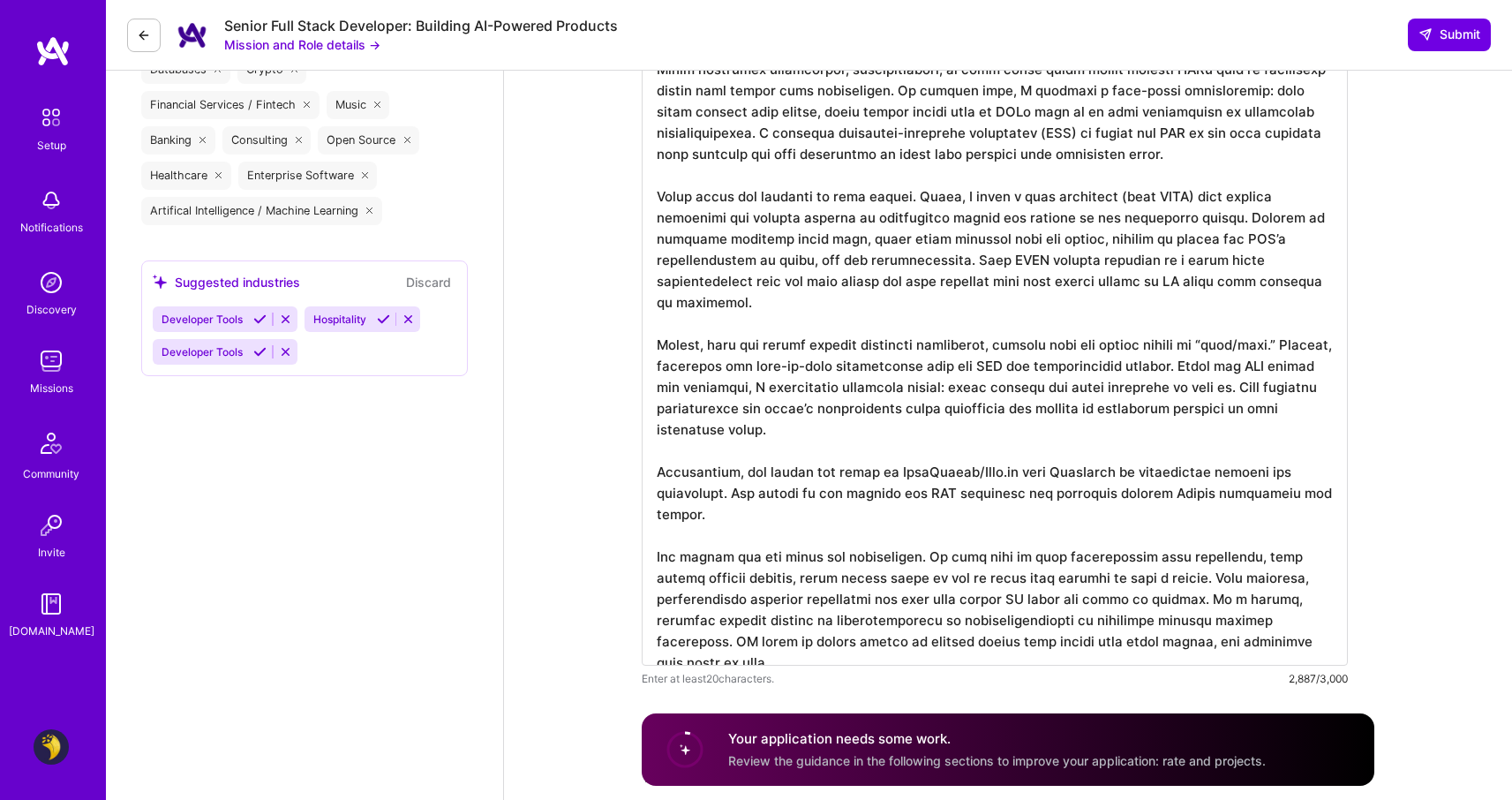
scroll to position [1930, 0]
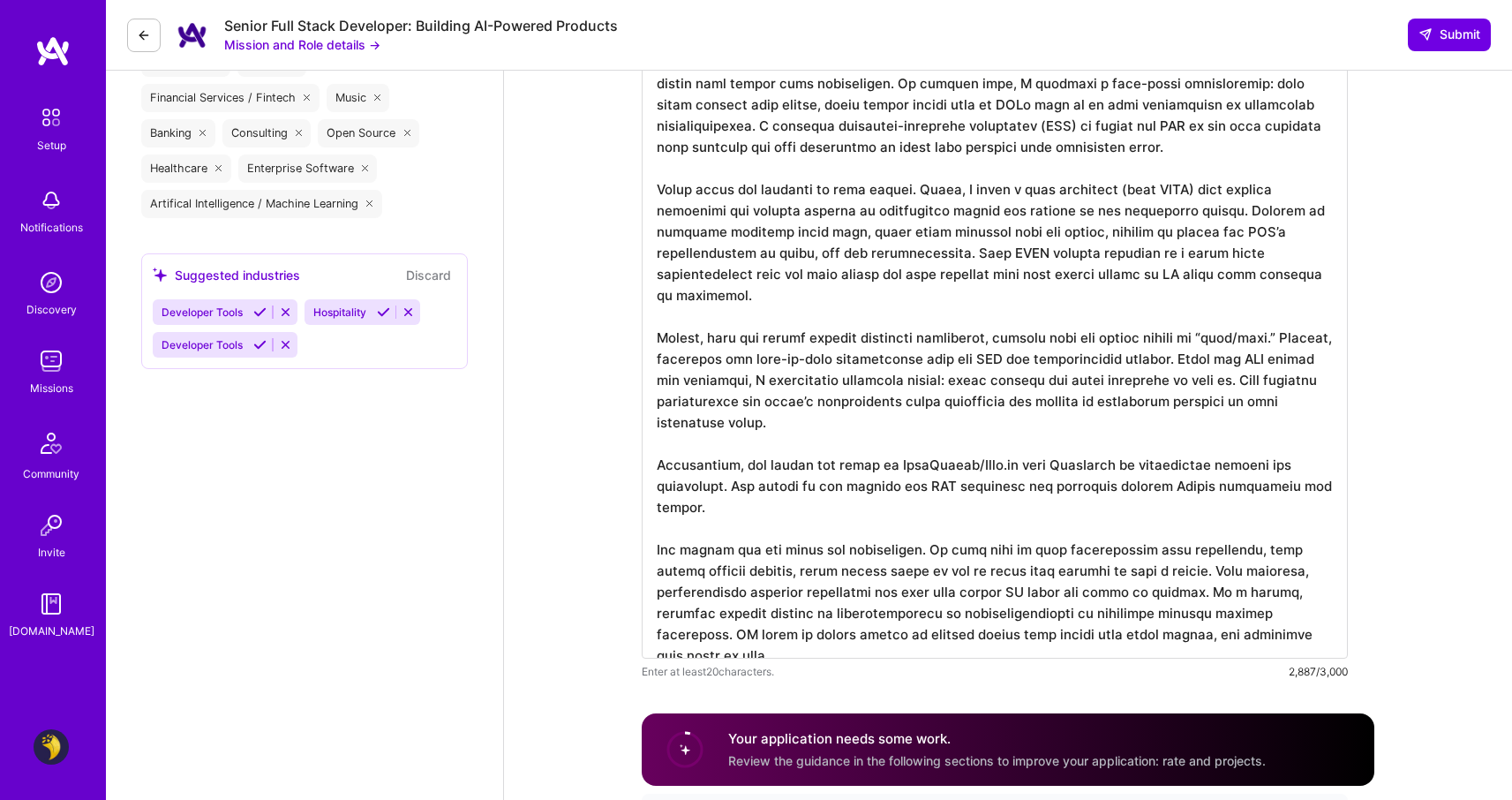
click at [1230, 149] on textarea at bounding box center [994, 252] width 706 height 812
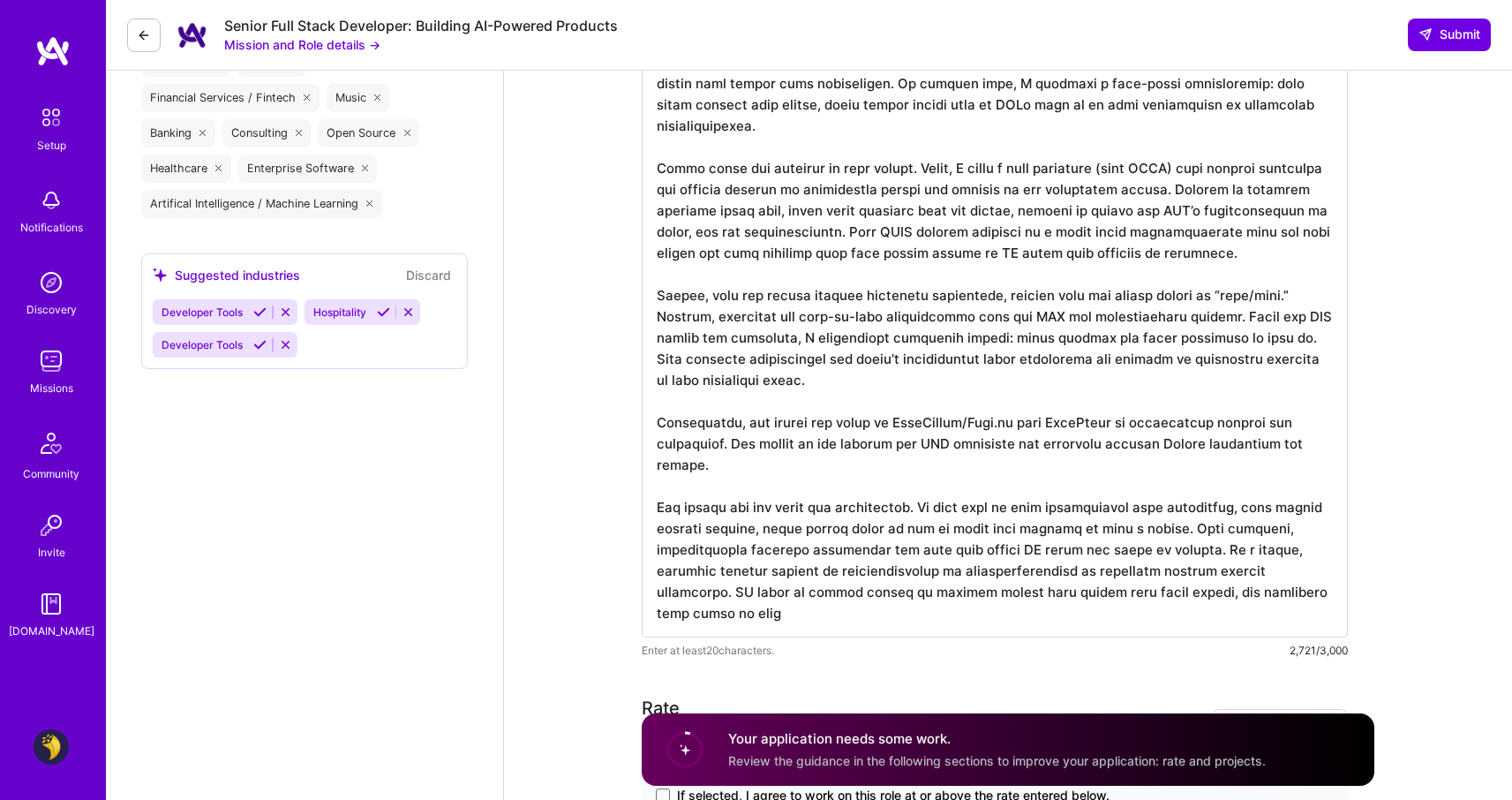
click at [779, 481] on textarea at bounding box center [994, 242] width 706 height 791
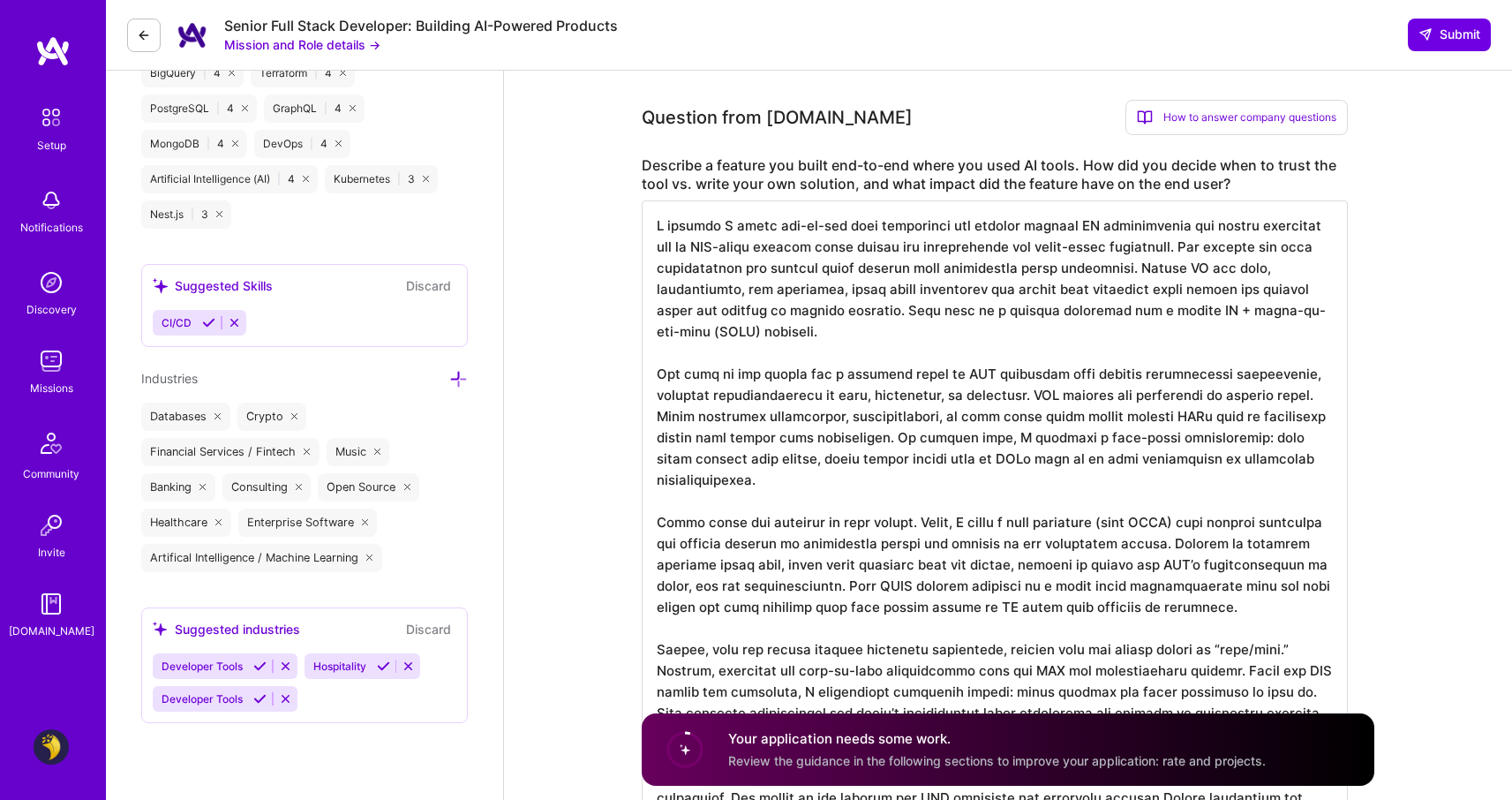
scroll to position [1567, 0]
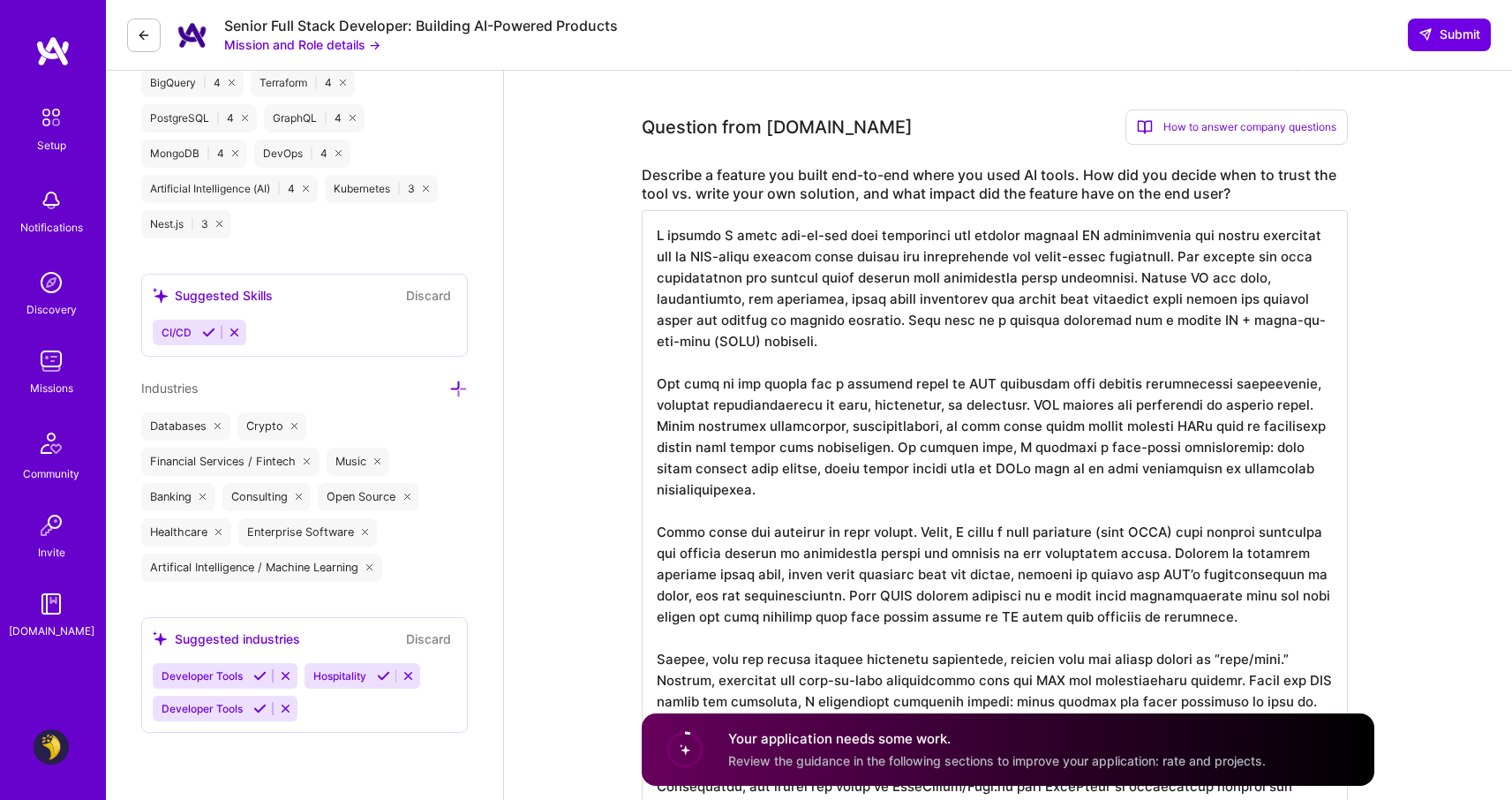
click at [1193, 409] on textarea at bounding box center [994, 605] width 706 height 791
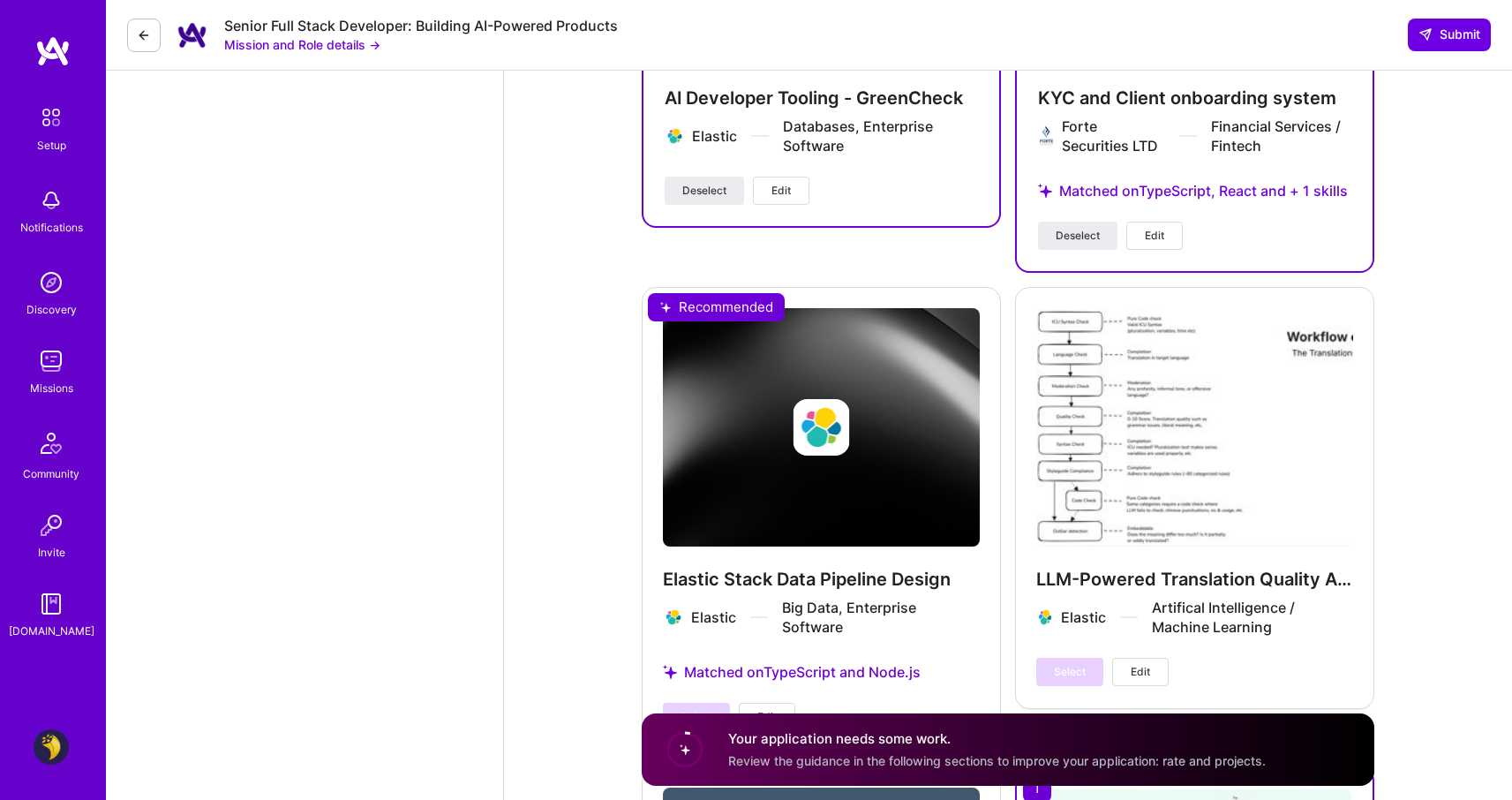
scroll to position [4918, 0]
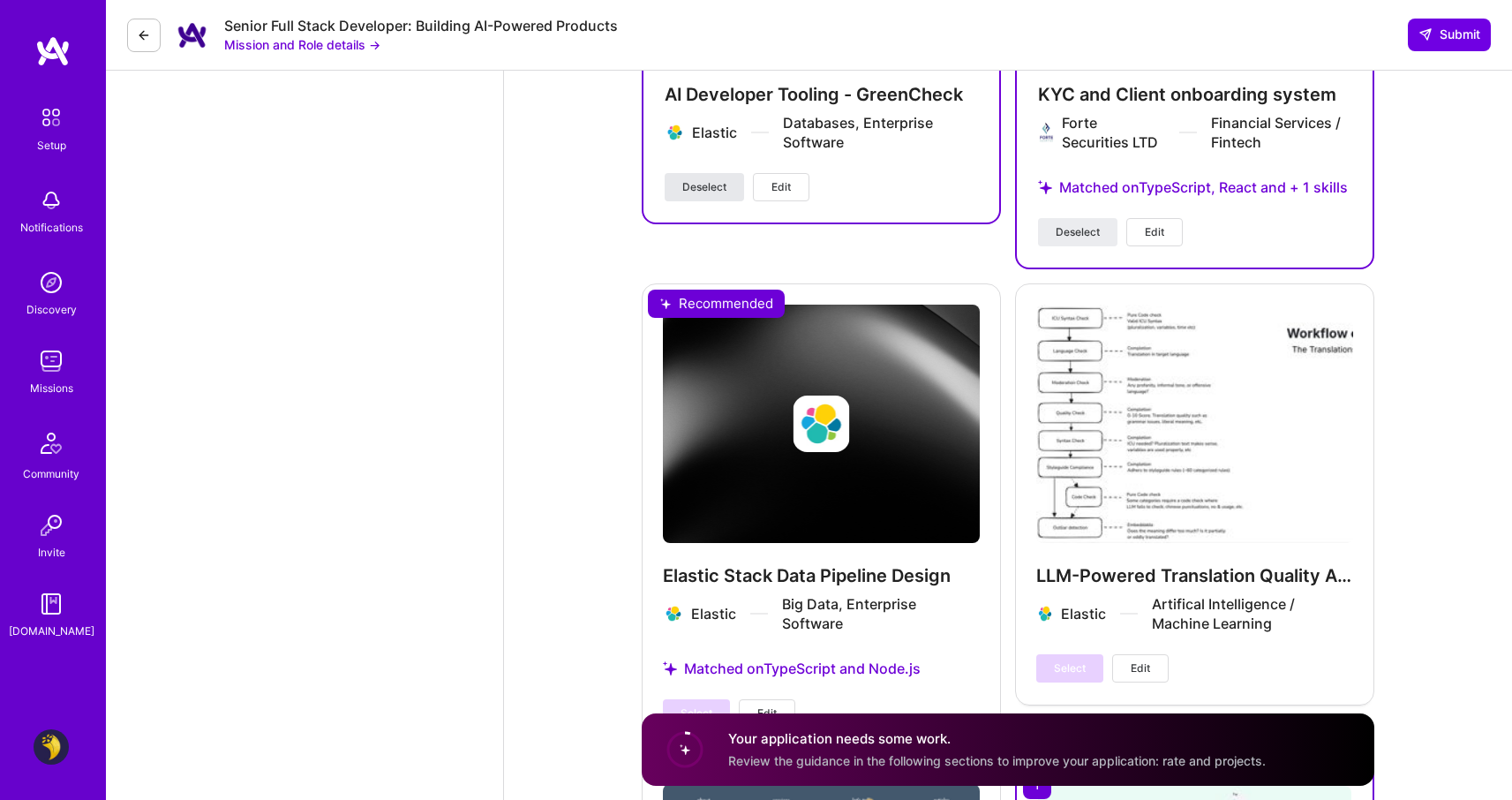
click at [716, 179] on span "Deselect" at bounding box center [704, 187] width 44 height 16
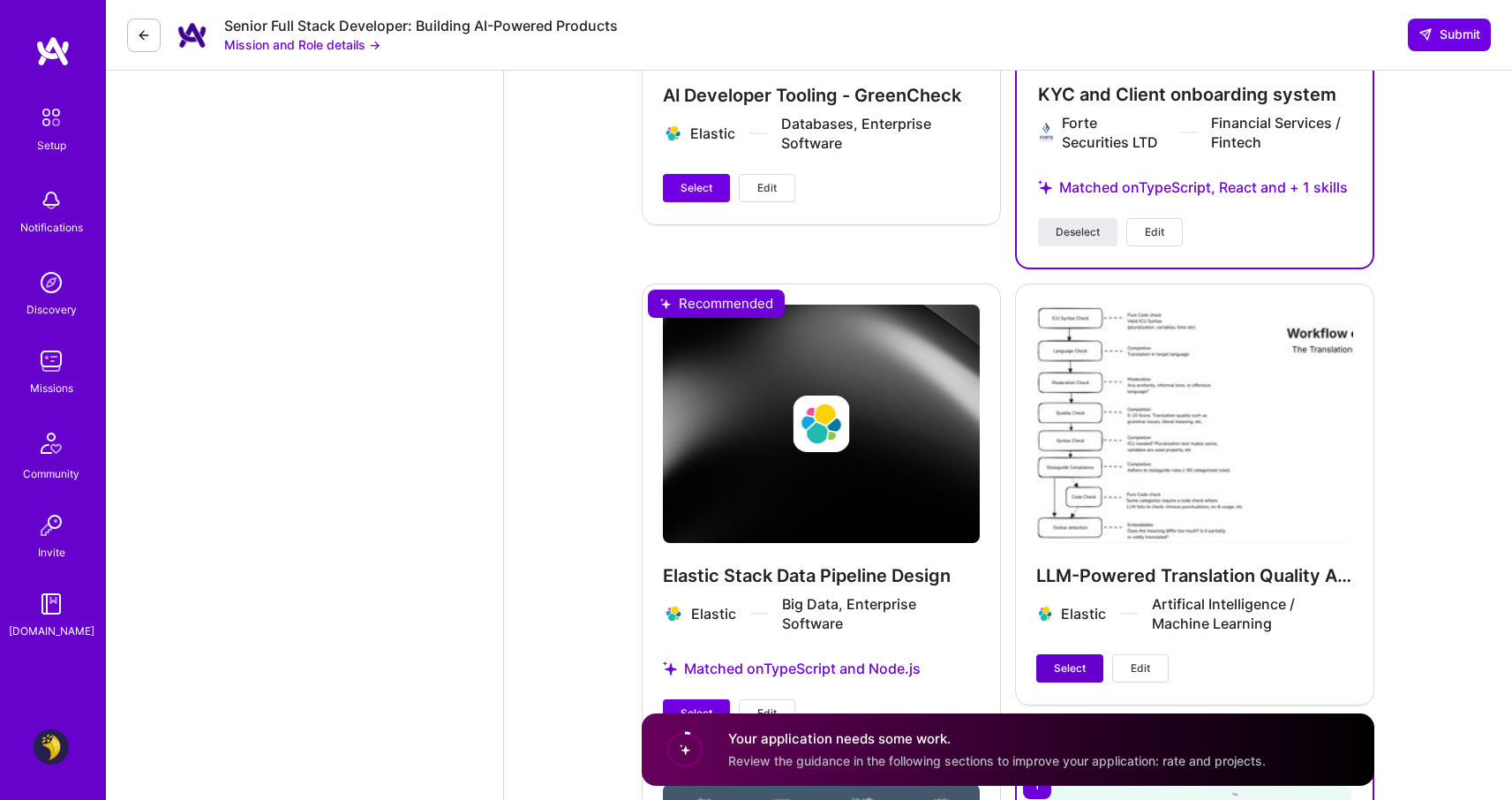
click at [1077, 654] on button "Select" at bounding box center [1070, 668] width 67 height 28
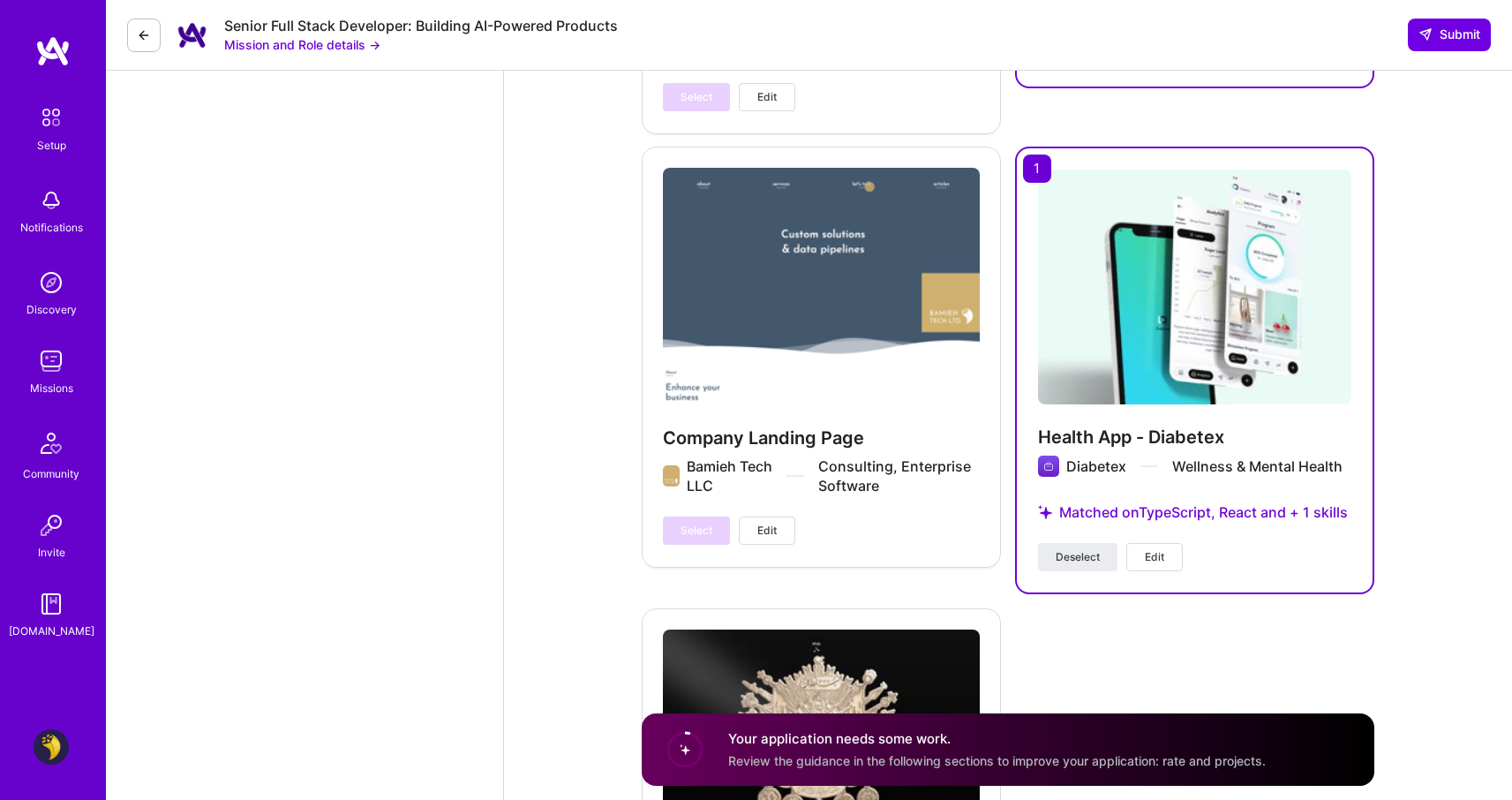
scroll to position [5529, 0]
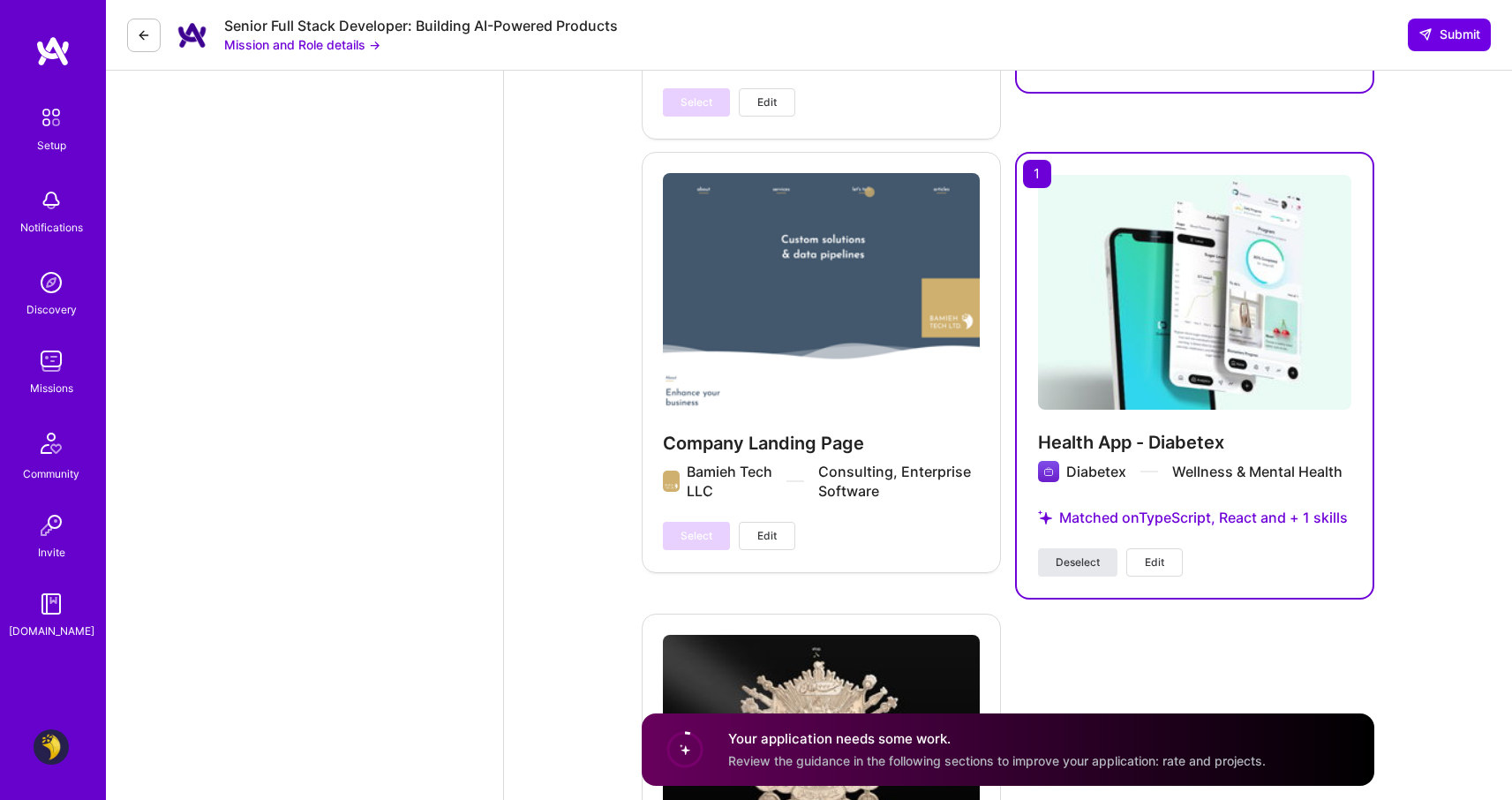
click at [1087, 569] on span "Deselect" at bounding box center [1077, 562] width 44 height 16
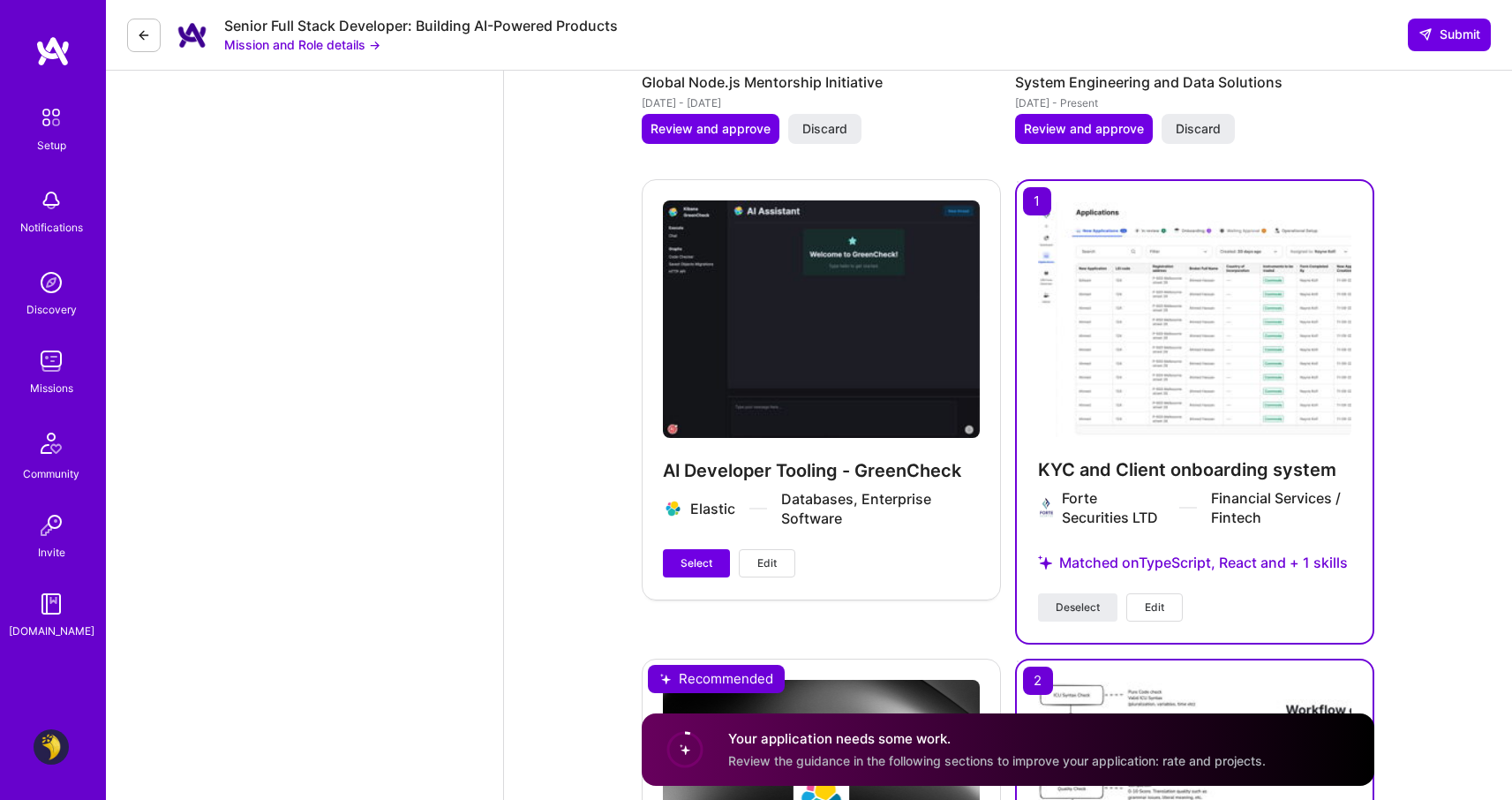
scroll to position [4441, 0]
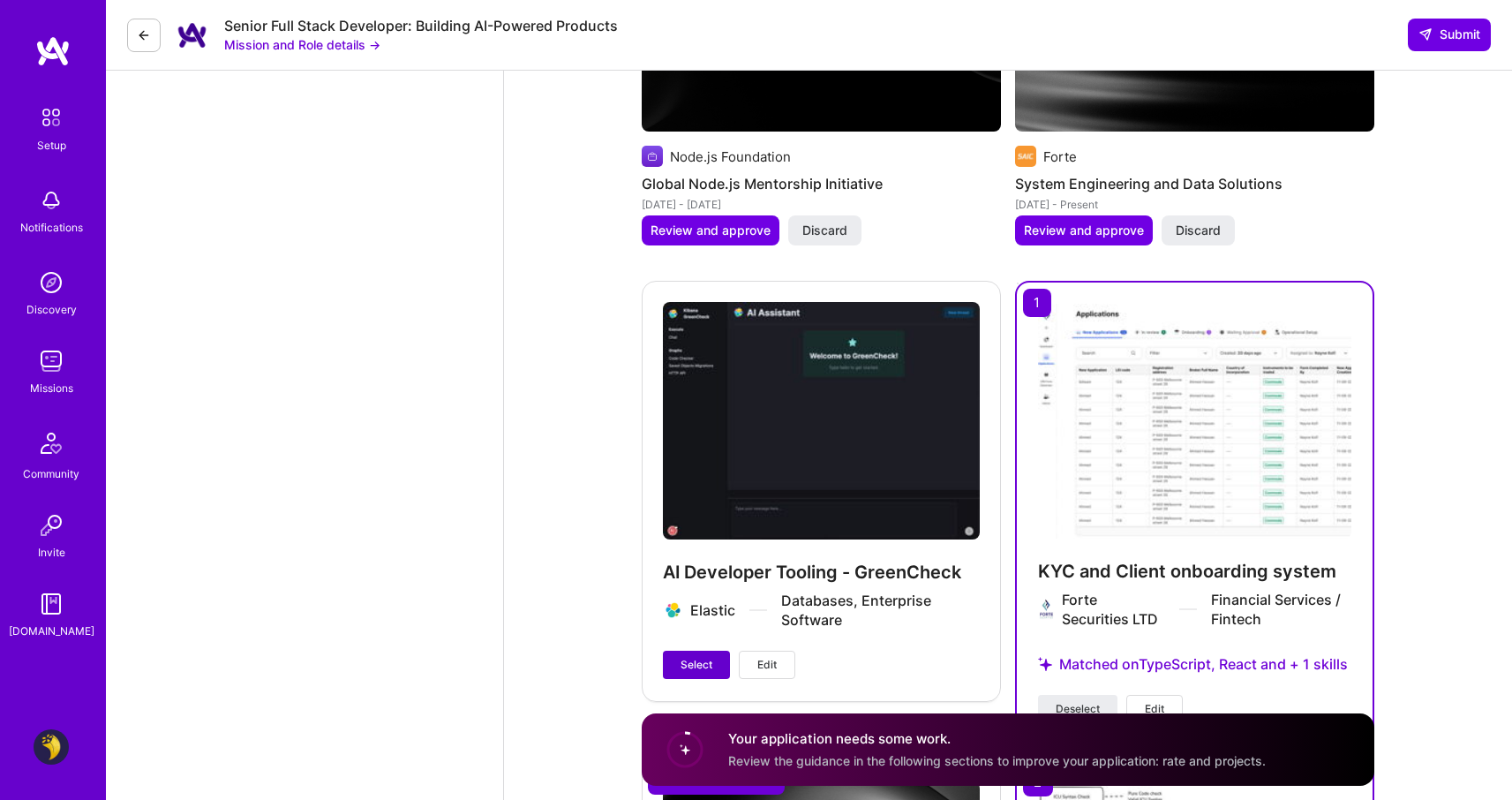
click at [702, 657] on span "Select" at bounding box center [696, 665] width 32 height 16
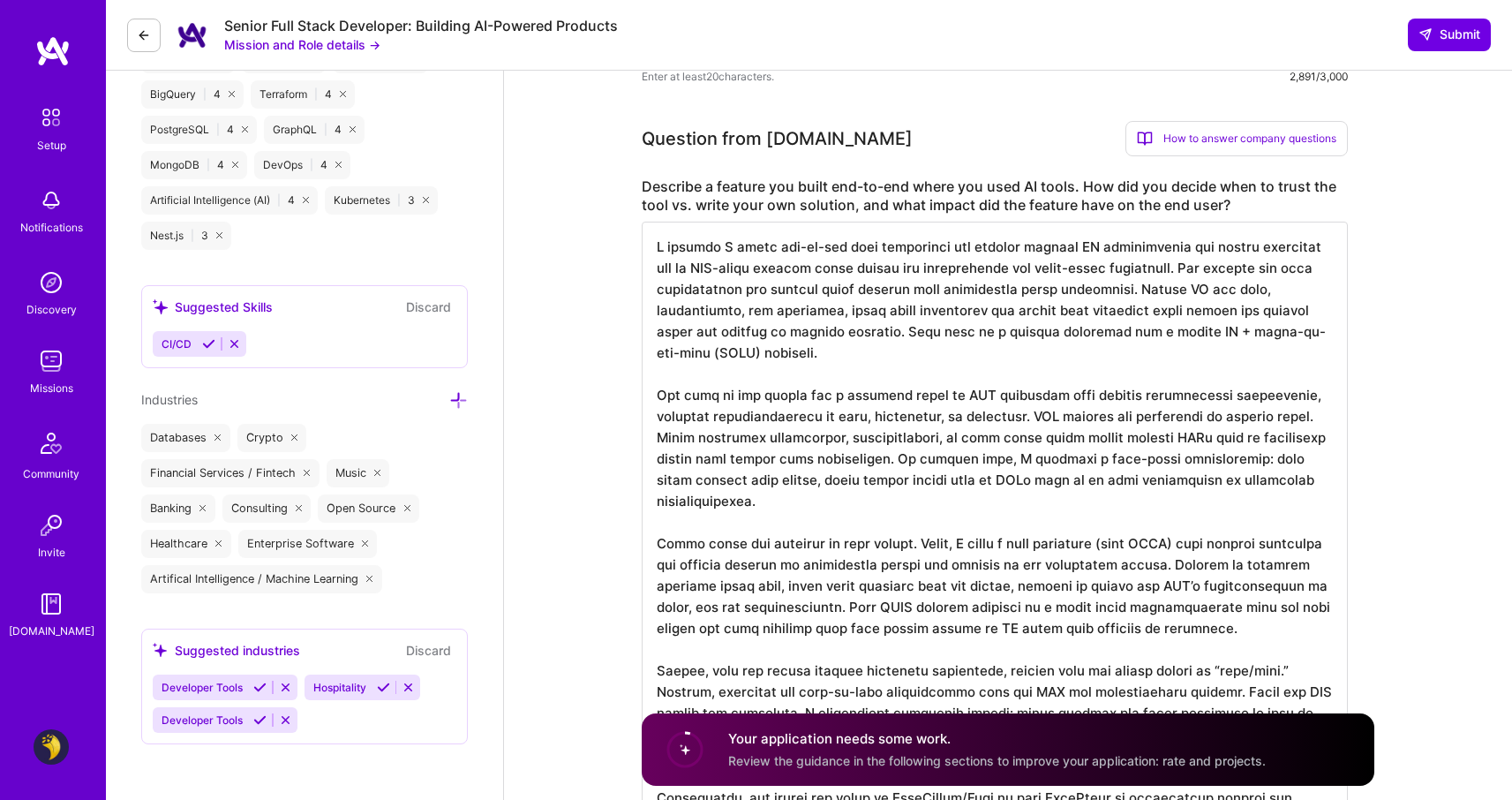
scroll to position [1543, 0]
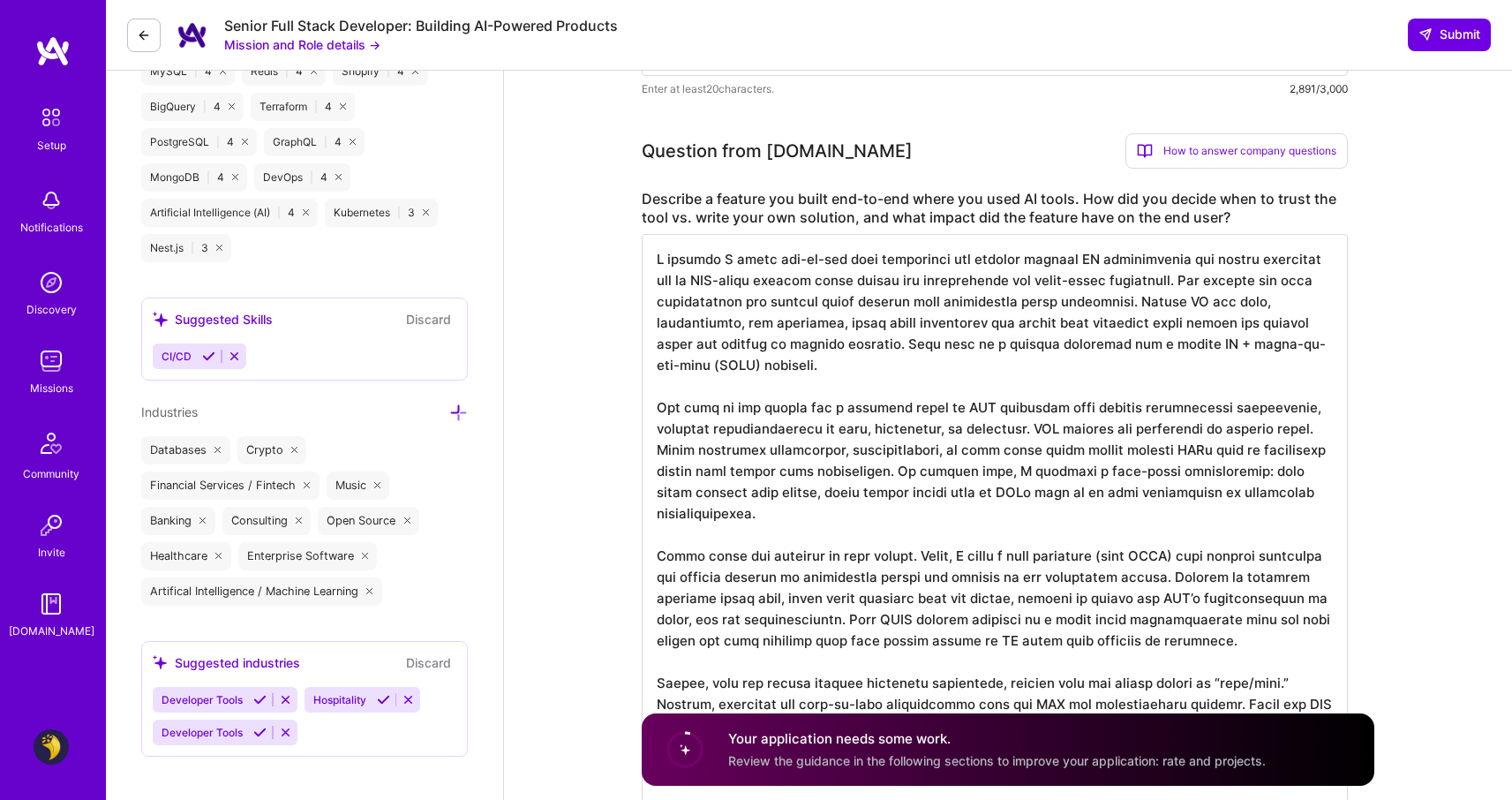
click at [703, 313] on textarea at bounding box center [994, 629] width 706 height 791
click at [1081, 290] on textarea at bounding box center [994, 629] width 706 height 791
click at [1269, 348] on textarea at bounding box center [994, 629] width 706 height 791
click at [735, 278] on textarea at bounding box center [994, 629] width 706 height 791
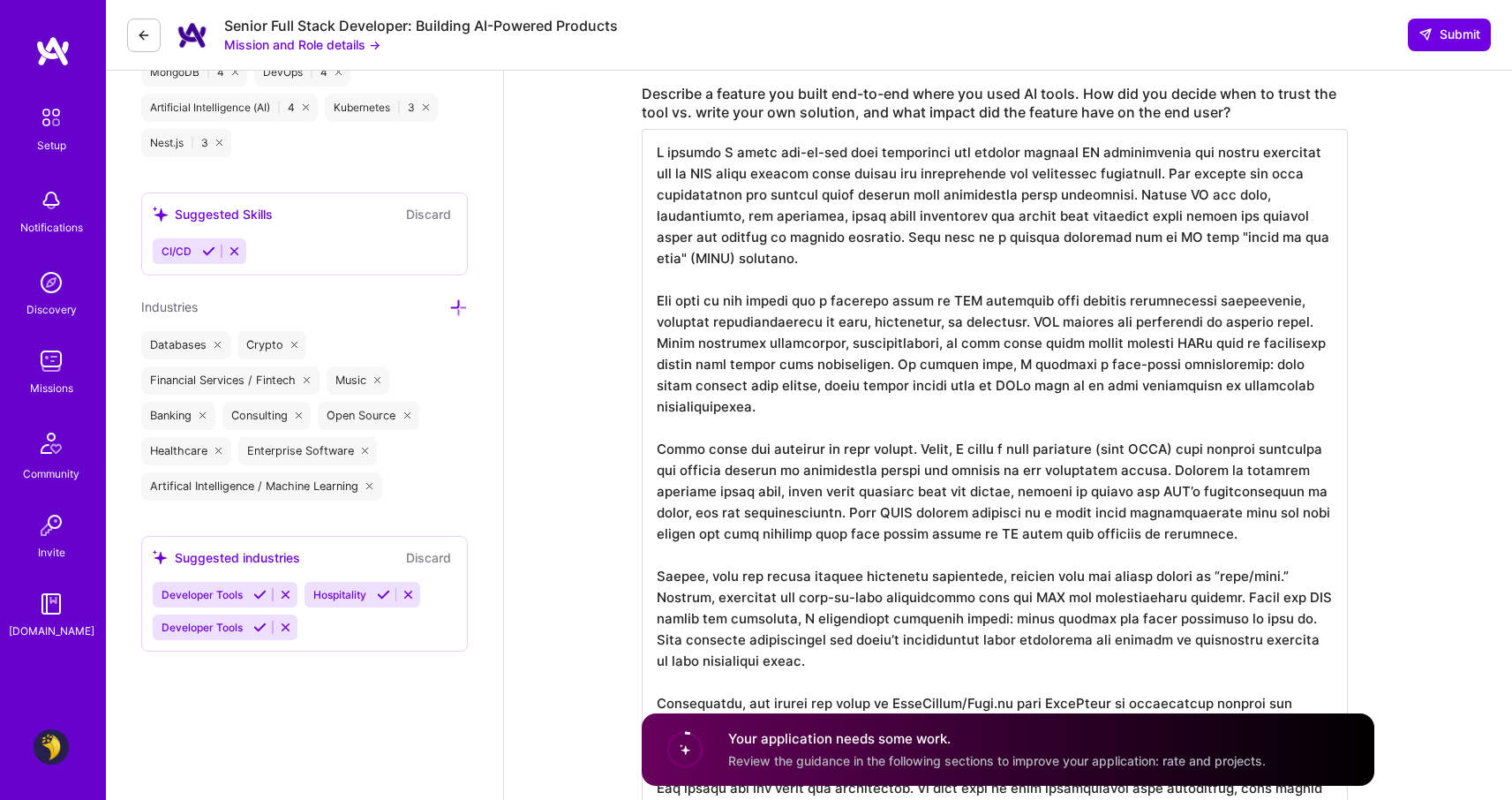
scroll to position [1650, 0]
click at [1098, 368] on textarea at bounding box center [994, 522] width 706 height 791
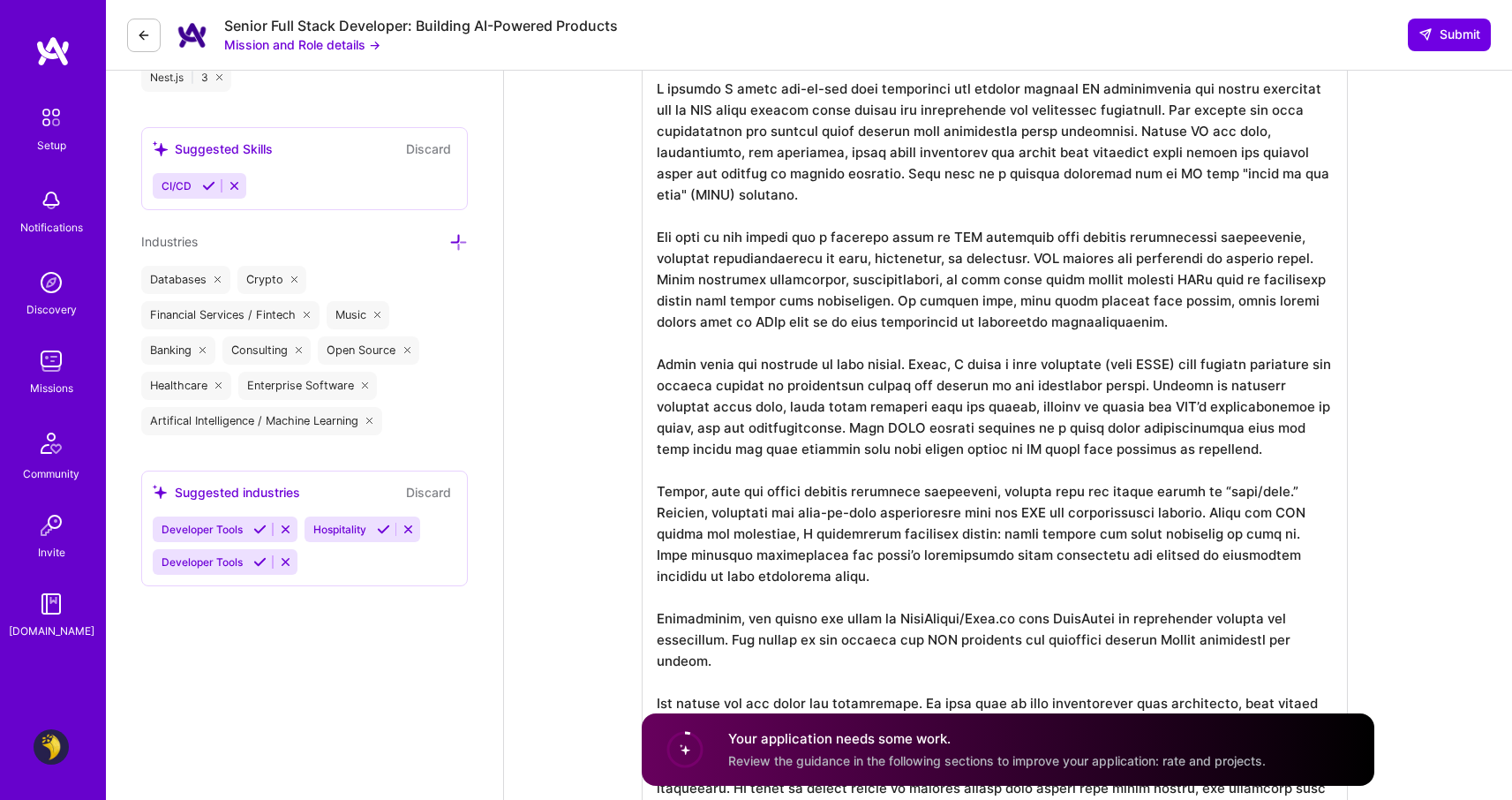
scroll to position [1728, 0]
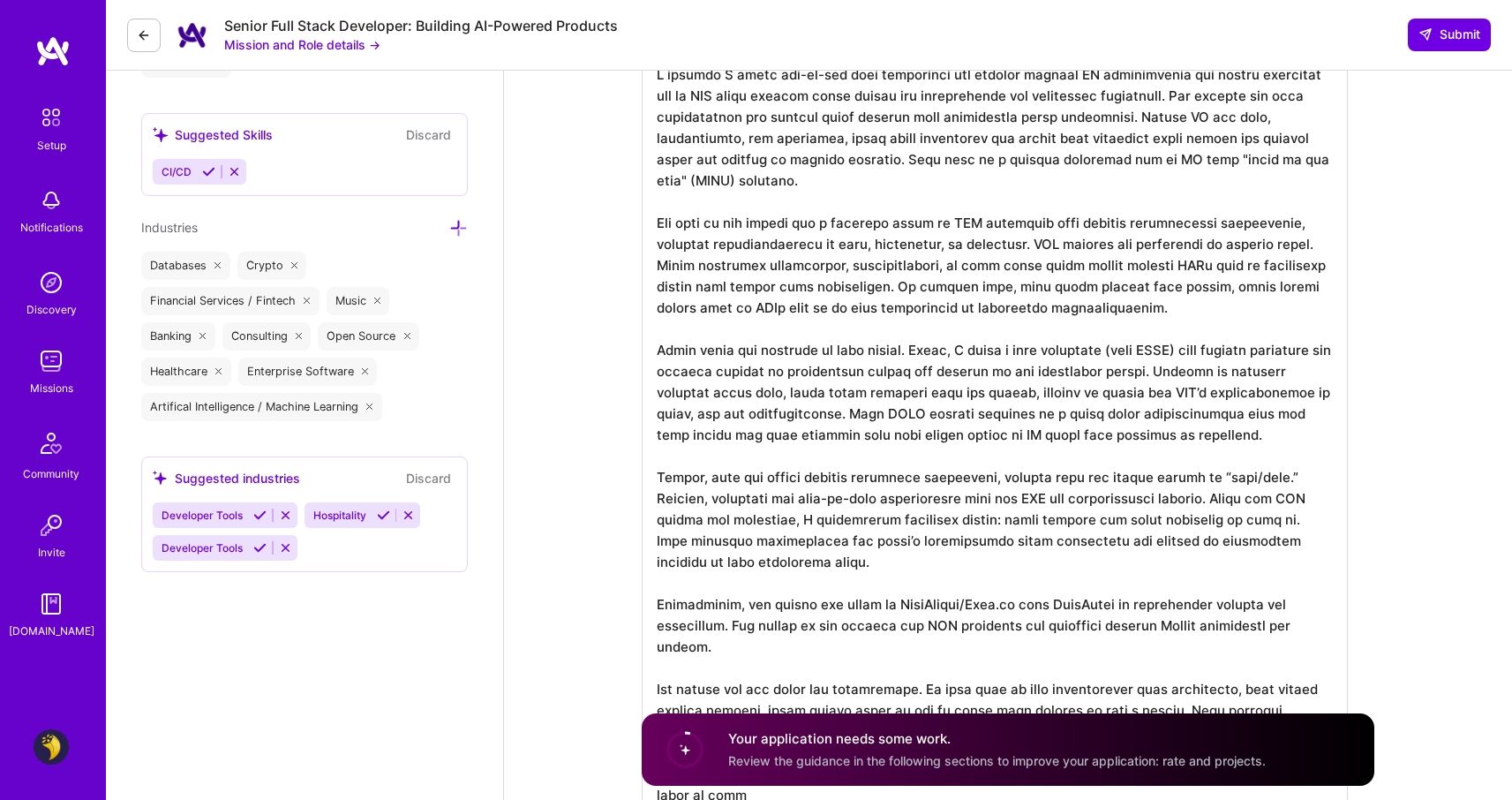
click at [849, 496] on textarea at bounding box center [994, 434] width 706 height 769
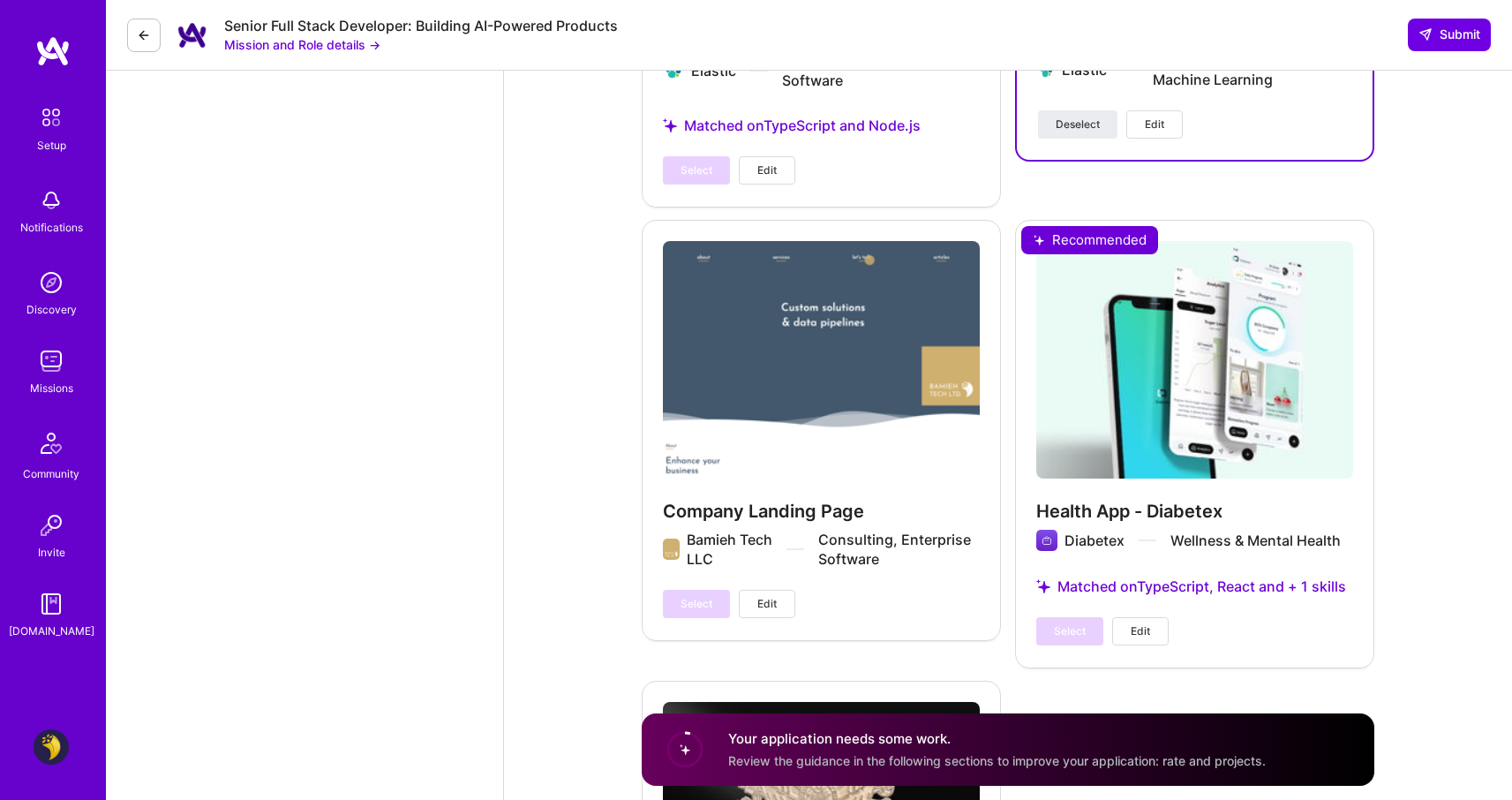
scroll to position [5828, 0]
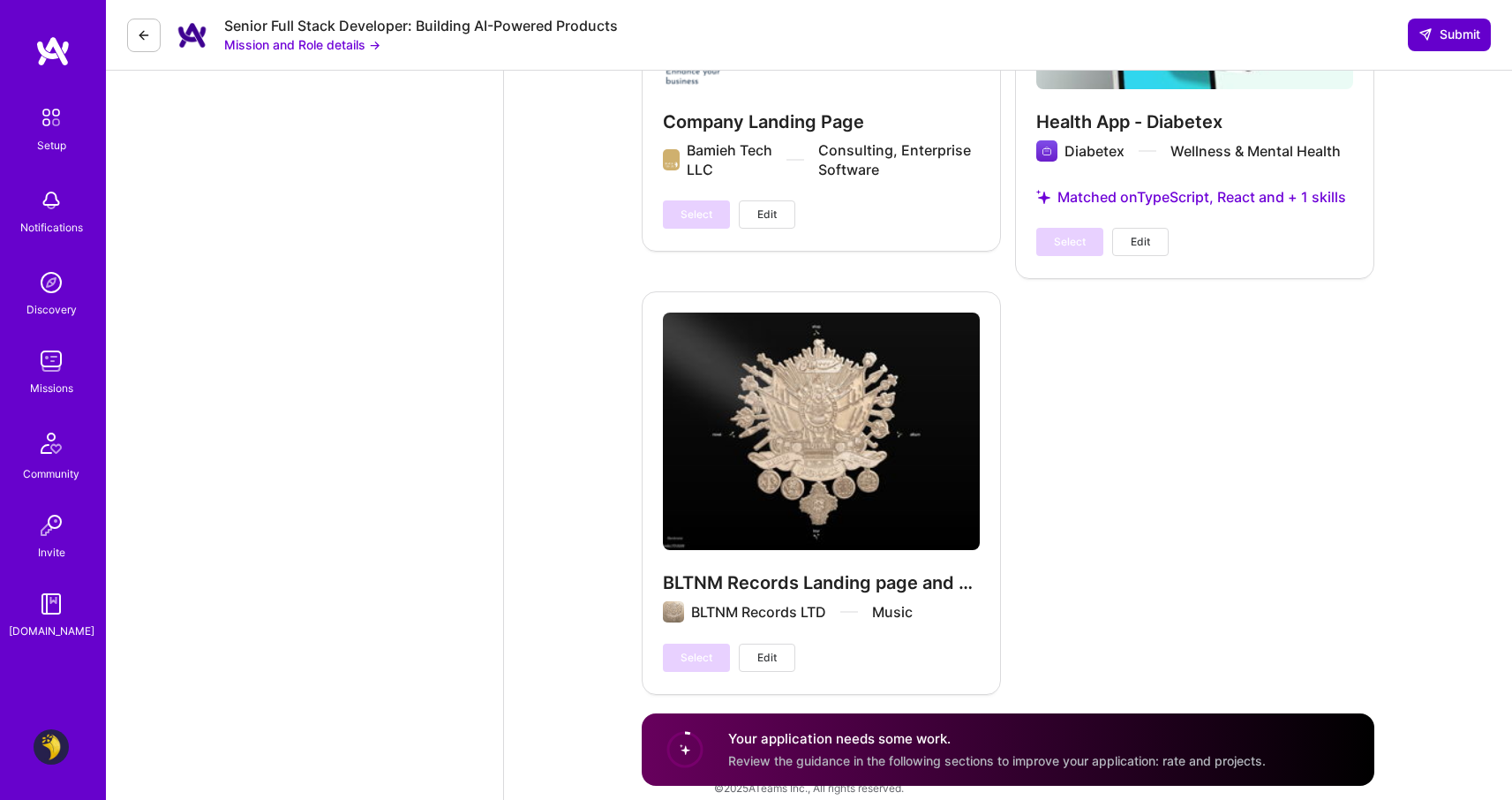
type textarea "A feature I built end-to-end that highlights the balance between AI capabilitie…"
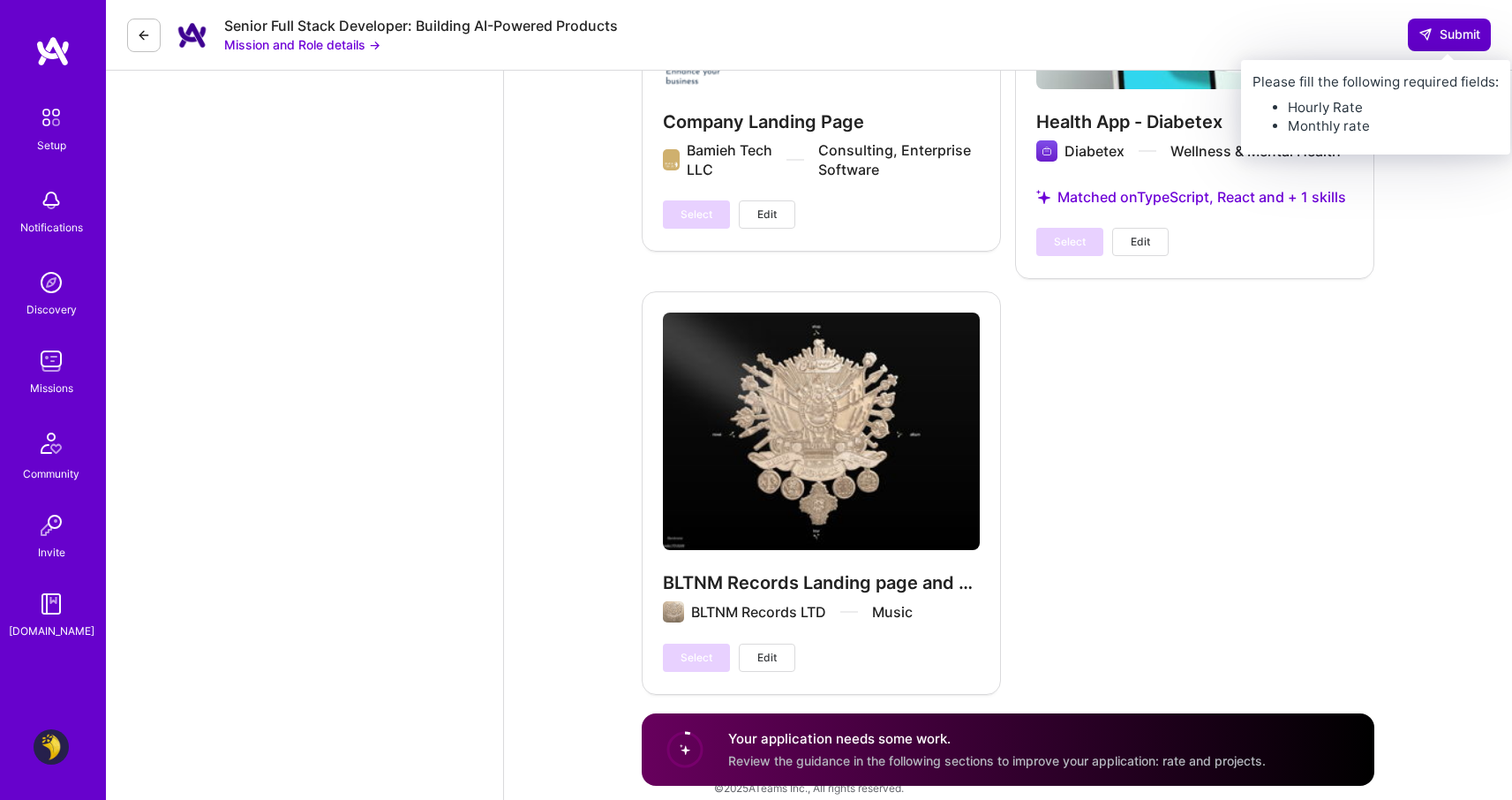
click at [1450, 38] on span "Submit" at bounding box center [1449, 34] width 62 height 18
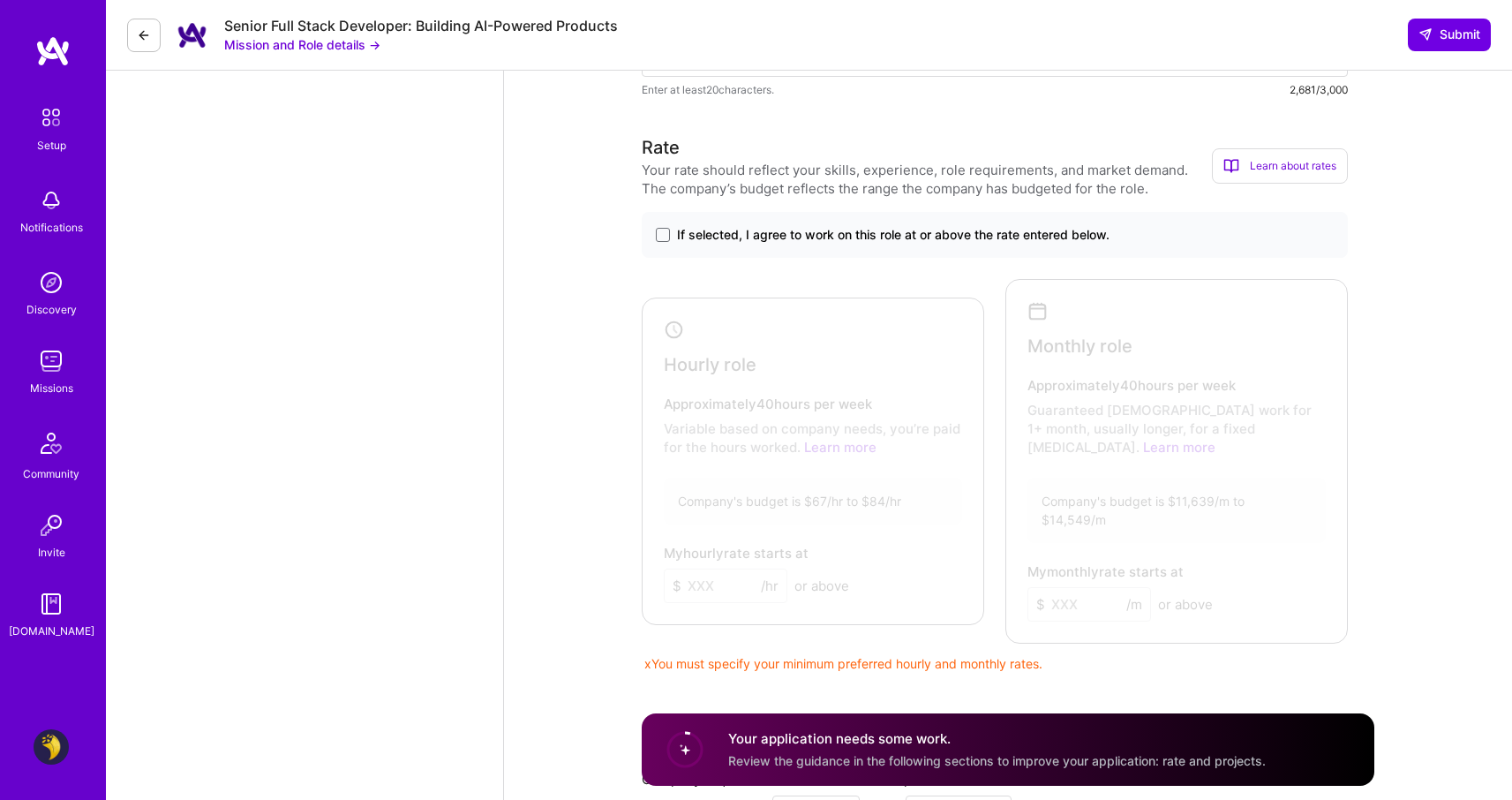
scroll to position [2454, 0]
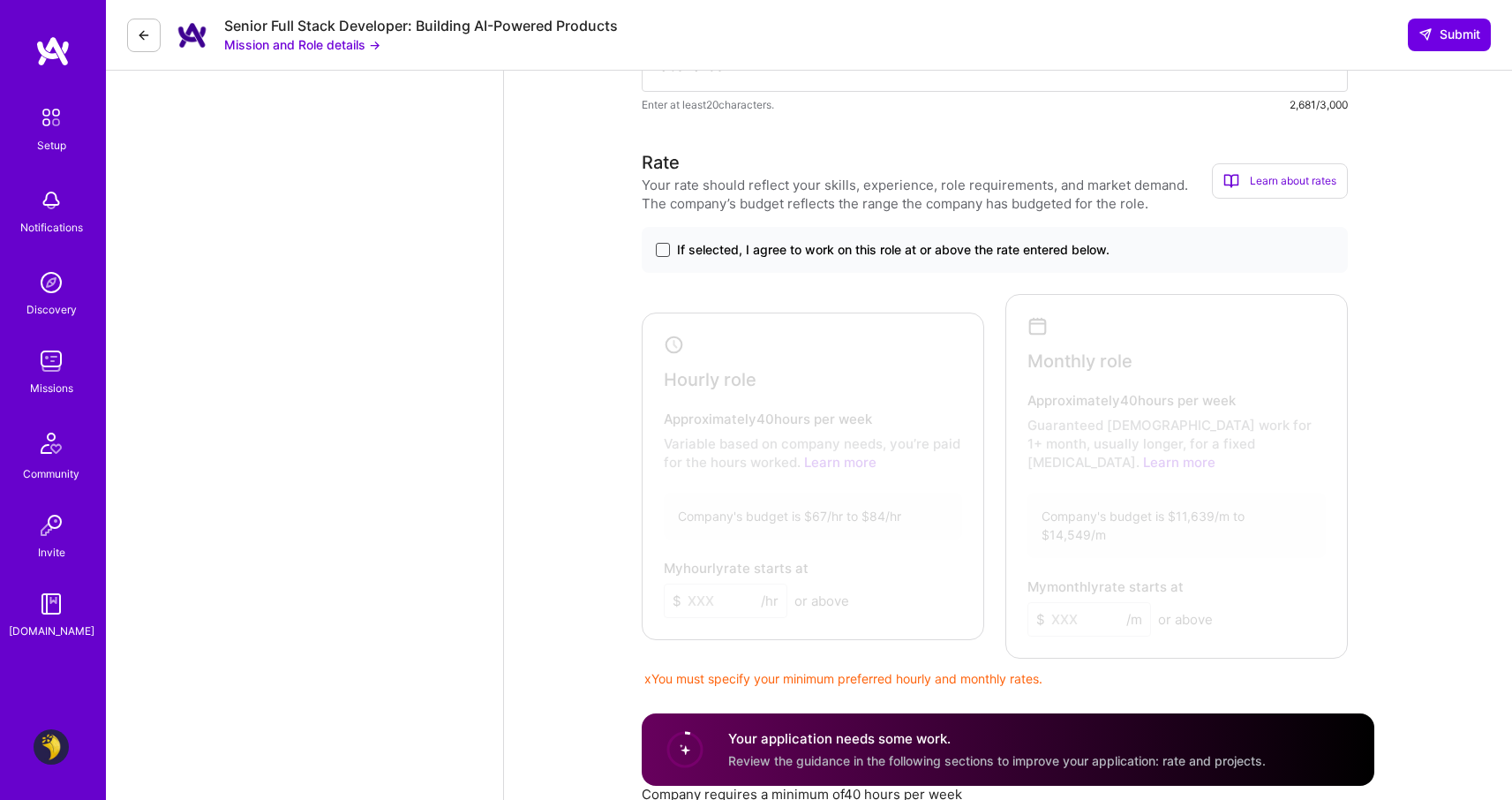
click at [666, 250] on span at bounding box center [663, 250] width 14 height 14
click at [0, 0] on input "If selected, I agree to work on this role at or above the rate entered below." at bounding box center [0, 0] width 0 height 0
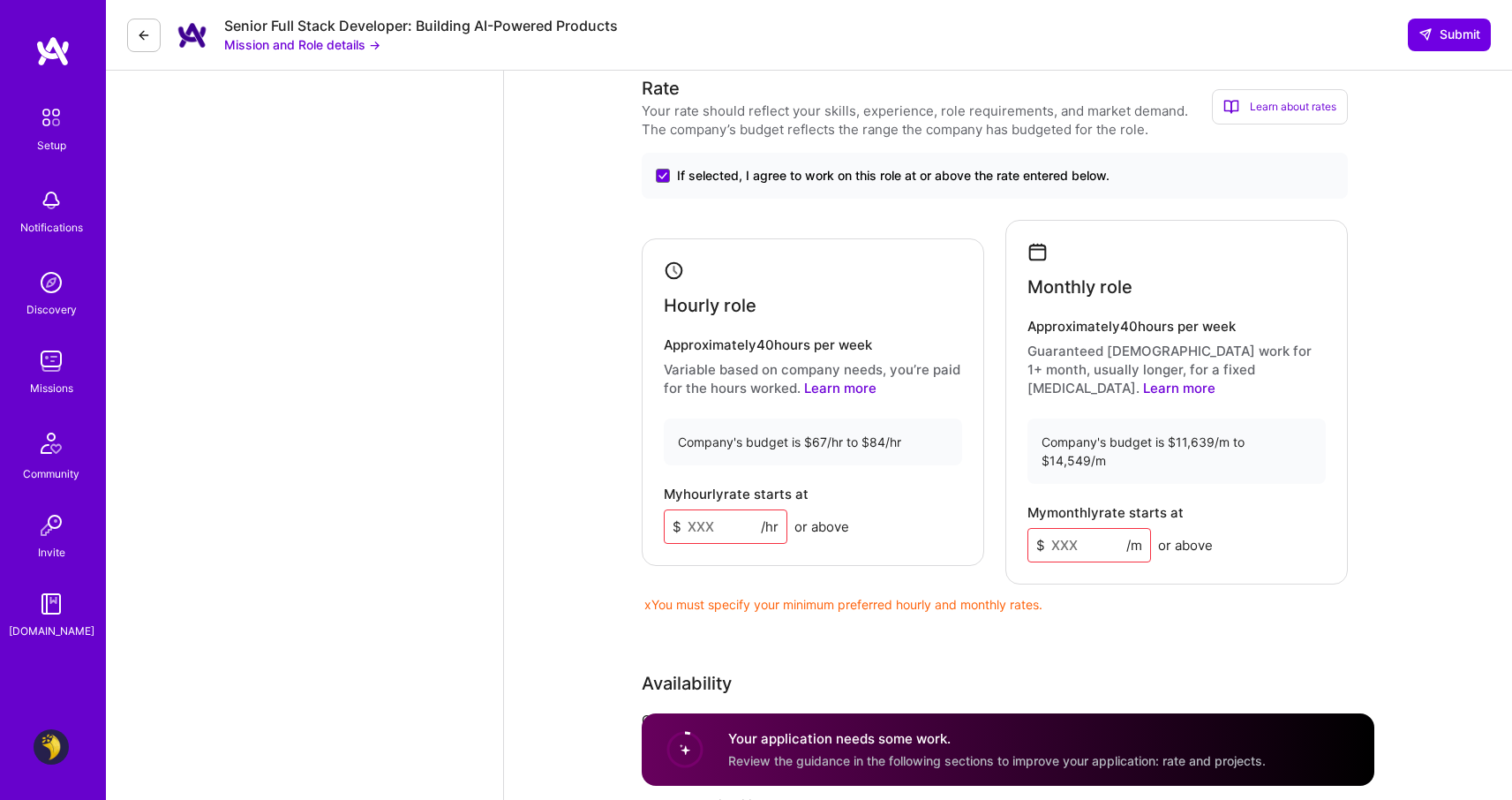
scroll to position [2531, 0]
click at [704, 507] on input at bounding box center [725, 524] width 124 height 34
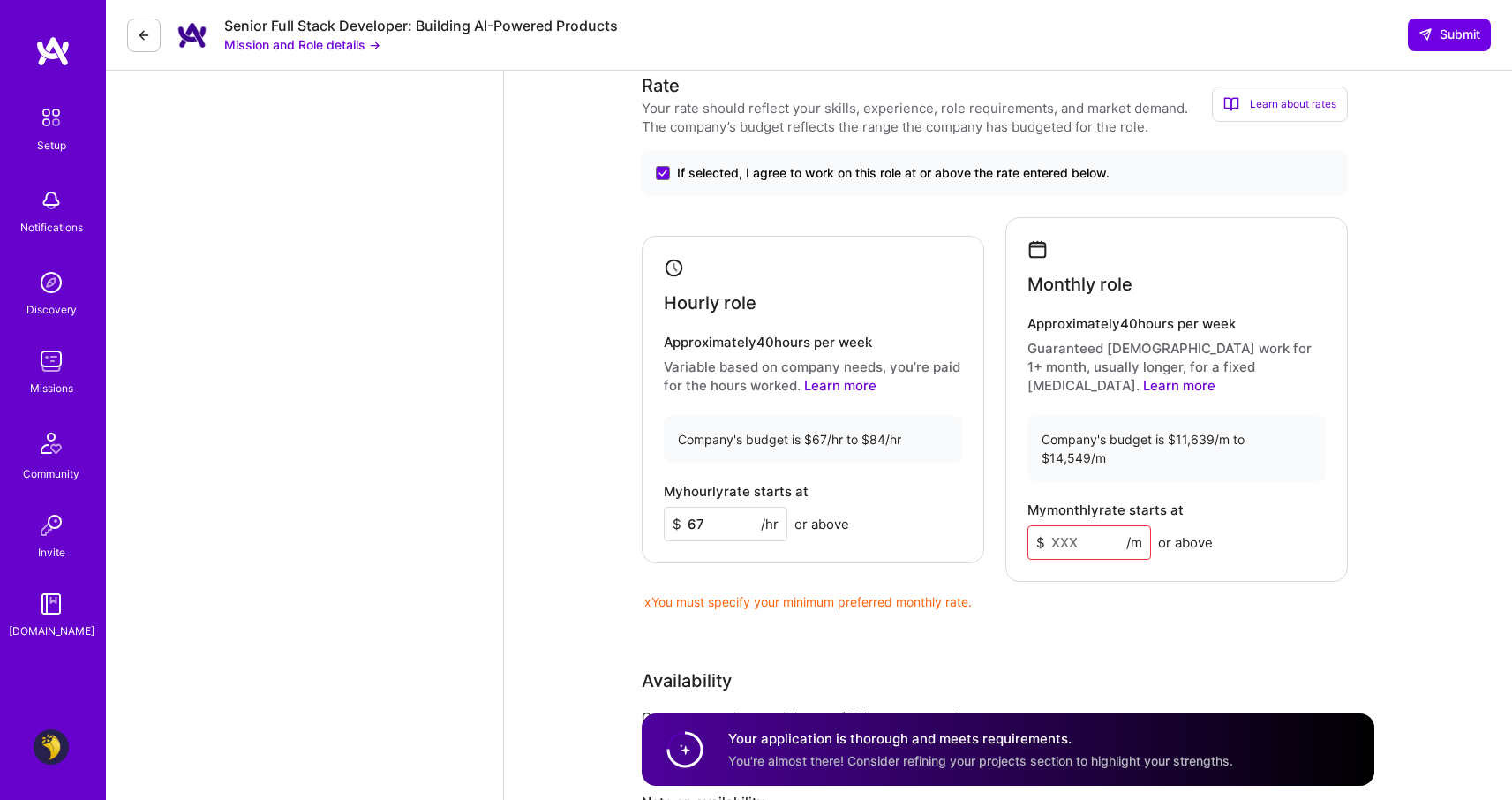
type input "67"
click at [1168, 416] on div "Company's budget is $11,639/m to $14,549/m" at bounding box center [1176, 448] width 299 height 65
drag, startPoint x: 1174, startPoint y: 419, endPoint x: 1212, endPoint y: 418, distance: 38.0
click at [1212, 418] on div "Company's budget is $11,639/m to $14,549/m" at bounding box center [1176, 448] width 299 height 65
copy div "11,639"
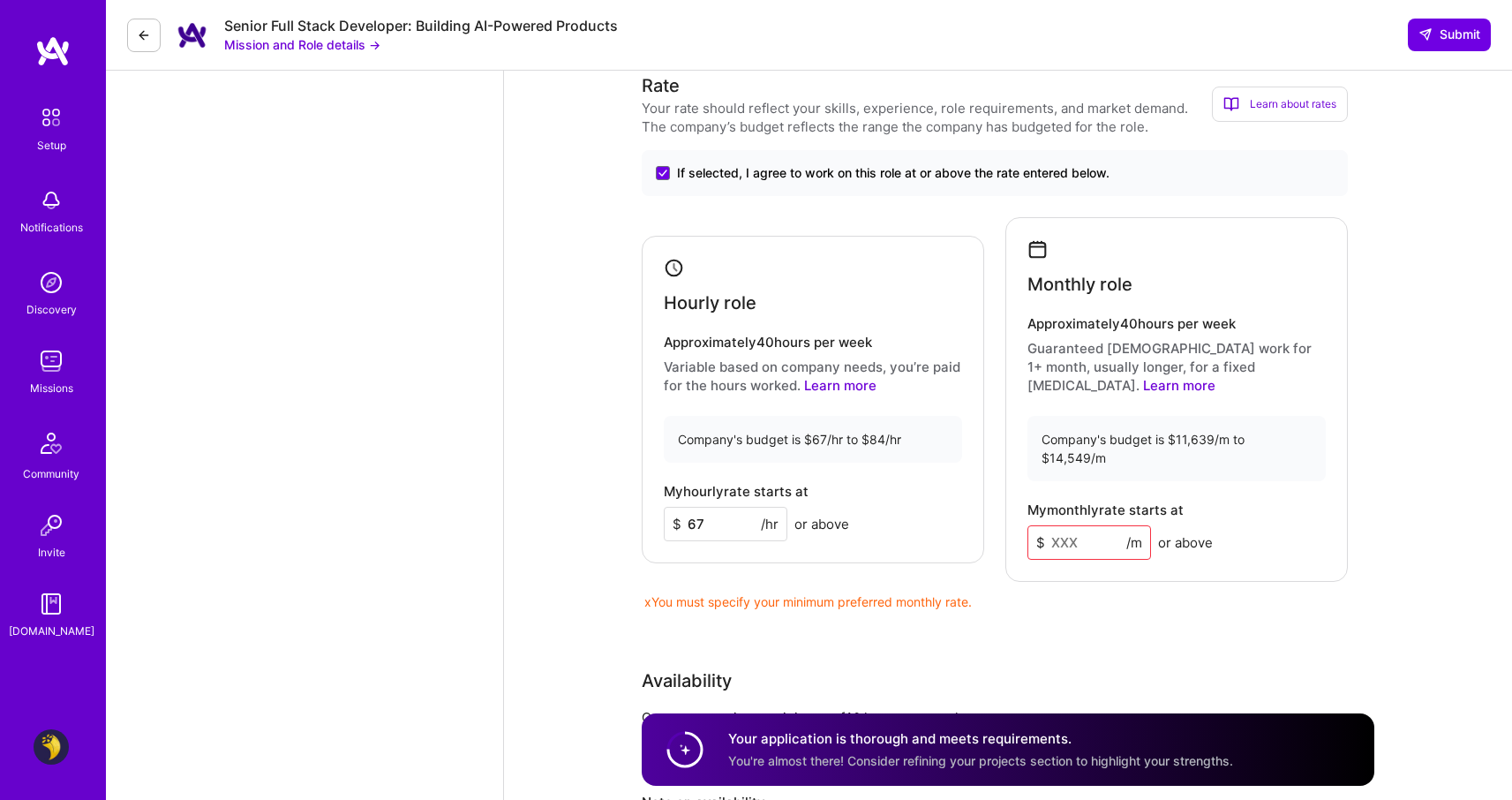
click at [1037, 525] on div "$ /m" at bounding box center [1089, 542] width 124 height 34
click at [1087, 525] on input at bounding box center [1089, 542] width 124 height 34
paste input
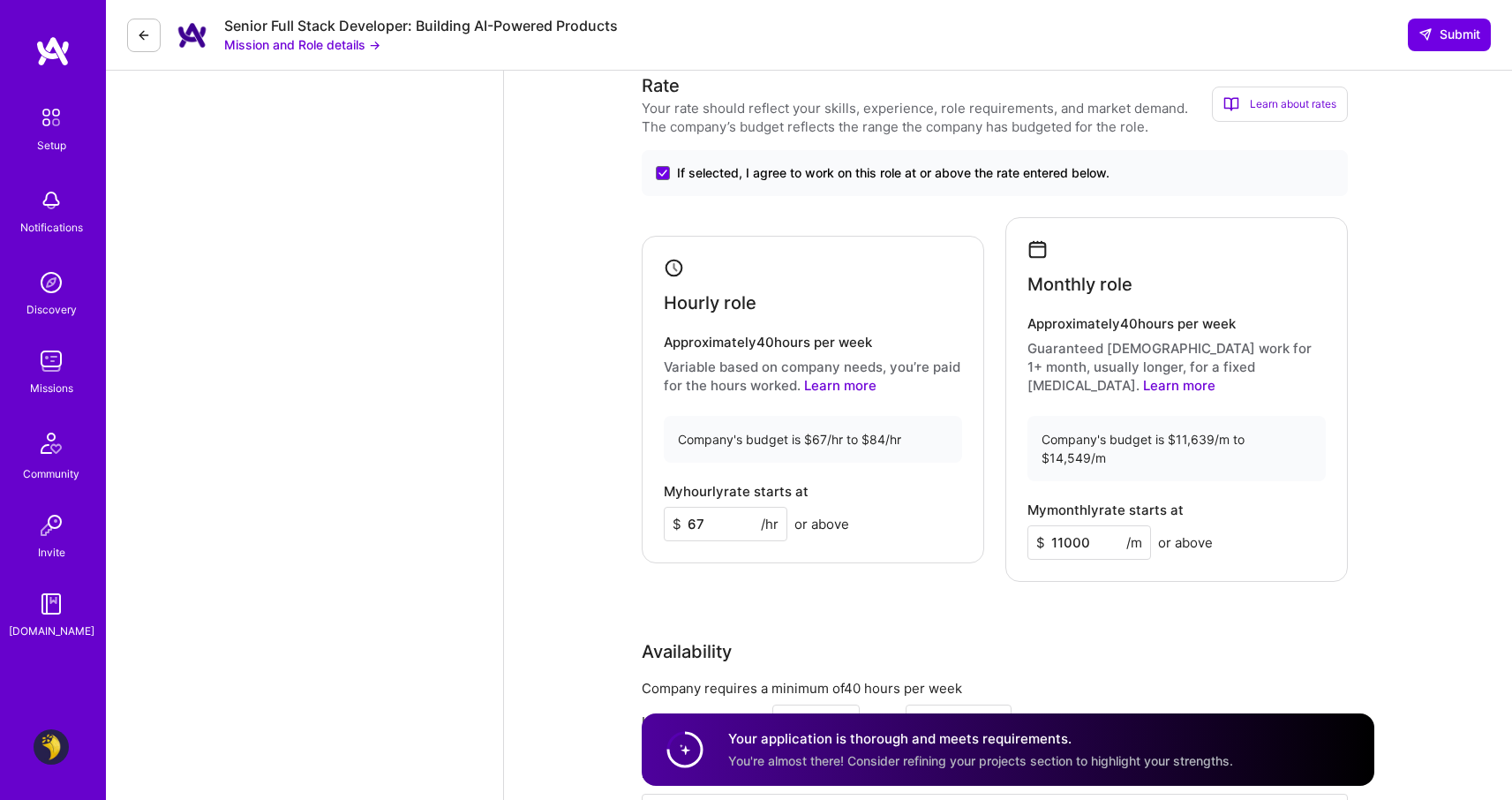
type input "11000"
click at [1016, 568] on div "Rate Your rate should reflect your skills, experience, role requirements, and m…" at bounding box center [1007, 480] width 732 height 815
click at [732, 517] on input "67" at bounding box center [725, 524] width 124 height 34
click at [712, 507] on input "67" at bounding box center [725, 524] width 124 height 34
click at [1452, 32] on span "Submit" at bounding box center [1449, 34] width 62 height 18
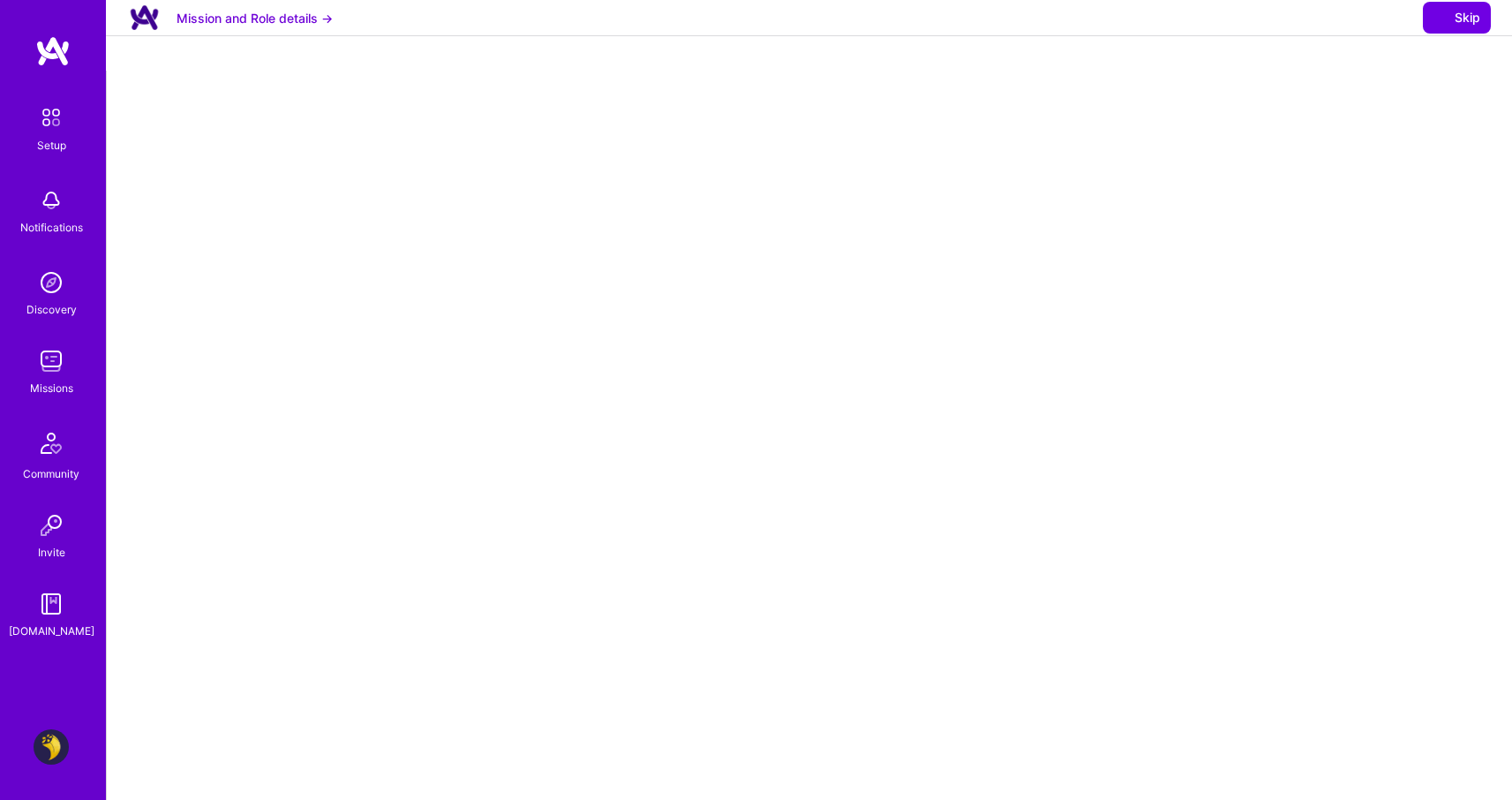
select select "AE"
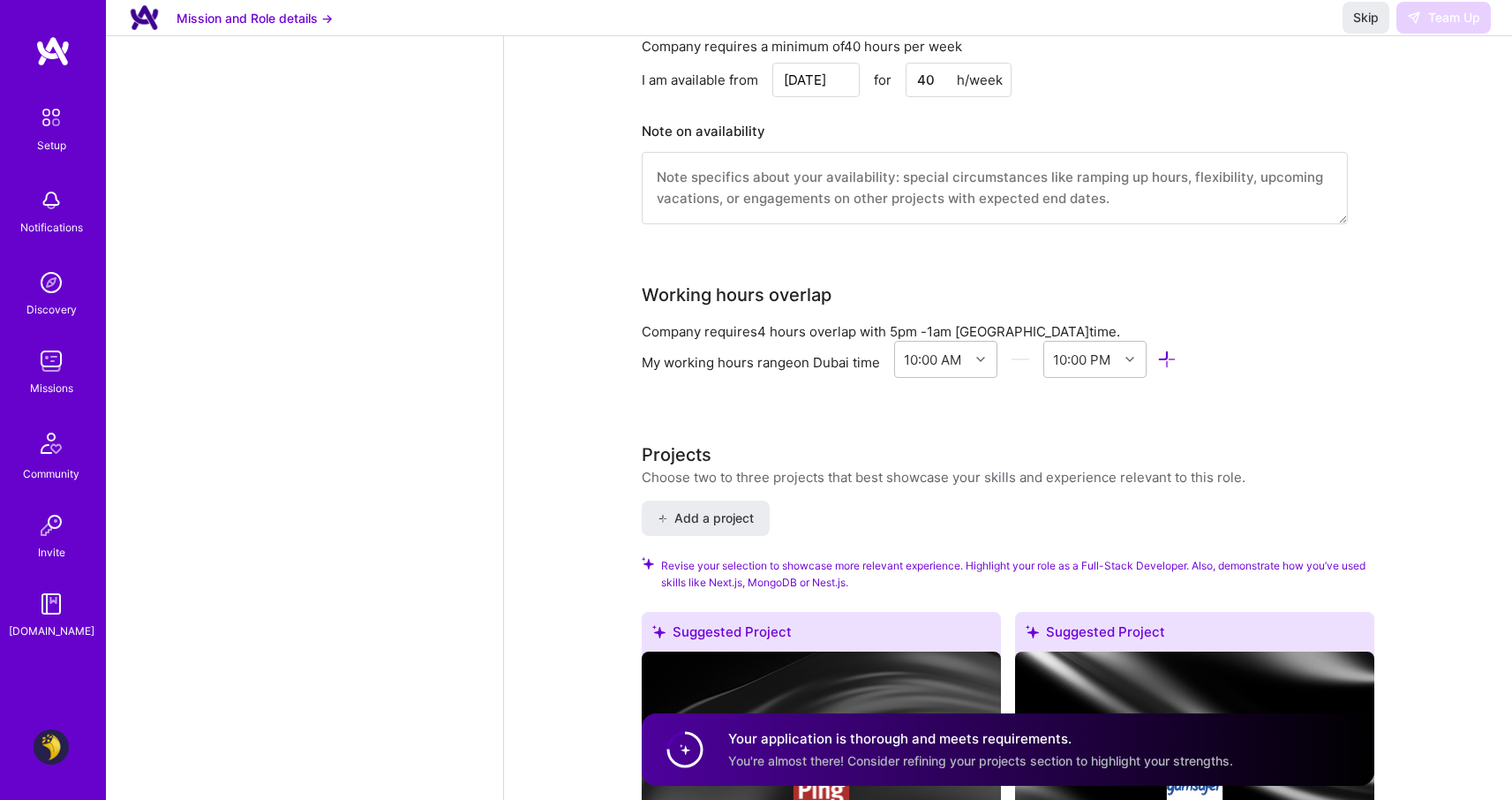
scroll to position [3662, 0]
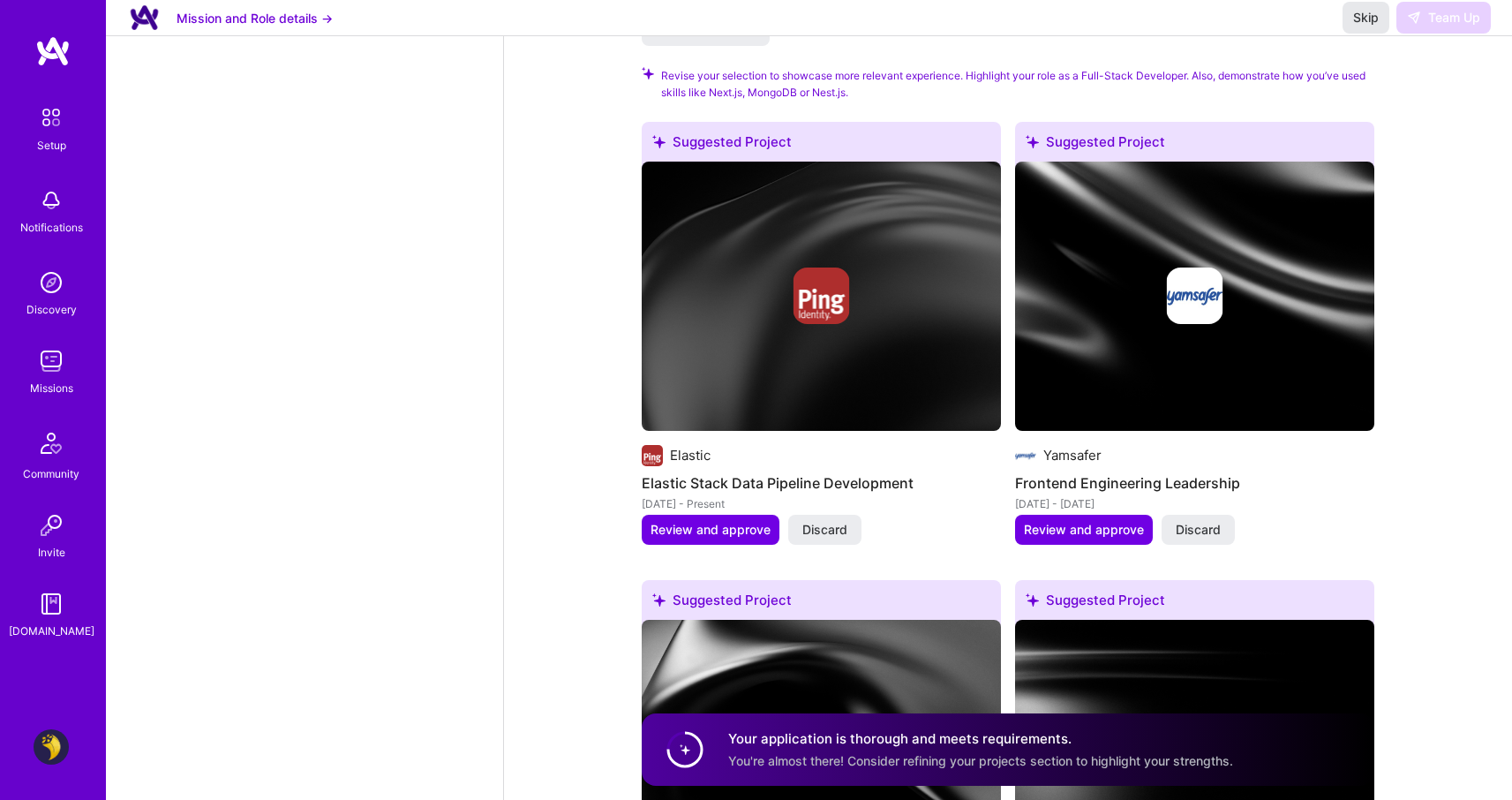
click at [1351, 24] on button "Skip" at bounding box center [1365, 17] width 47 height 32
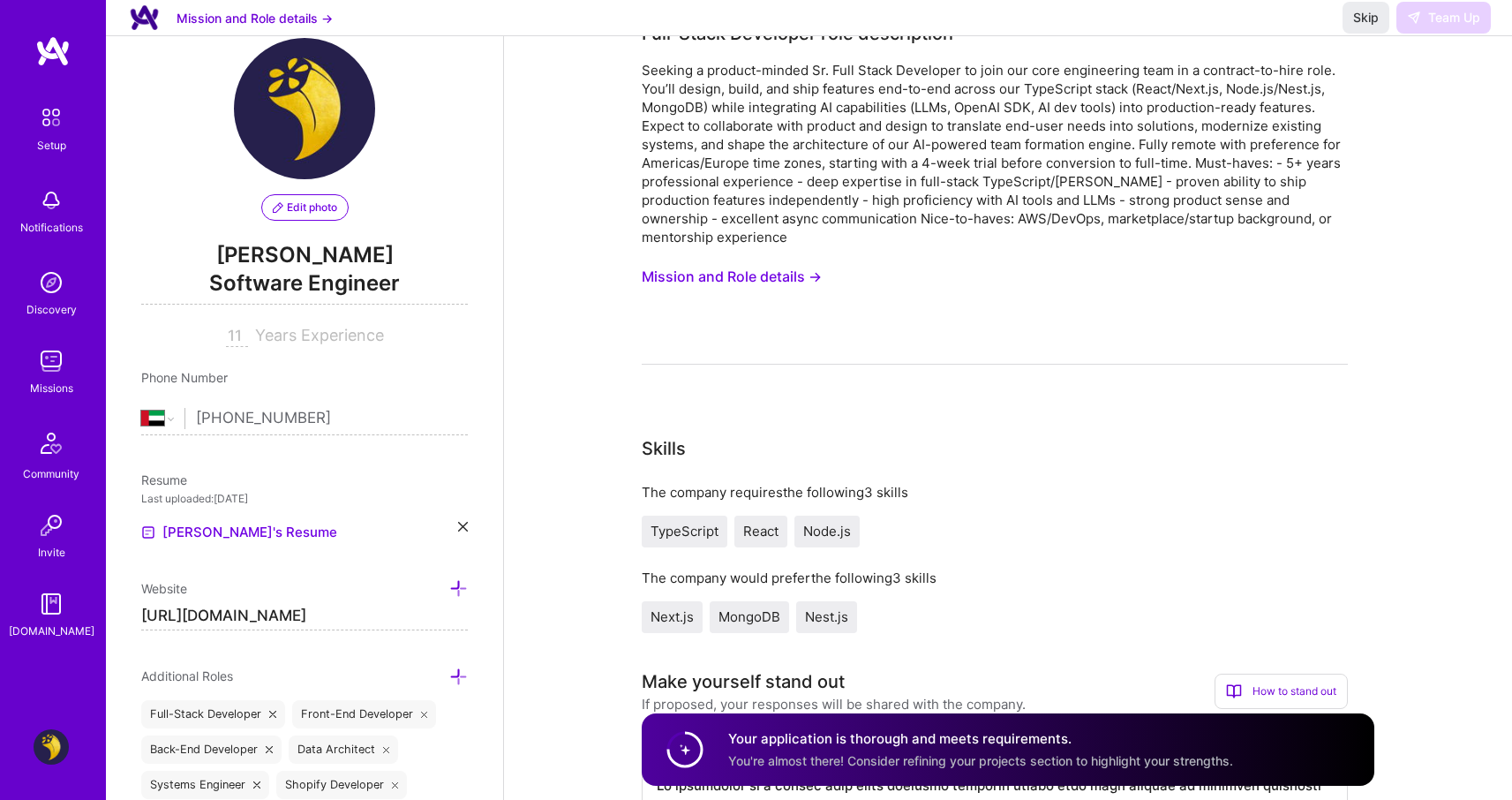
scroll to position [0, 0]
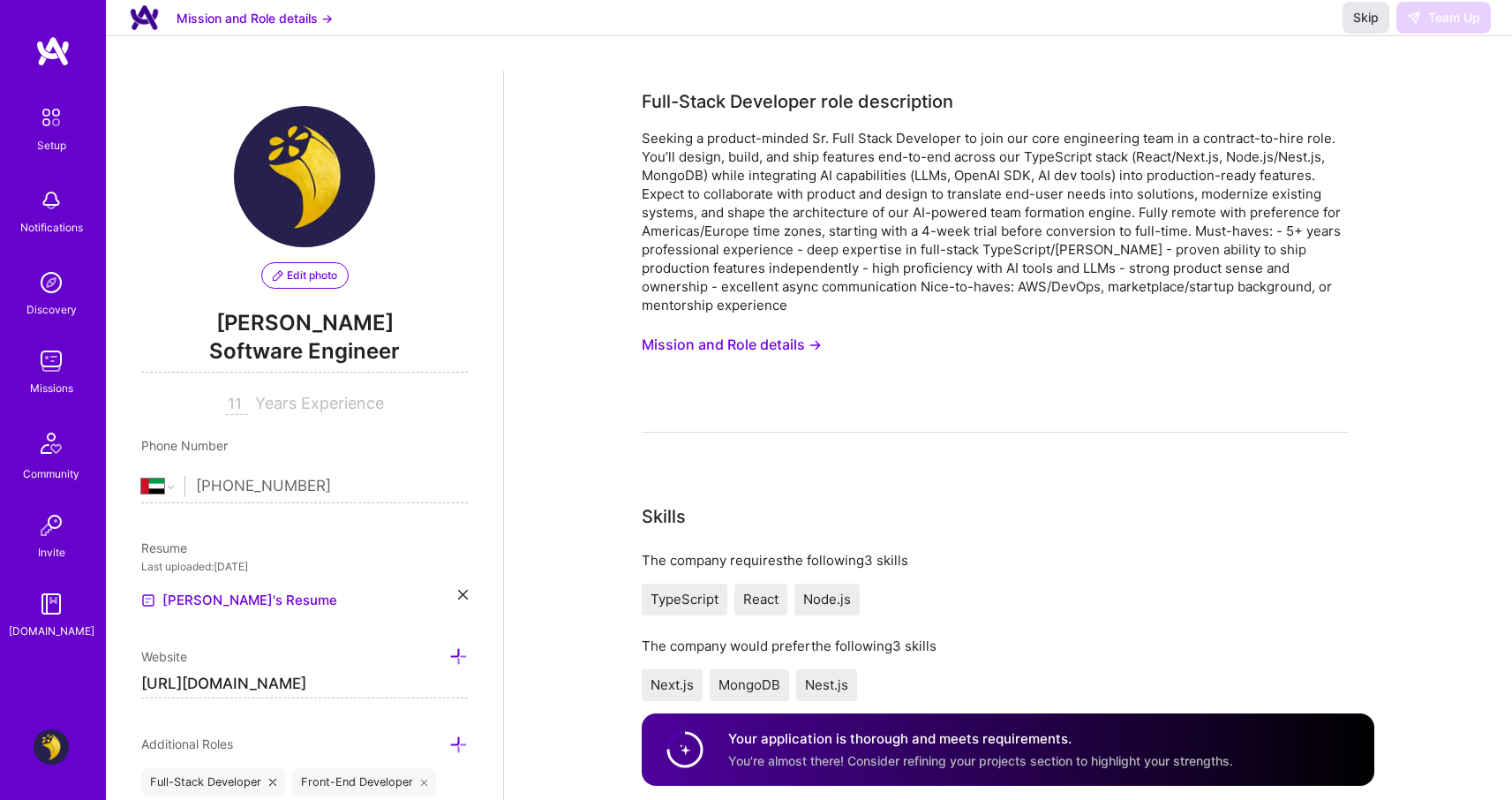
click at [1356, 24] on button "Skip" at bounding box center [1365, 17] width 47 height 32
click at [334, 33] on div "Mission and Role details → Skip Team Up" at bounding box center [809, 18] width 1406 height 36
